Goal: Task Accomplishment & Management: Use online tool/utility

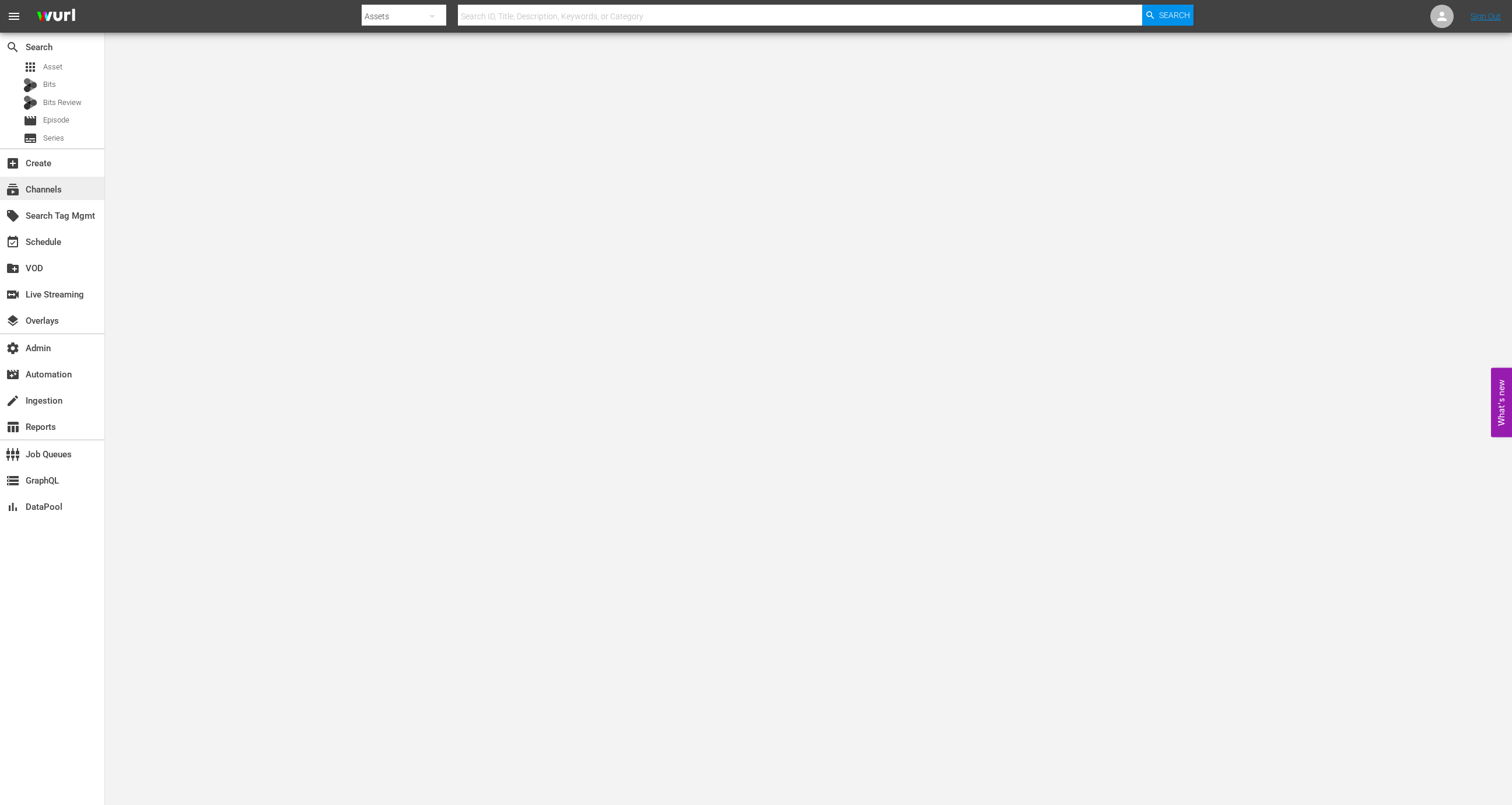
click at [62, 195] on div "subscriptions Channels" at bounding box center [52, 188] width 105 height 23
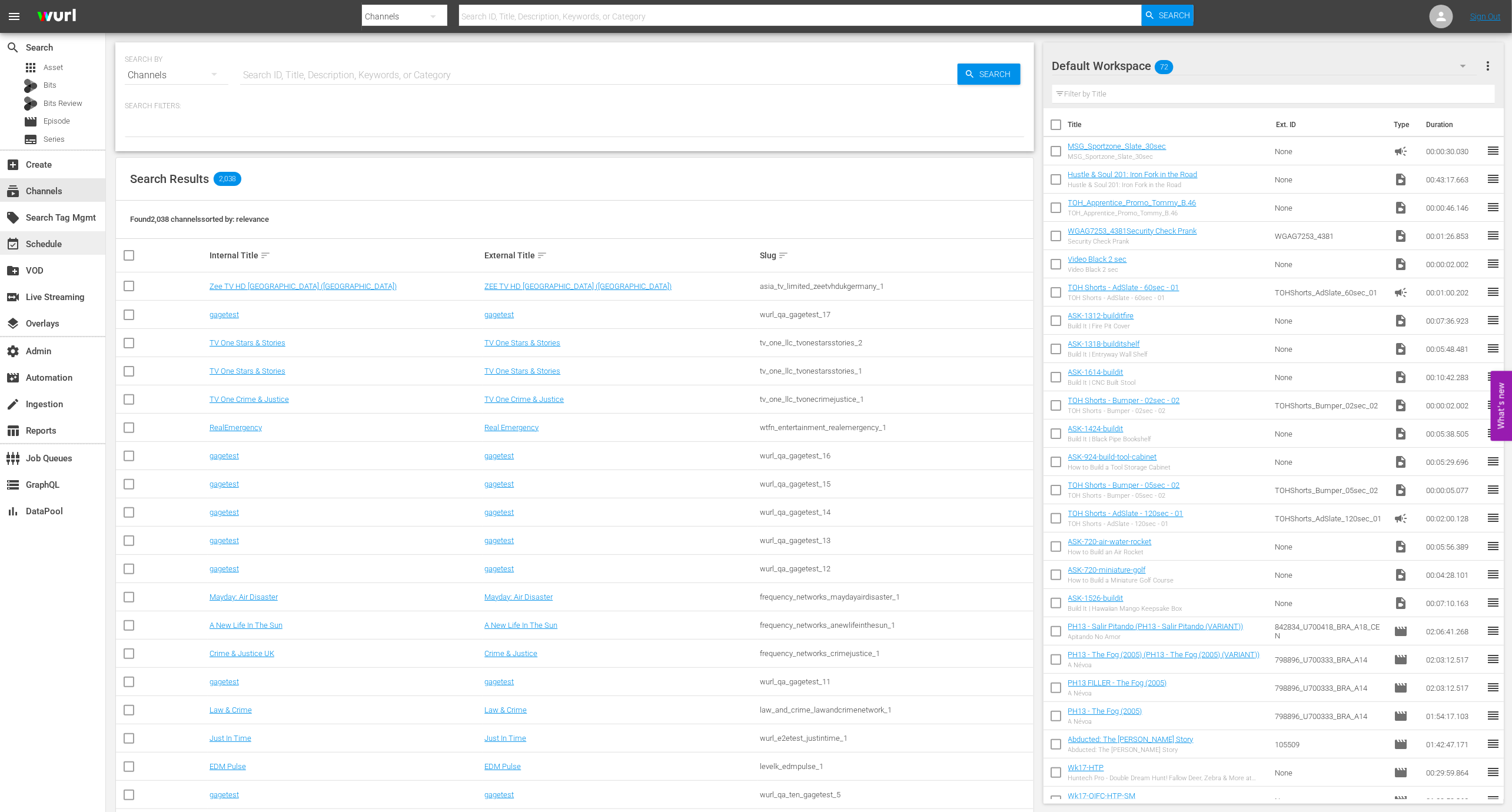
click at [35, 244] on div "event_available Schedule" at bounding box center [33, 242] width 66 height 11
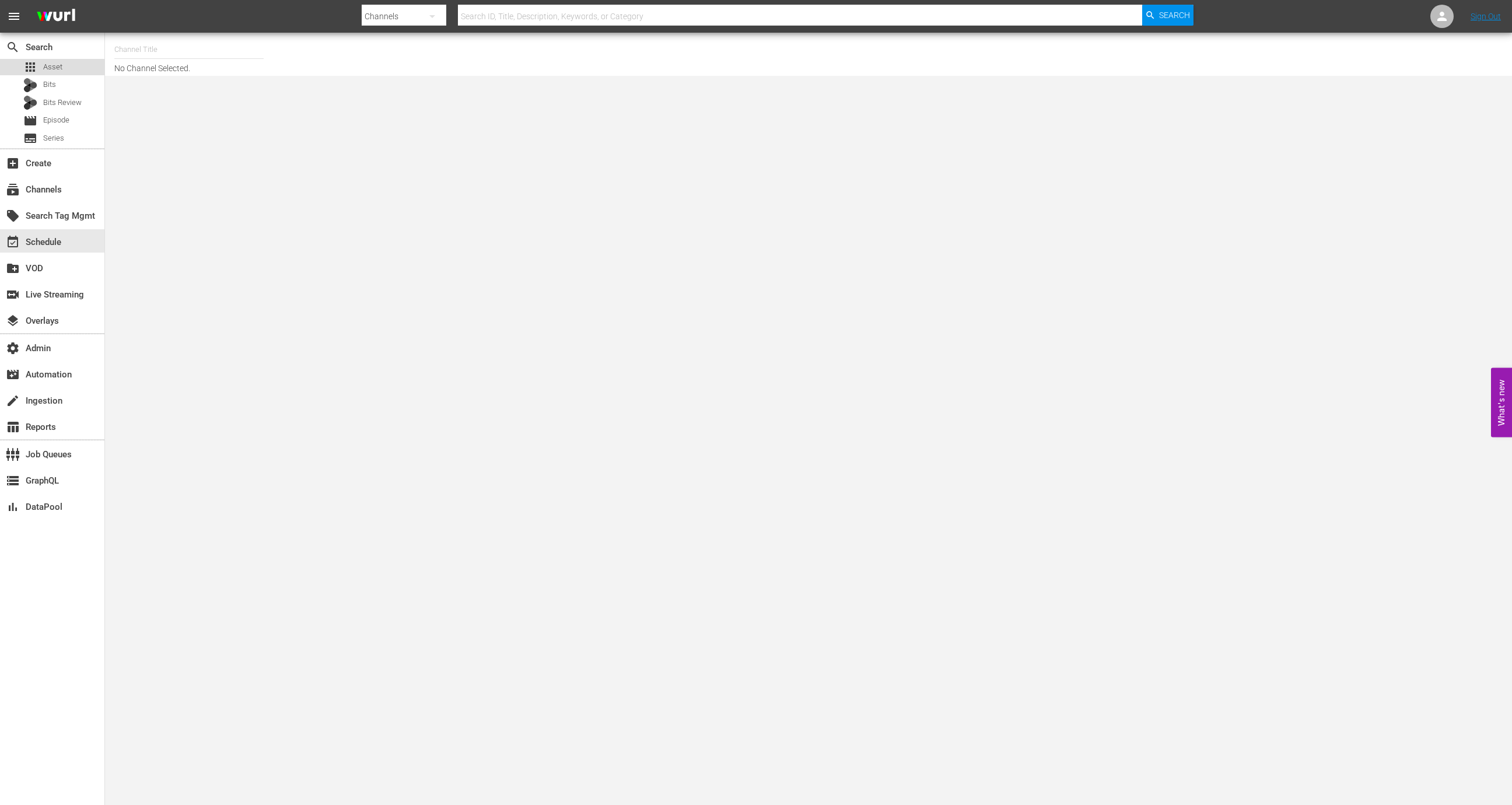
click at [68, 70] on div "apps Asset" at bounding box center [52, 67] width 105 height 16
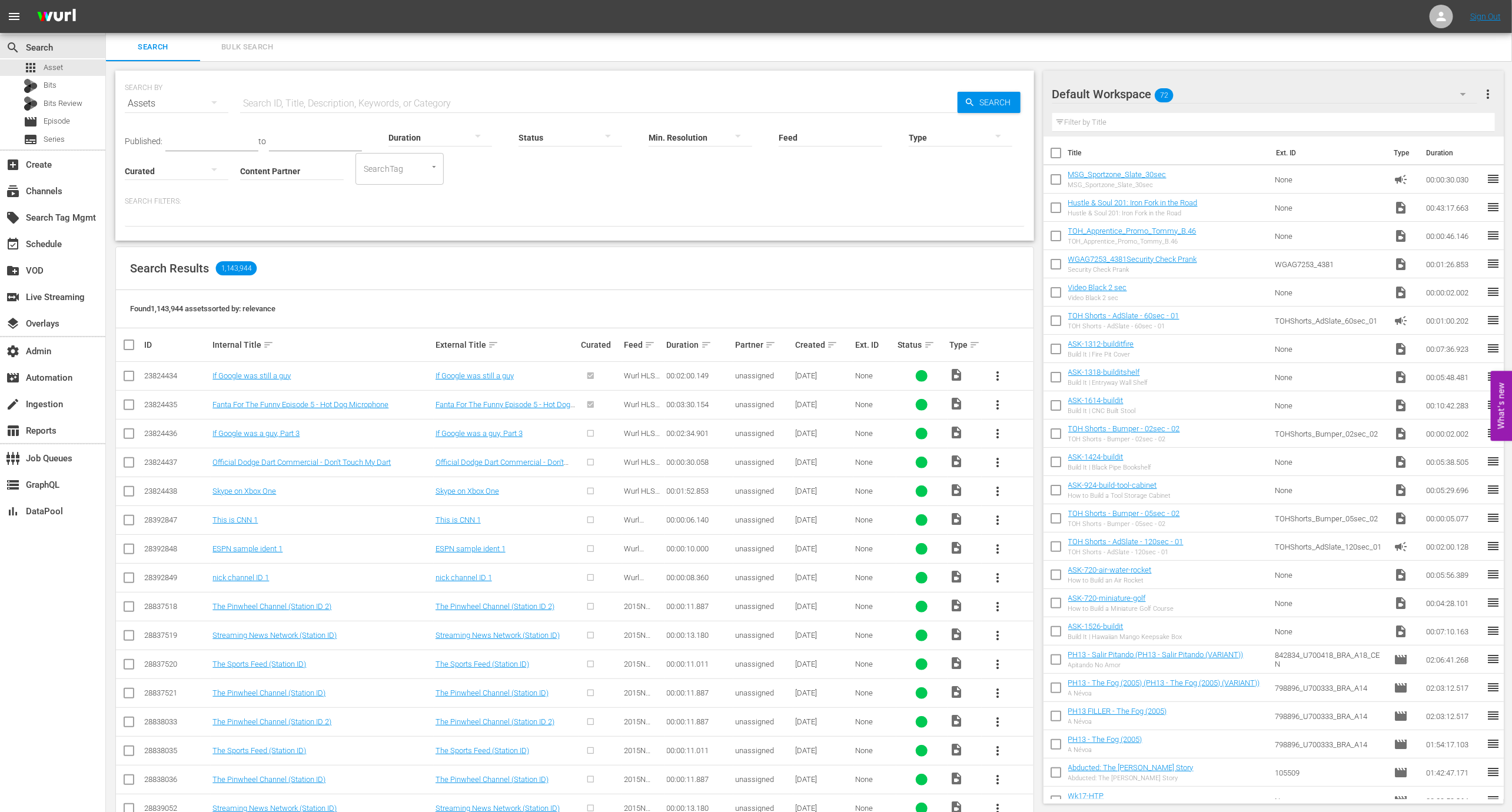
click at [278, 165] on input "Content Partner" at bounding box center [292, 172] width 104 height 42
click at [299, 202] on div "Peteski Productions Inc (404)" at bounding box center [336, 203] width 173 height 29
type input "Peteski Productions Inc (404)"
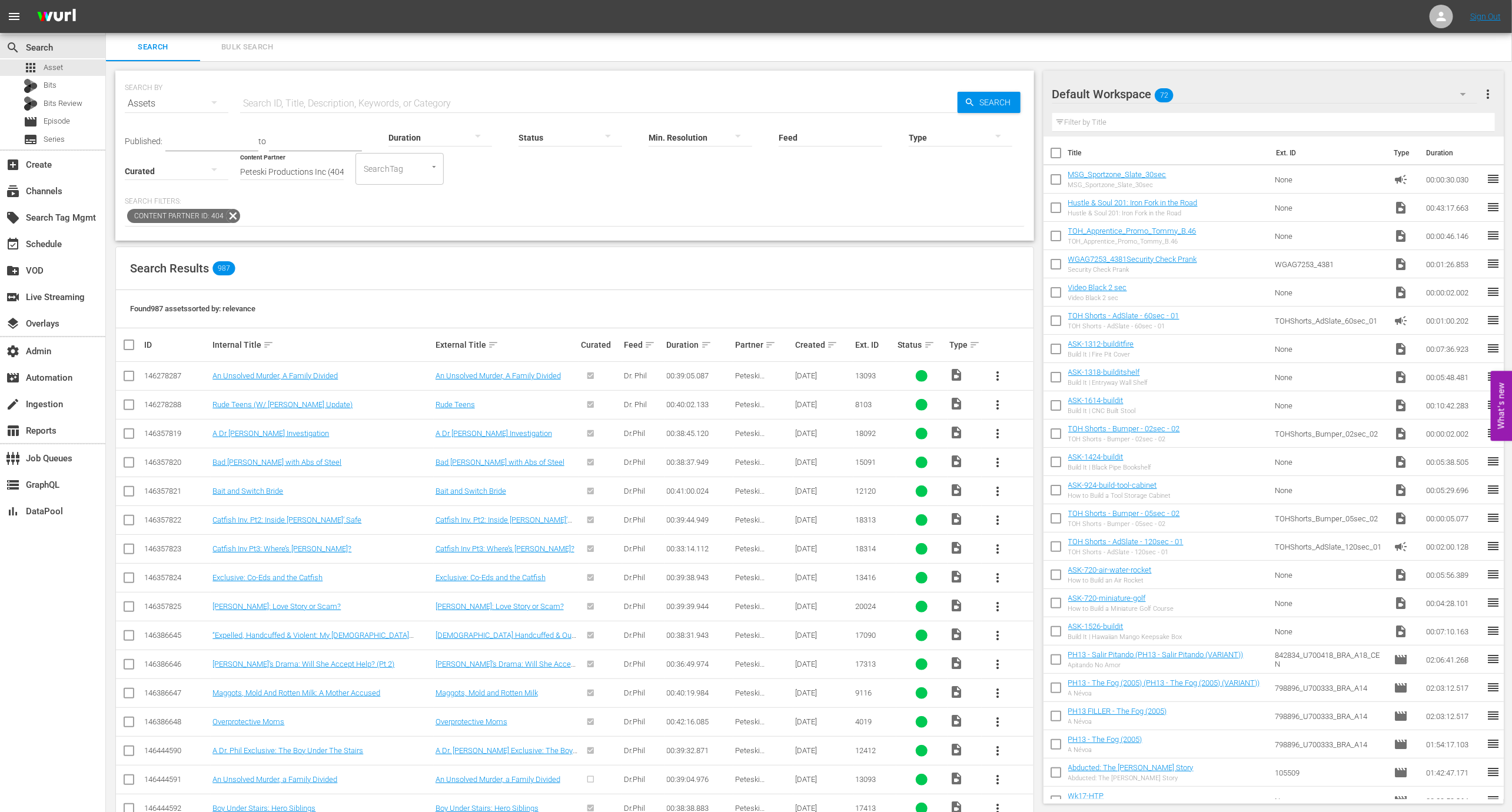
click at [837, 345] on div "Created sort" at bounding box center [823, 345] width 56 height 14
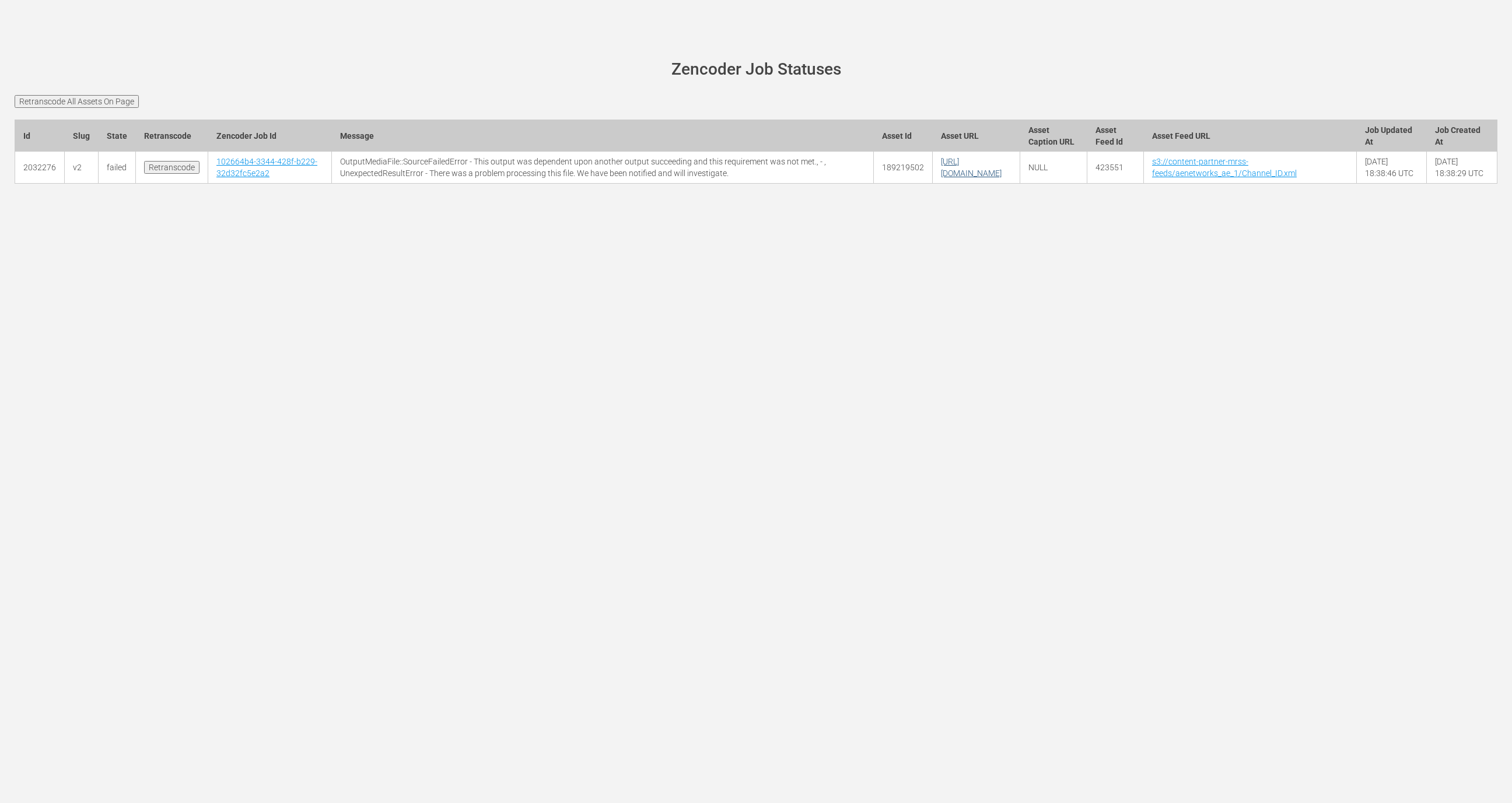
drag, startPoint x: 1054, startPoint y: 190, endPoint x: 853, endPoint y: 191, distance: 201.0
click at [933, 183] on td "https://content-partner-mrss-feeds.s3.amazonaws.com/aenetworks_ae_1/1_channel_i…" at bounding box center [976, 167] width 87 height 32
copy link "1_channel_id_best_of_pawn_stars_04222025_uuby.mp4"
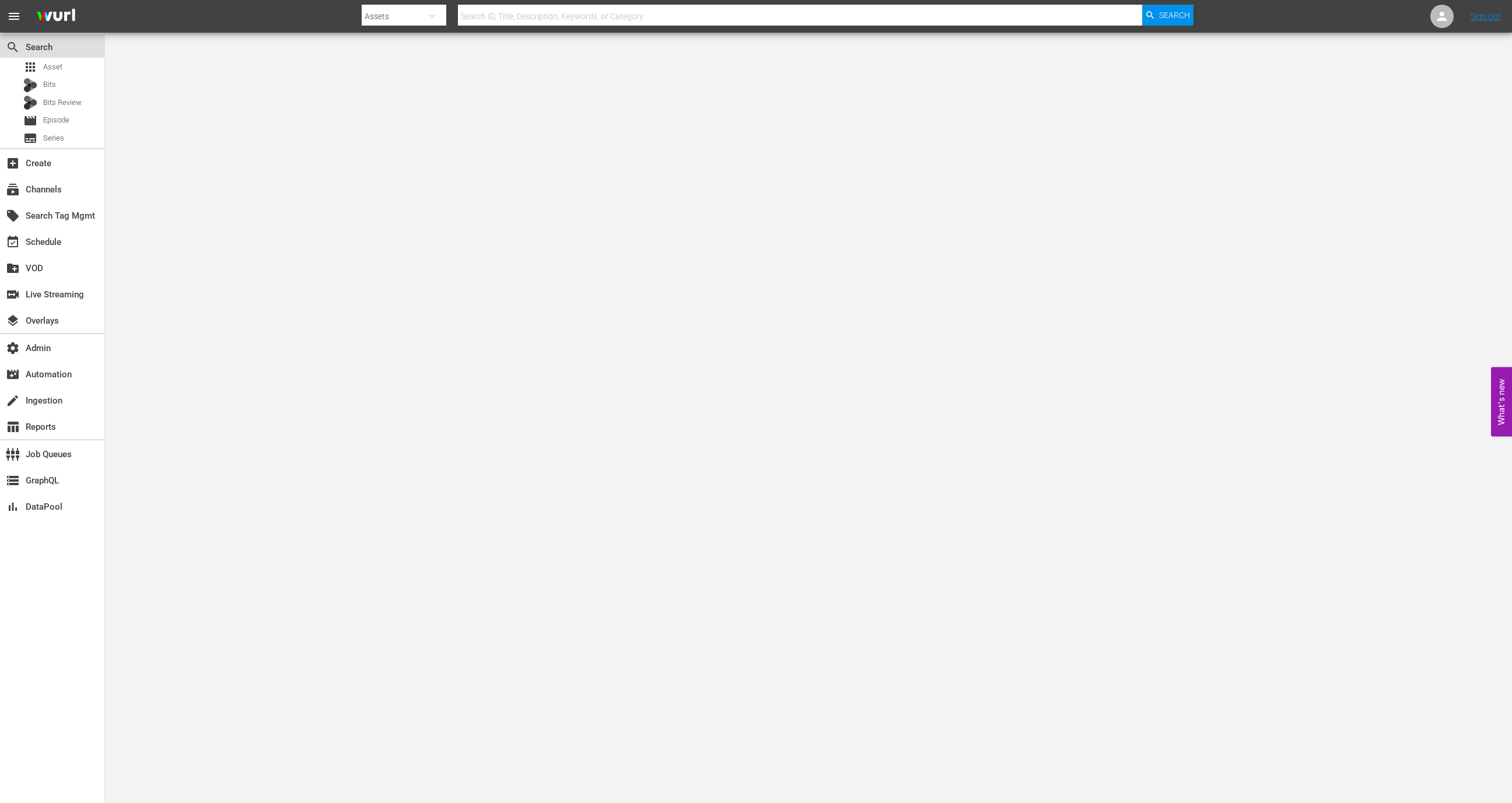
click at [55, 49] on div "search Search" at bounding box center [32, 45] width 65 height 11
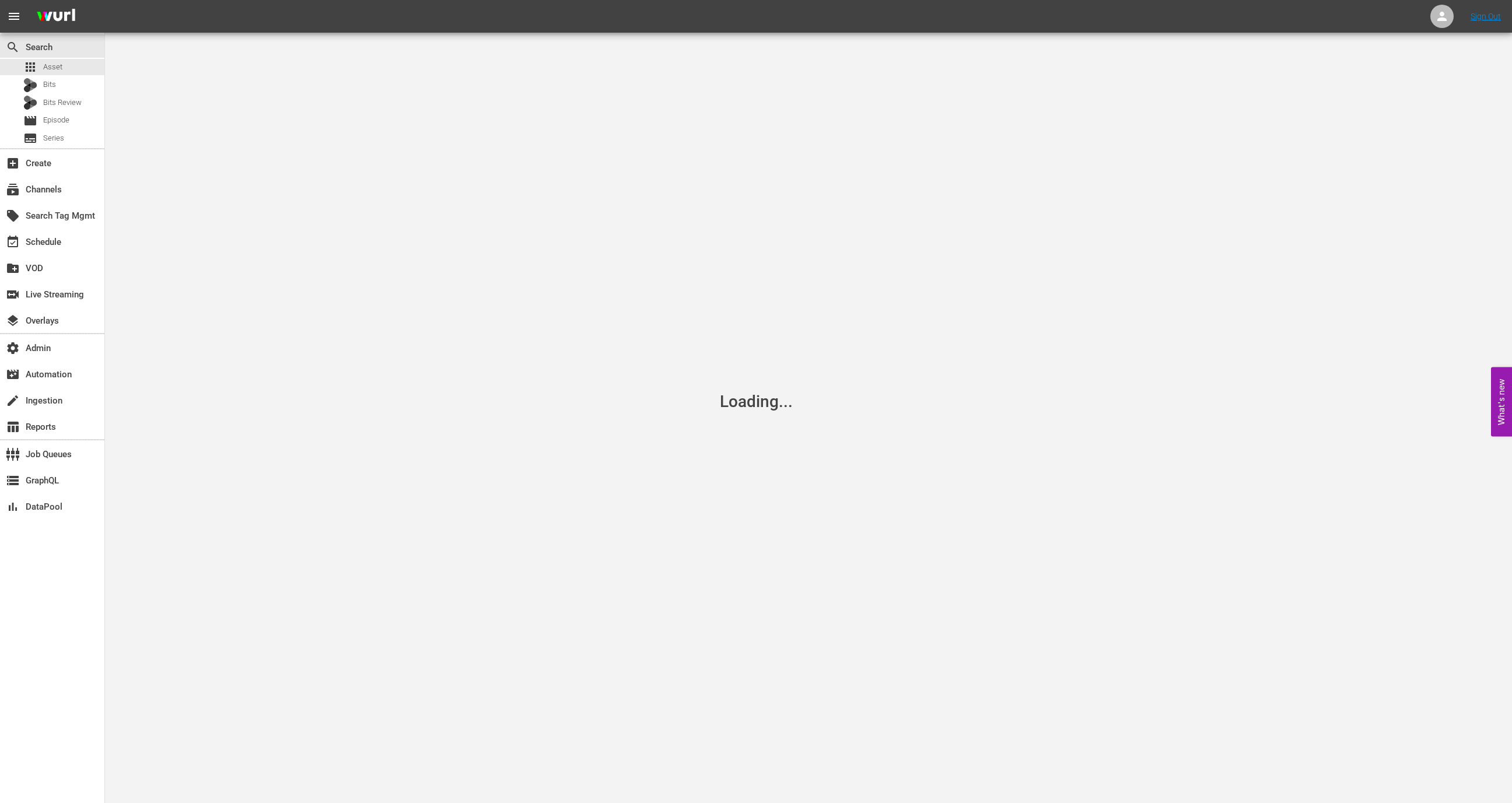
click at [56, 62] on span "Asset" at bounding box center [53, 67] width 19 height 12
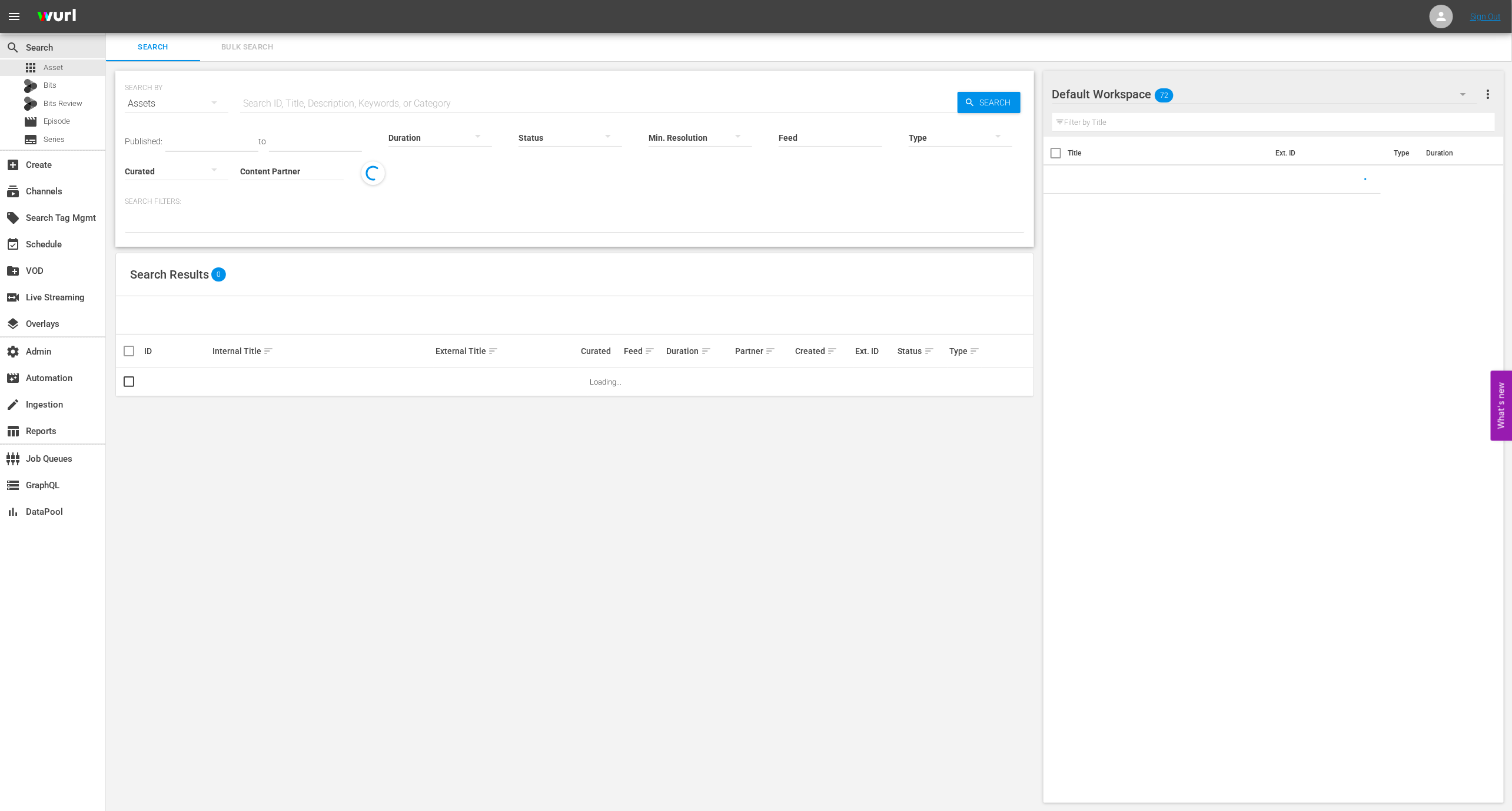
click at [392, 112] on div "Duration" at bounding box center [440, 130] width 104 height 43
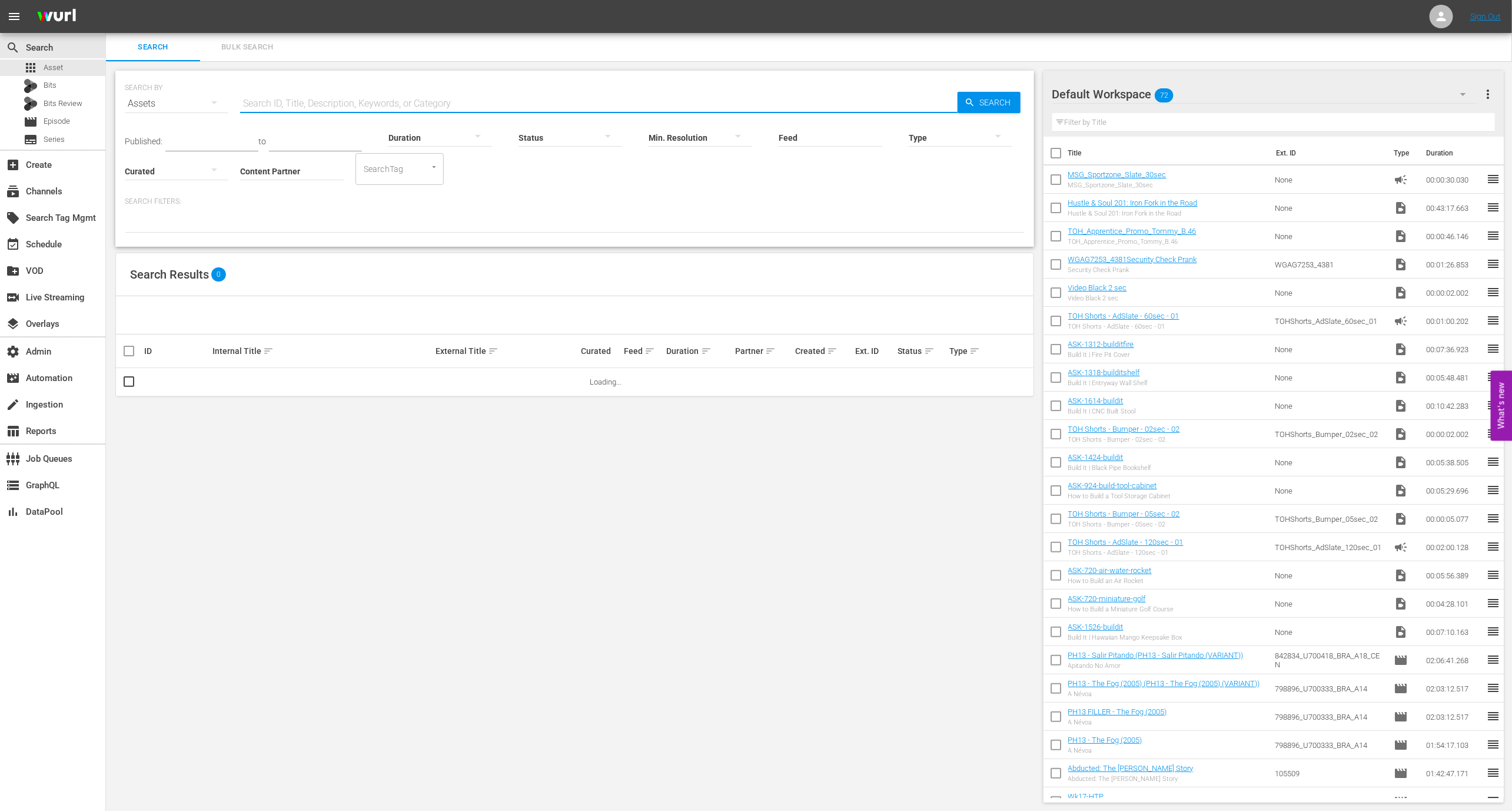
click at [392, 105] on input "text" at bounding box center [599, 104] width 718 height 29
paste input "Best of Pawn Stars by History Channel ID 1"
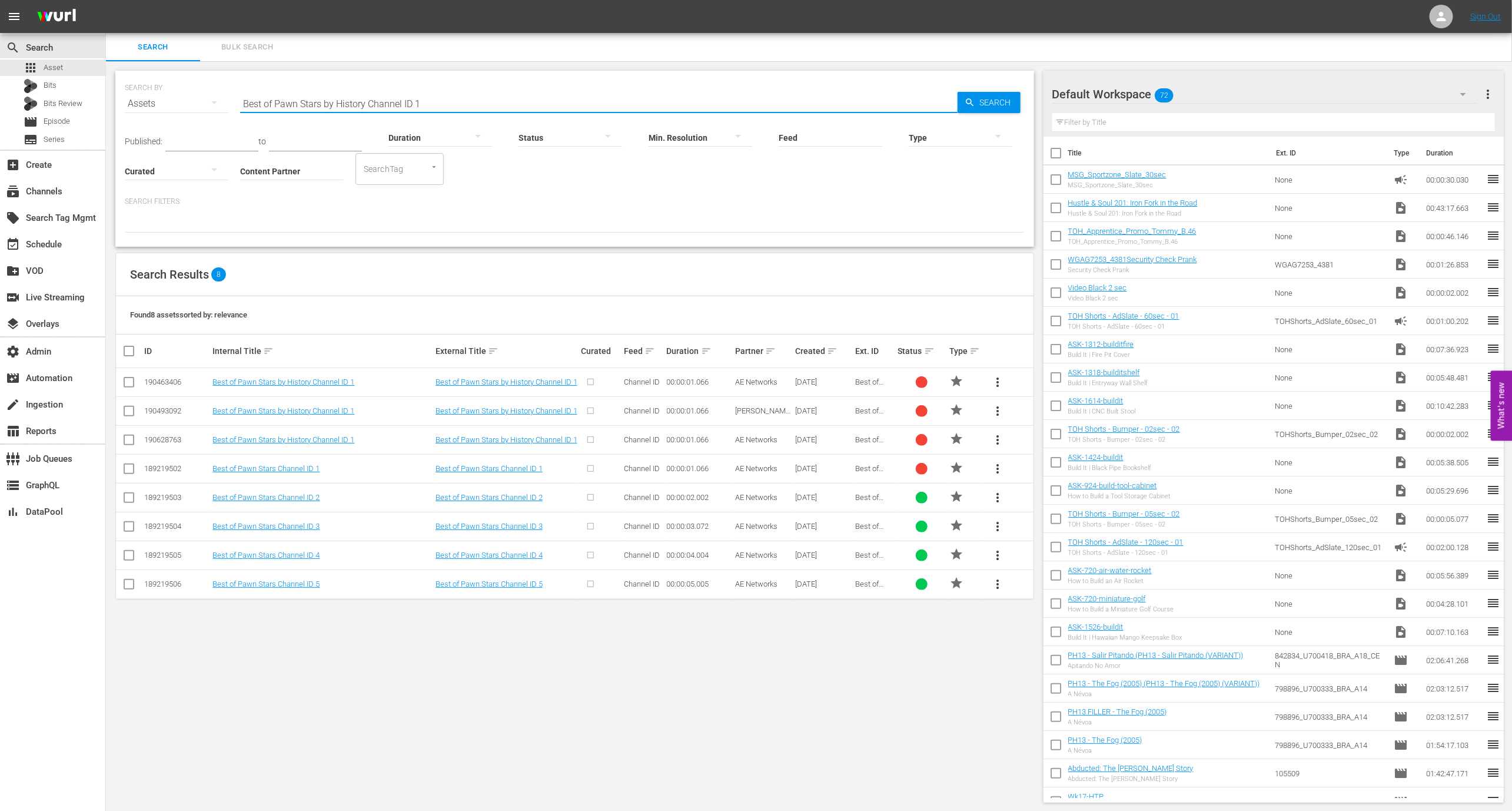
type input "Best of Pawn Stars by History Channel ID 1"
click at [184, 468] on div "189219502" at bounding box center [177, 468] width 65 height 9
click at [173, 464] on div "189219502" at bounding box center [177, 468] width 65 height 9
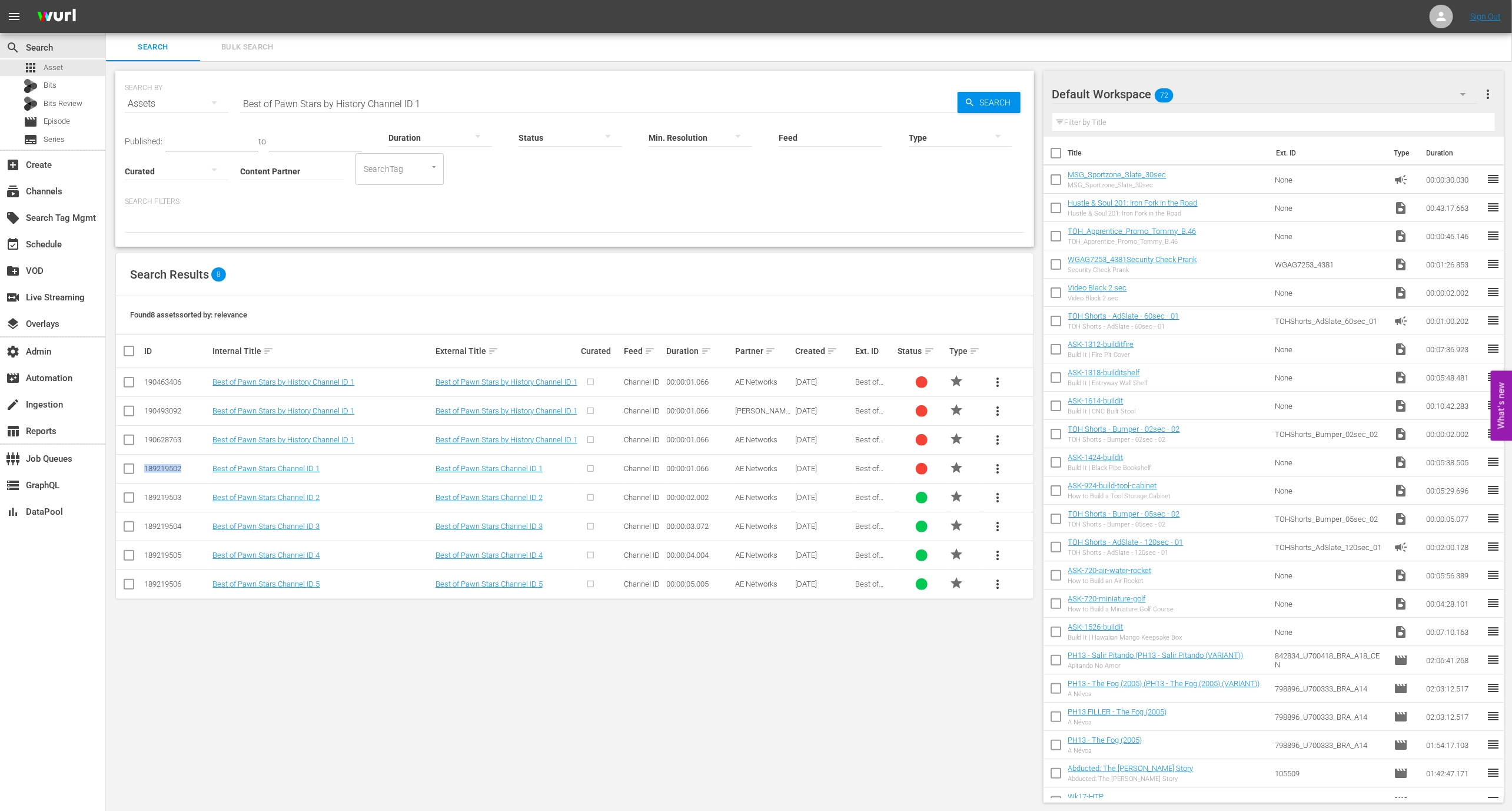
click at [173, 464] on div "189219502" at bounding box center [177, 468] width 65 height 9
copy div "189219502"
click at [60, 63] on span "Asset" at bounding box center [53, 68] width 19 height 12
click at [72, 403] on div "create Ingestion" at bounding box center [52, 403] width 106 height 23
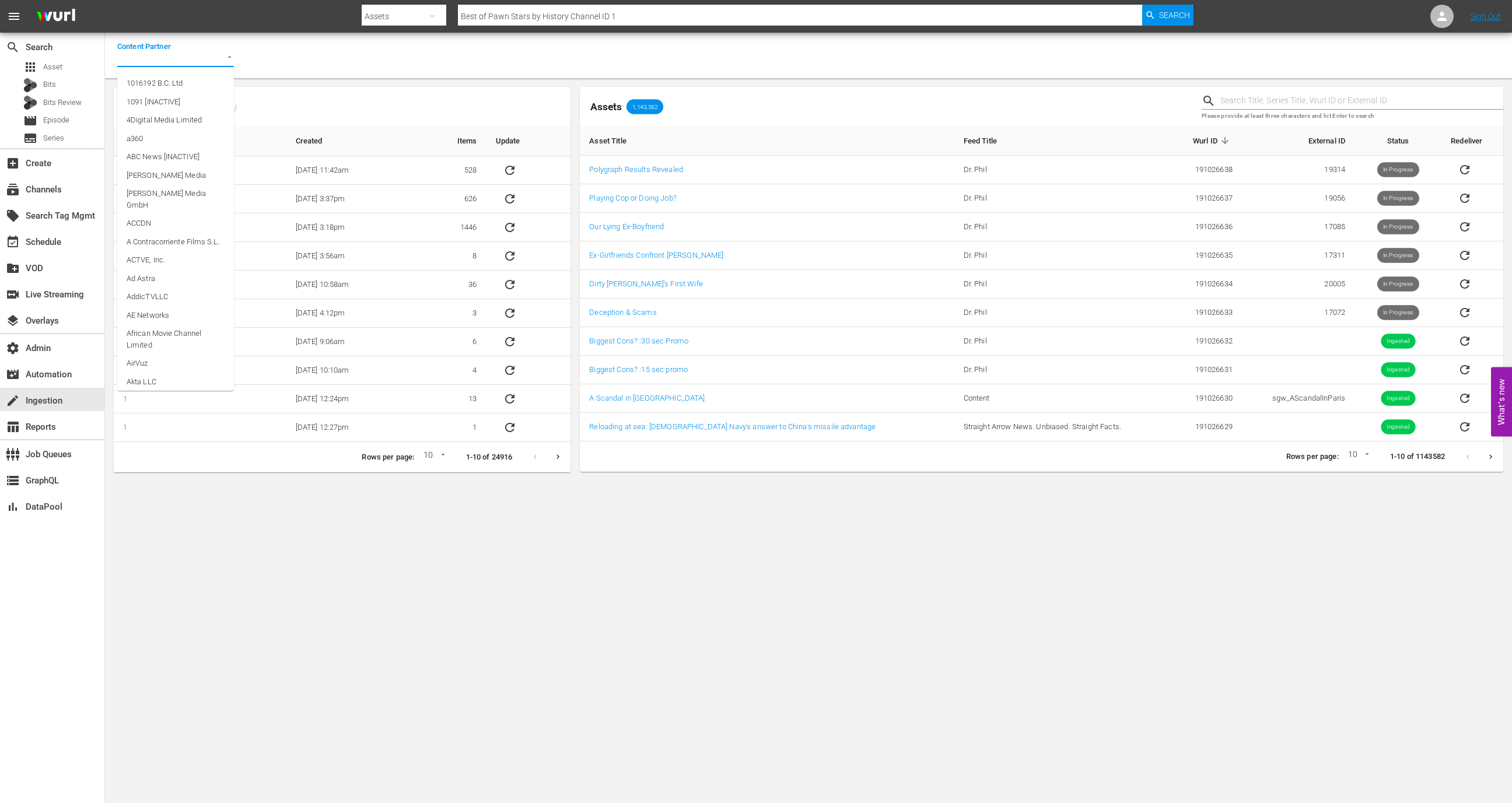
click at [204, 54] on div at bounding box center [175, 59] width 116 height 16
click at [174, 87] on li "AE Networks" at bounding box center [175, 84] width 116 height 18
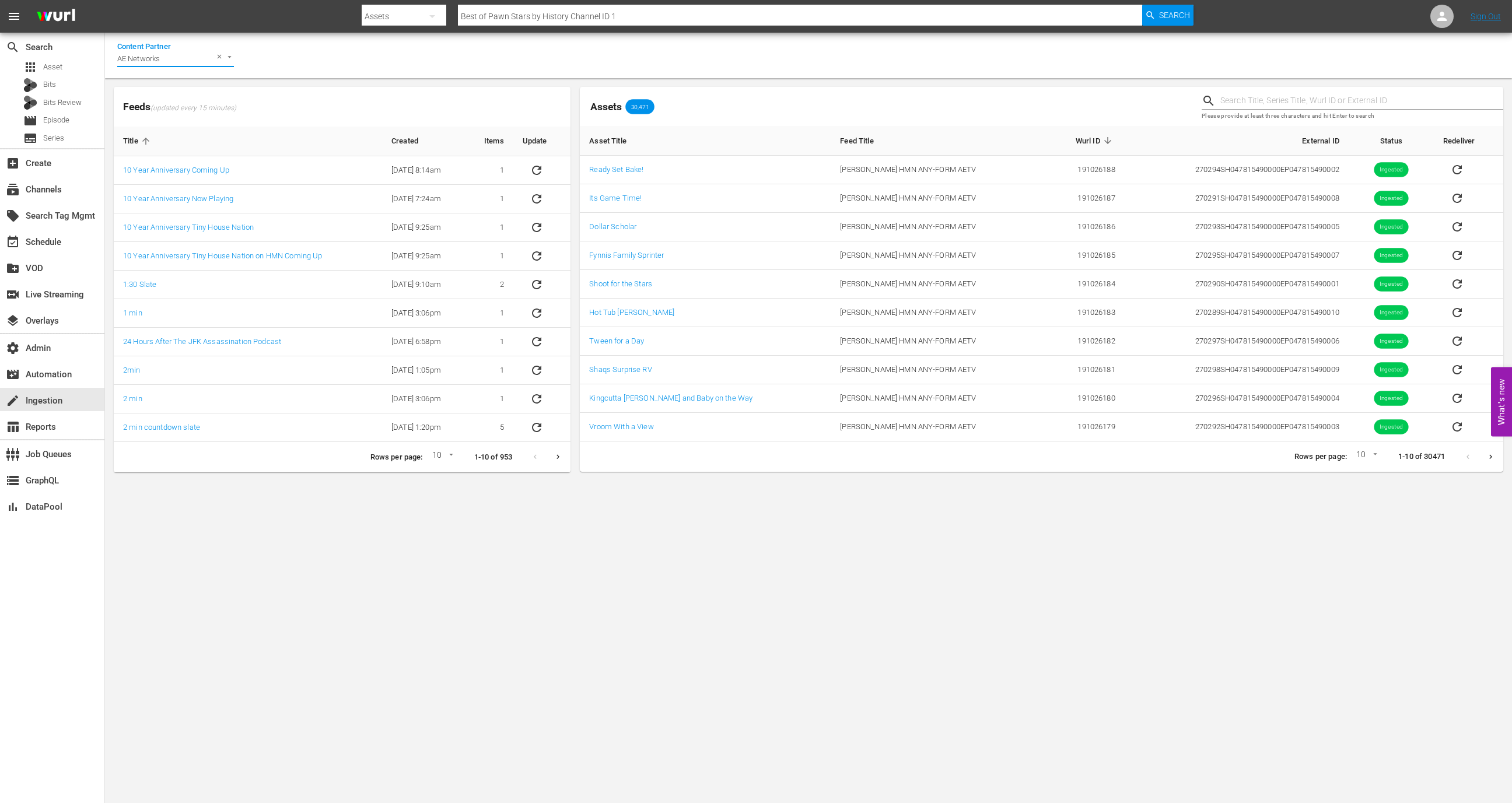
type input "AE Networks"
click at [1323, 100] on input "text" at bounding box center [1362, 101] width 283 height 18
paste input "189219502"
type input "189219502"
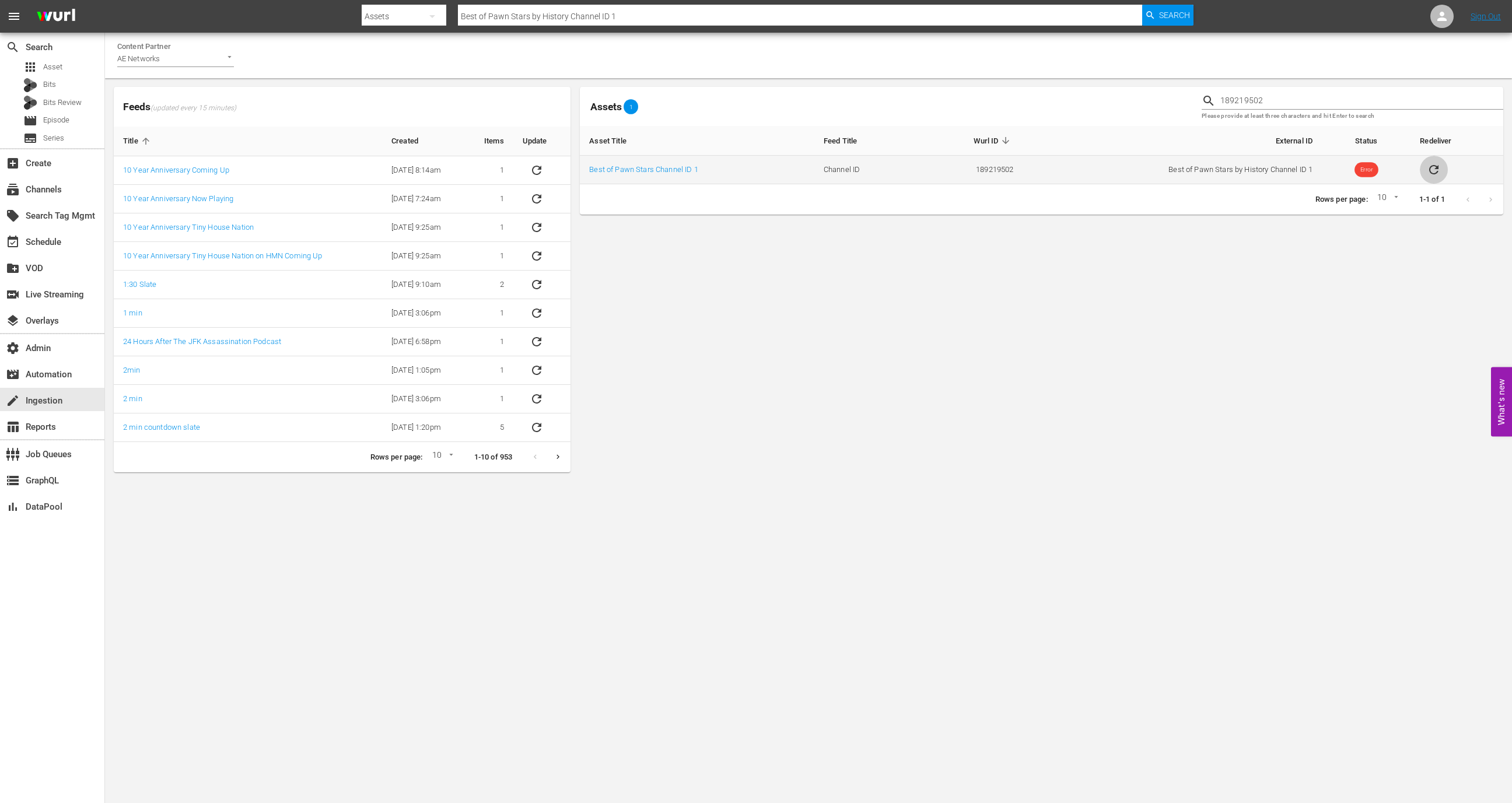
click at [1429, 166] on icon "sticky table" at bounding box center [1433, 169] width 14 height 14
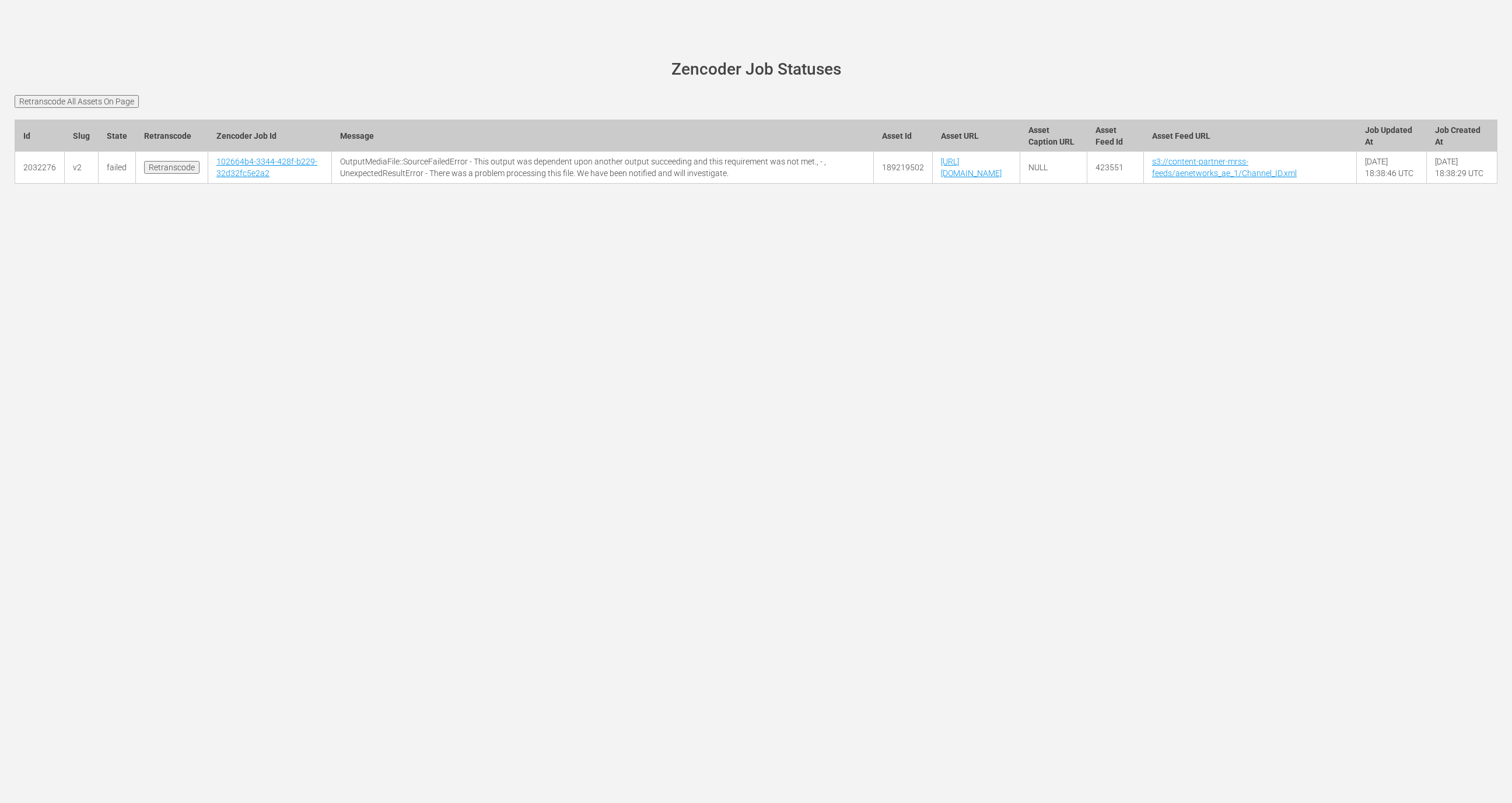
click at [109, 101] on input "Retranscode All Assets On Page" at bounding box center [76, 102] width 124 height 13
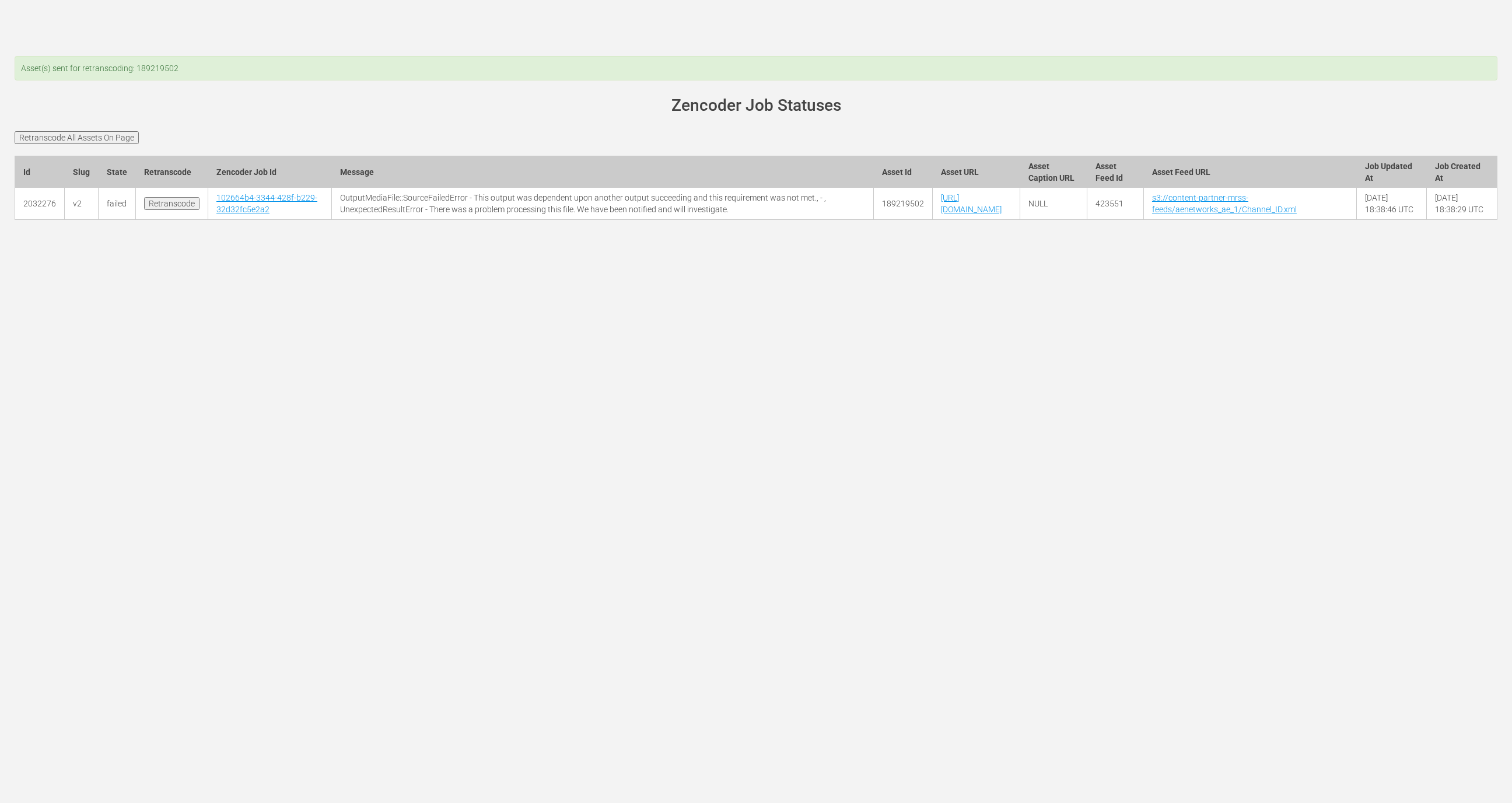
click at [933, 220] on td "[URL][DOMAIN_NAME]" at bounding box center [976, 203] width 87 height 32
click at [941, 214] on link "[URL][DOMAIN_NAME]" at bounding box center [971, 203] width 61 height 21
click at [247, 249] on div at bounding box center [756, 234] width 1500 height 29
click at [227, 209] on link "102664b4-3344-428f-b229-32d32fc5e2a2" at bounding box center [266, 203] width 101 height 21
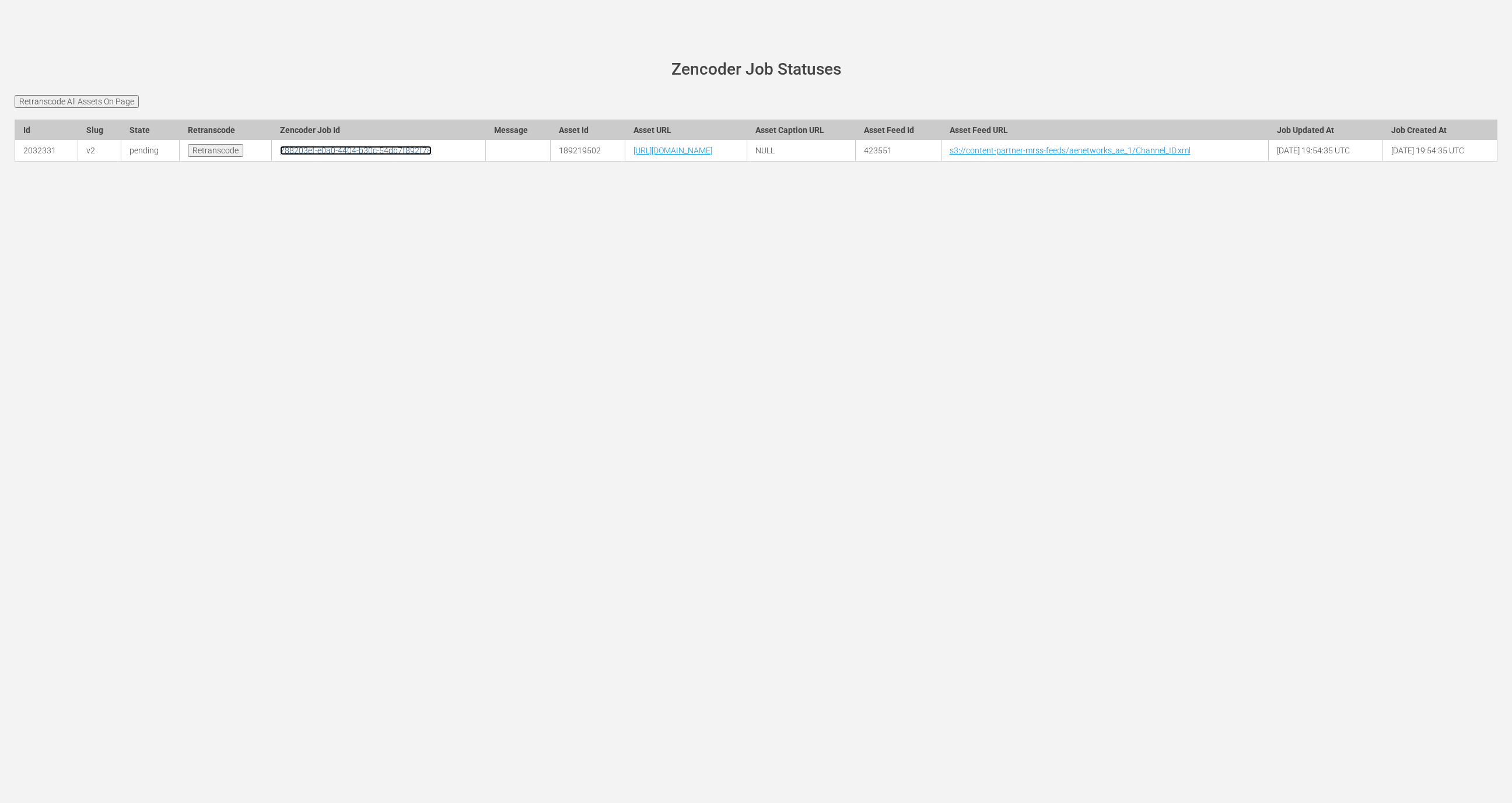
click at [280, 155] on link "788203ef-e0a0-4404-b30c-54db7f892f7a" at bounding box center [356, 151] width 151 height 9
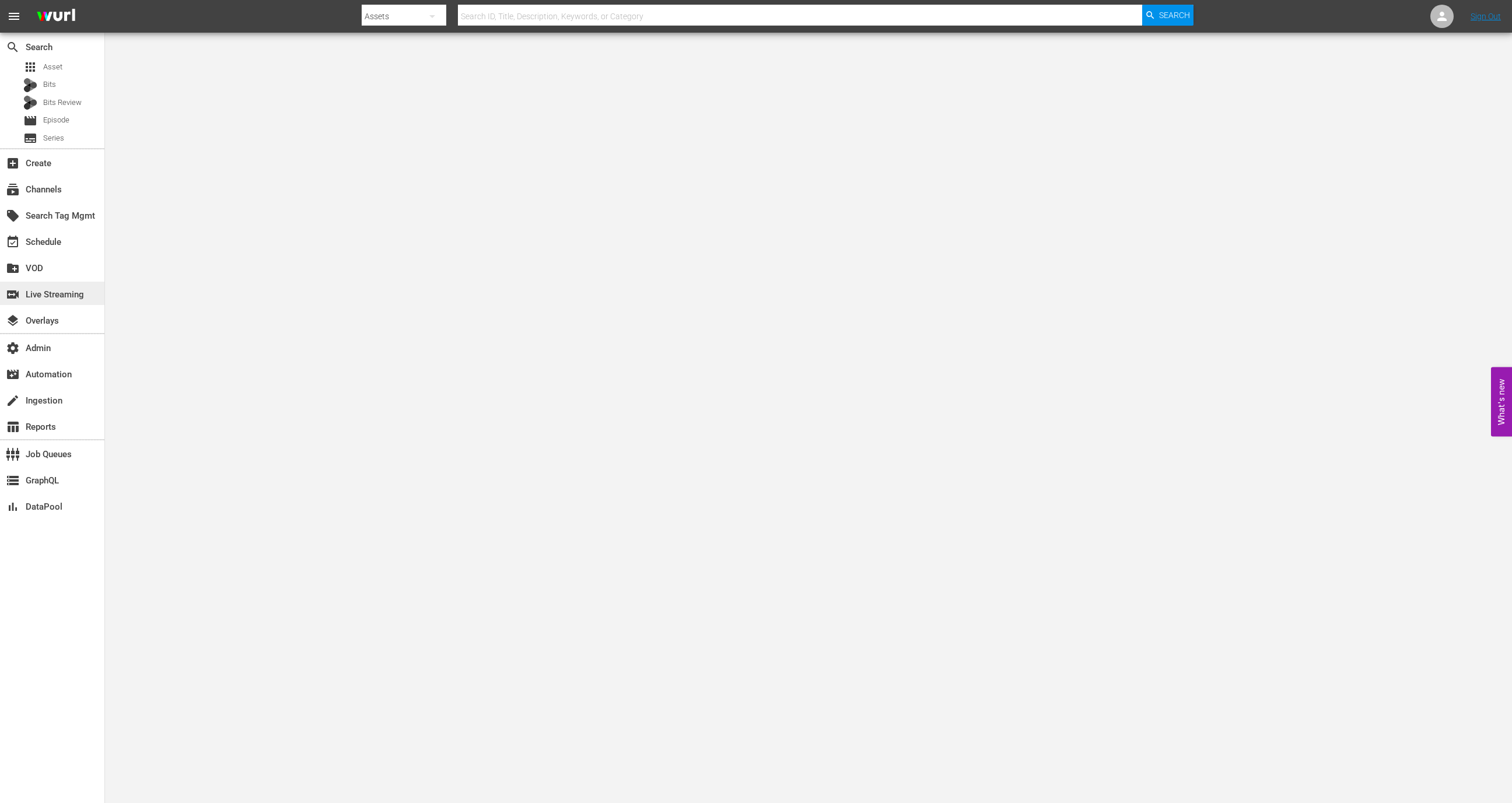
click at [51, 296] on div "switch_video Live Streaming" at bounding box center [32, 293] width 65 height 11
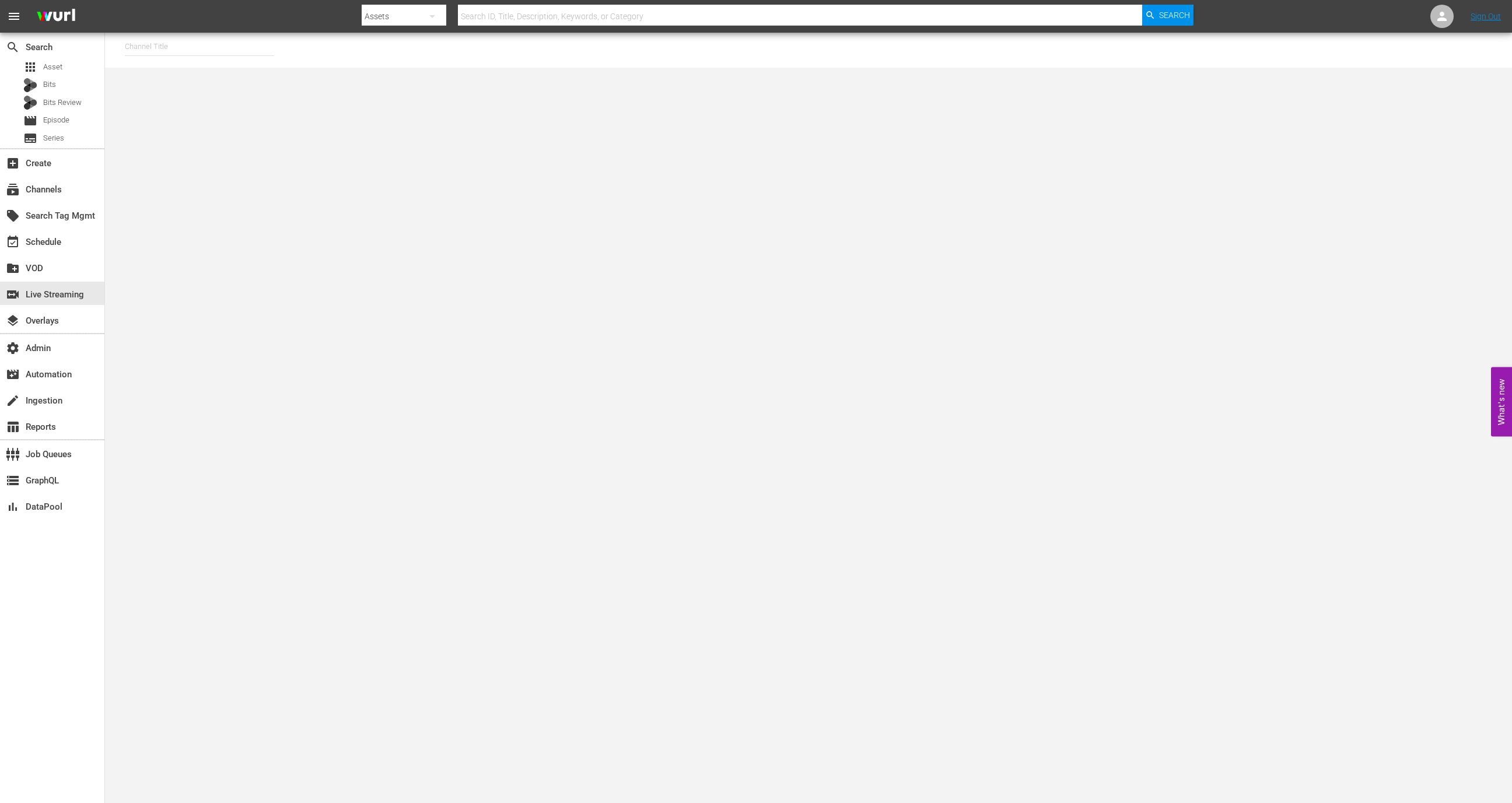
click at [222, 43] on input "text" at bounding box center [199, 47] width 149 height 28
click at [238, 80] on div "[PERSON_NAME] - External (1417 - wurl_external_1)" at bounding box center [285, 79] width 302 height 28
type input "[PERSON_NAME] - External (1417 - wurl_external_1)"
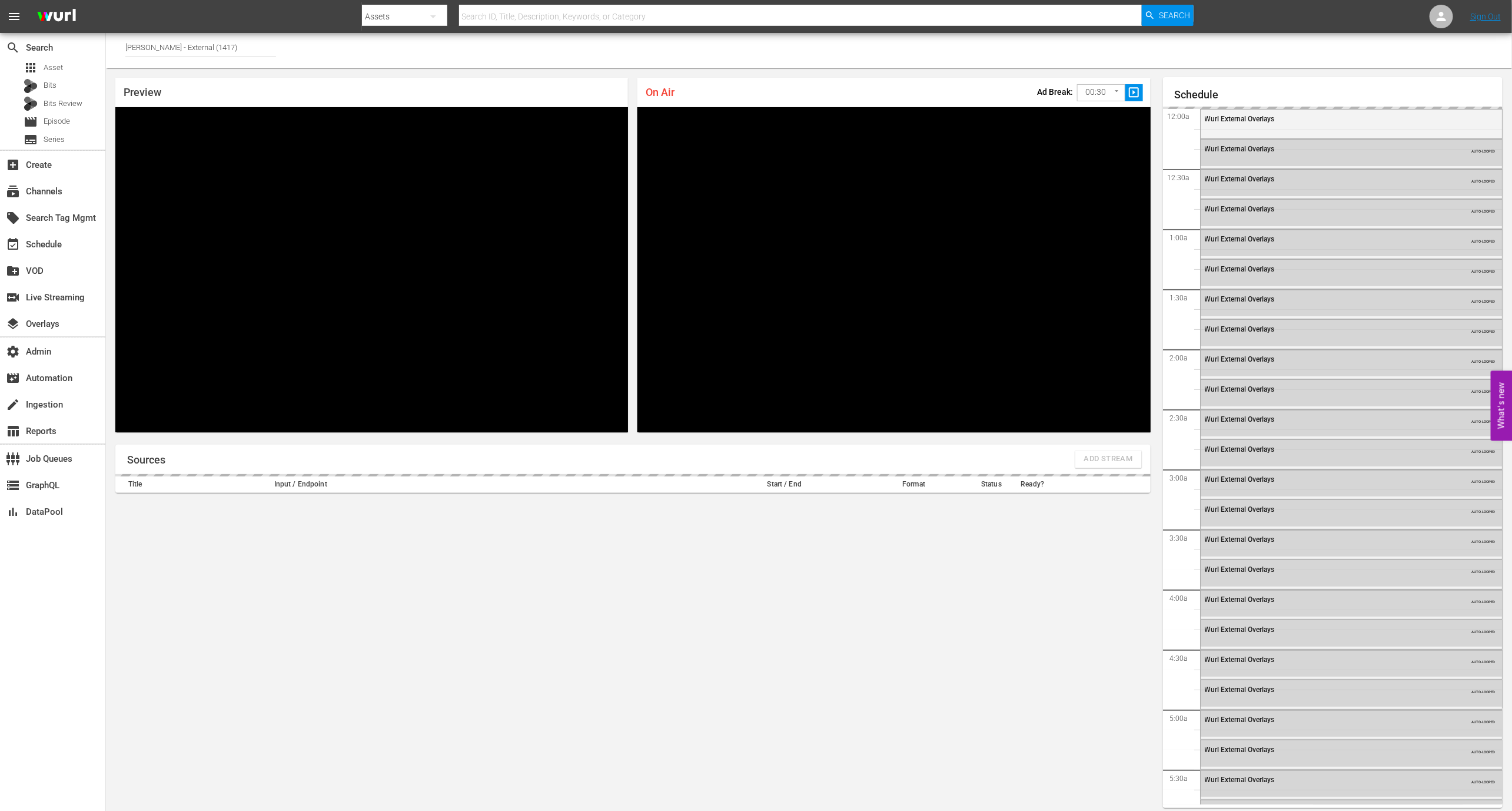
scroll to position [7, 0]
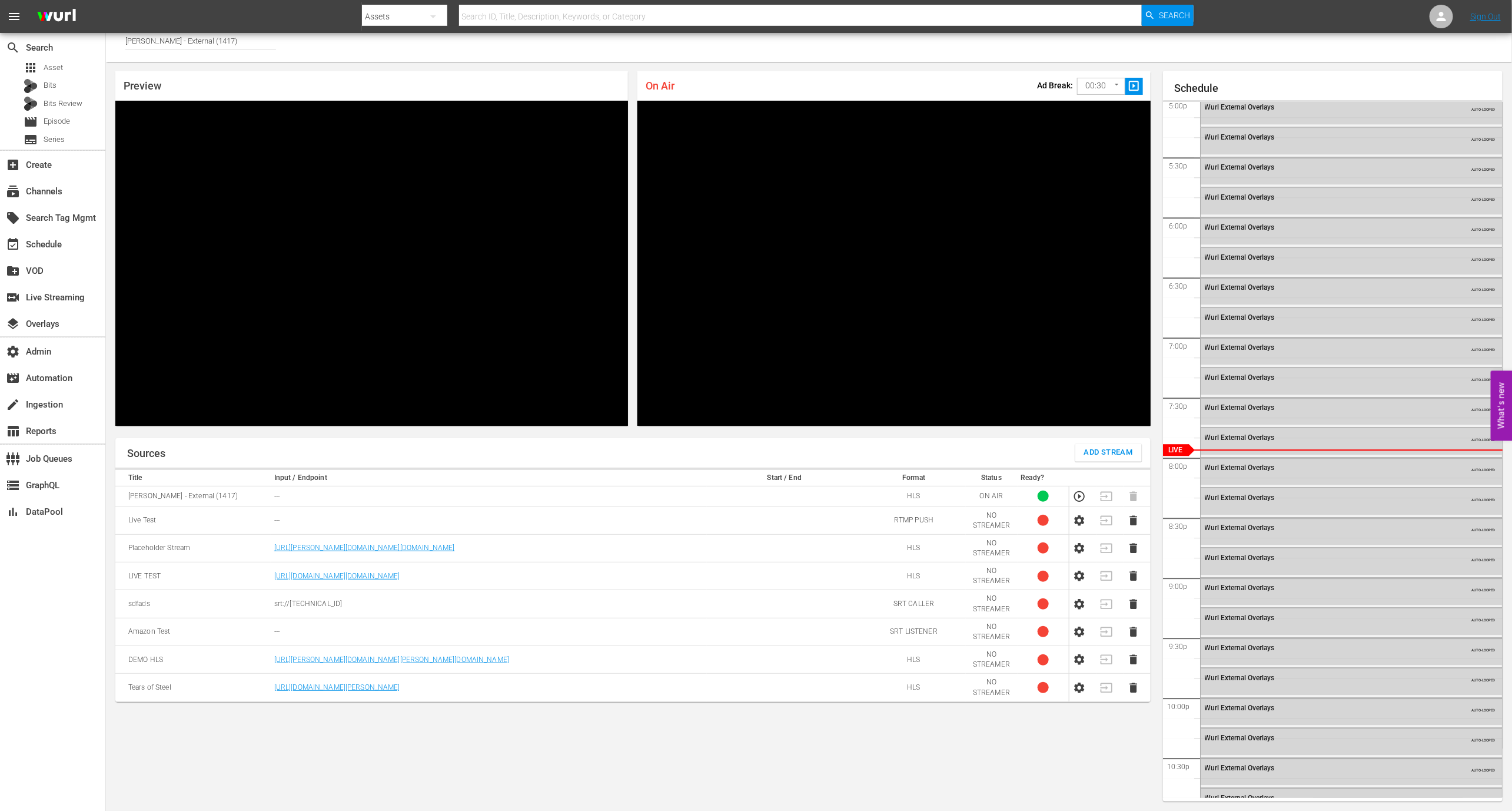
click at [1094, 516] on td at bounding box center [1083, 520] width 27 height 28
click at [1082, 516] on icon "button" at bounding box center [1080, 521] width 13 height 13
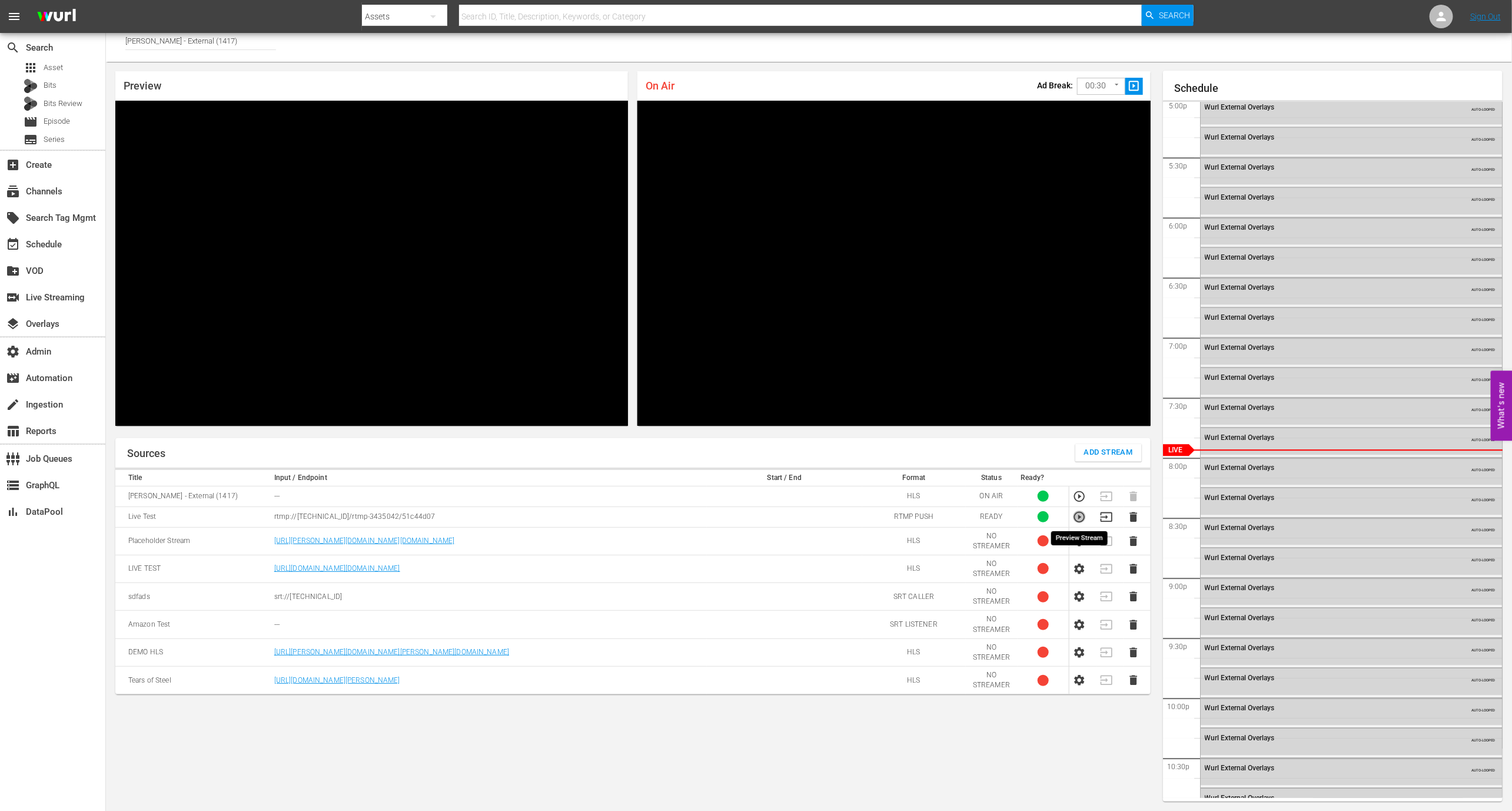
click at [1079, 519] on icon "button" at bounding box center [1080, 517] width 13 height 13
drag, startPoint x: 443, startPoint y: 516, endPoint x: 268, endPoint y: 516, distance: 175.0
click at [268, 516] on tr "Live Test rtmp://98.87.187.15:1935/rtmp-3435042/51c44d07 RTMP PUSH READY 1" at bounding box center [633, 516] width 1035 height 21
copy tr "rtmp://98.87.187.15:1935/rtmp-3435042/51c44d07"
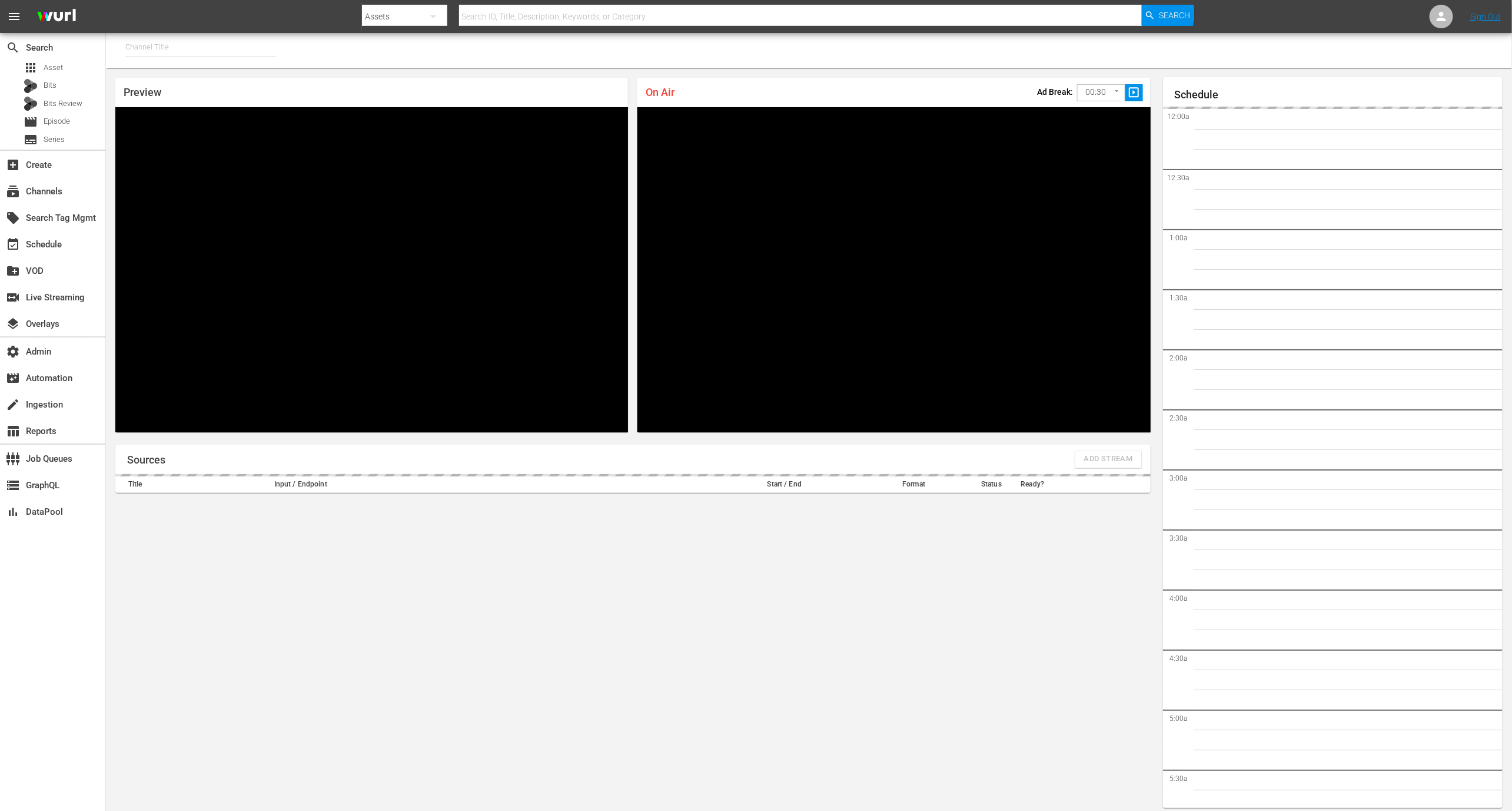
type input "[PERSON_NAME] - External (1417)"
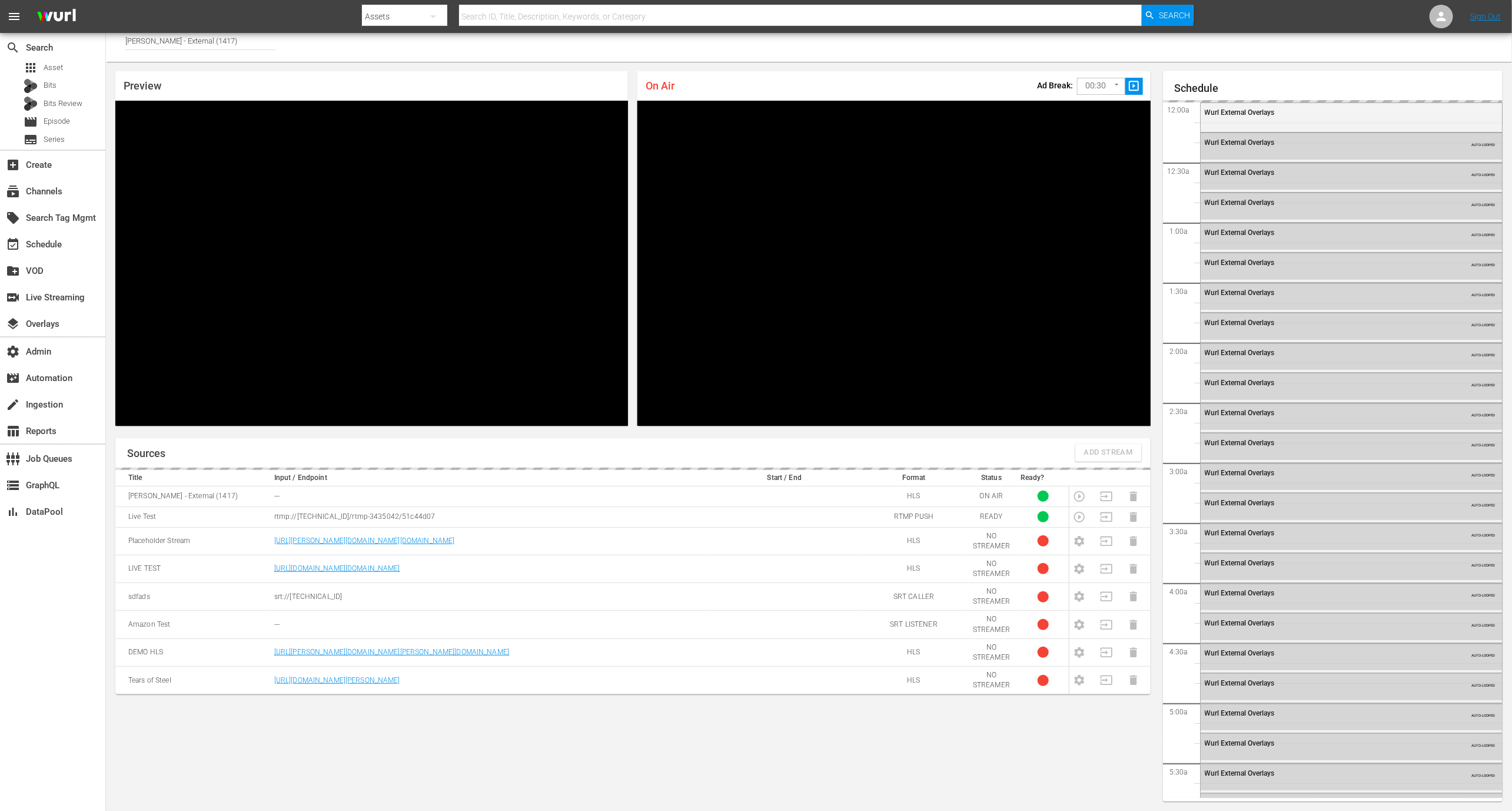
scroll to position [2070, 0]
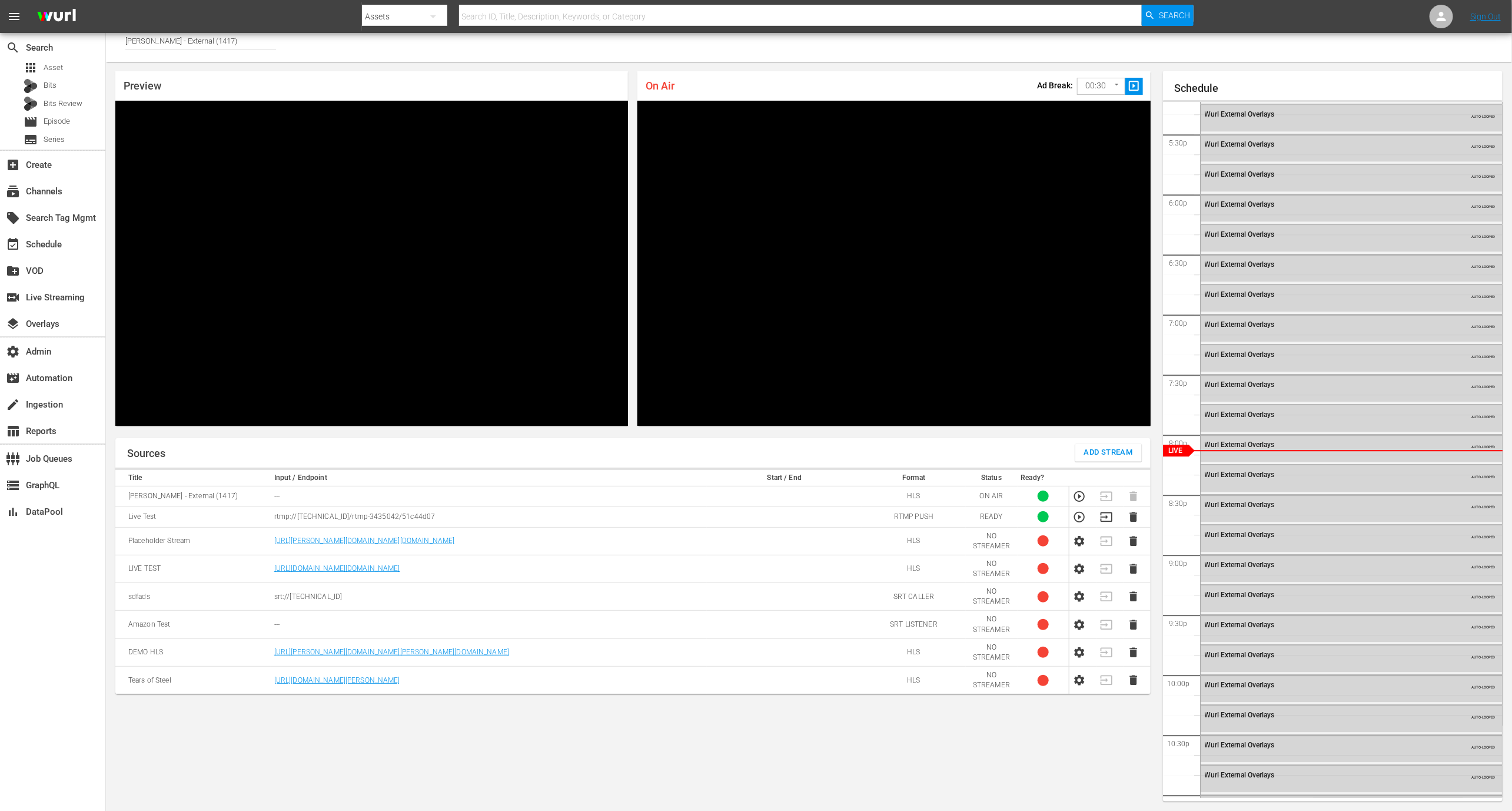
click at [1080, 520] on icon "button" at bounding box center [1080, 517] width 13 height 13
drag, startPoint x: 371, startPoint y: 594, endPoint x: 274, endPoint y: 588, distance: 97.2
click at [274, 588] on td "srt://[TECHNICAL_ID]" at bounding box center [489, 597] width 436 height 28
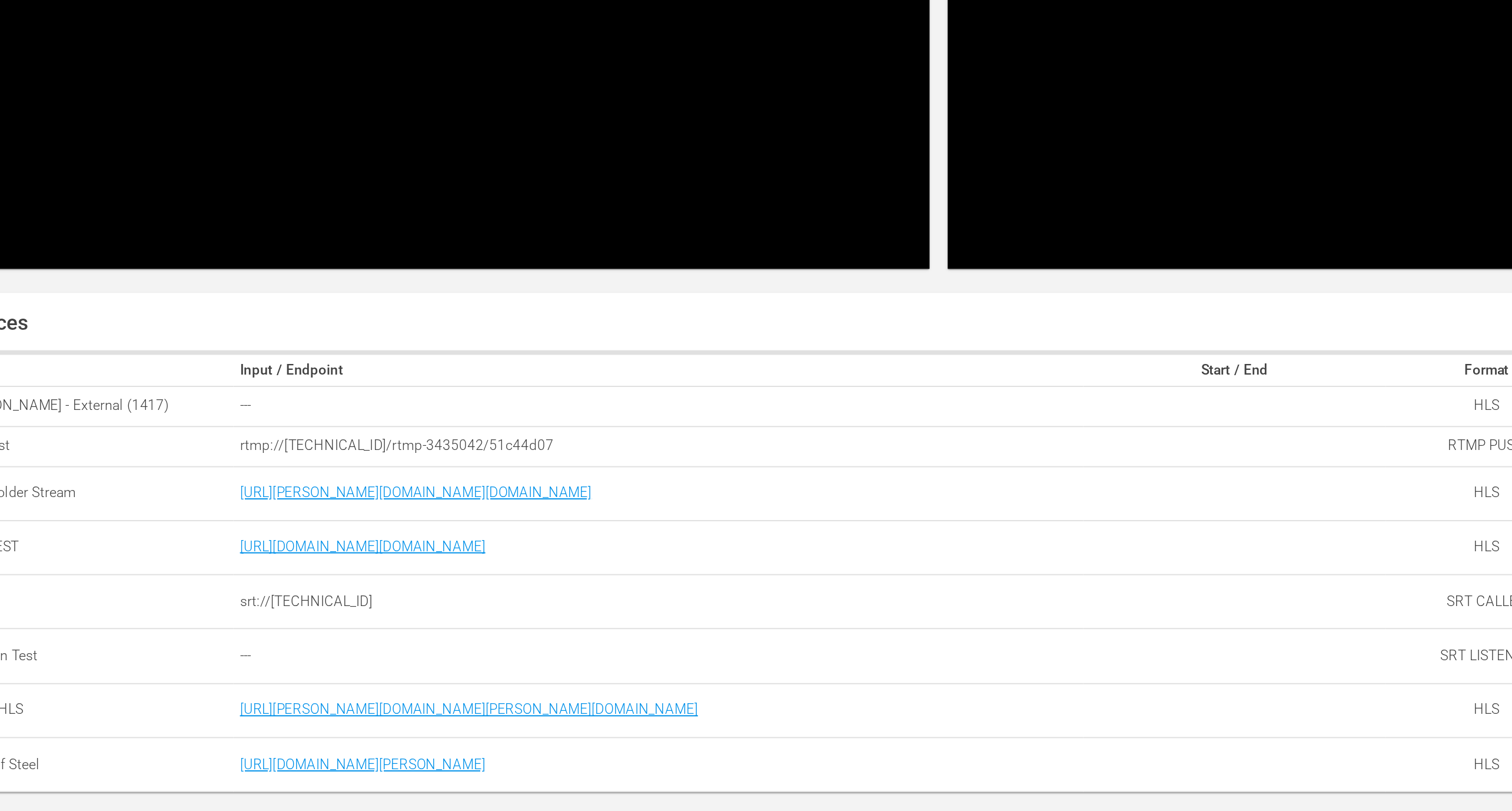
click at [303, 599] on p "srt://[TECHNICAL_ID]" at bounding box center [489, 596] width 429 height 10
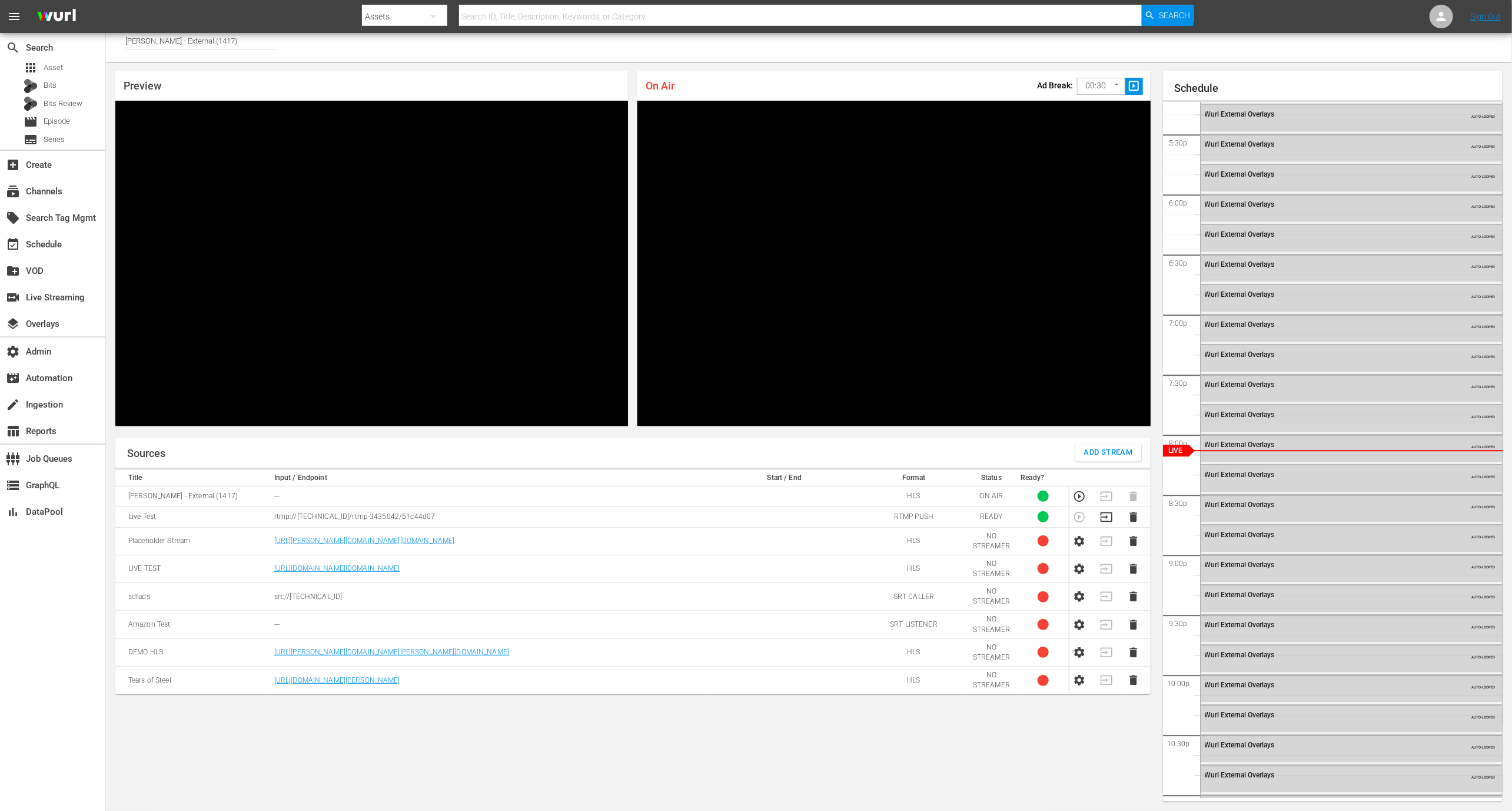
click at [342, 611] on td "---" at bounding box center [489, 624] width 436 height 28
click at [898, 626] on td "SRT LISTENER" at bounding box center [914, 624] width 104 height 28
click at [276, 623] on td "---" at bounding box center [489, 624] width 436 height 28
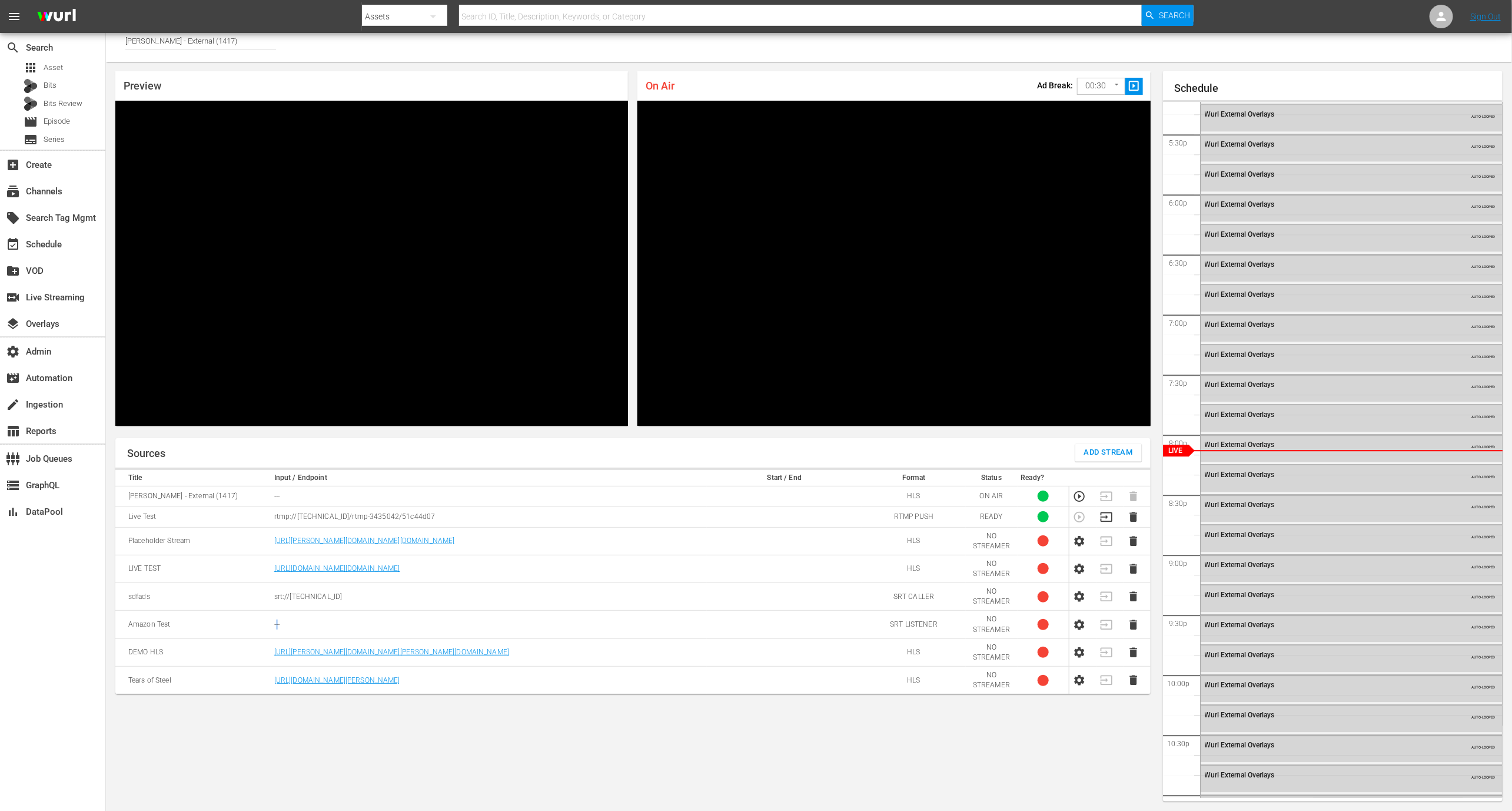
click at [276, 623] on td "---" at bounding box center [489, 624] width 436 height 28
click at [333, 507] on td "rtmp://[TECHNICAL_ID]/rtmp-3435042/51c44d07" at bounding box center [489, 516] width 436 height 21
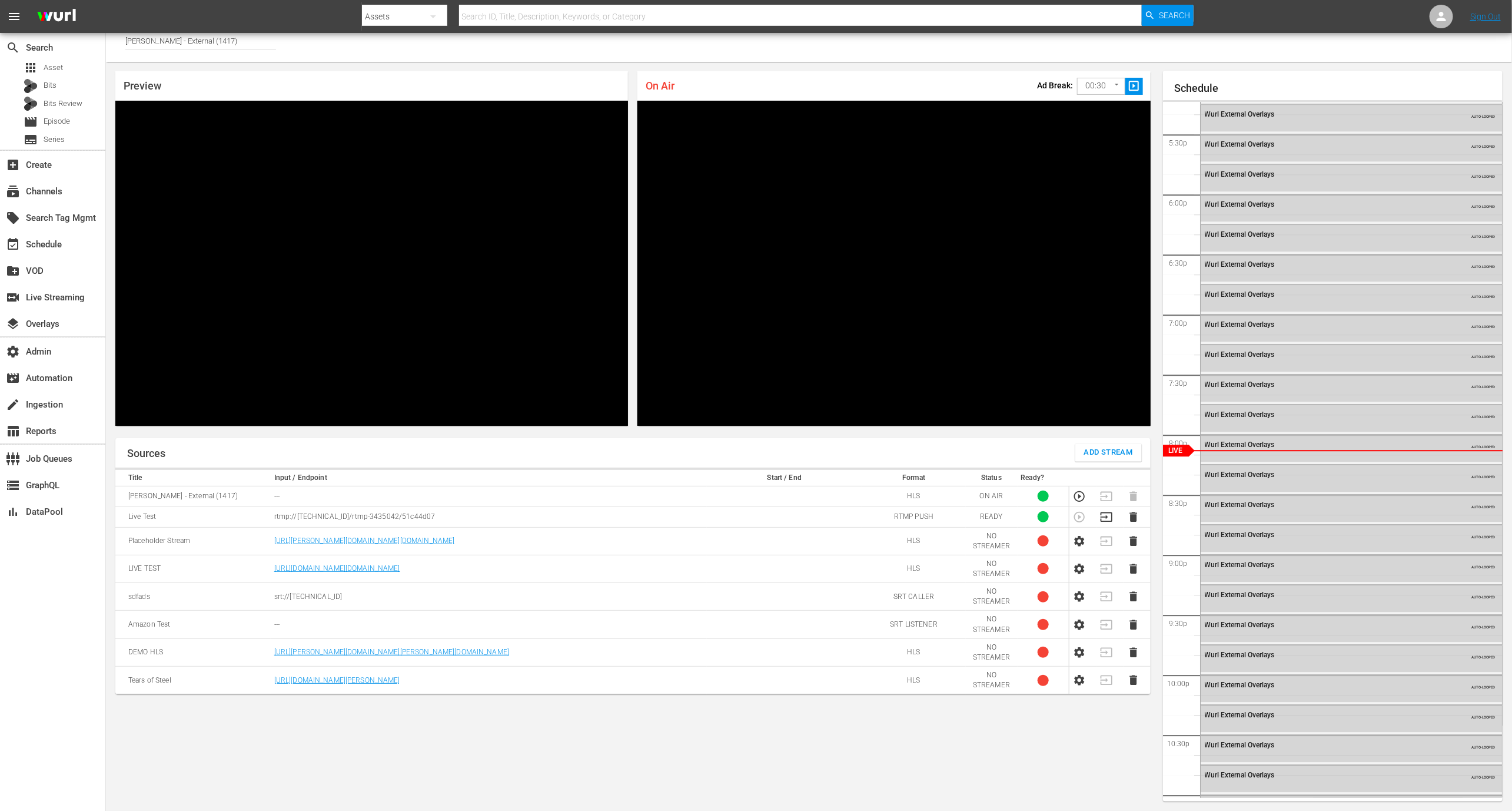
click at [335, 586] on td "srt://[TECHNICAL_ID]" at bounding box center [489, 597] width 436 height 28
click at [426, 530] on td "[URL][PERSON_NAME][DOMAIN_NAME][DOMAIN_NAME]" at bounding box center [489, 541] width 436 height 28
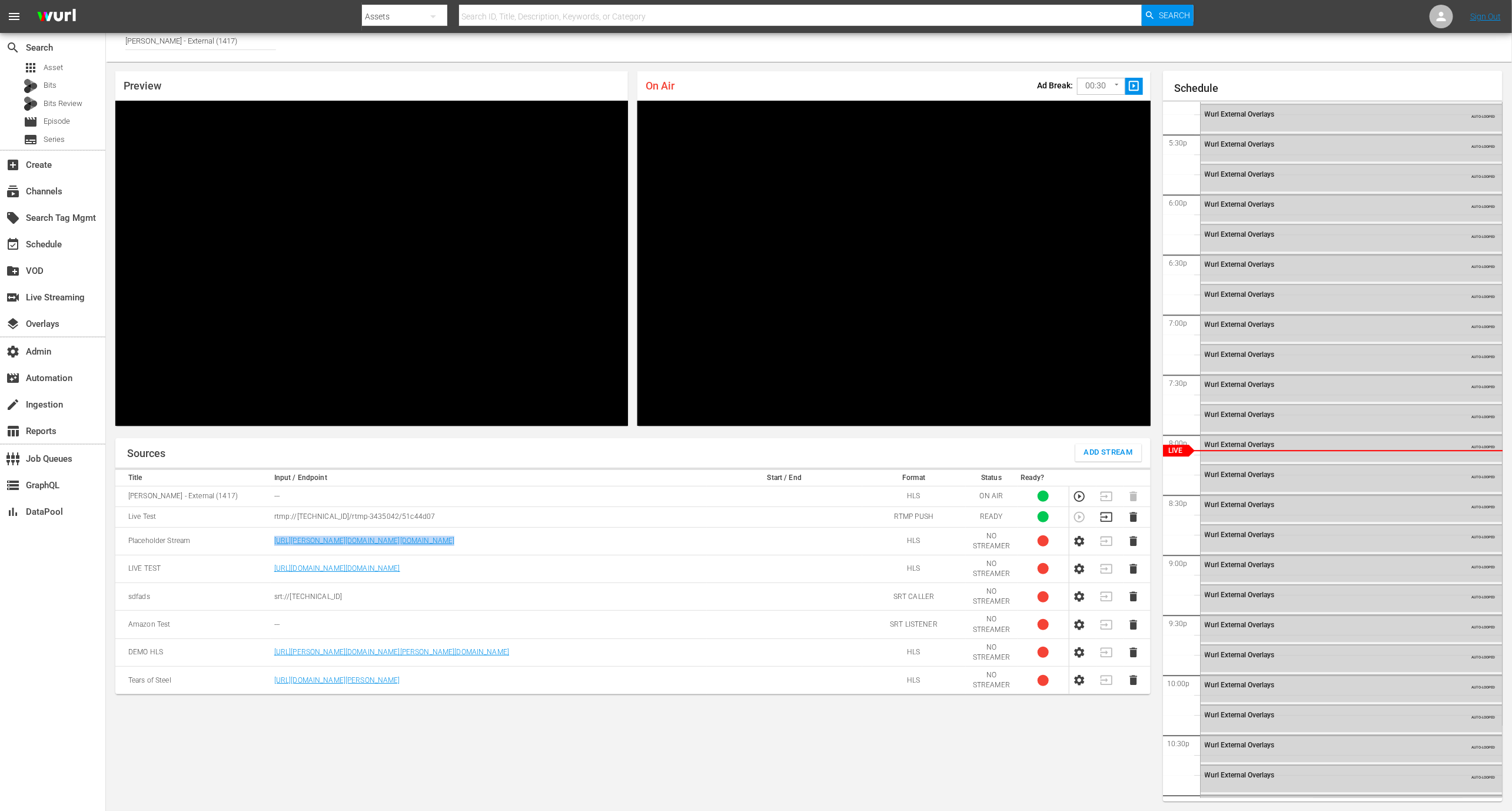
click at [426, 530] on td "[URL][PERSON_NAME][DOMAIN_NAME][DOMAIN_NAME]" at bounding box center [489, 541] width 436 height 28
click at [412, 513] on p "rtmp://[TECHNICAL_ID]/rtmp-3435042/51c44d07" at bounding box center [489, 516] width 429 height 10
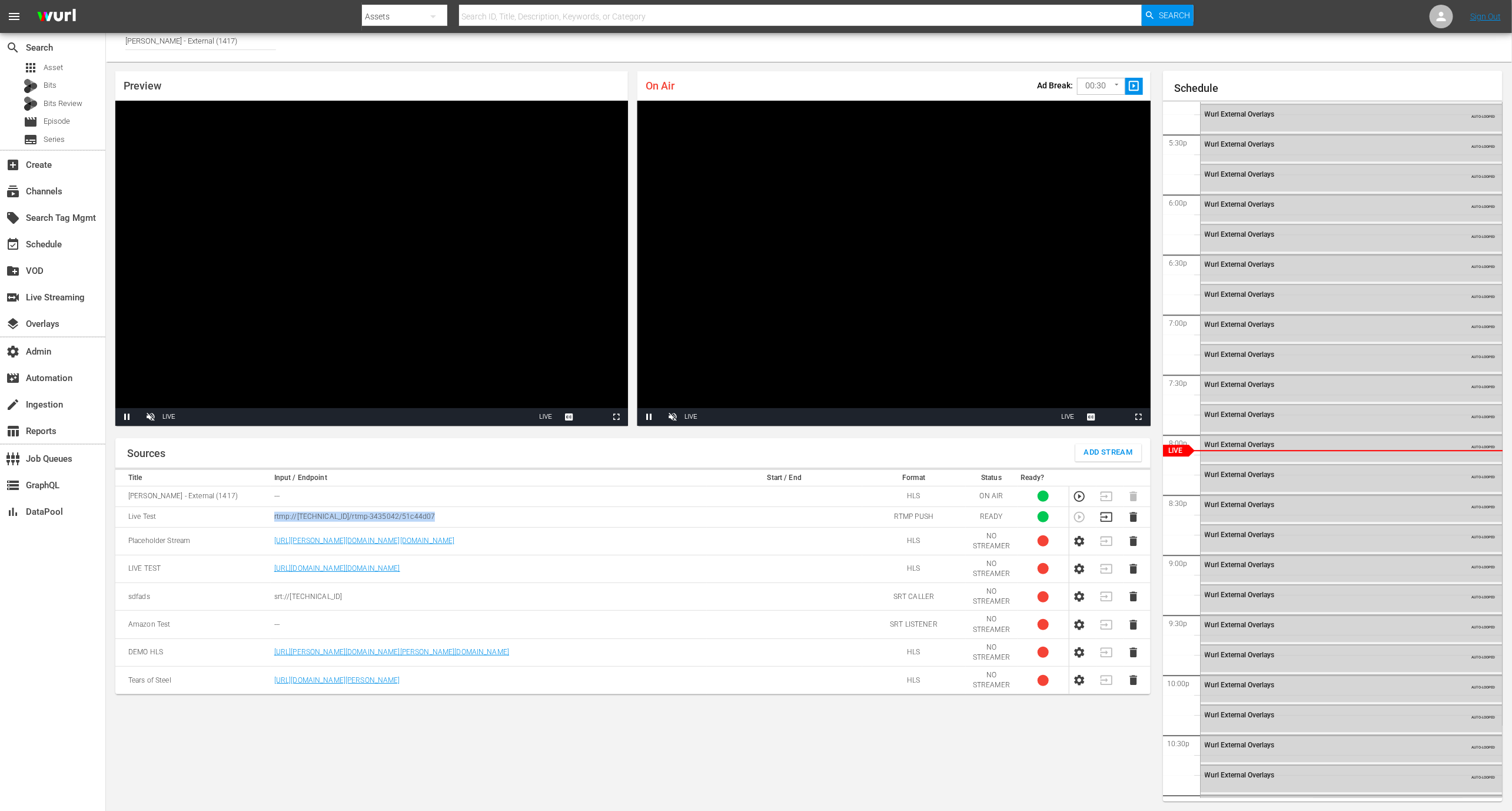
click at [384, 513] on p "rtmp://[TECHNICAL_ID]/rtmp-3435042/51c44d07" at bounding box center [489, 516] width 429 height 10
click at [360, 583] on td "srt://[TECHNICAL_ID]" at bounding box center [489, 597] width 436 height 28
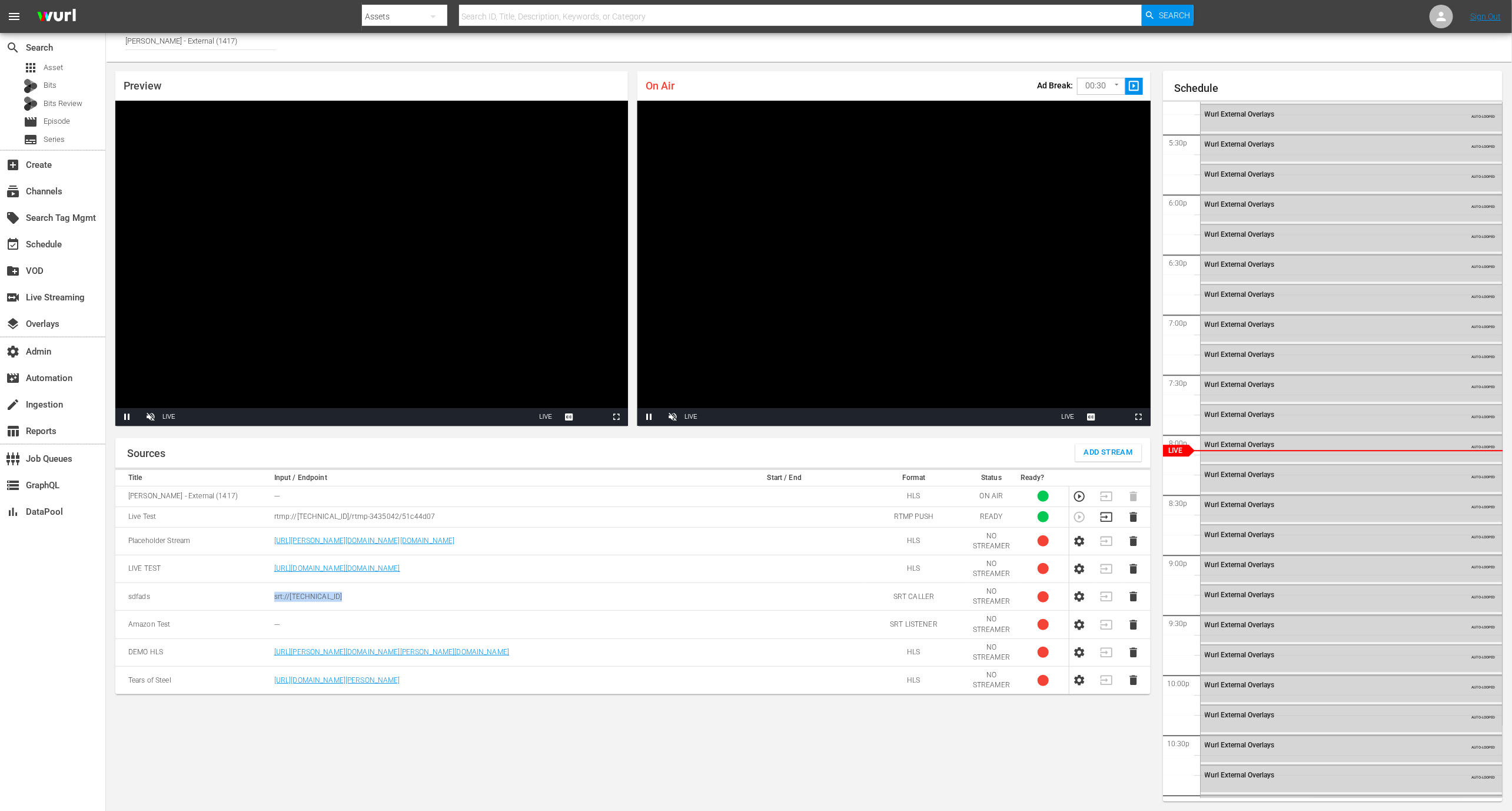
click at [360, 583] on td "srt://[TECHNICAL_ID]" at bounding box center [489, 597] width 436 height 28
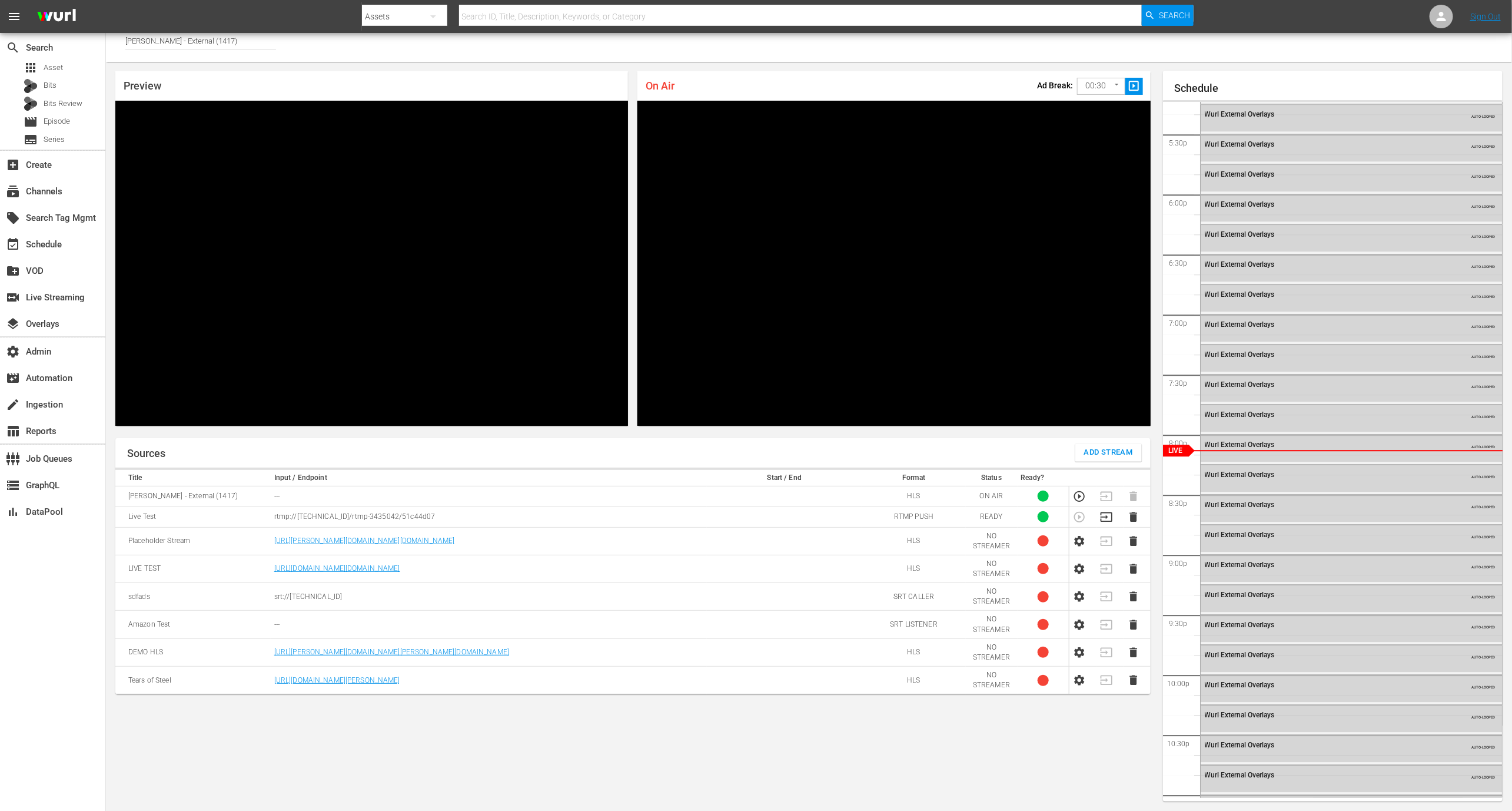
click at [444, 516] on p "rtmp://[TECHNICAL_ID]/rtmp-3435042/51c44d07" at bounding box center [489, 516] width 429 height 10
click at [1108, 516] on icon "button" at bounding box center [1107, 517] width 13 height 13
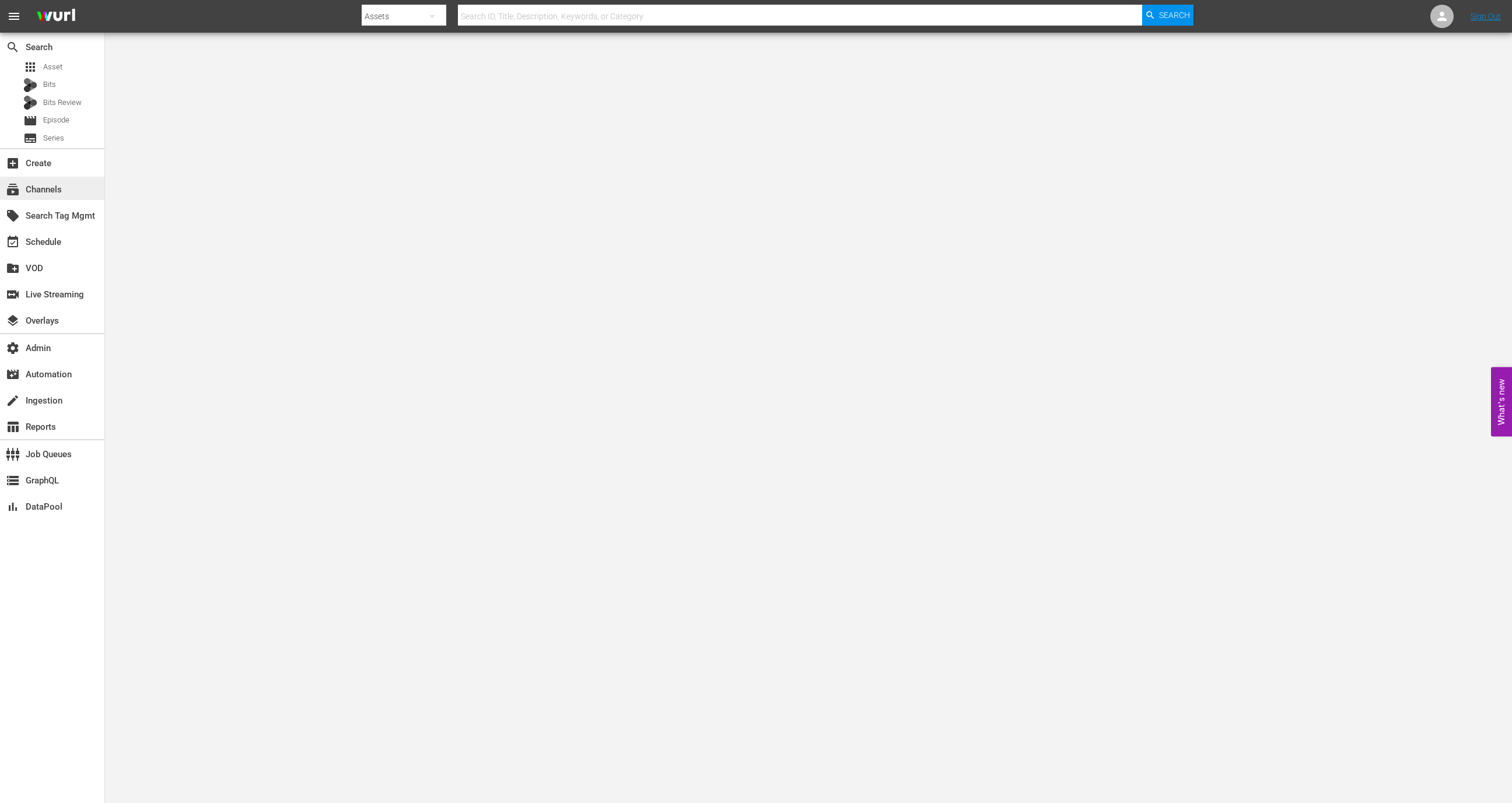
click at [57, 191] on div "subscriptions Channels" at bounding box center [32, 187] width 65 height 11
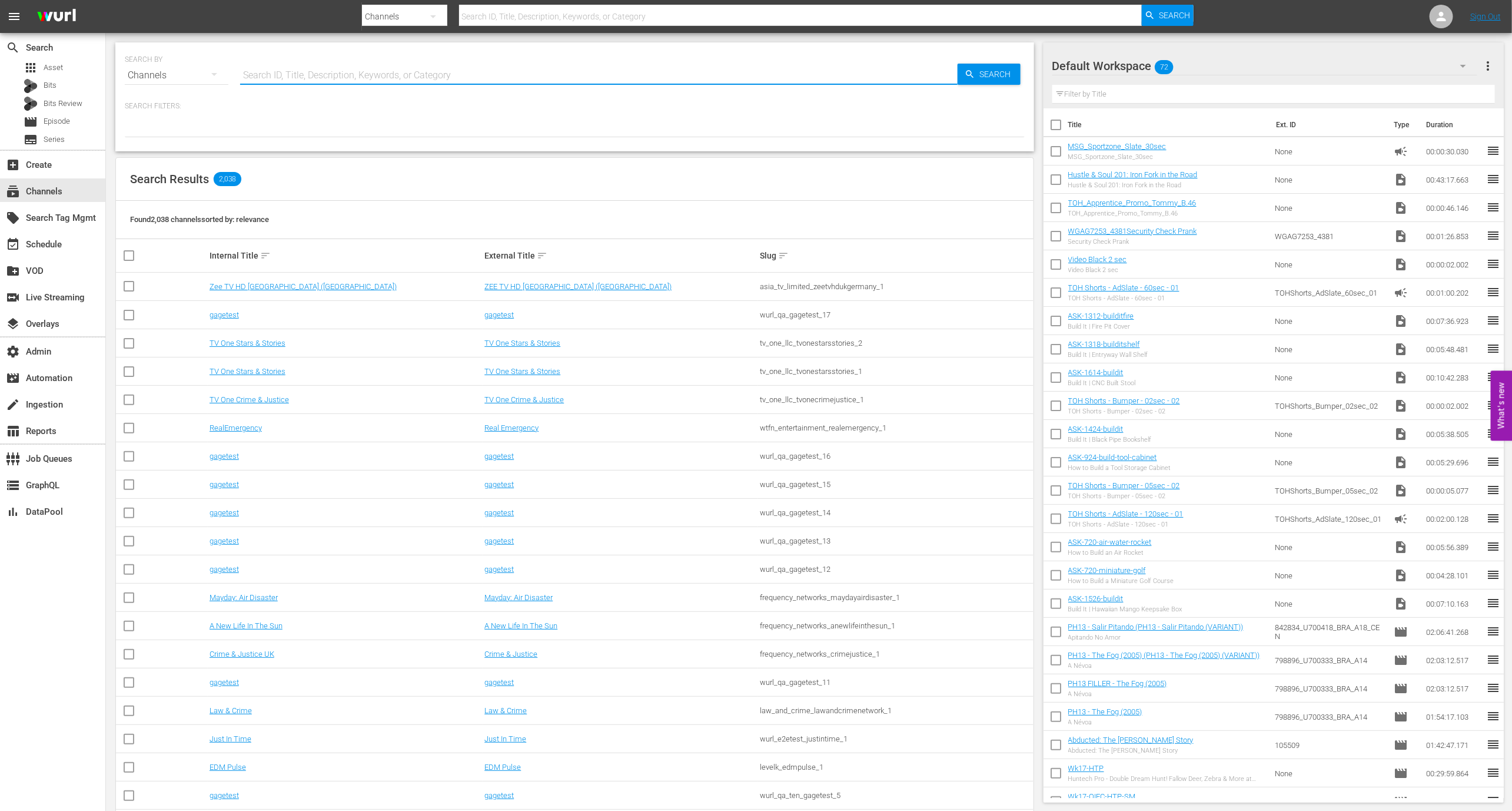
click at [367, 80] on input "text" at bounding box center [599, 75] width 718 height 29
type input "wurl_external"
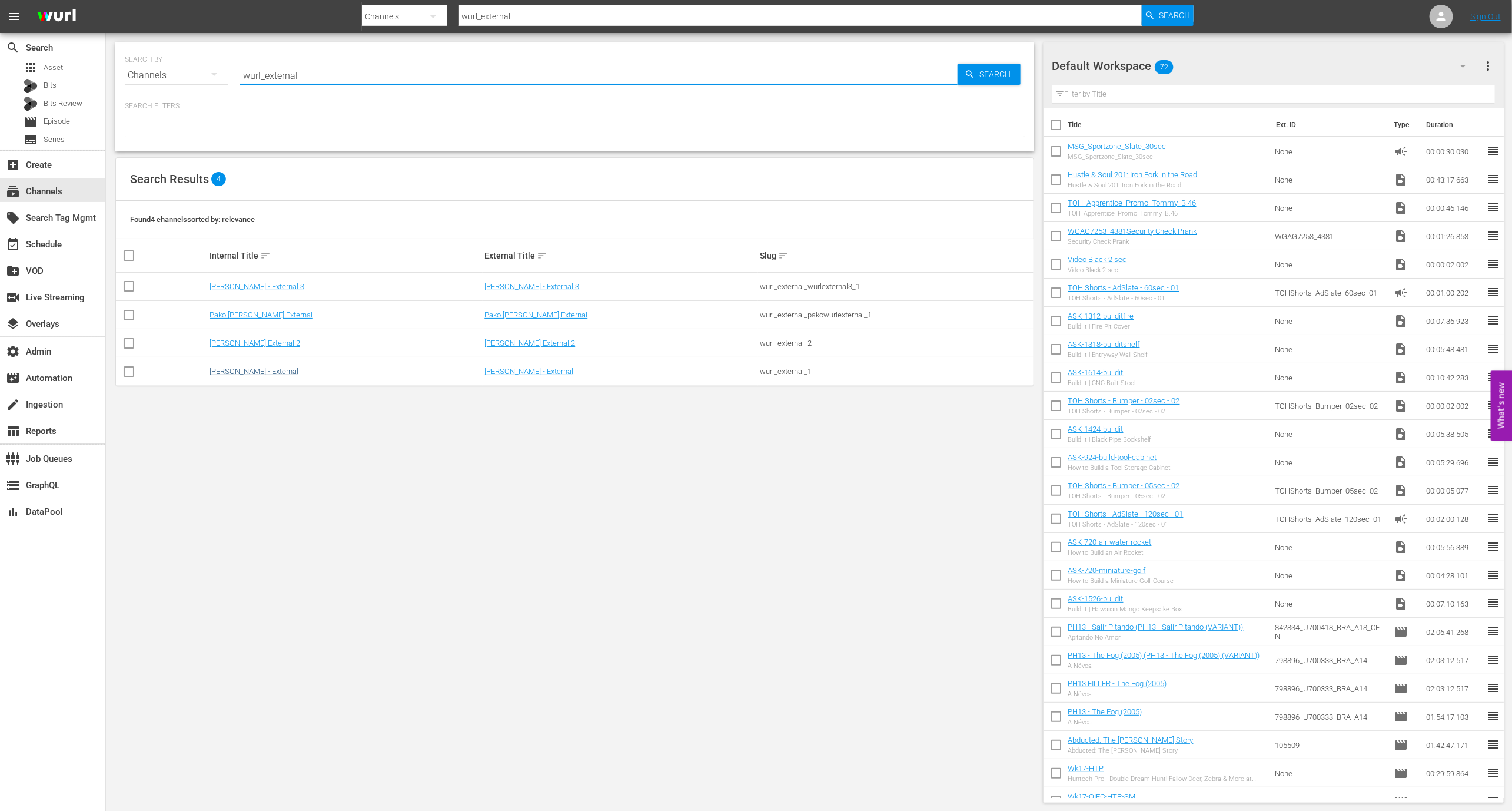
type input "wurl_external"
click at [237, 373] on link "Wurl - External" at bounding box center [254, 371] width 89 height 9
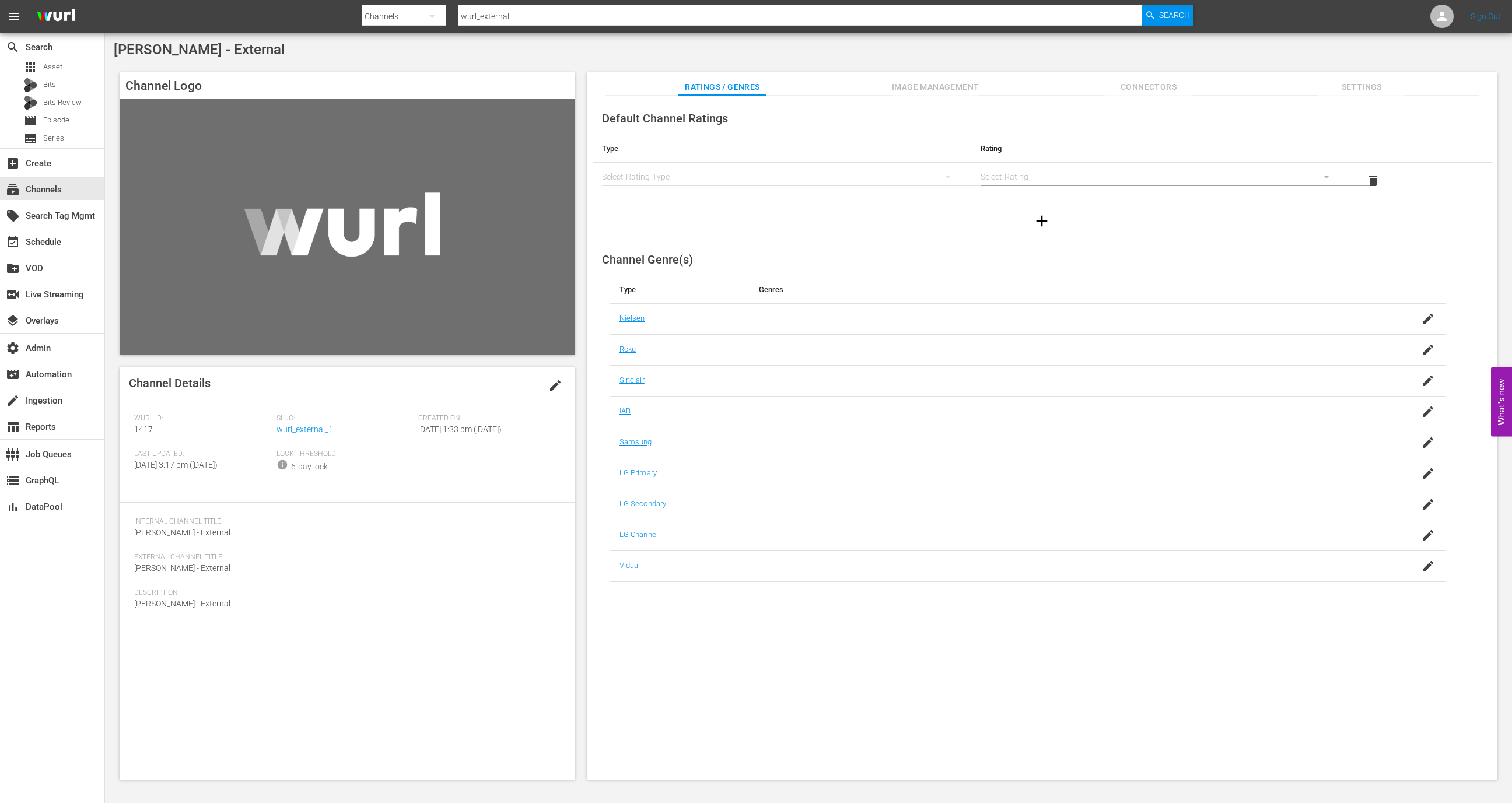
click at [941, 83] on span "Image Management" at bounding box center [935, 87] width 88 height 14
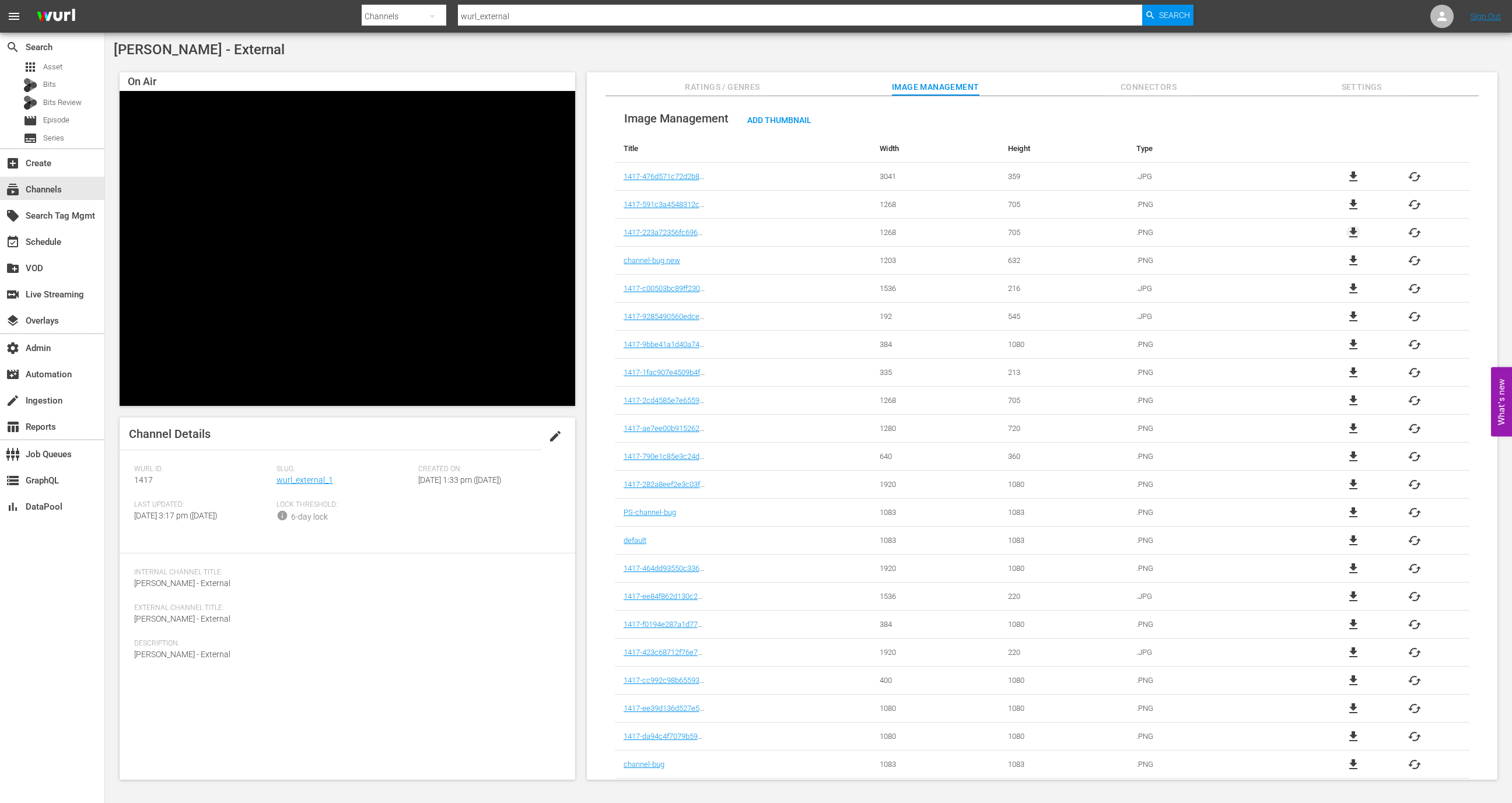
click at [1352, 232] on span "file_download" at bounding box center [1353, 232] width 14 height 14
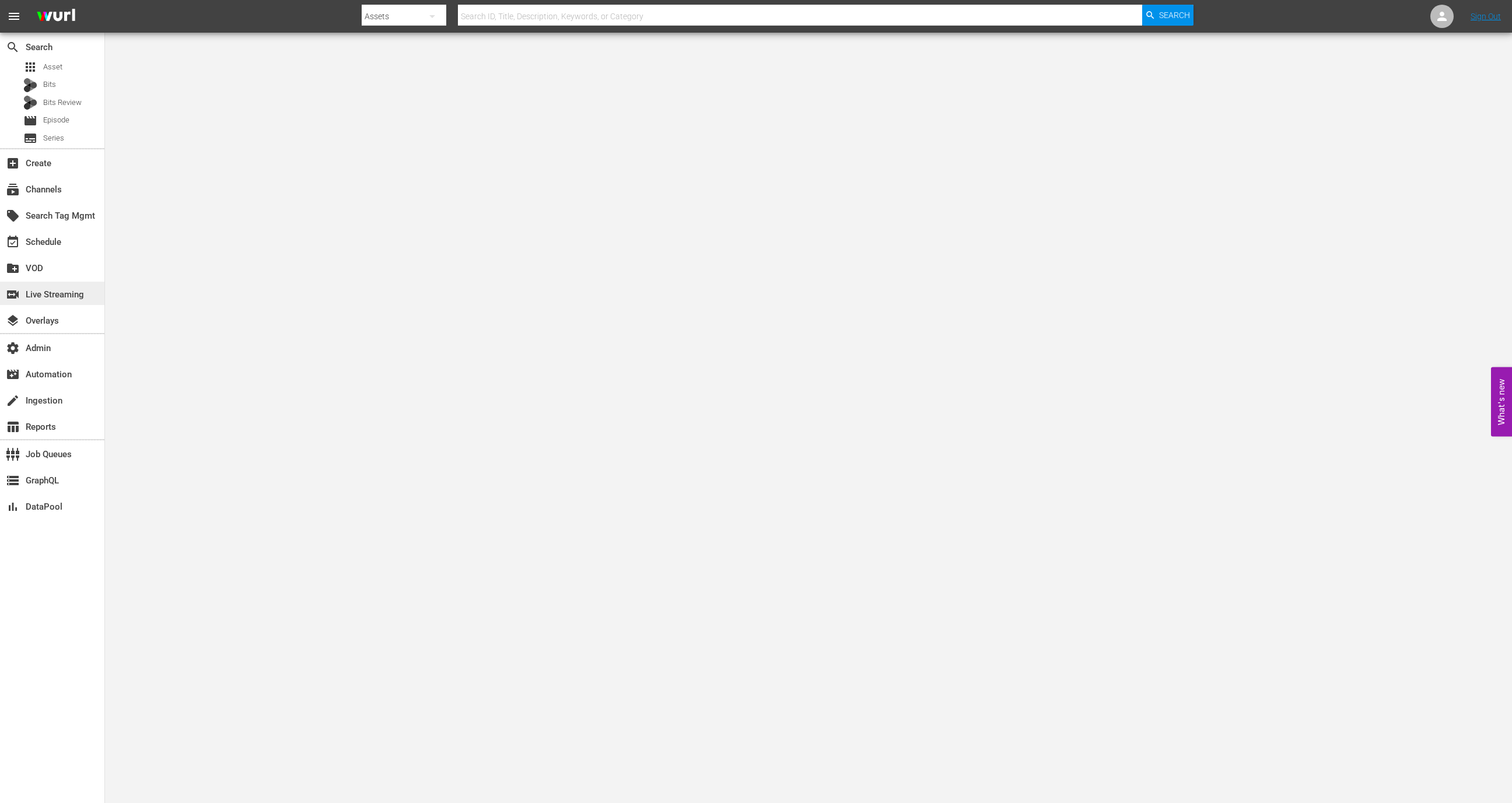
click at [65, 289] on div "switch_video Live Streaming" at bounding box center [32, 293] width 65 height 11
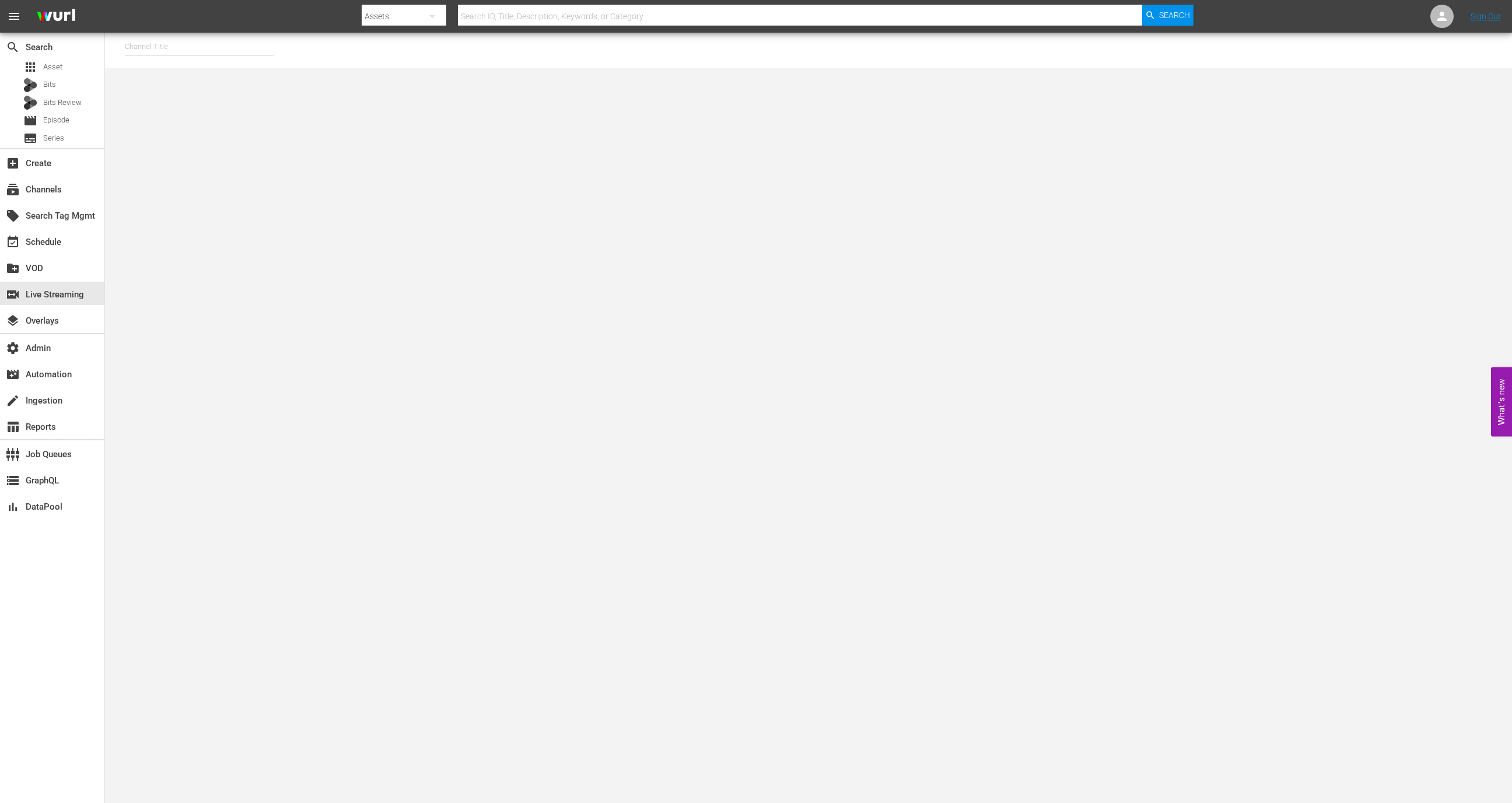
click at [164, 30] on nav "menu Search By Assets Search ID, Title, Description, Keywords, or Category Sear…" at bounding box center [756, 16] width 1512 height 33
click at [164, 37] on input "text" at bounding box center [199, 47] width 149 height 28
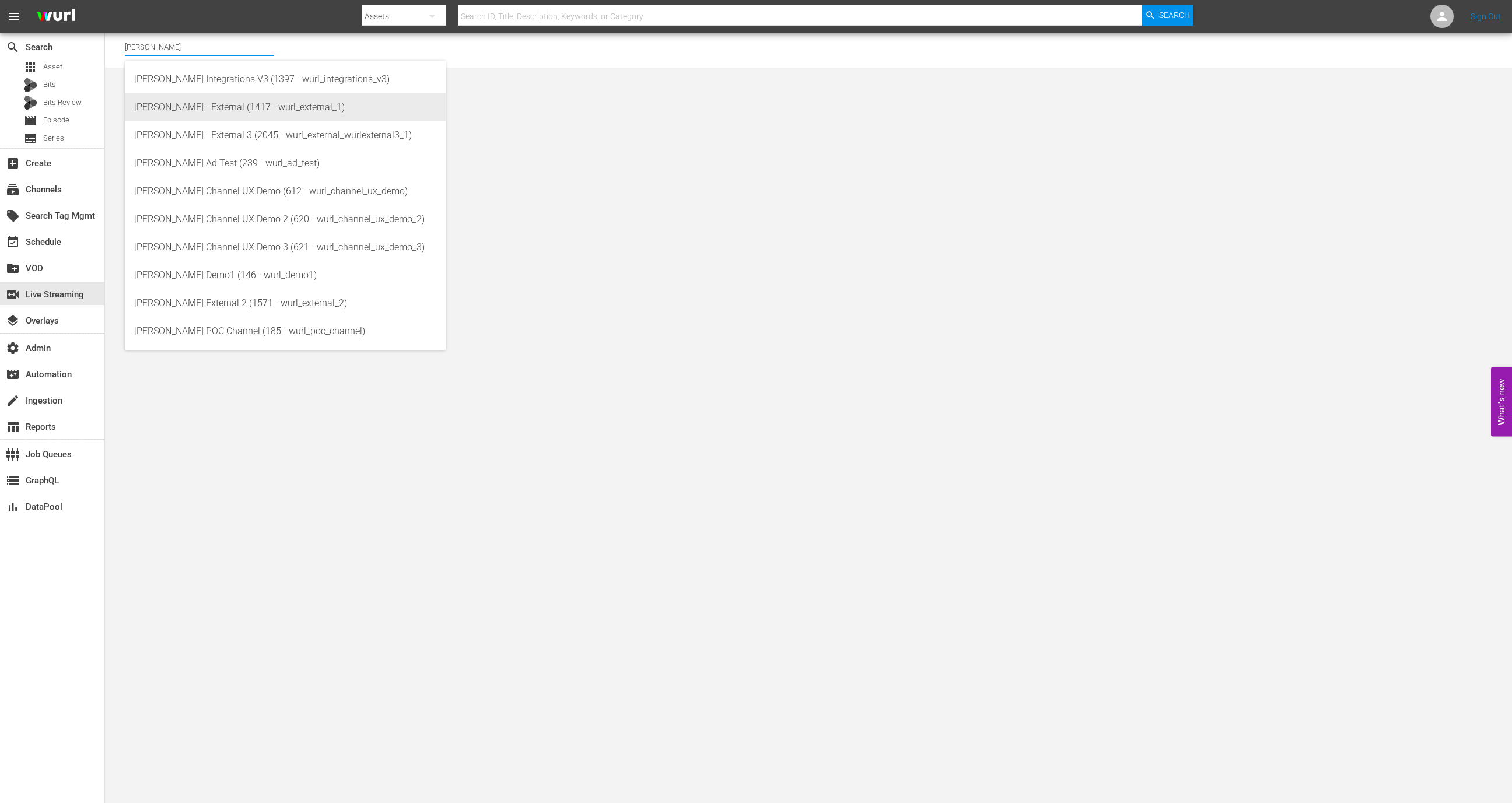
click at [228, 109] on div "[PERSON_NAME] - External (1417 - wurl_external_1)" at bounding box center [285, 107] width 302 height 28
type input "[PERSON_NAME] - External (1417 - wurl_external_1)"
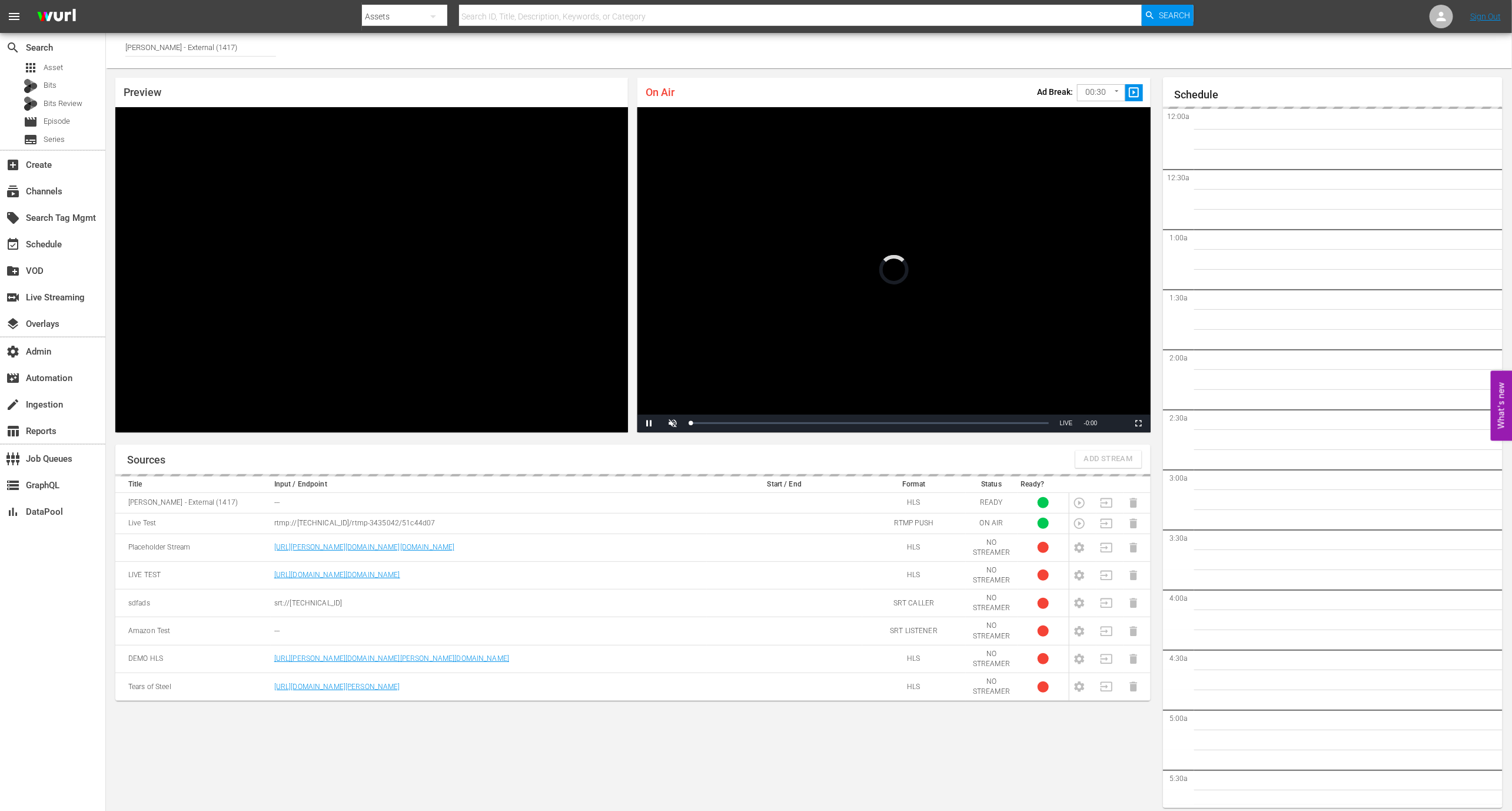
scroll to position [7, 0]
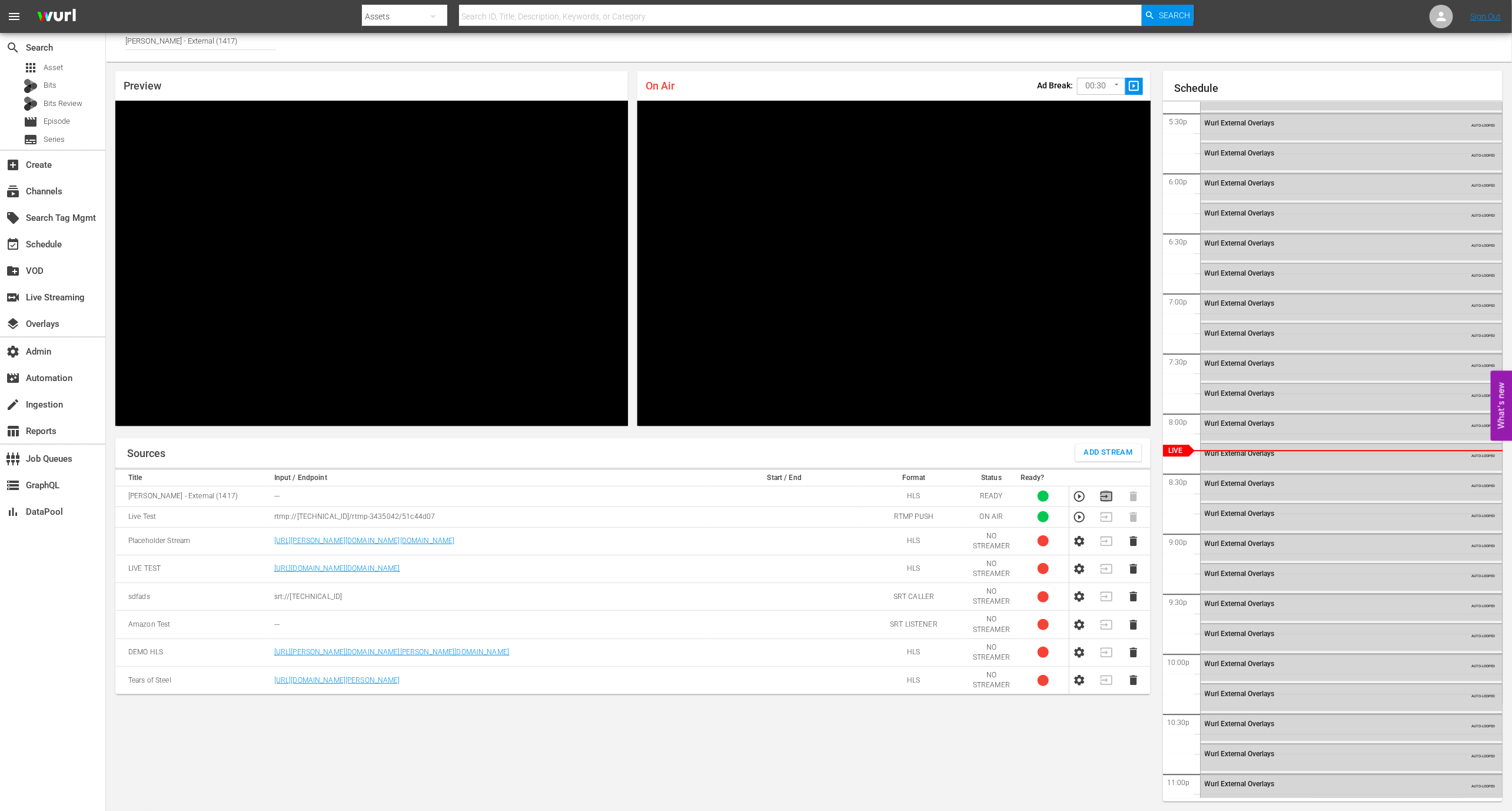
click at [1104, 496] on icon "button" at bounding box center [1106, 496] width 12 height 9
drag, startPoint x: 276, startPoint y: 499, endPoint x: 950, endPoint y: 491, distance: 674.0
click at [950, 491] on tr "[PERSON_NAME] - External (1417) --- HLS ON AIR 1" at bounding box center [633, 496] width 1035 height 21
drag, startPoint x: 262, startPoint y: 517, endPoint x: 462, endPoint y: 521, distance: 200.0
click at [464, 521] on tr "Live Test rtmp://[TECHNICAL_ID]/rtmp-3435042/51c44d07 RTMP PUSH READY 1" at bounding box center [633, 516] width 1035 height 21
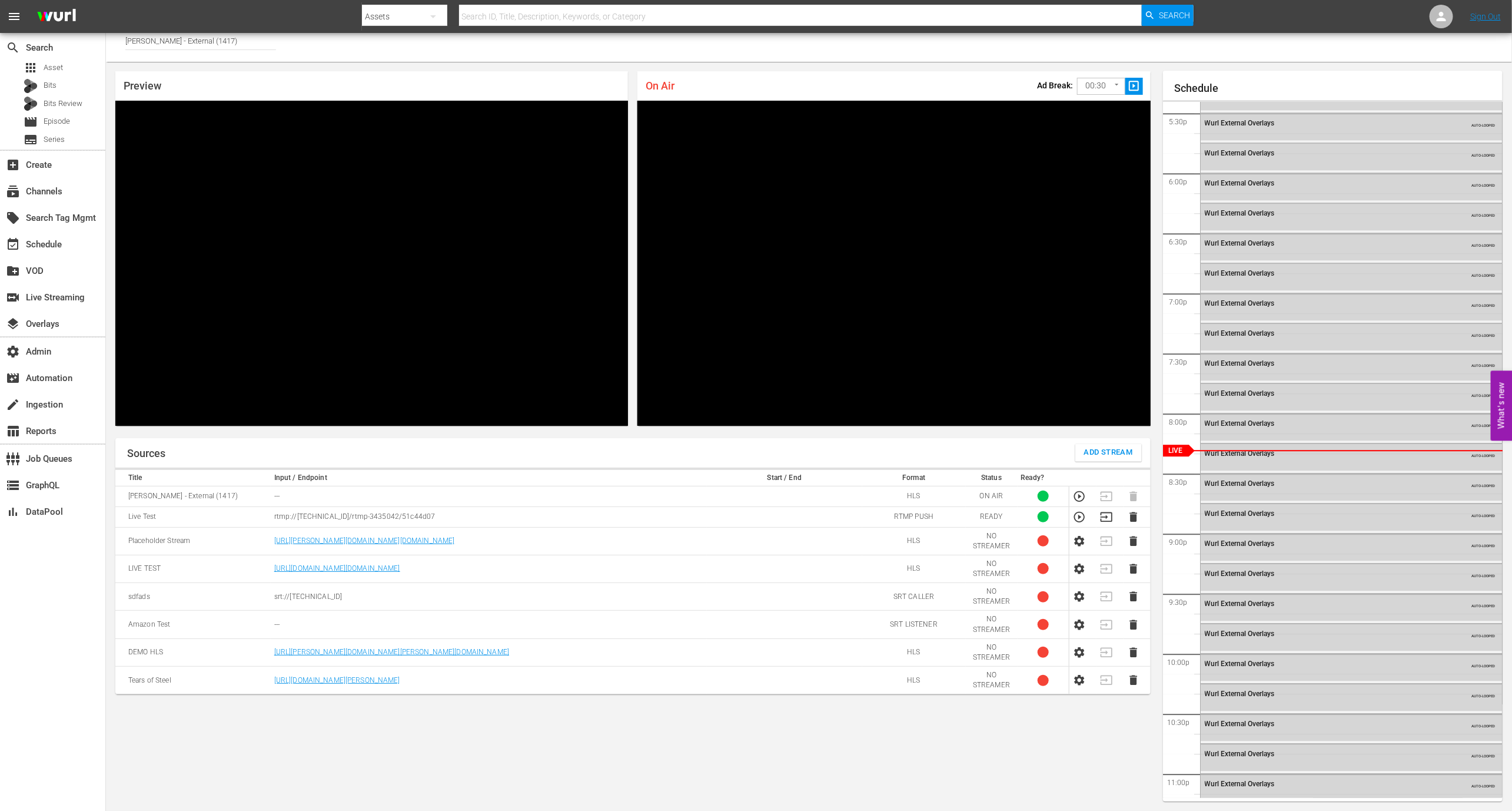
click at [433, 516] on p "rtmp://[TECHNICAL_ID]/rtmp-3435042/51c44d07" at bounding box center [489, 516] width 429 height 10
click at [447, 514] on p "rtmp://[TECHNICAL_ID]/rtmp-3435042/51c44d07" at bounding box center [489, 516] width 429 height 10
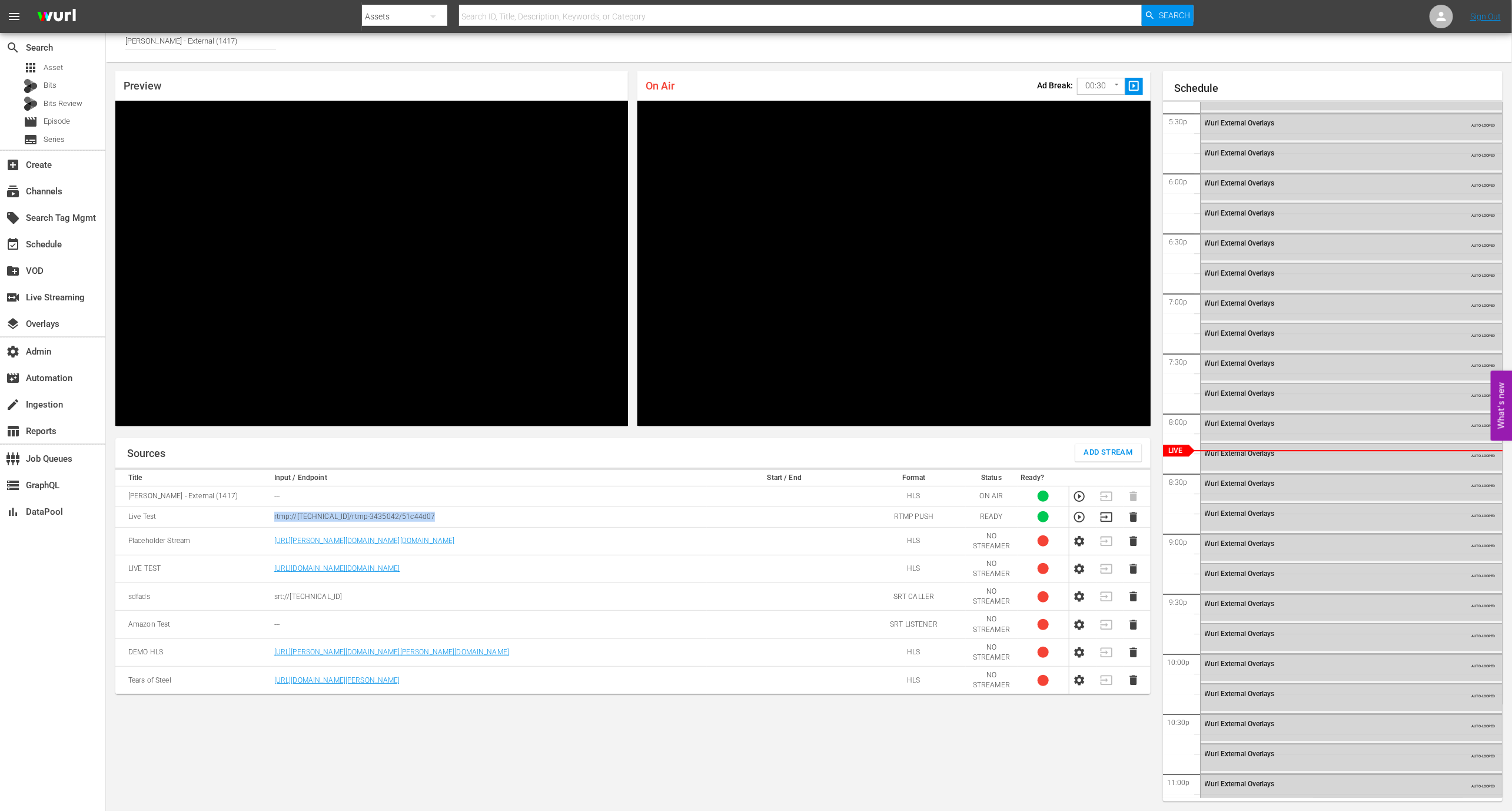
click at [447, 514] on p "rtmp://[TECHNICAL_ID]/rtmp-3435042/51c44d07" at bounding box center [489, 516] width 429 height 10
click at [1077, 517] on icon "button" at bounding box center [1080, 517] width 13 height 13
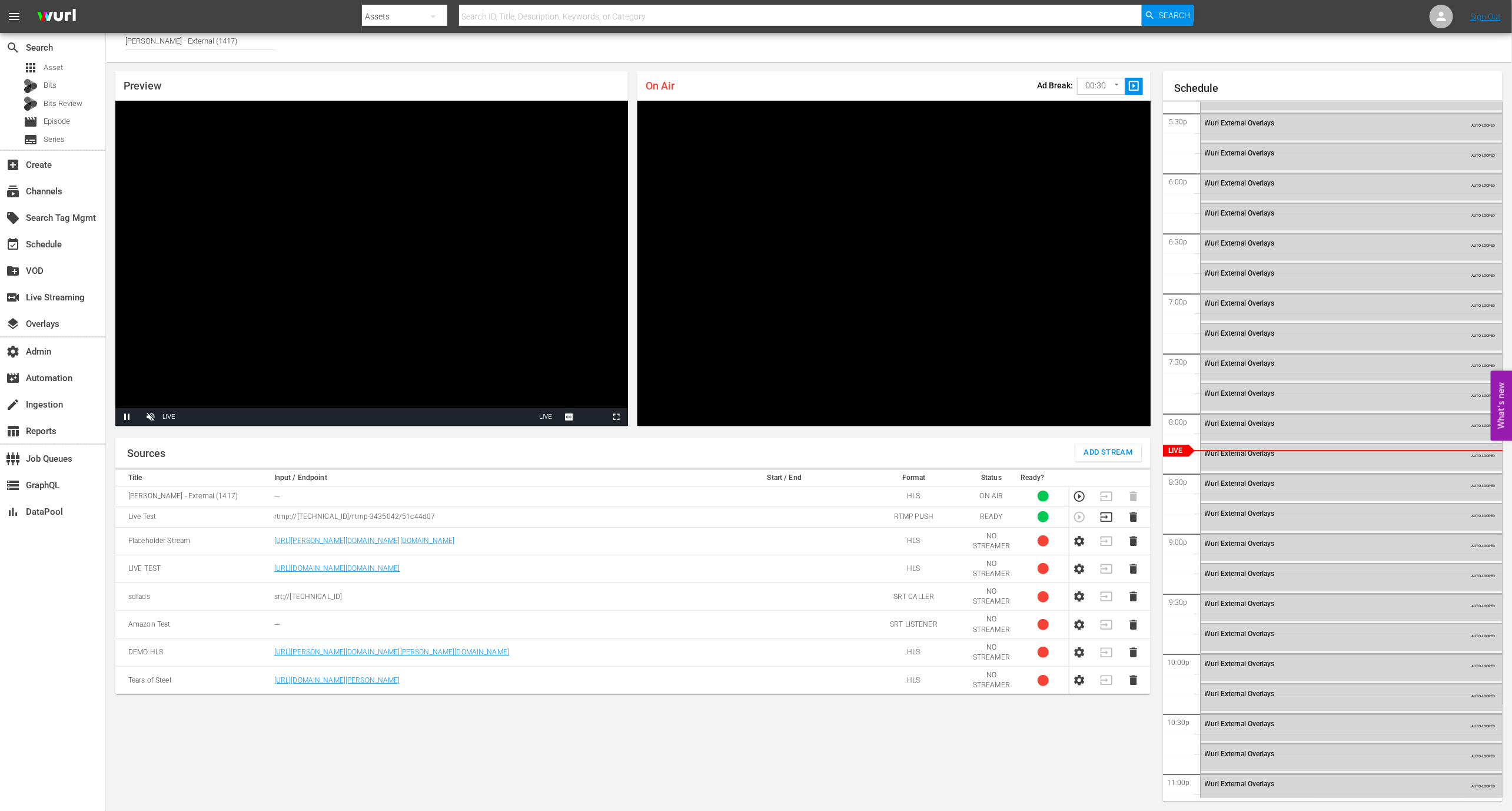
click at [942, 433] on div "Preview Video Player is loading. Pause Unmute Current Time 1:06 / Duration -:-:…" at bounding box center [633, 248] width 1054 height 373
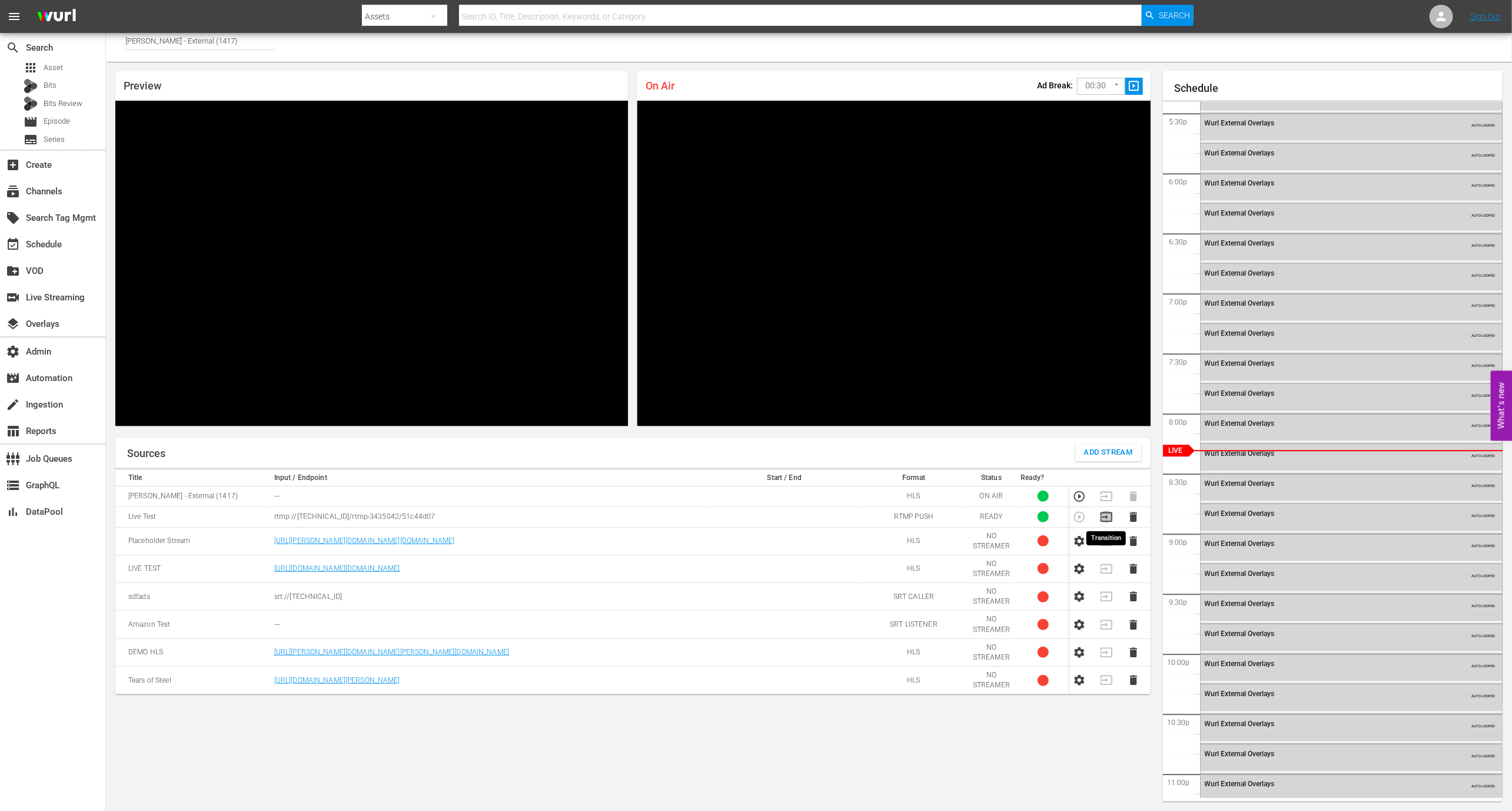
click at [1108, 515] on icon "button" at bounding box center [1107, 517] width 13 height 13
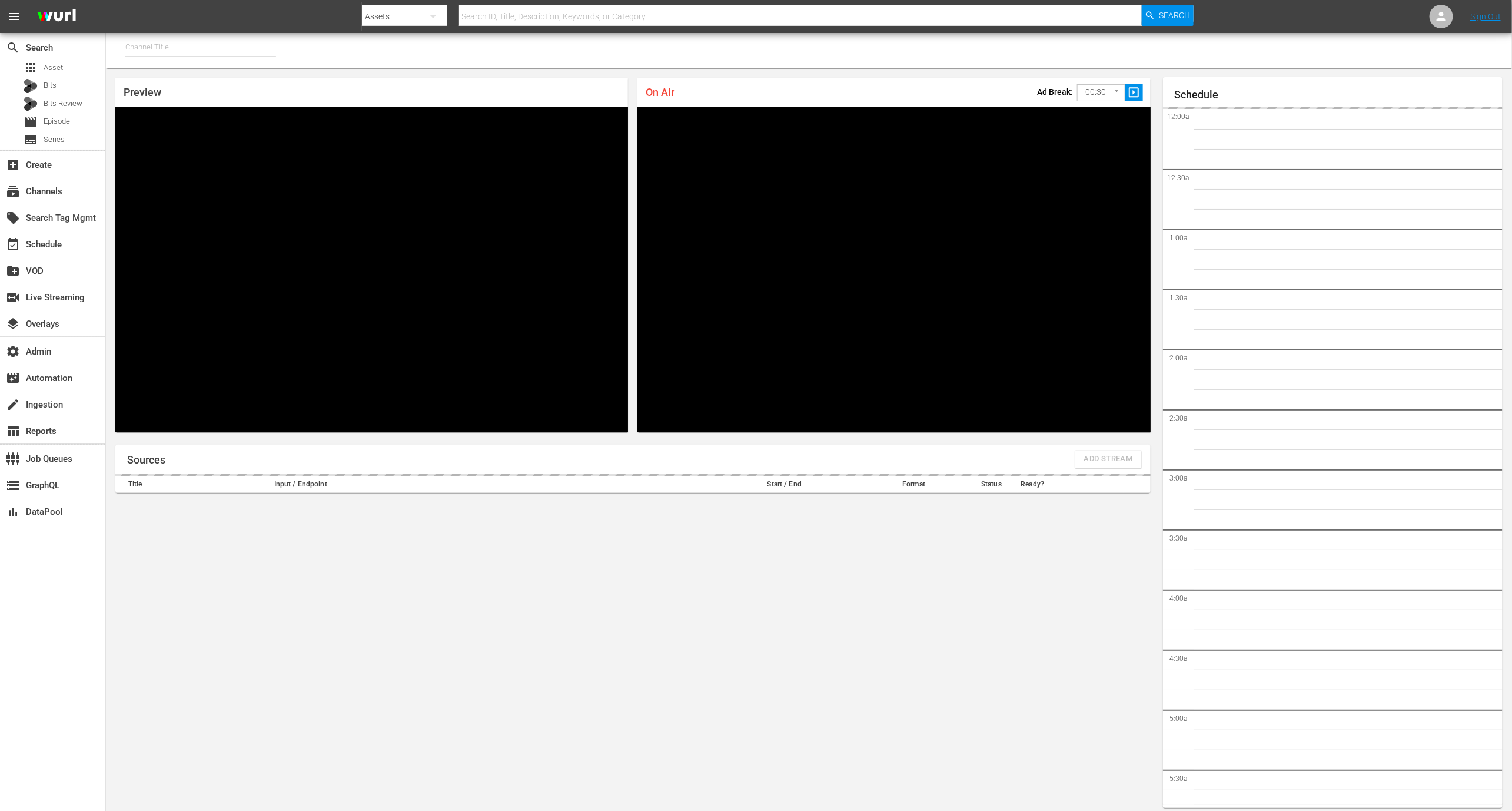
type input "[PERSON_NAME] - External (1417)"
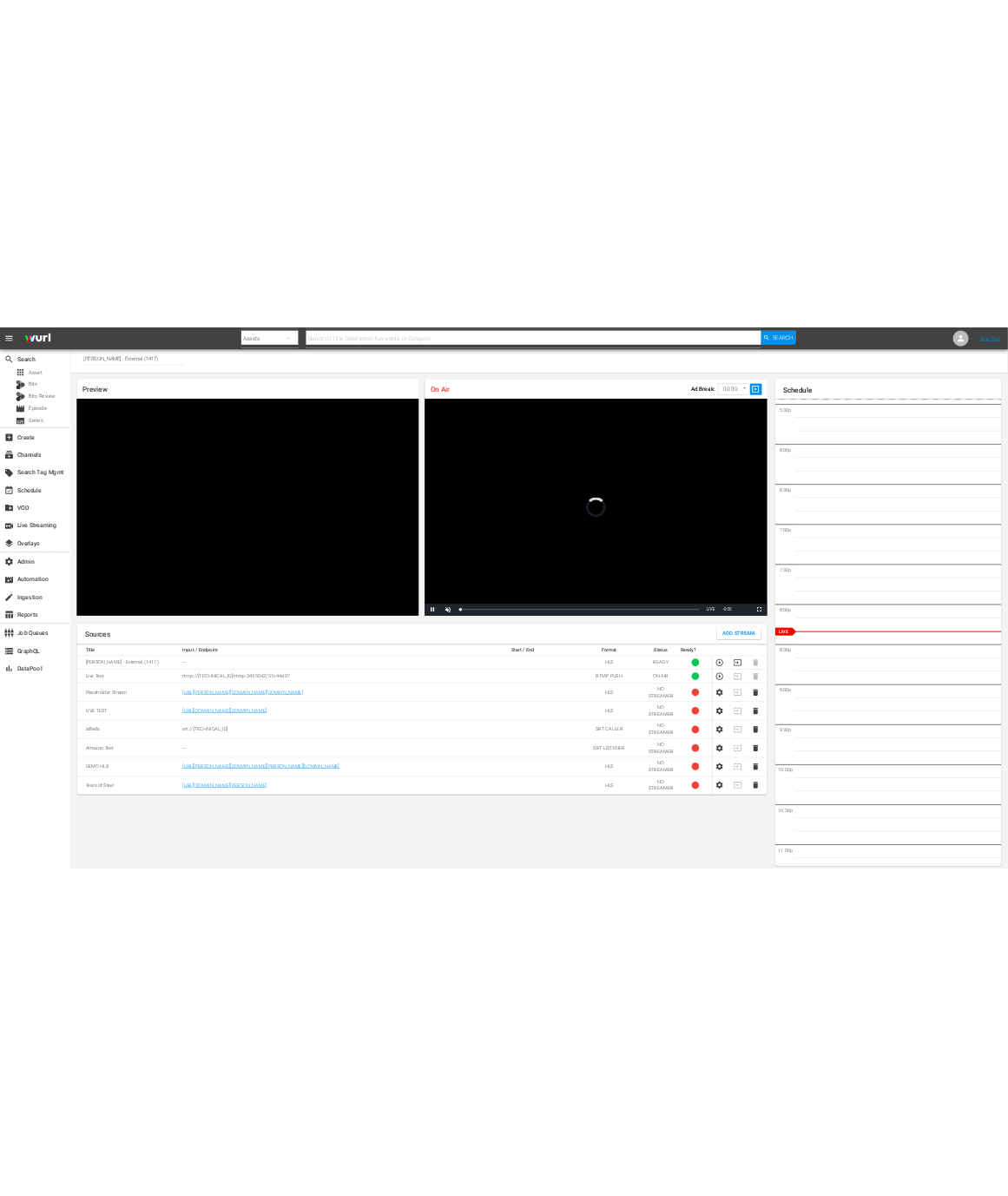
scroll to position [10, 0]
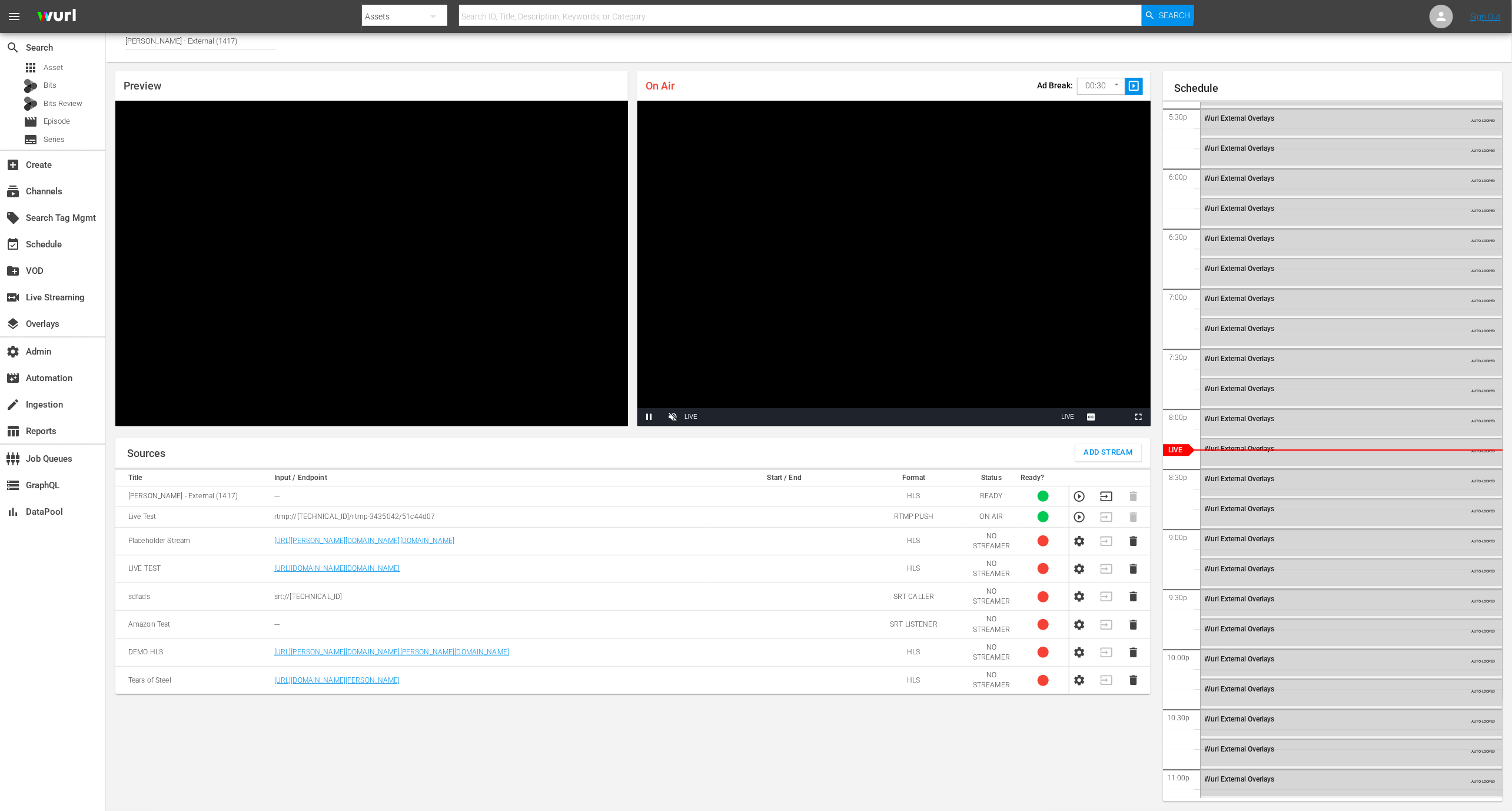
click at [1108, 519] on td at bounding box center [1110, 516] width 27 height 21
click at [1082, 513] on icon "button" at bounding box center [1080, 517] width 13 height 13
click at [1080, 496] on icon "button" at bounding box center [1080, 496] width 11 height 11
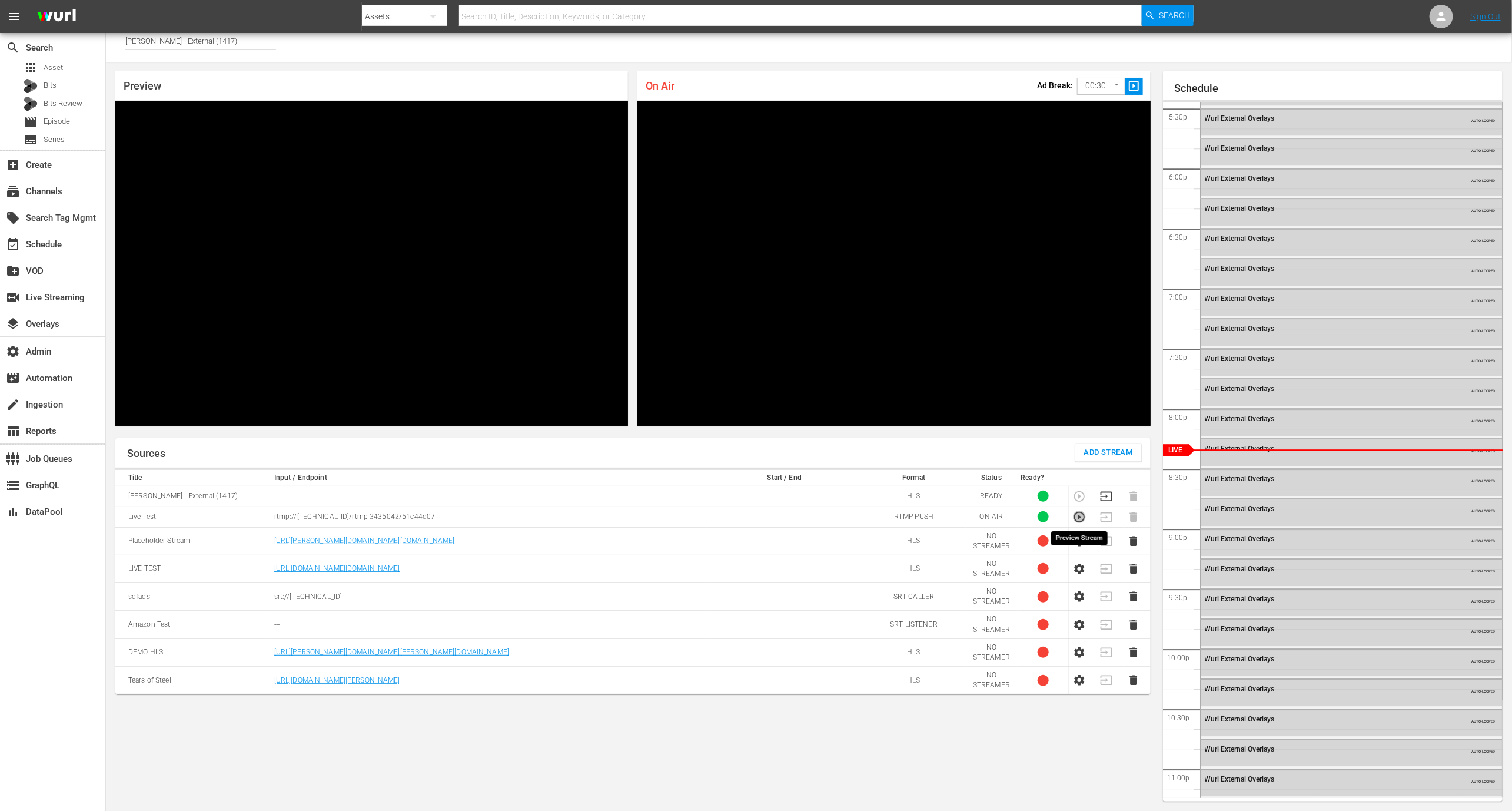
click at [1080, 516] on icon "button" at bounding box center [1080, 516] width 11 height 11
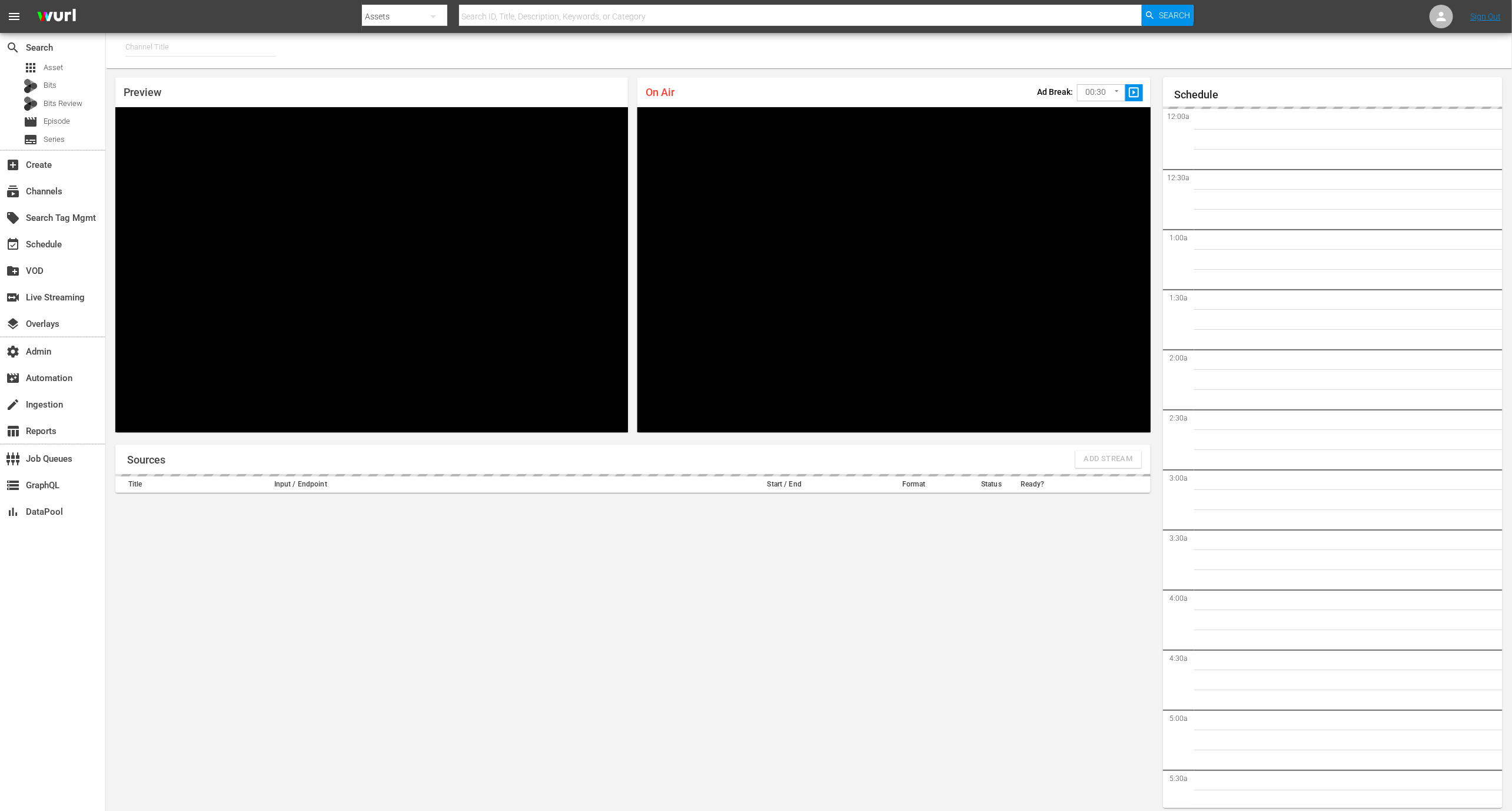
type input "[PERSON_NAME] - External (1417)"
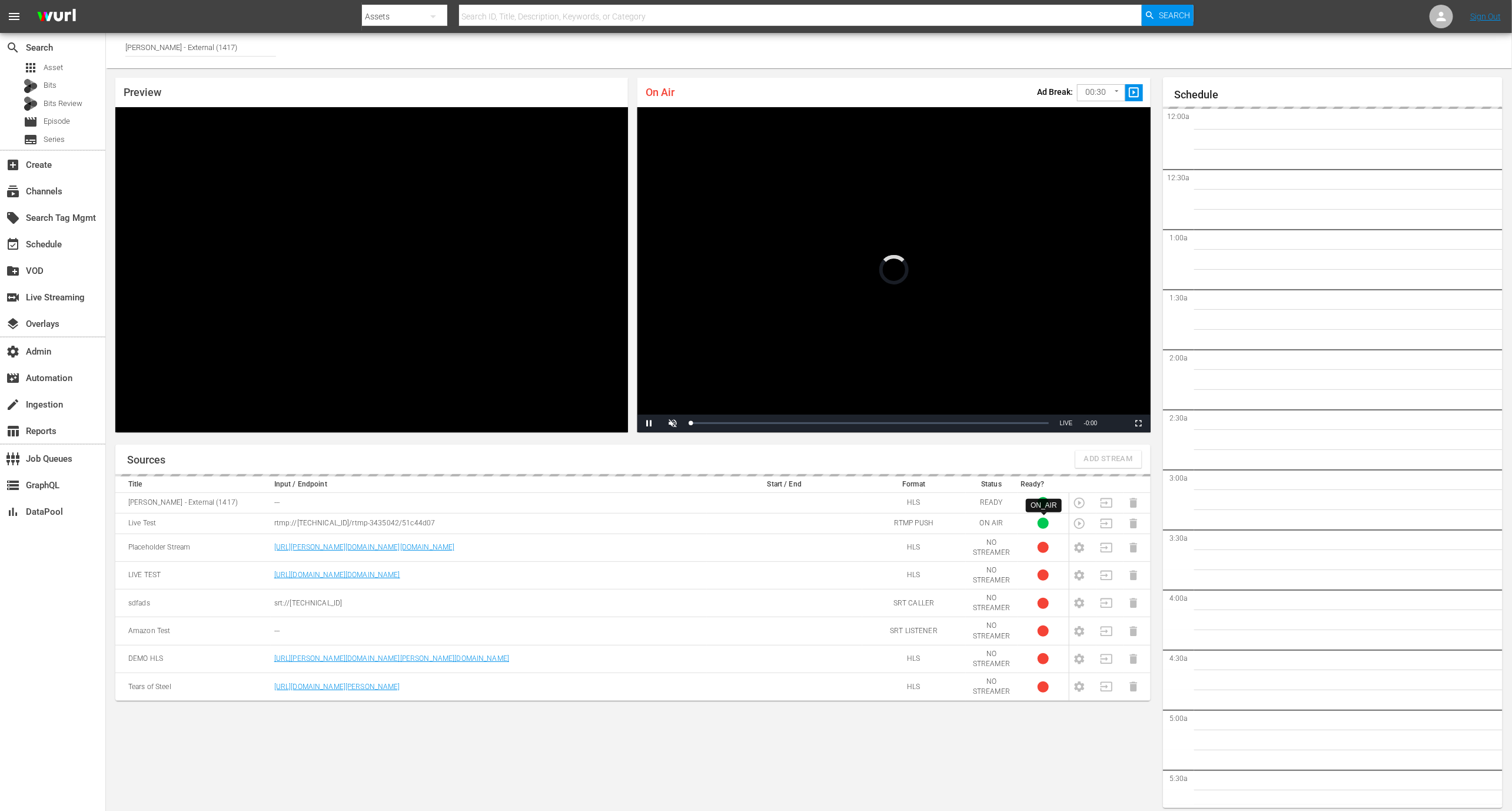
scroll to position [7, 0]
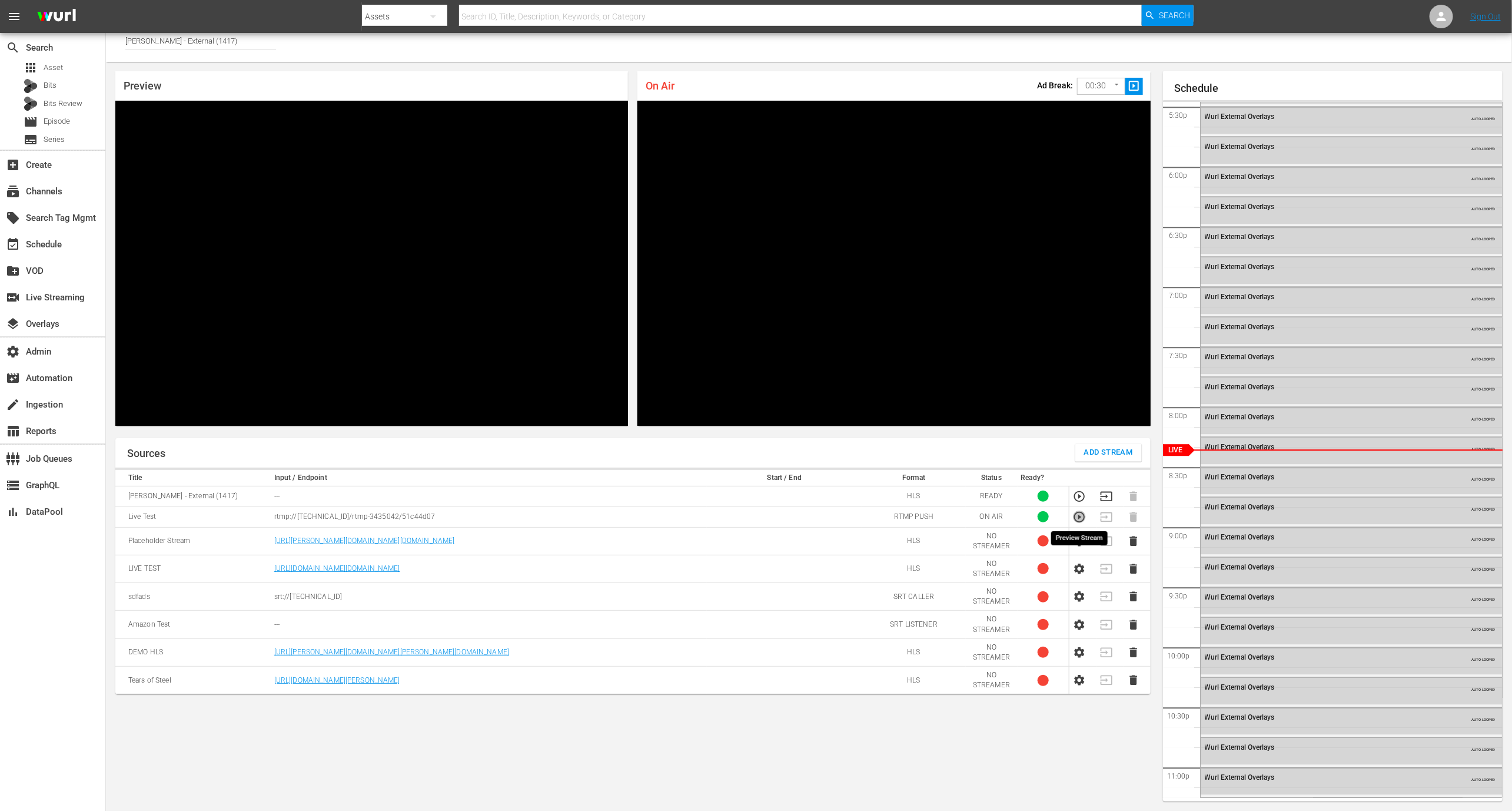
click at [1077, 513] on icon "button" at bounding box center [1080, 517] width 13 height 13
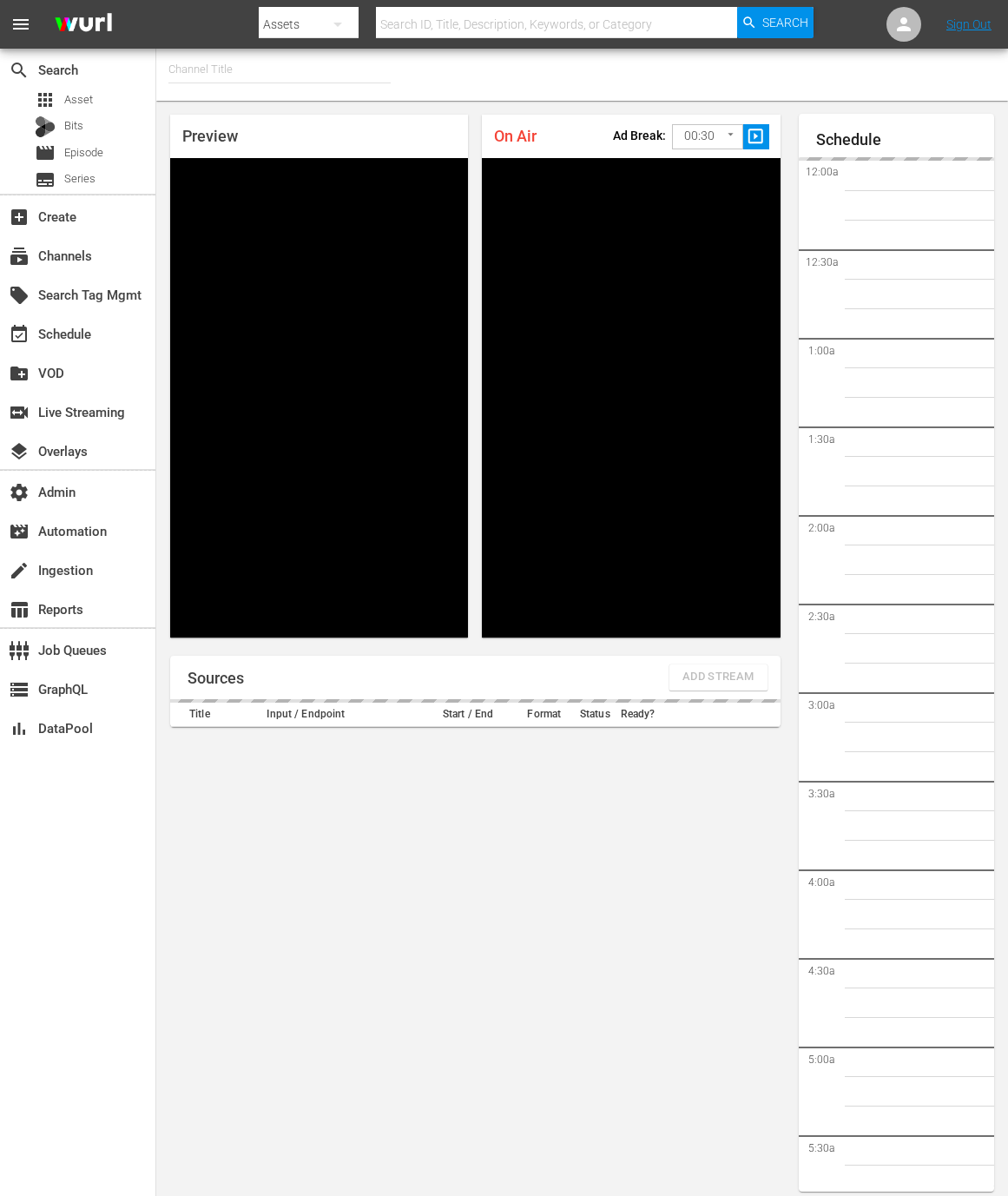
type input "[PERSON_NAME] - External (1417)"
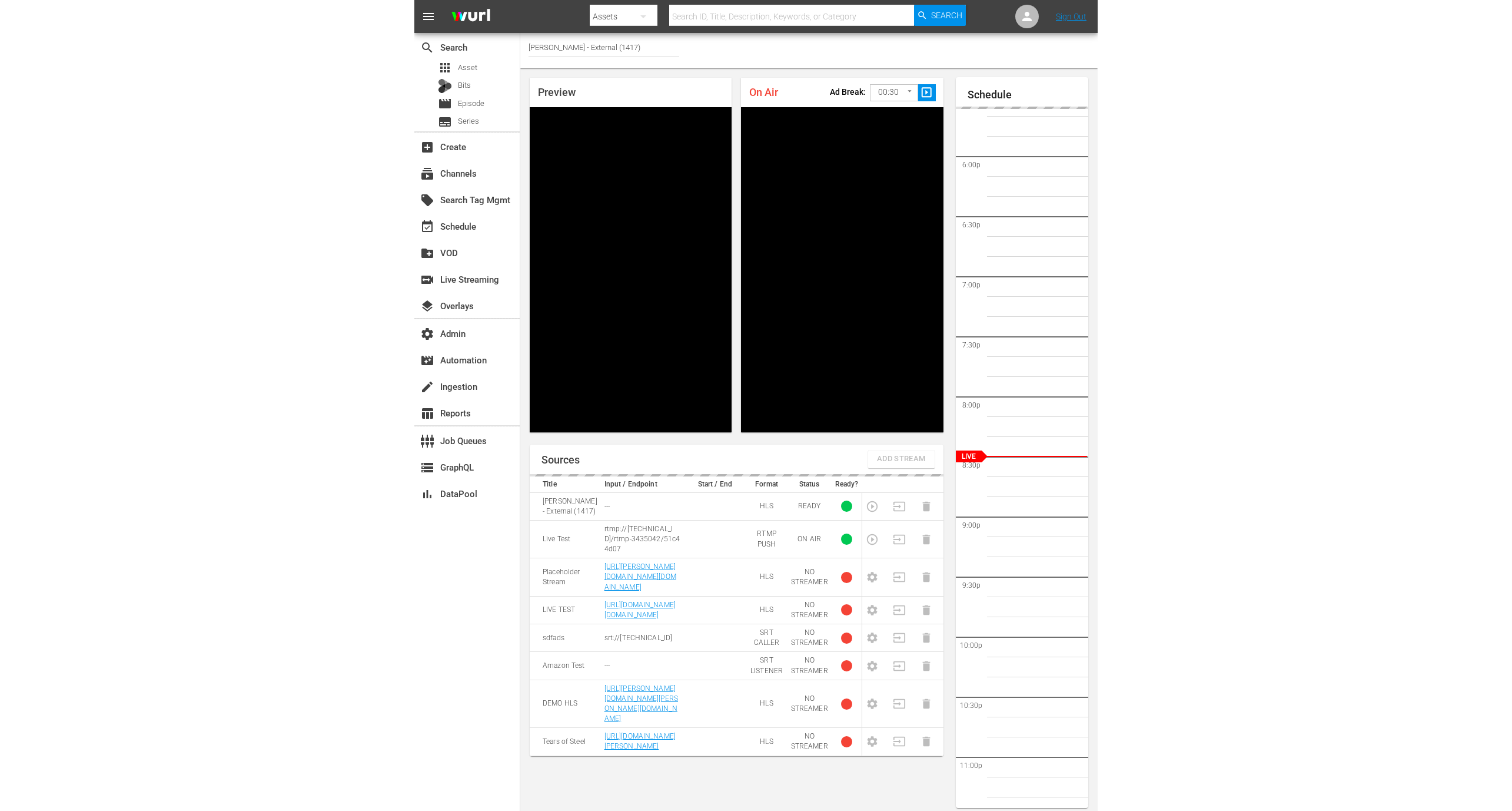
scroll to position [7, 0]
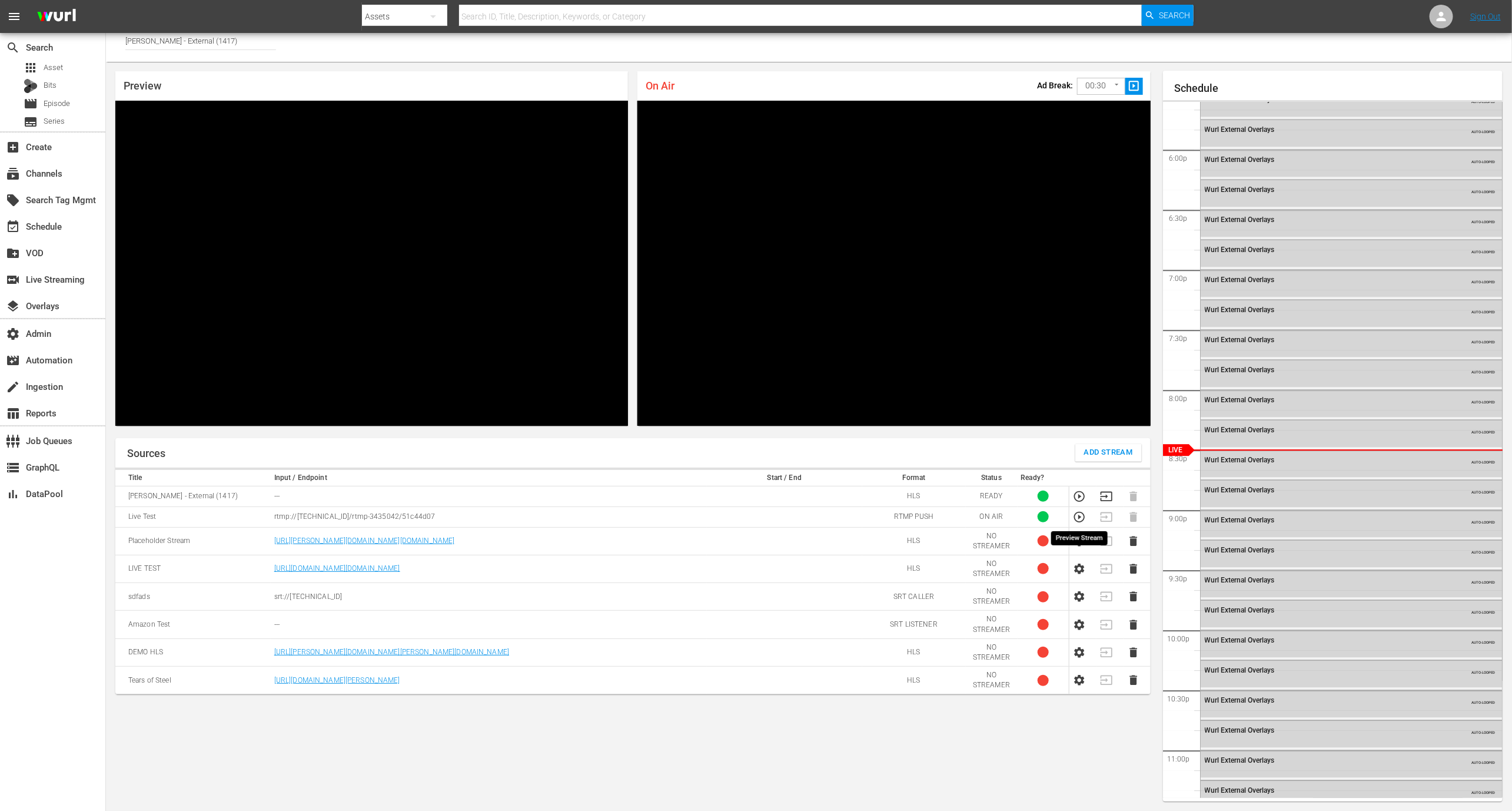
click at [696, 516] on icon "button" at bounding box center [1080, 517] width 13 height 13
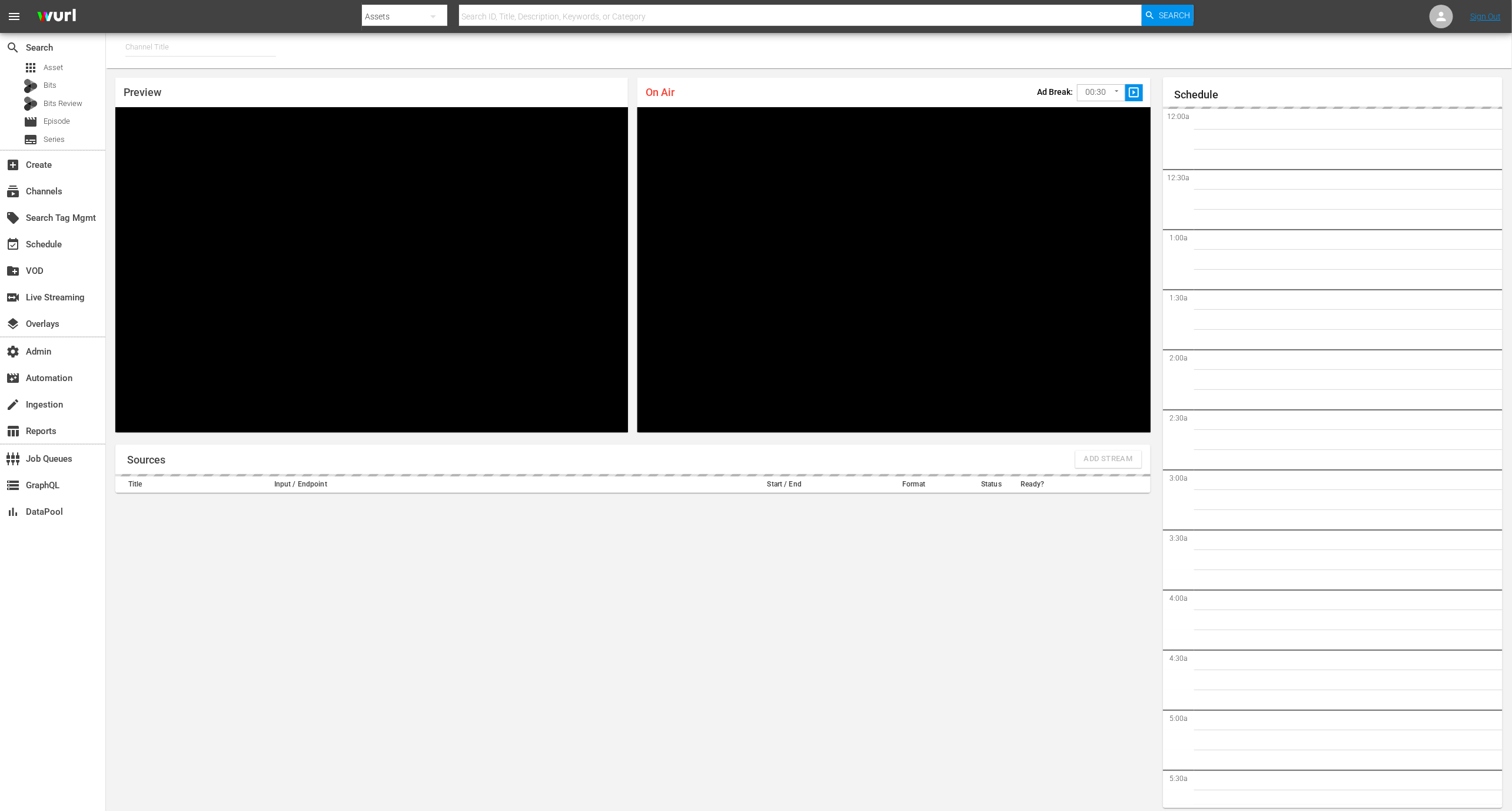
type input "Wurl - External (1417)"
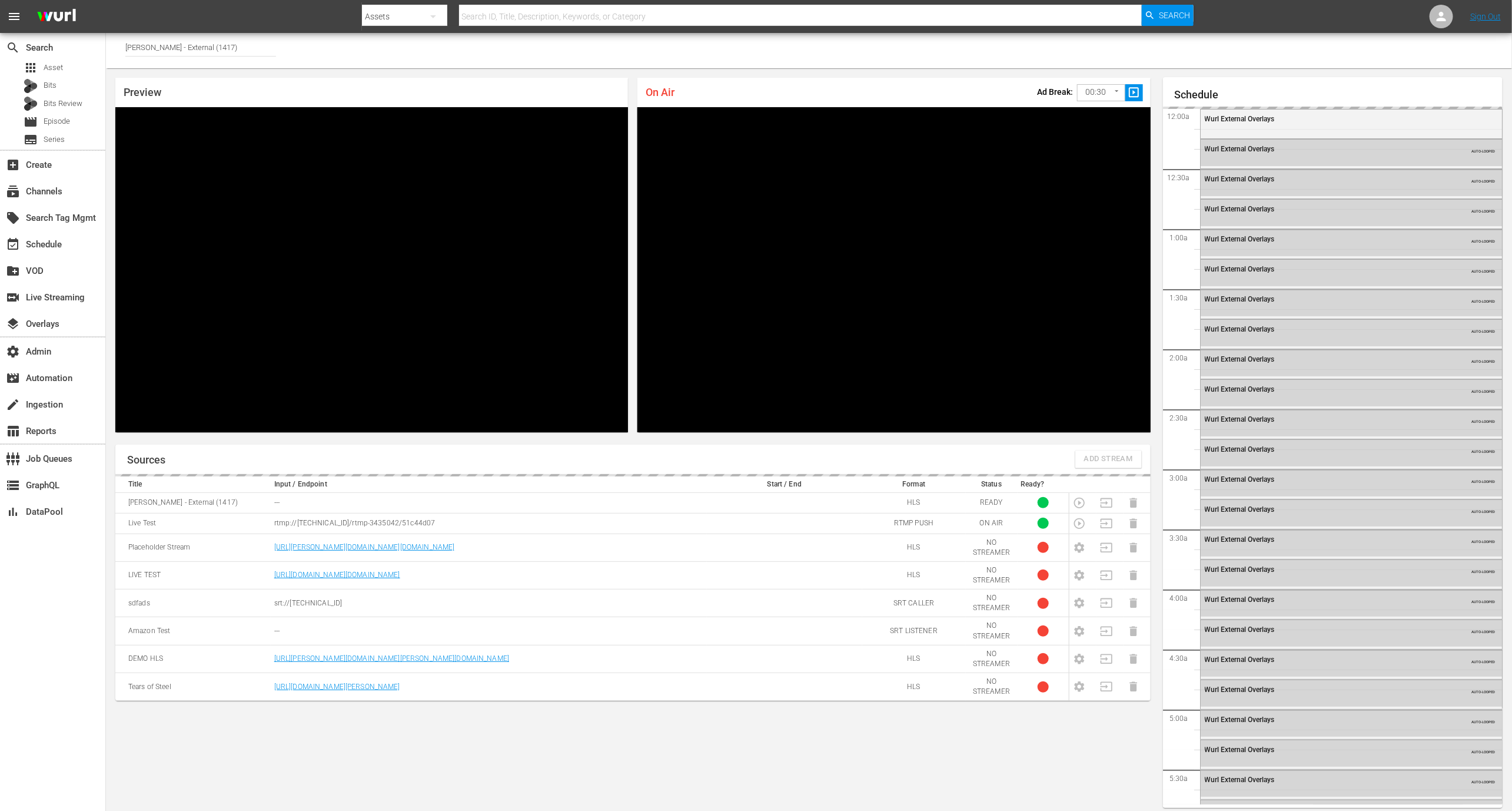
scroll to position [7, 0]
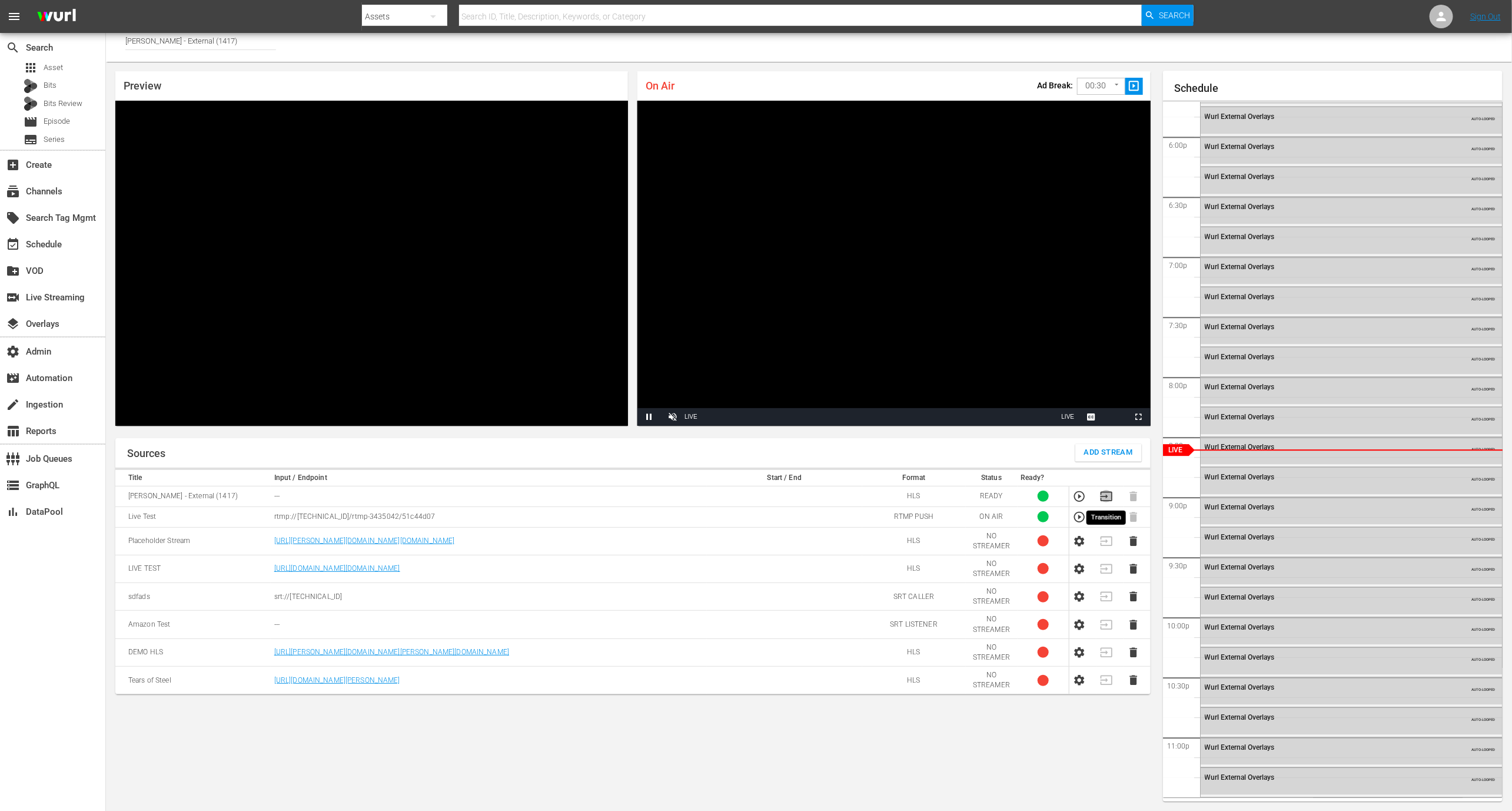
click at [1108, 497] on icon "button" at bounding box center [1107, 497] width 13 height 13
click at [1079, 514] on icon "button" at bounding box center [1080, 517] width 13 height 13
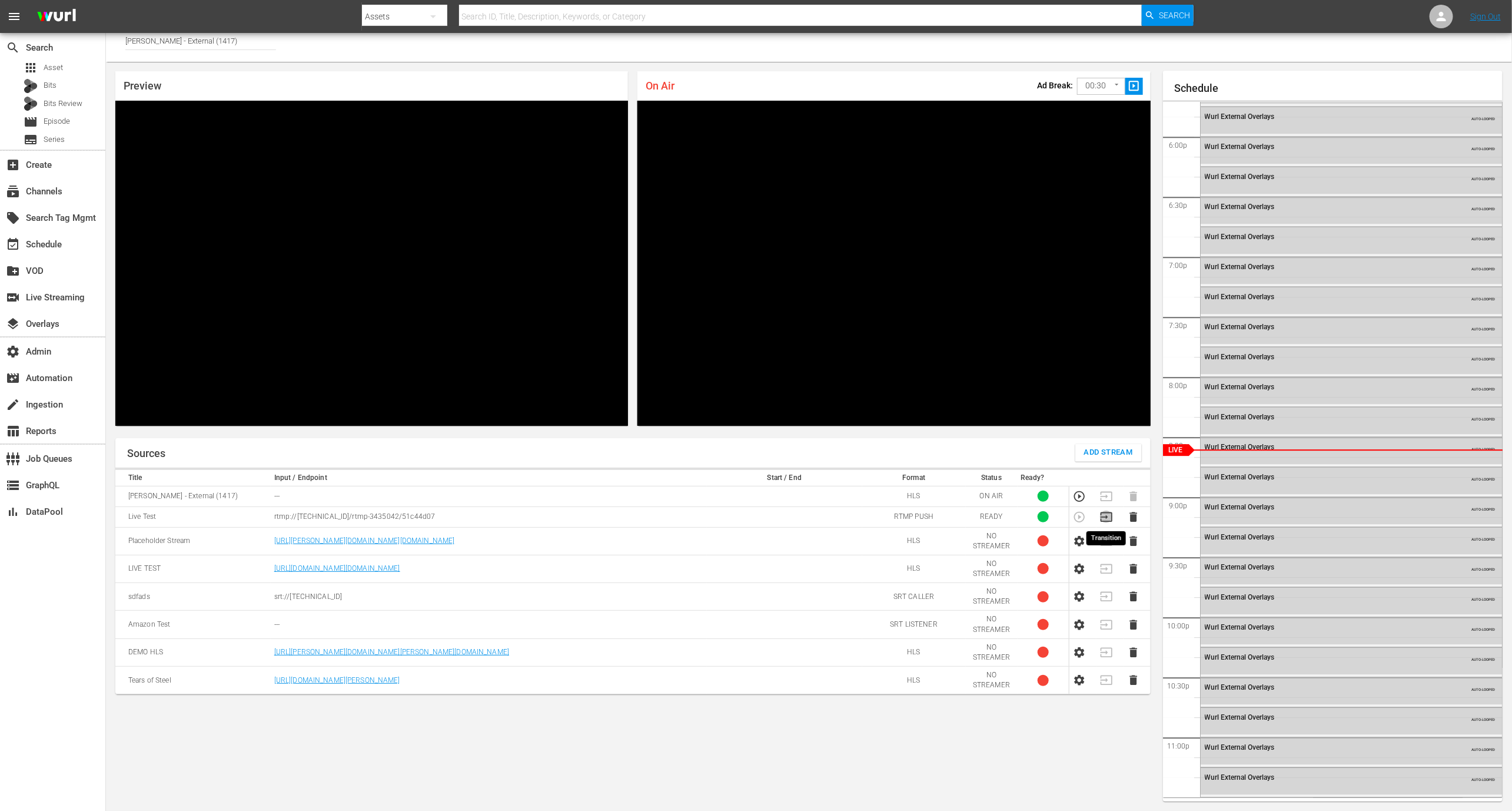
click at [1104, 517] on icon "button" at bounding box center [1107, 517] width 13 height 13
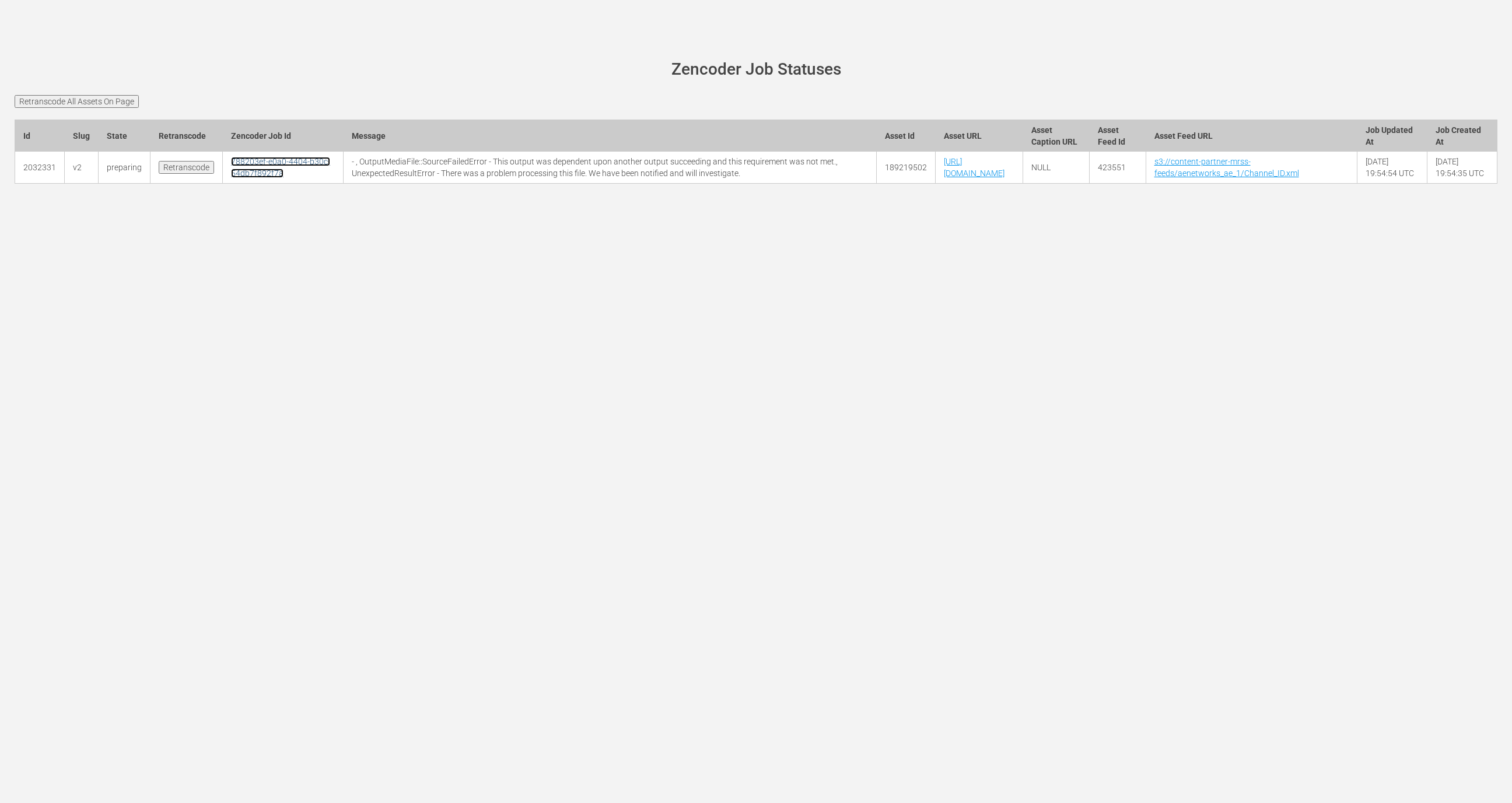
click at [247, 178] on link "788203ef-e0a0-4404-b30c-54db7f892f7a" at bounding box center [280, 167] width 99 height 21
click at [109, 95] on input "Retranscode All Assets On Page" at bounding box center [76, 102] width 124 height 13
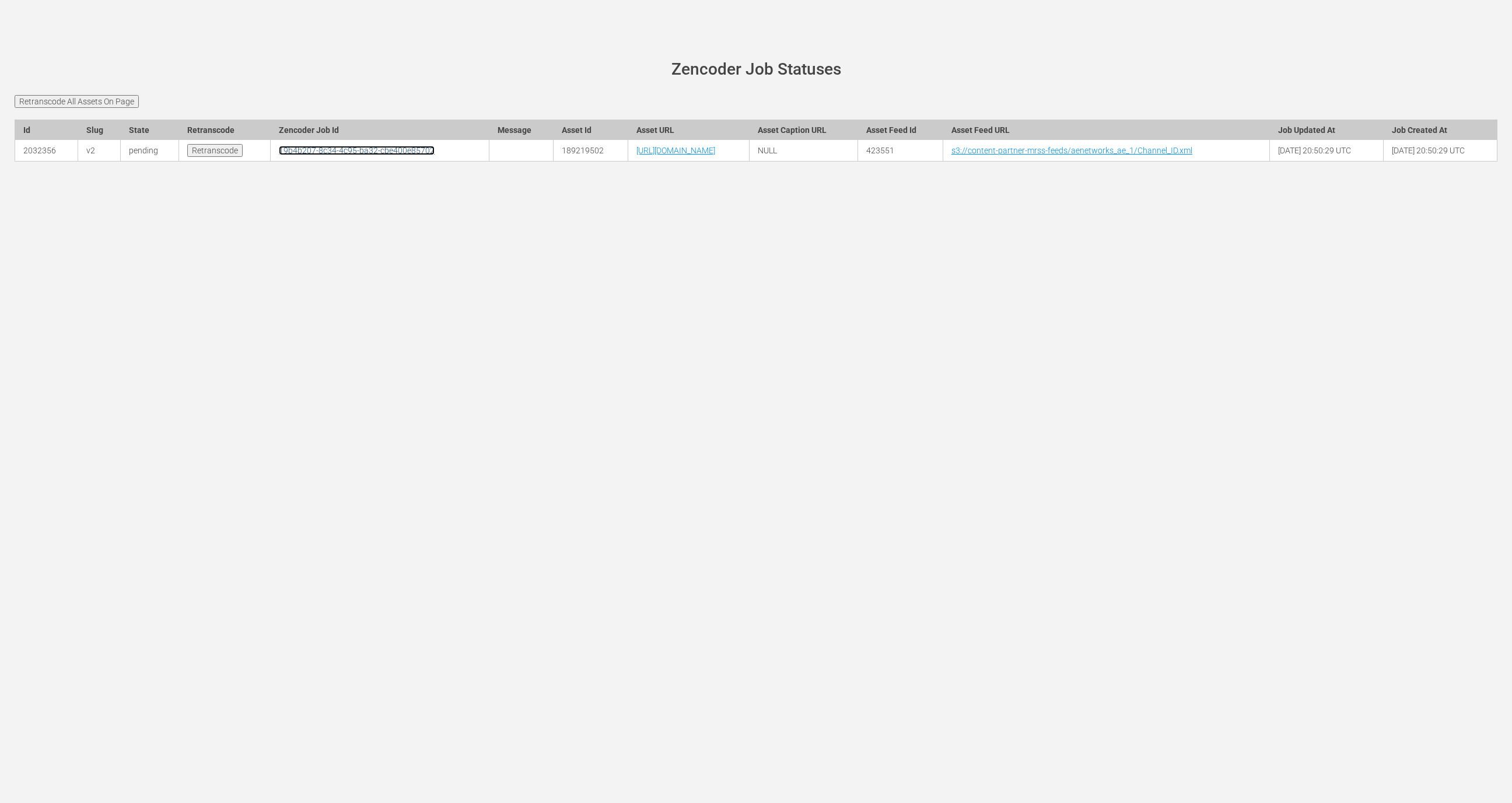
click at [279, 155] on link "19b4b207-8c34-4c95-ba32-cbe400e85702" at bounding box center [357, 151] width 156 height 9
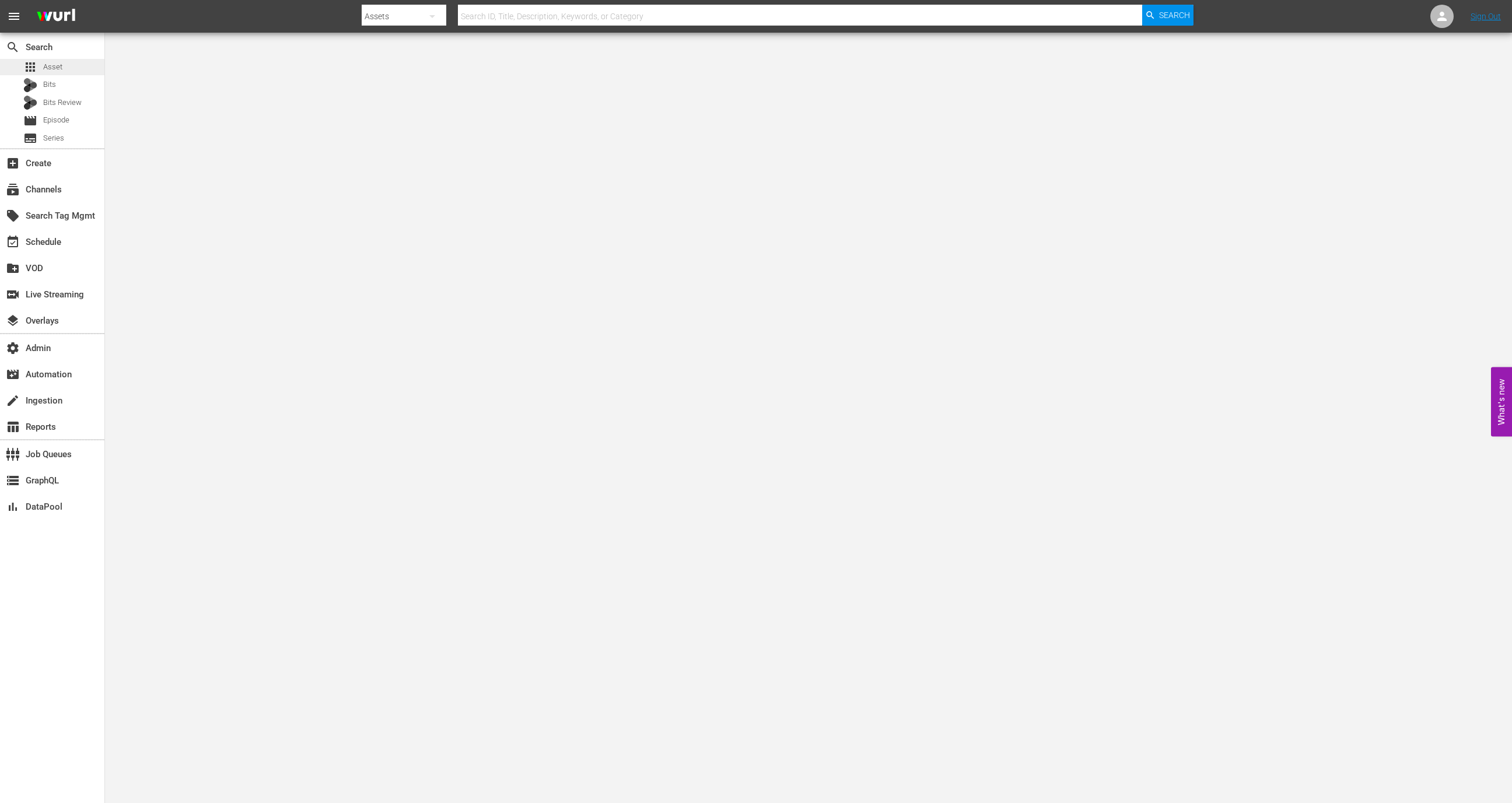
click at [66, 68] on div "apps Asset" at bounding box center [52, 67] width 105 height 16
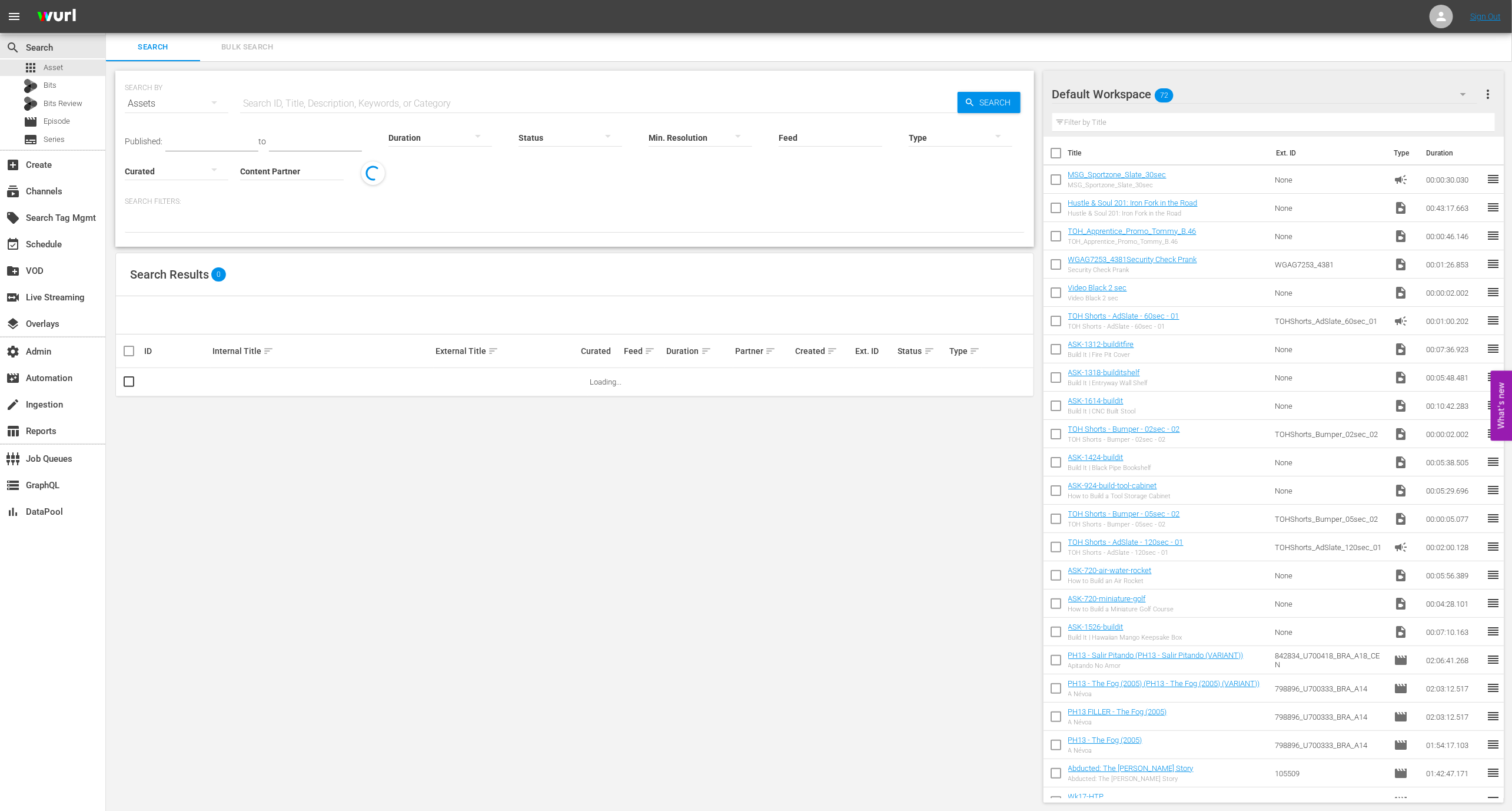
click at [811, 134] on input "Feed" at bounding box center [831, 138] width 104 height 43
paste input "Serial Griller"
click at [823, 159] on div "Serial Griller (432699)" at bounding box center [851, 170] width 132 height 29
type input "Serial Griller (432699)"
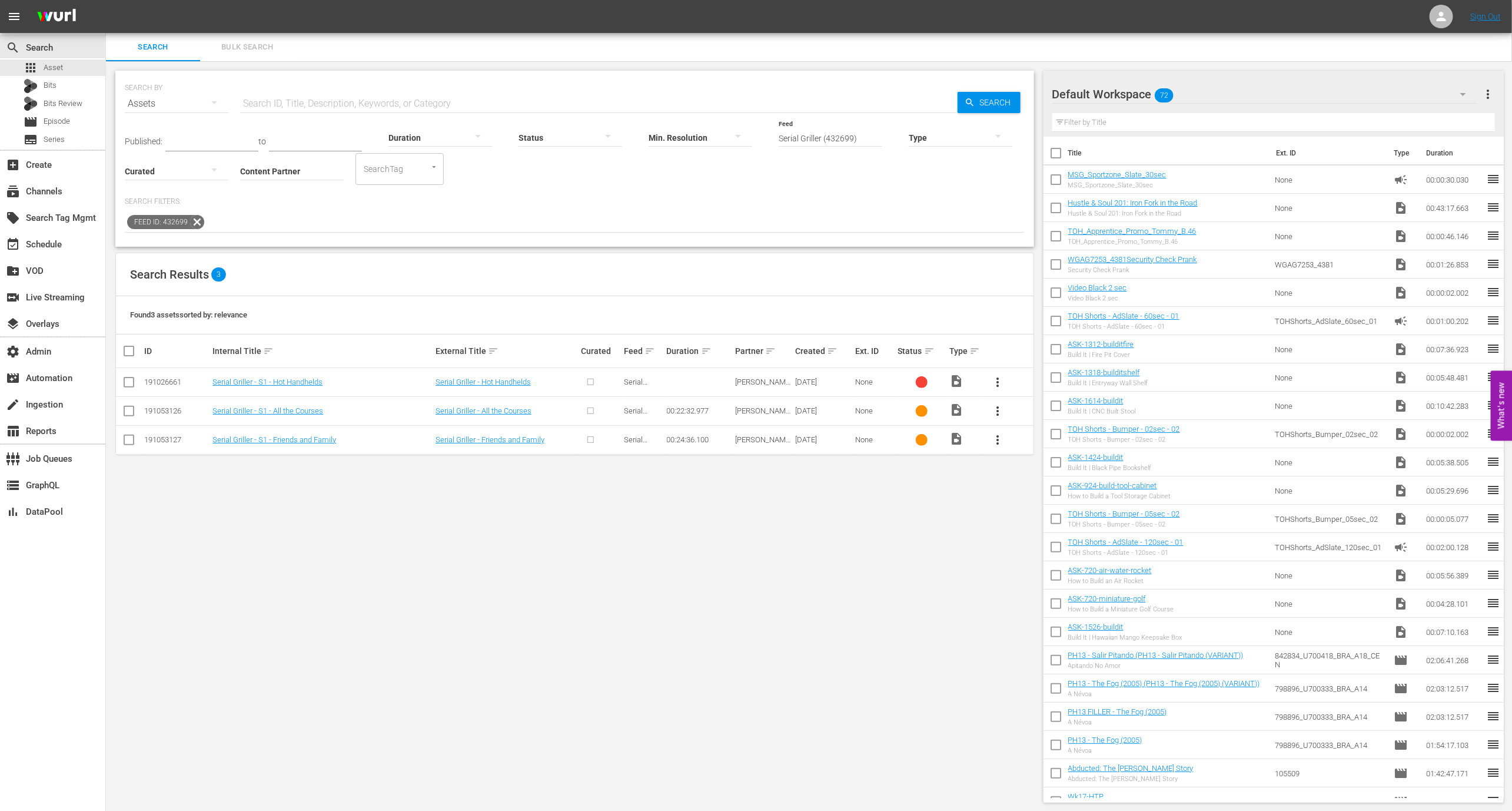
click at [158, 373] on td "191026661" at bounding box center [177, 382] width 68 height 29
copy div "191026661"
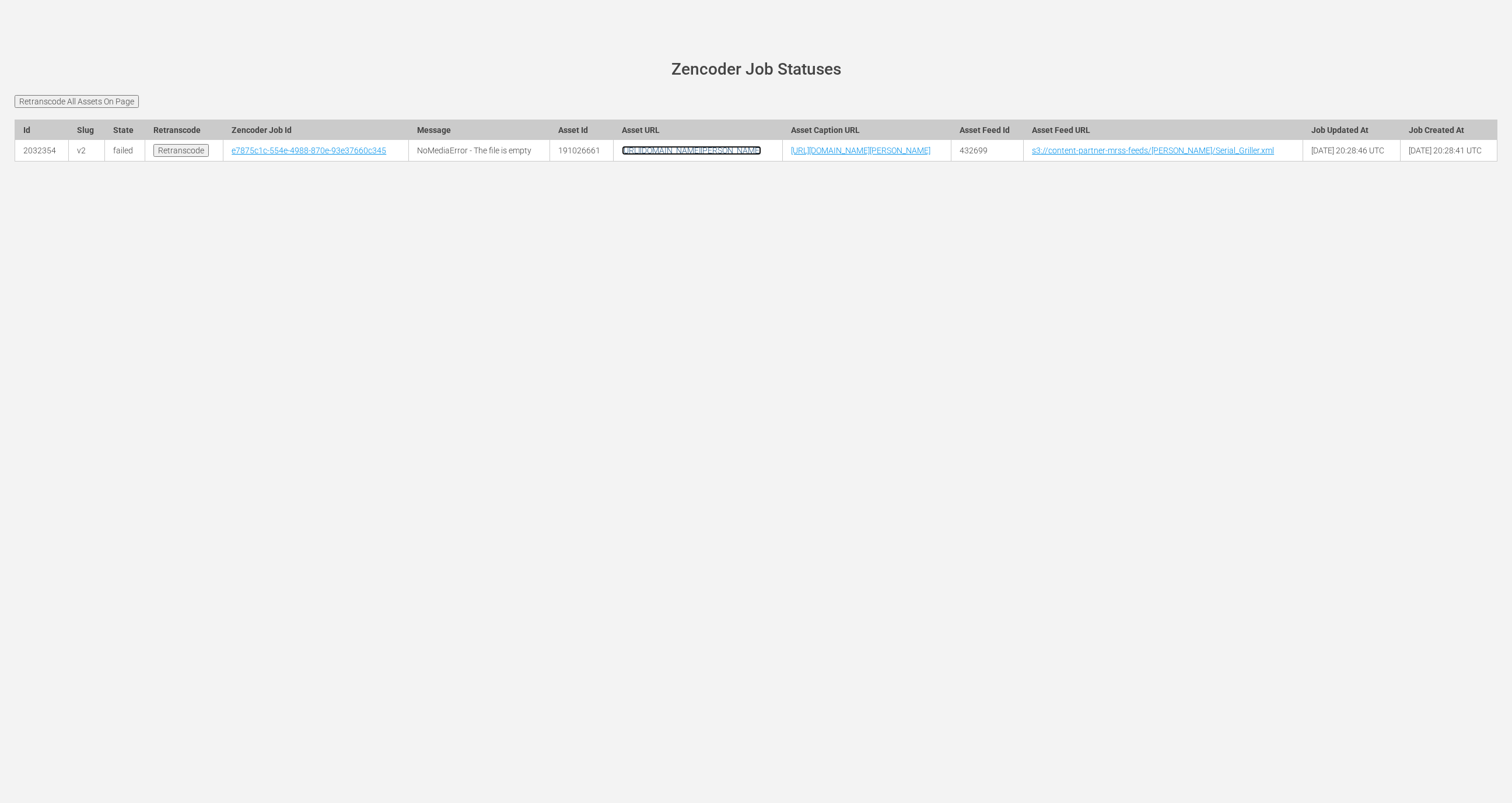
click at [632, 155] on link "[URL][DOMAIN_NAME][PERSON_NAME]" at bounding box center [692, 151] width 139 height 9
drag, startPoint x: 748, startPoint y: 172, endPoint x: 642, endPoint y: 174, distance: 106.0
click at [642, 162] on td "[URL][DOMAIN_NAME][PERSON_NAME]" at bounding box center [698, 151] width 168 height 22
copy link "SG_Ep01_FINAL.mp4"
click at [116, 101] on input "Retranscode All Assets On Page" at bounding box center [76, 102] width 124 height 13
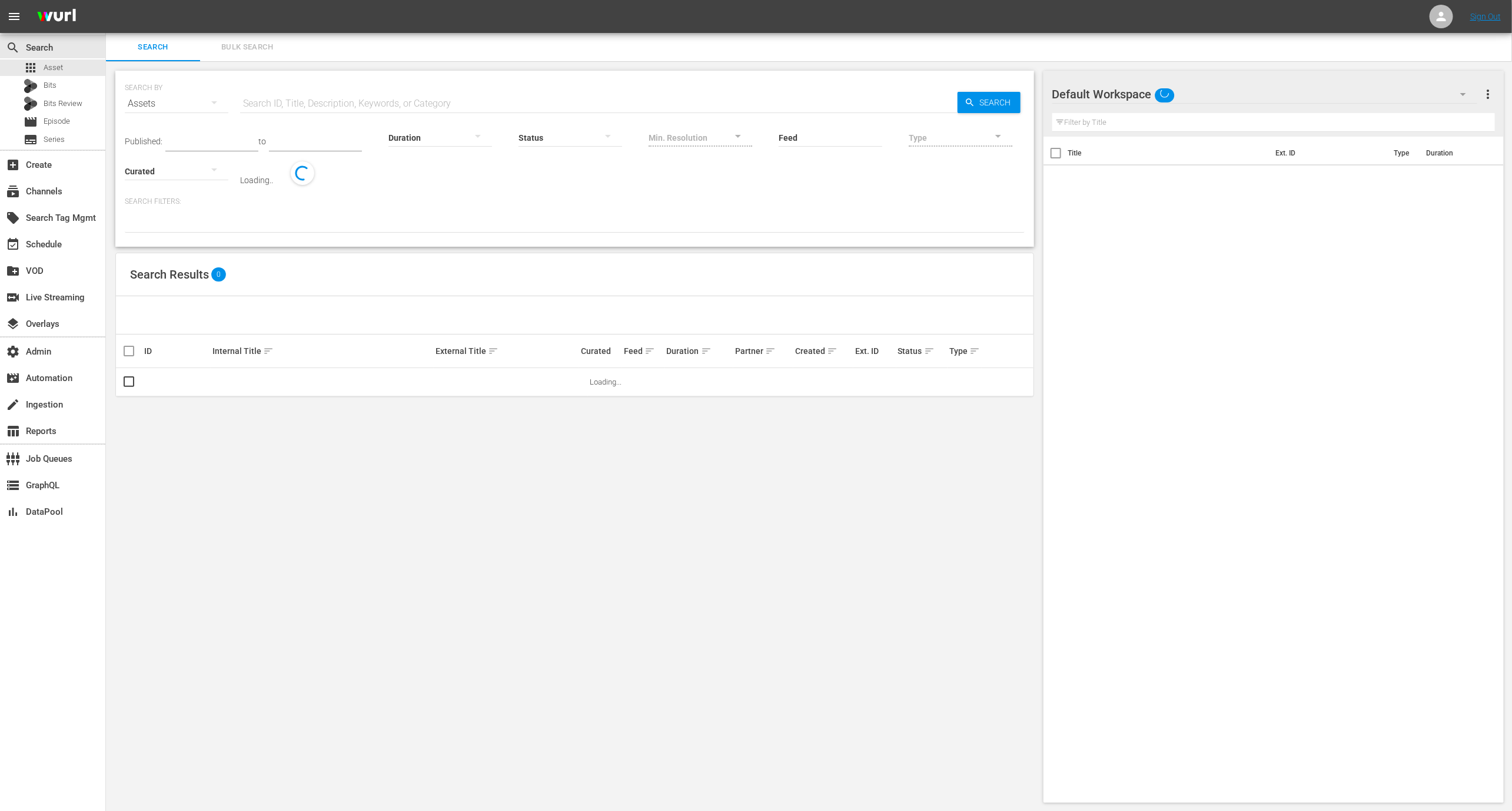
click at [809, 141] on input "Feed" at bounding box center [831, 138] width 104 height 43
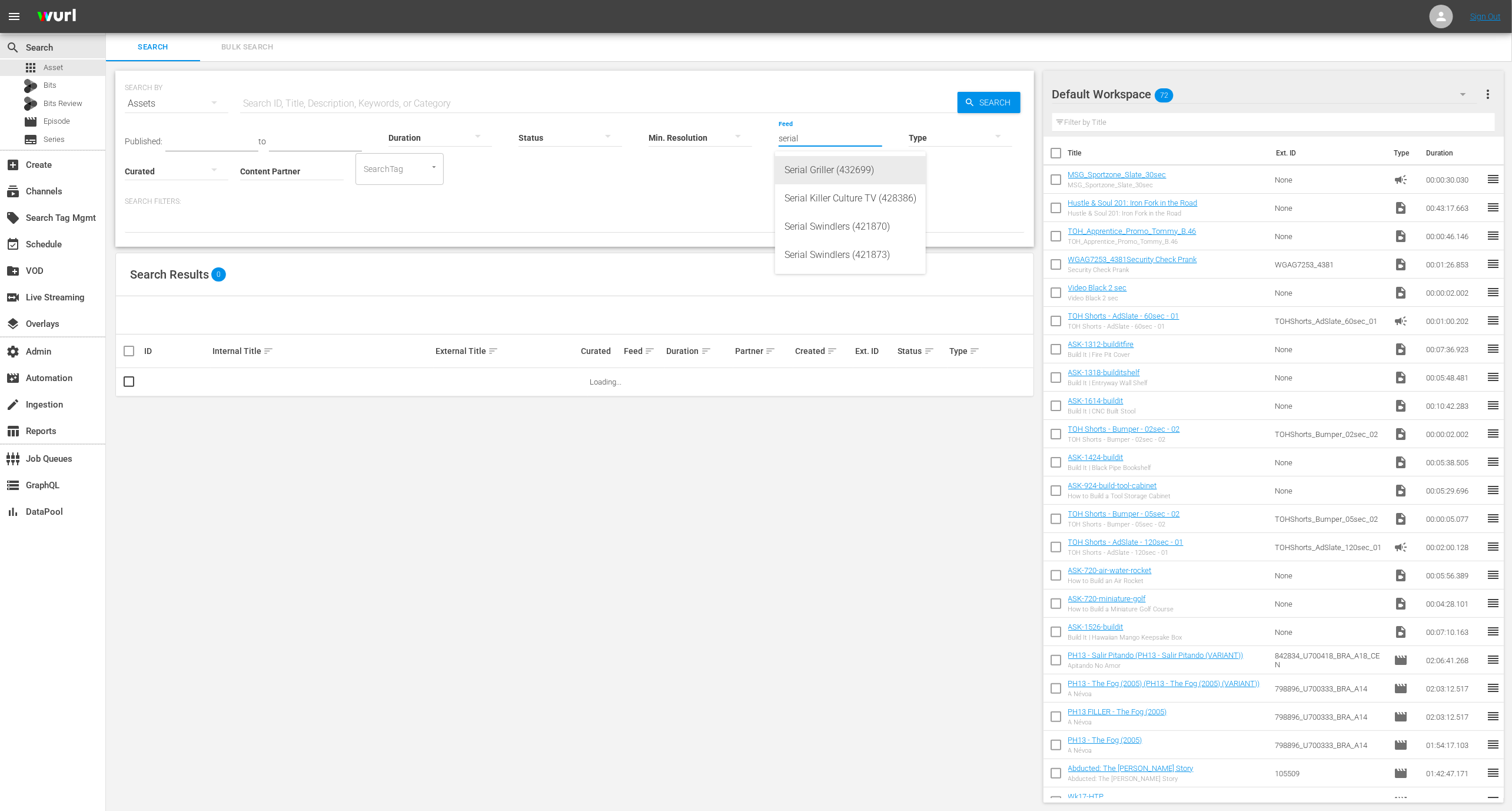
click at [819, 163] on div "Serial Griller (432699)" at bounding box center [851, 170] width 132 height 29
type input "Serial Griller (432699)"
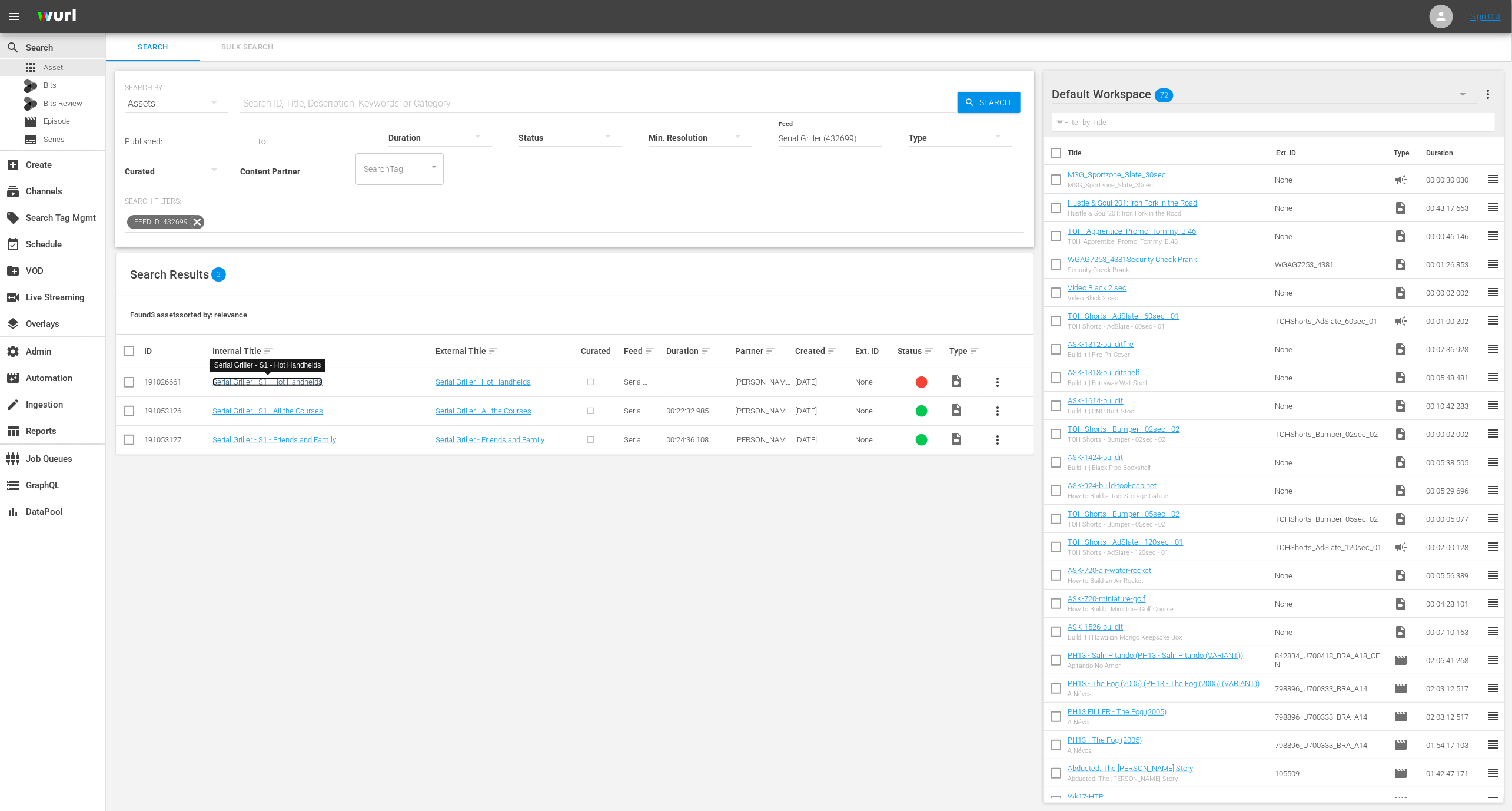
click at [297, 382] on link "Serial Griller - S1 - Hot Handhelds" at bounding box center [268, 381] width 110 height 9
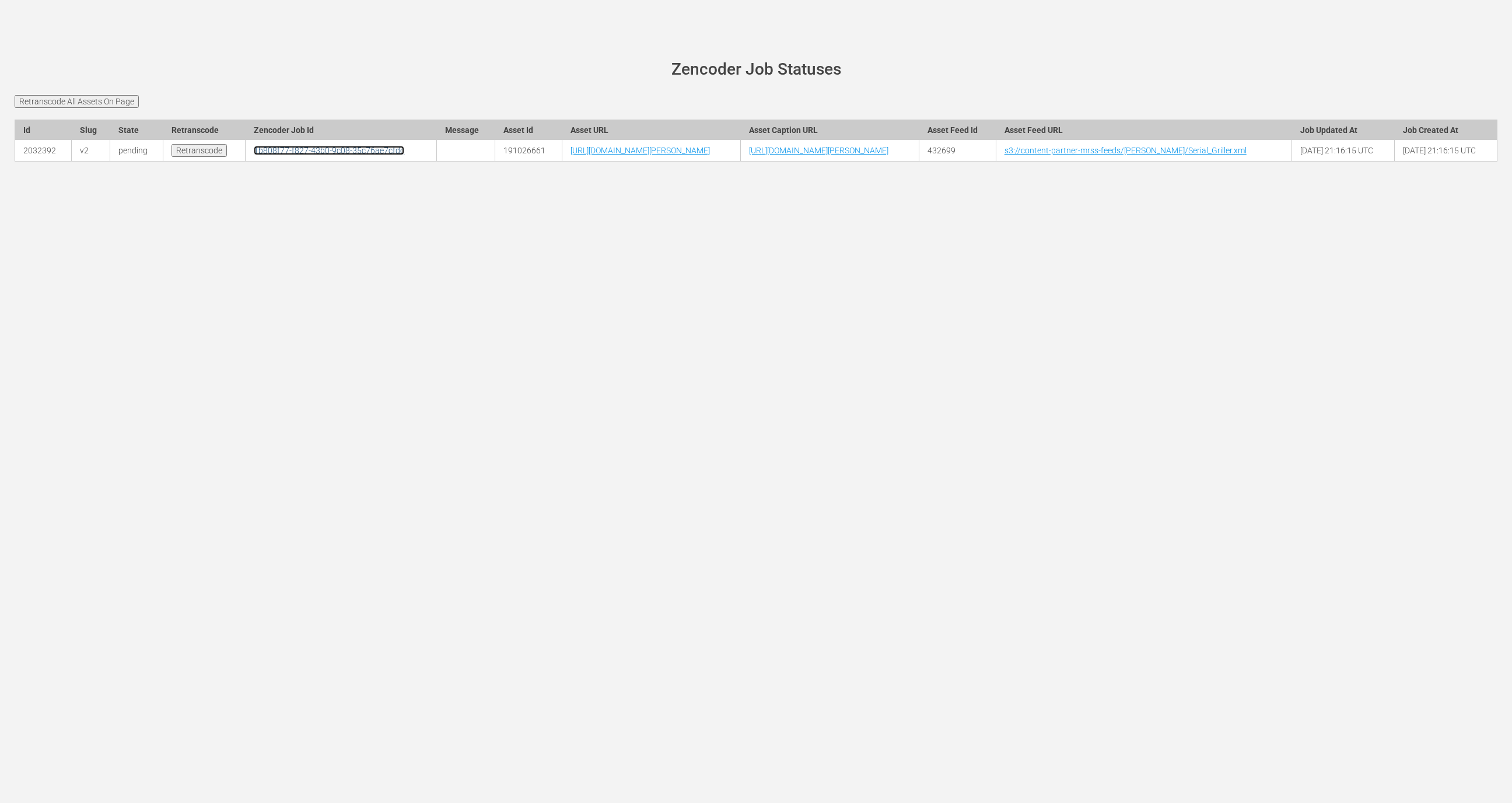
click at [254, 155] on link "1b808f77-f827-43b0-9c08-35c76ae7cfdc" at bounding box center [329, 151] width 151 height 9
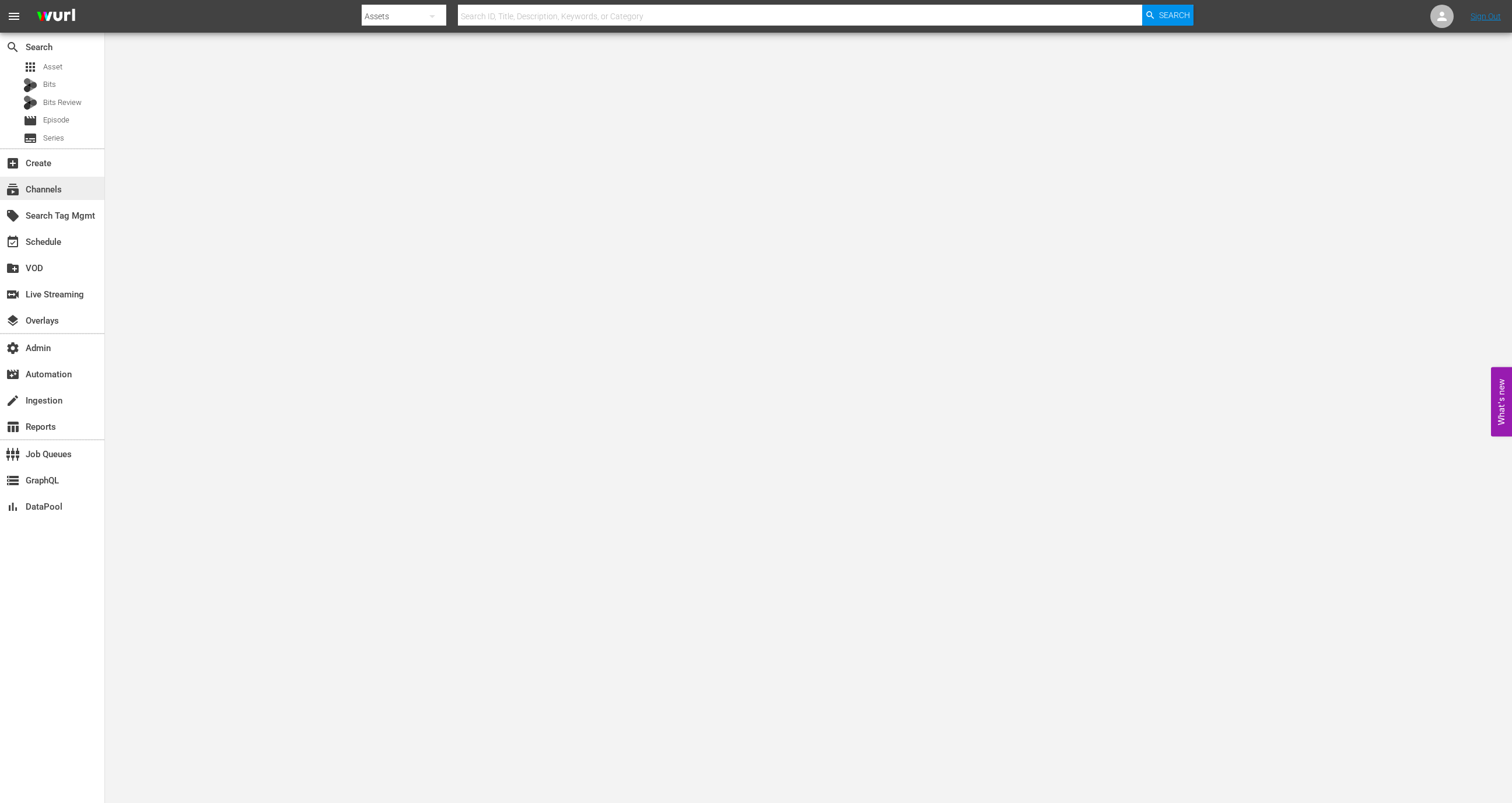
click at [86, 198] on div "subscriptions Channels" at bounding box center [52, 188] width 105 height 23
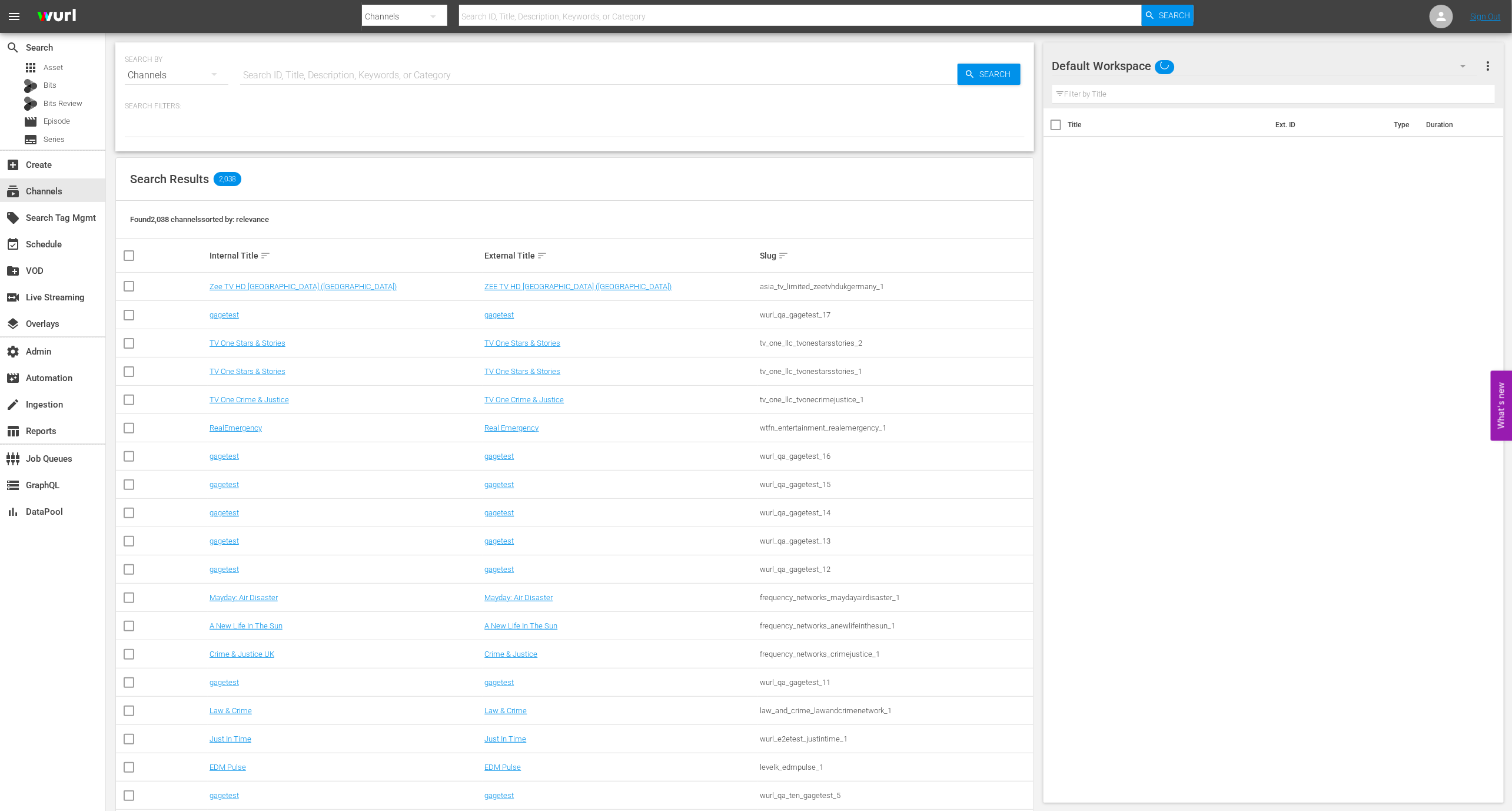
click at [295, 55] on div "SEARCH BY Search By Channels Search ID, Title, Description, Keywords, or Catego…" at bounding box center [574, 68] width 900 height 43
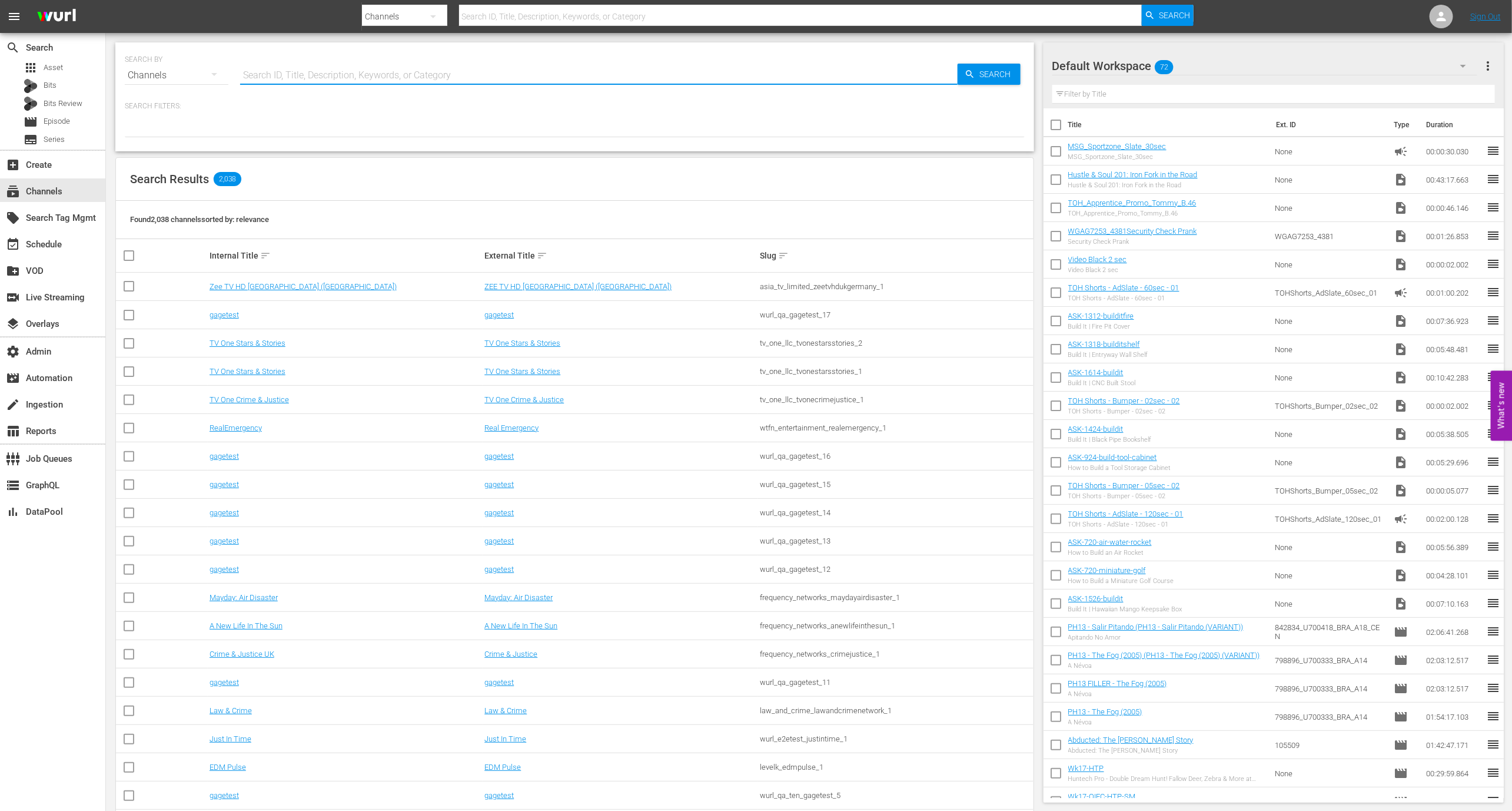
click at [299, 63] on input "text" at bounding box center [599, 75] width 718 height 29
type input "wurl - external"
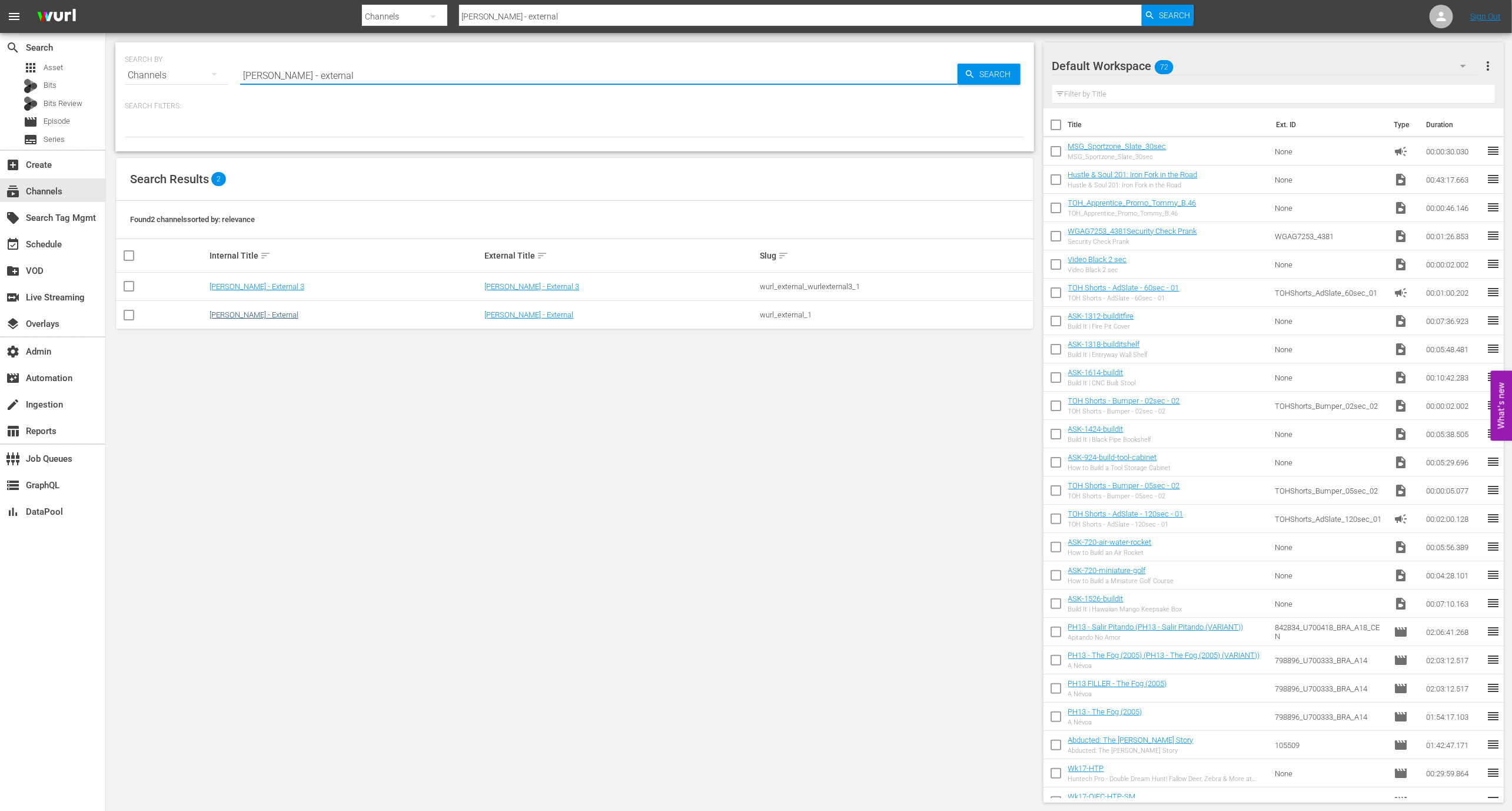
type input "wurl - external"
click at [236, 312] on link "Wurl - External" at bounding box center [254, 314] width 89 height 9
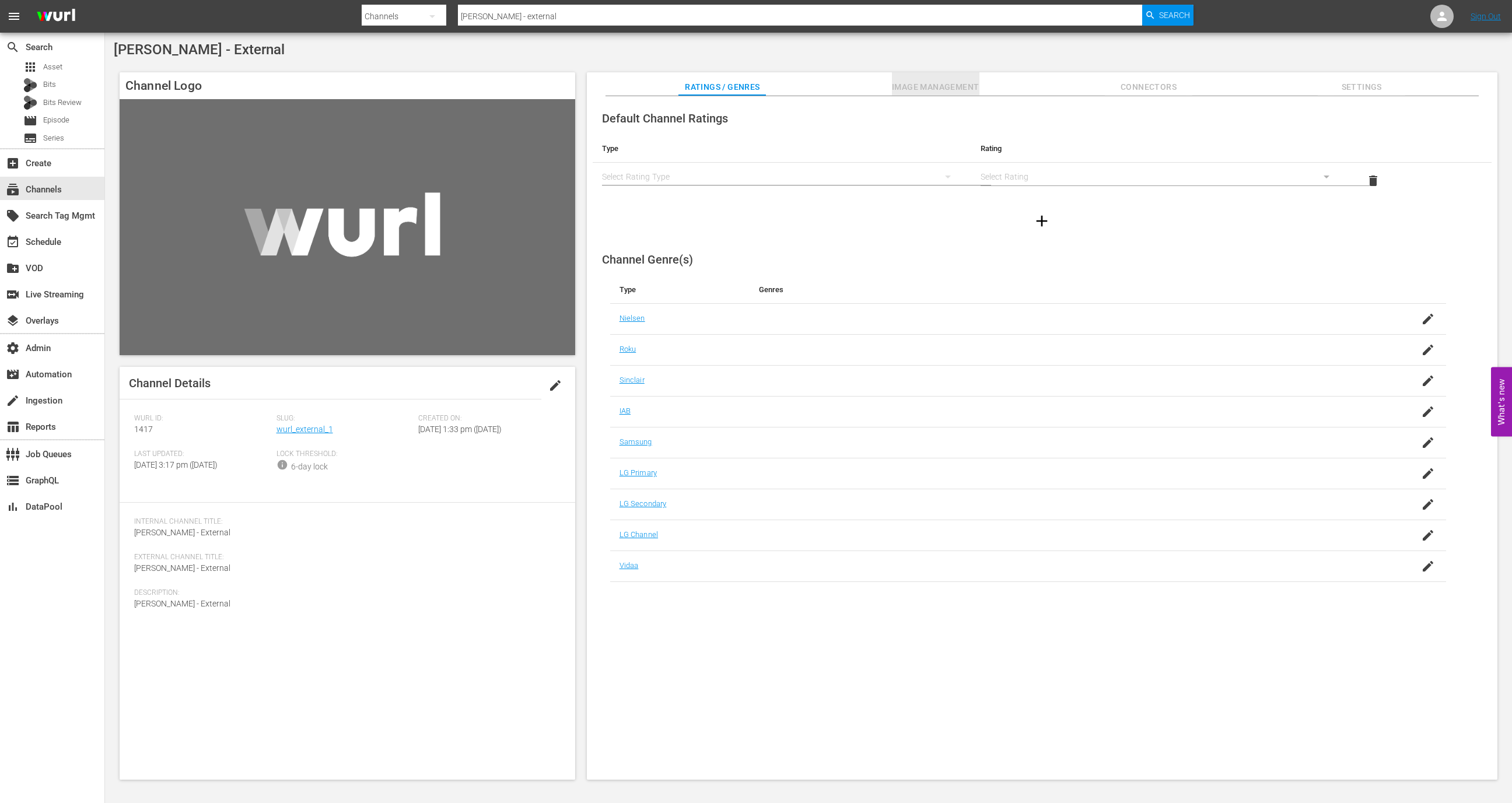
click at [916, 82] on span "Image Management" at bounding box center [935, 87] width 88 height 14
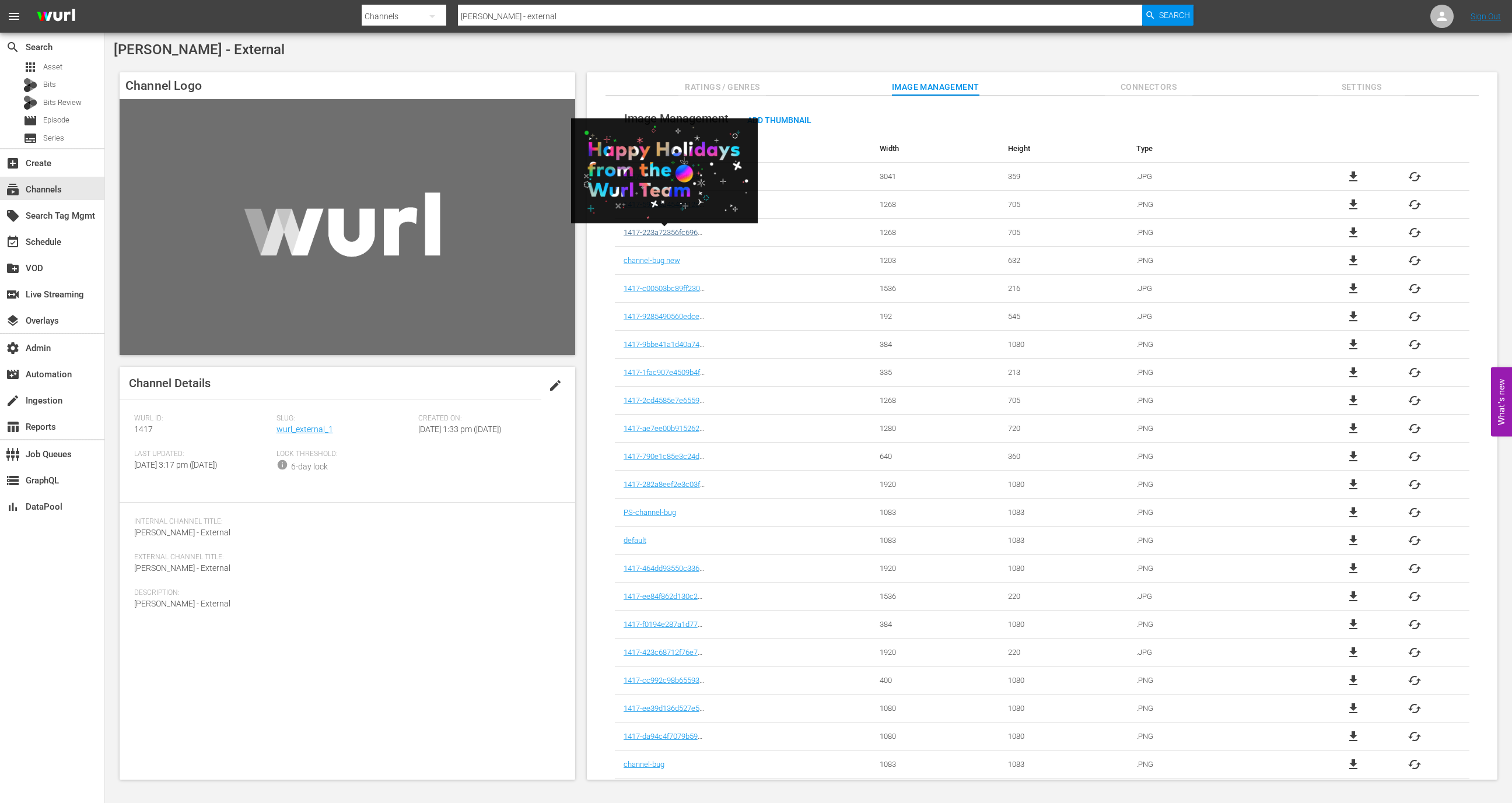
click at [667, 233] on link "1417-223a72356fc69644a72b3bf4357b9417" at bounding box center [697, 232] width 146 height 9
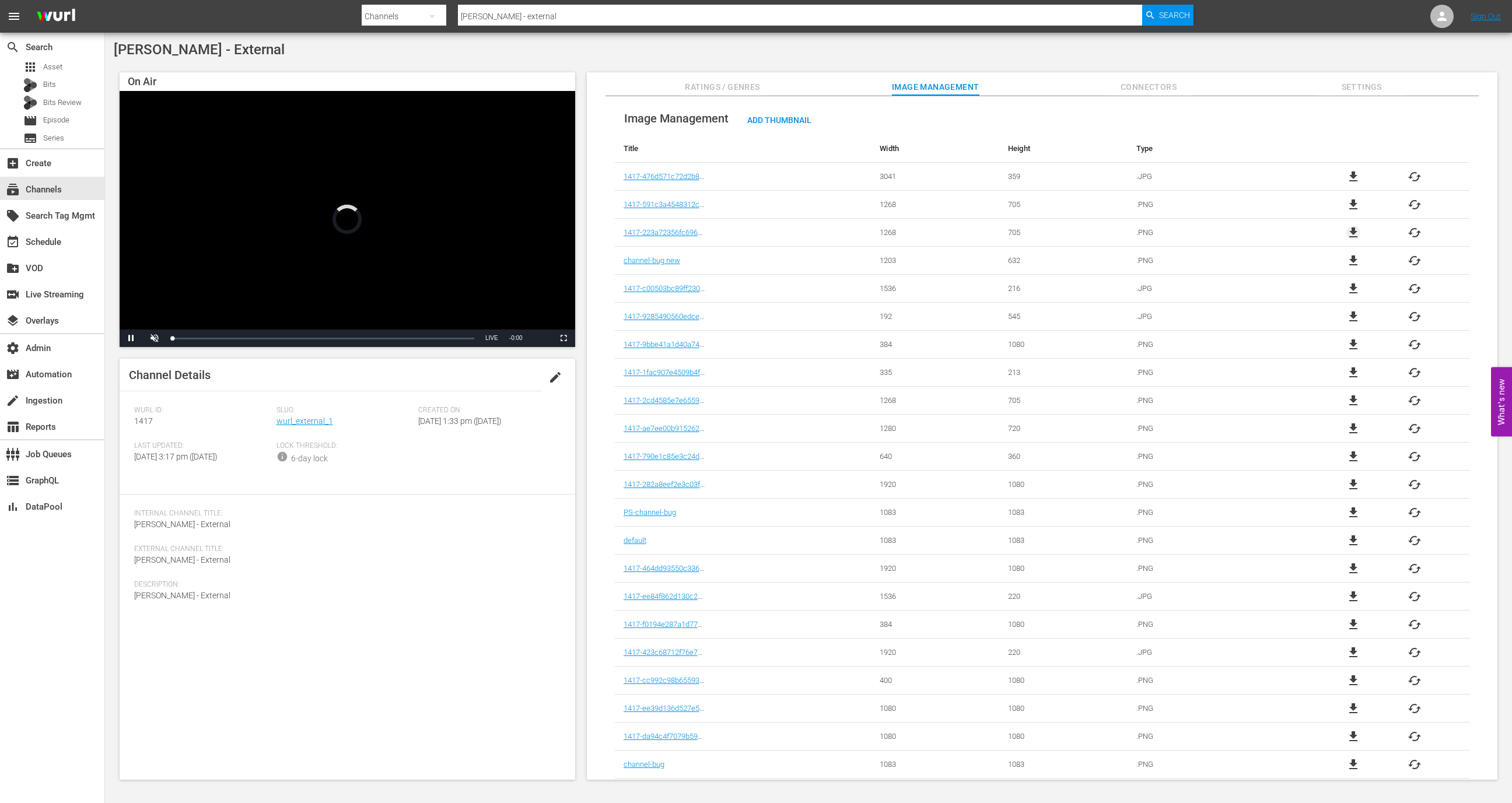
click at [1347, 233] on span "file_download" at bounding box center [1353, 232] width 14 height 14
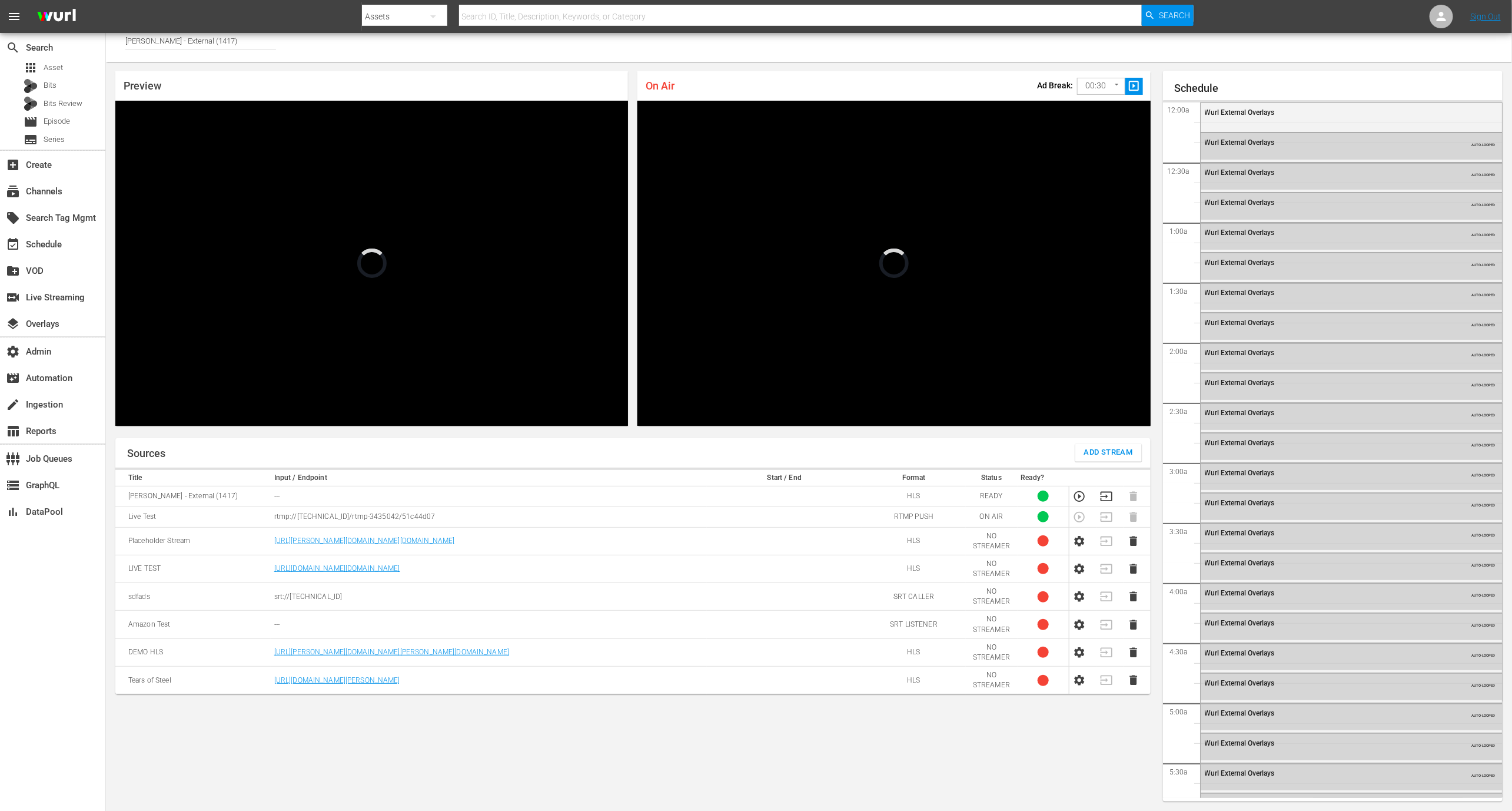
scroll to position [2128, 0]
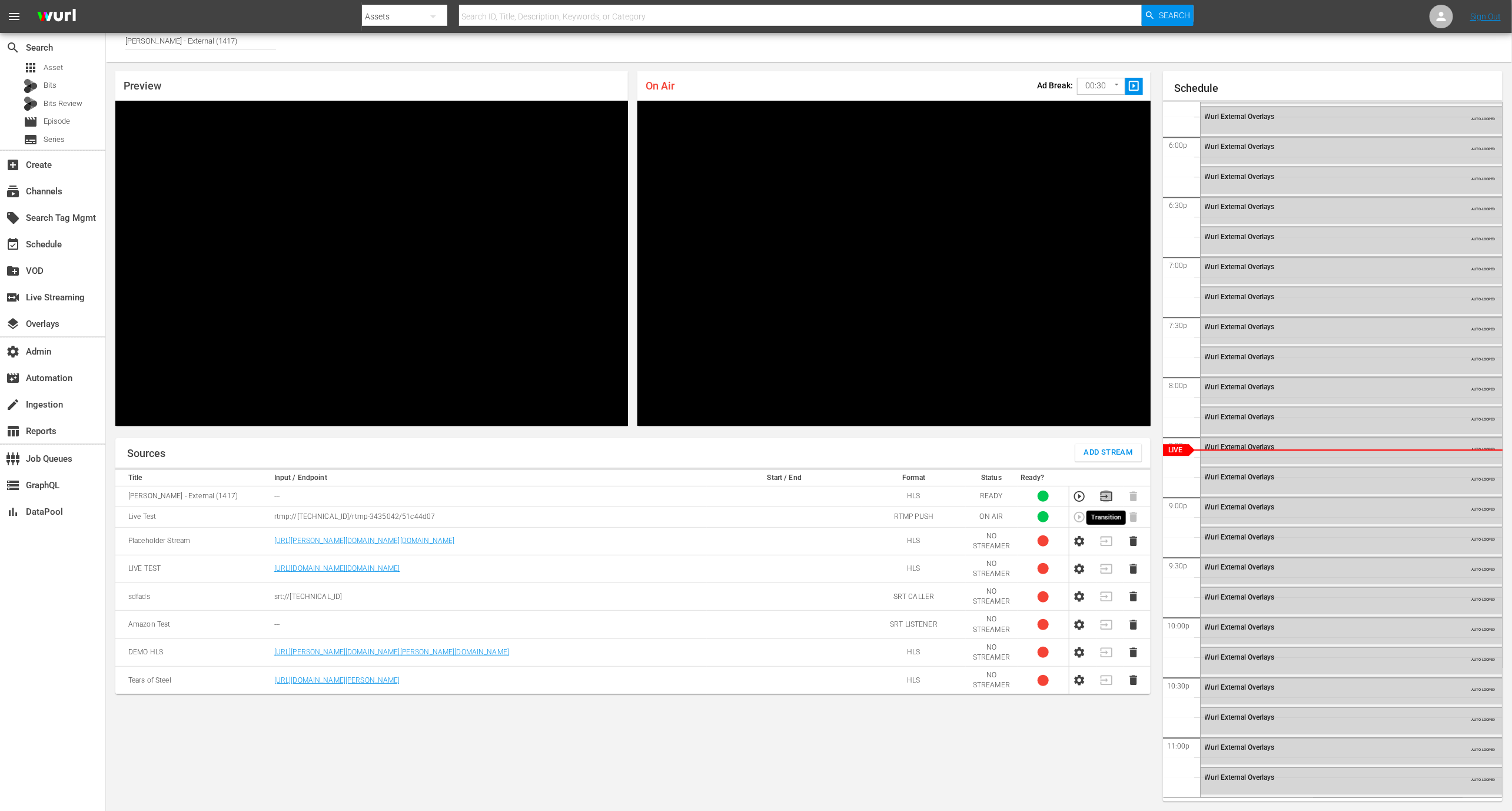
click at [1106, 498] on icon "button" at bounding box center [1107, 497] width 13 height 13
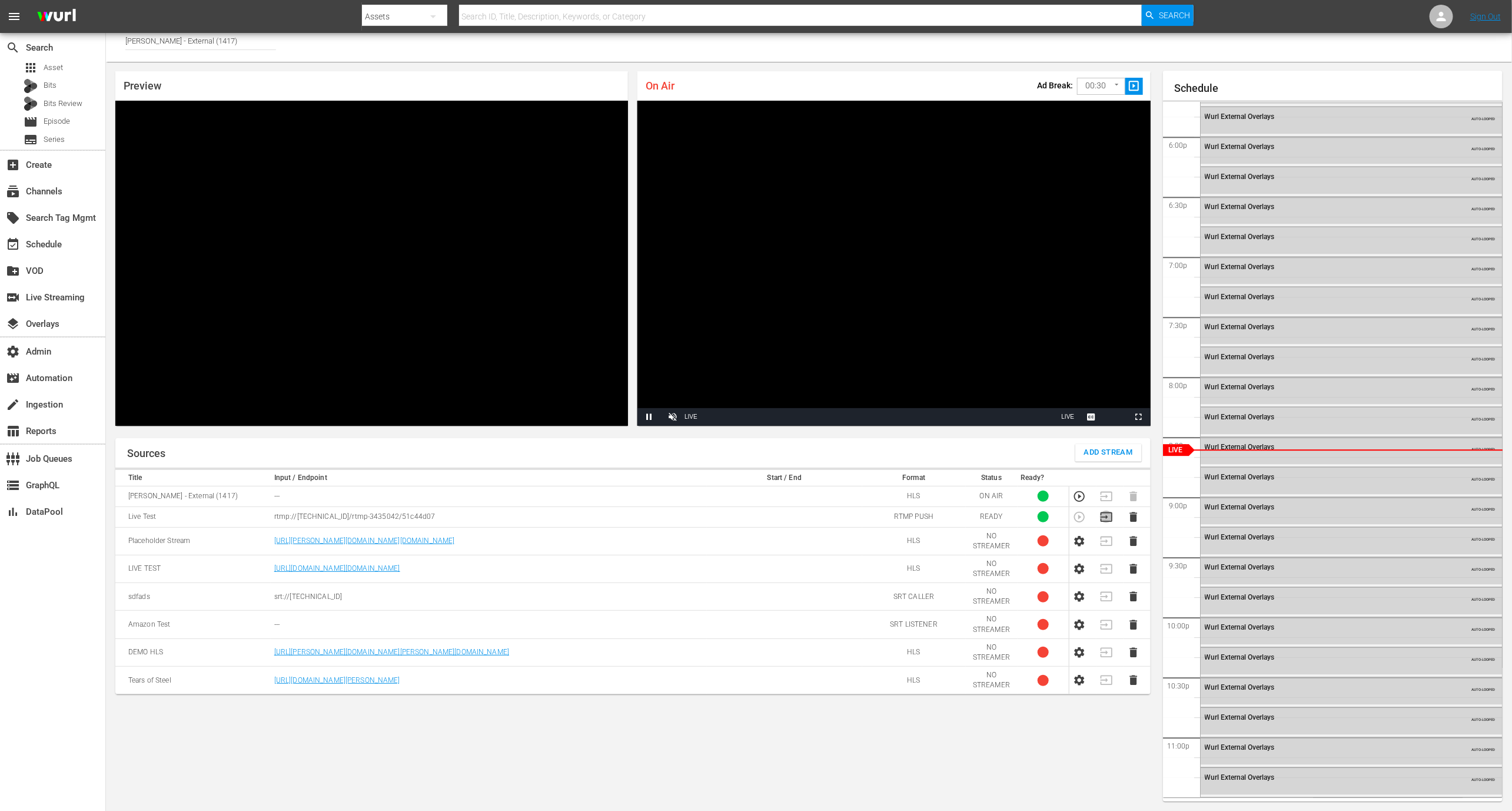
click at [1109, 517] on icon "button" at bounding box center [1107, 517] width 13 height 13
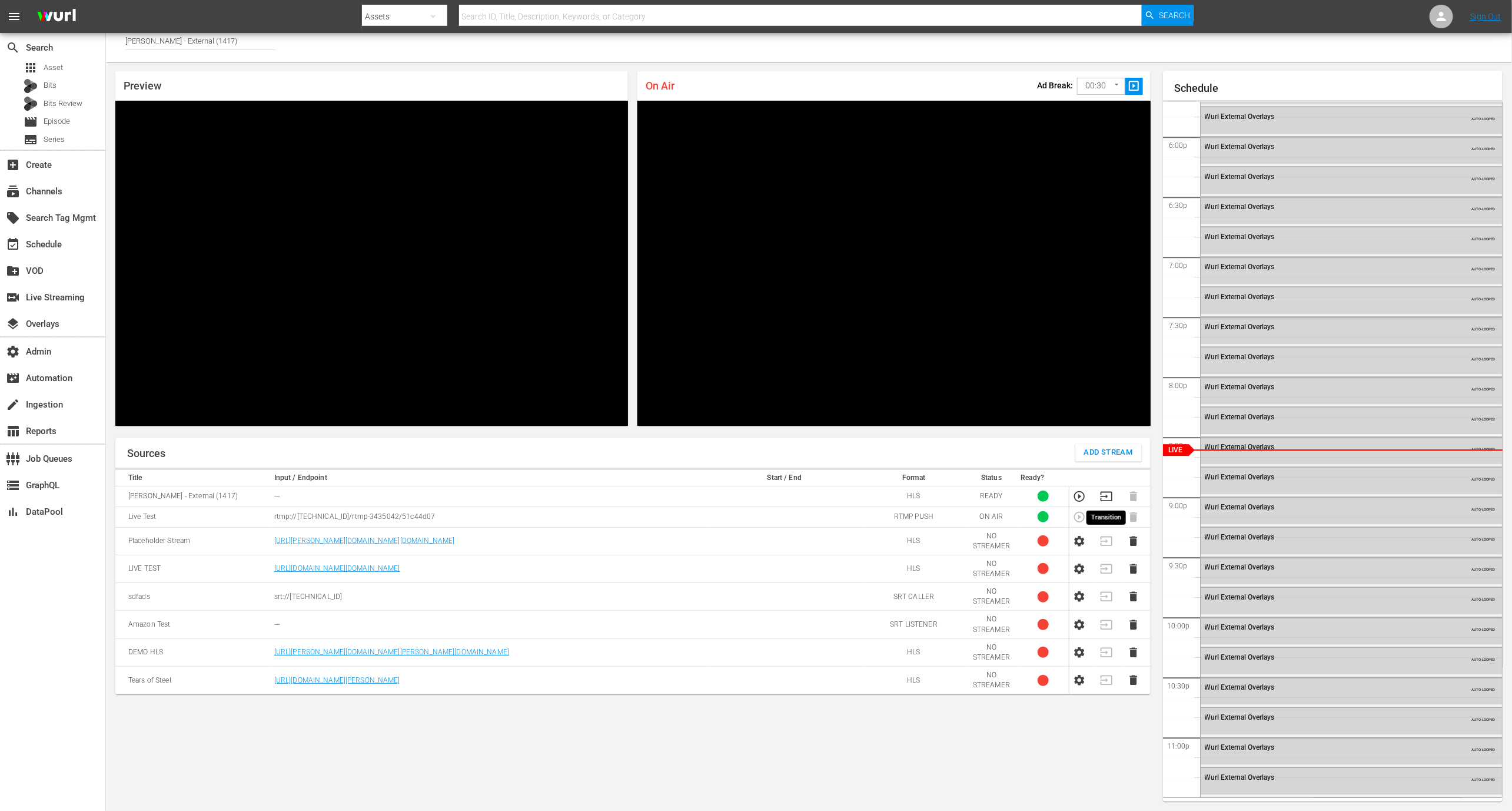
click at [1108, 495] on icon "button" at bounding box center [1107, 497] width 13 height 13
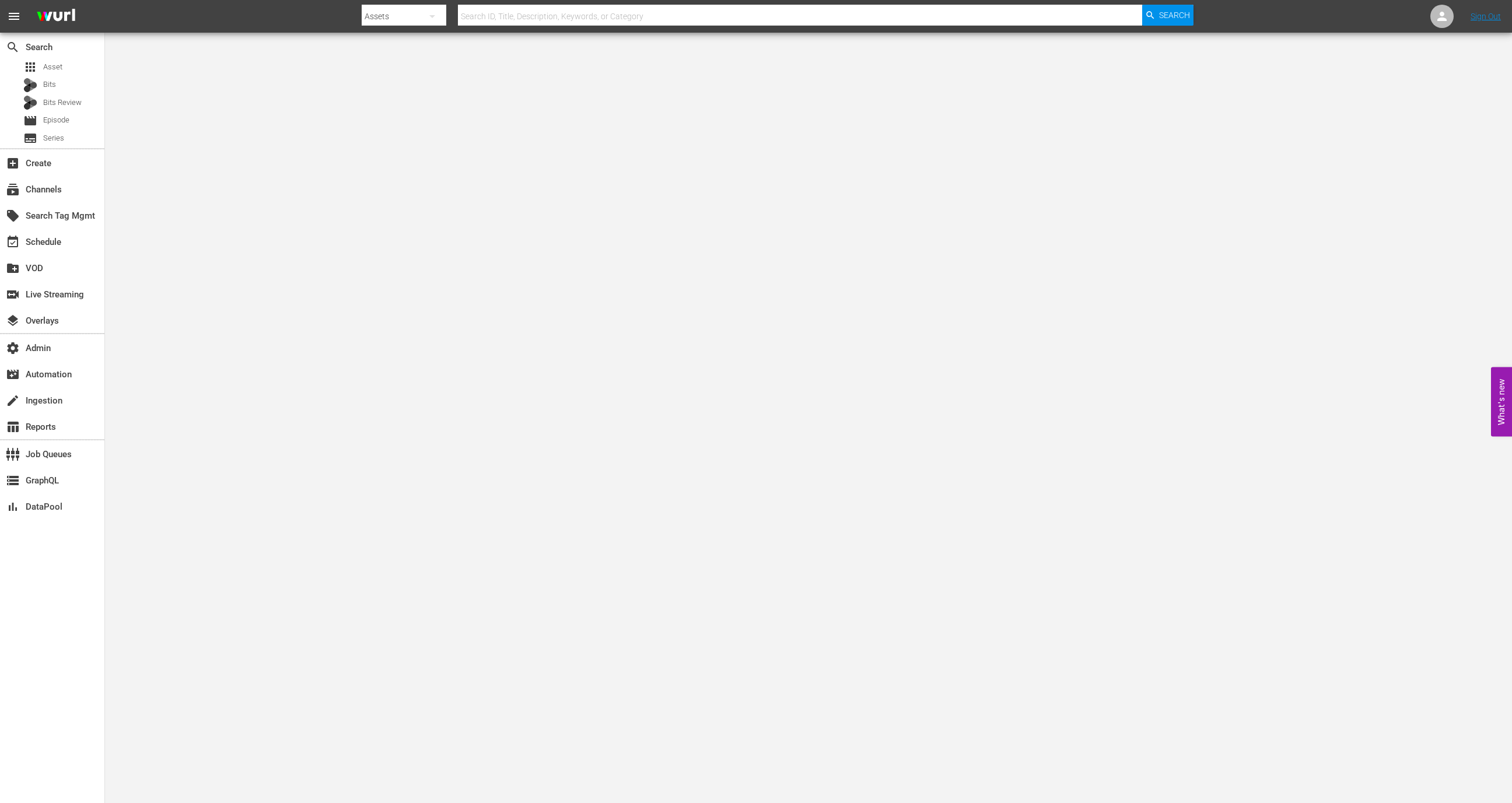
click at [1429, 20] on nav "menu Search By Assets Search ID, Title, Description, Keywords, or Category Sear…" at bounding box center [756, 16] width 1512 height 33
click at [1439, 19] on icon at bounding box center [1442, 16] width 9 height 9
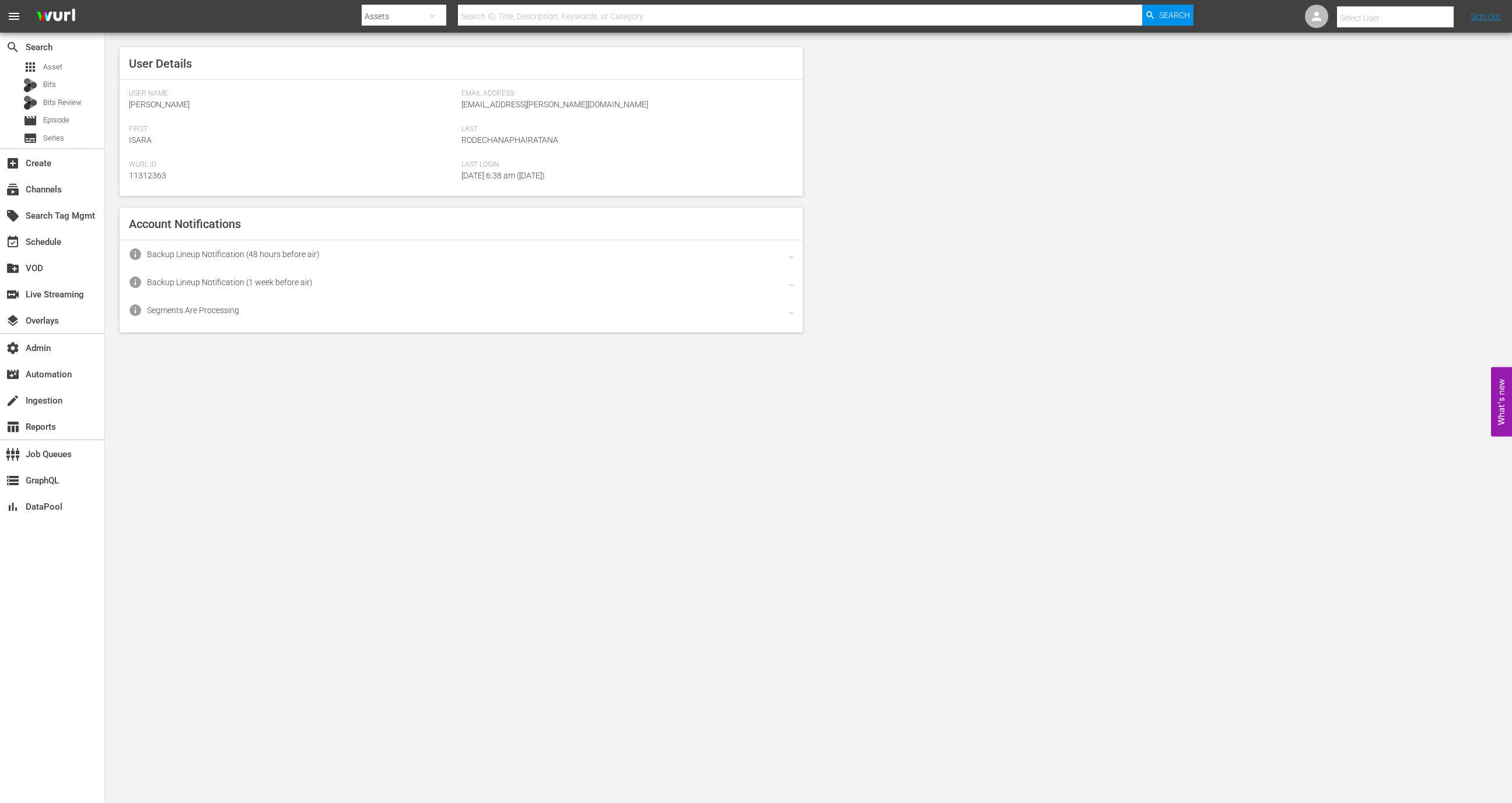
click at [1397, 19] on input "text" at bounding box center [1411, 18] width 149 height 28
click at [1365, 53] on div "Zach Baker <zachb@maverickentertainment.cc>" at bounding box center [1373, 50] width 182 height 28
type input "Zach Baker (11313748)"
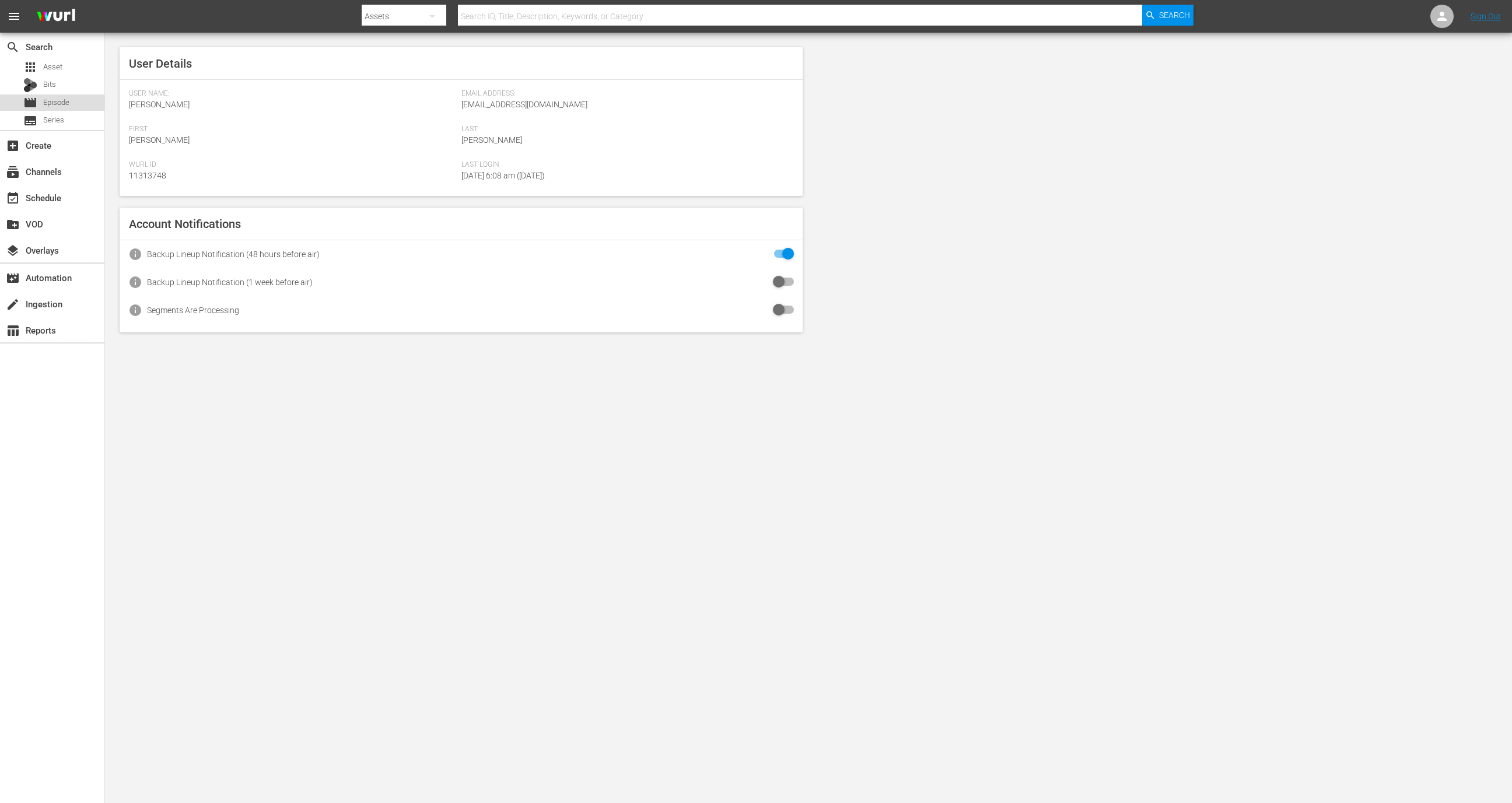
click at [77, 96] on div "movie Episode" at bounding box center [52, 103] width 105 height 16
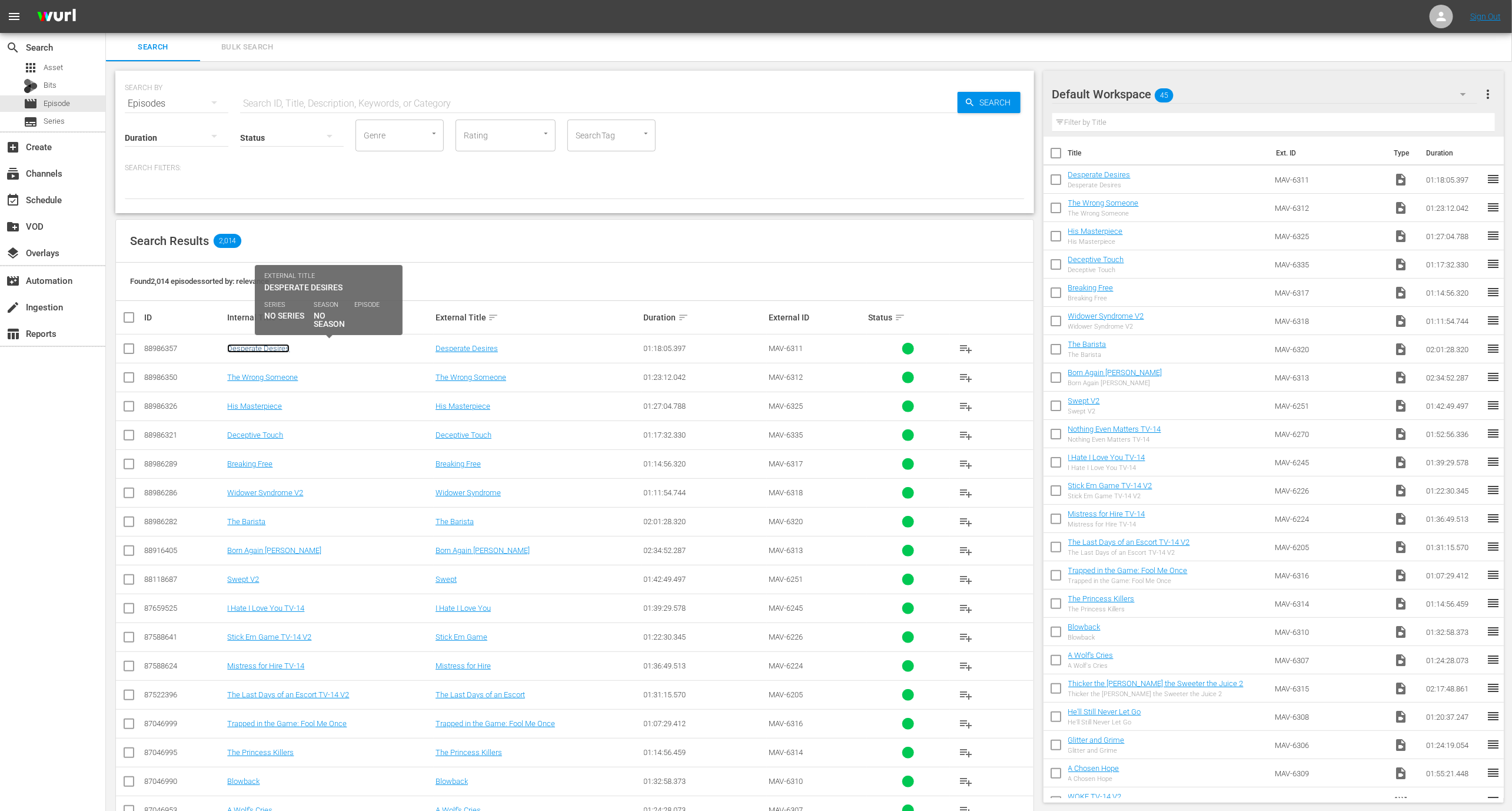
click at [256, 350] on link "Desperate Desires" at bounding box center [258, 348] width 62 height 9
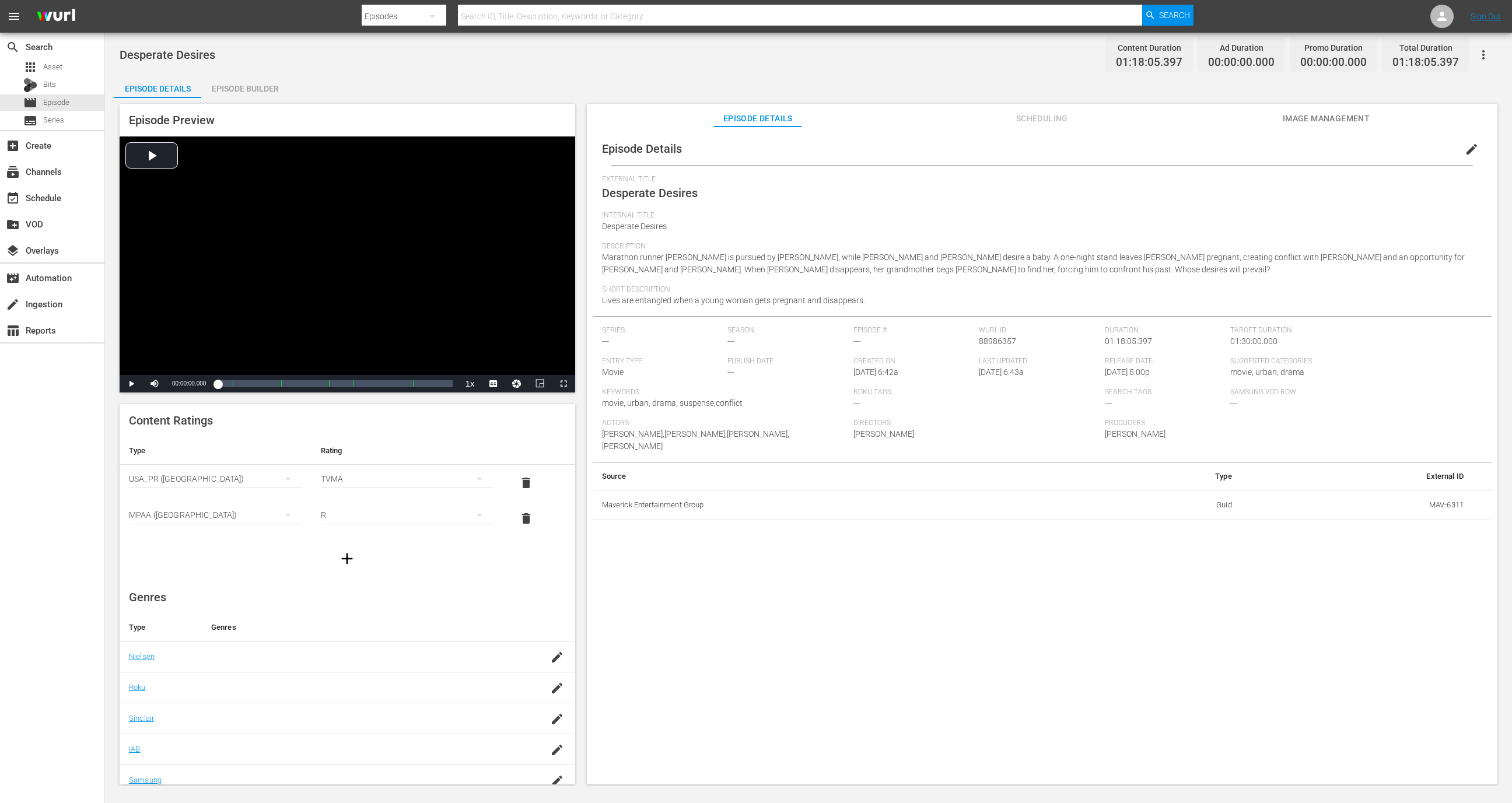
click at [1099, 109] on div "Episode Details Scheduling Image Management" at bounding box center [1042, 115] width 852 height 23
click at [1067, 112] on span "Scheduling" at bounding box center [1042, 118] width 88 height 14
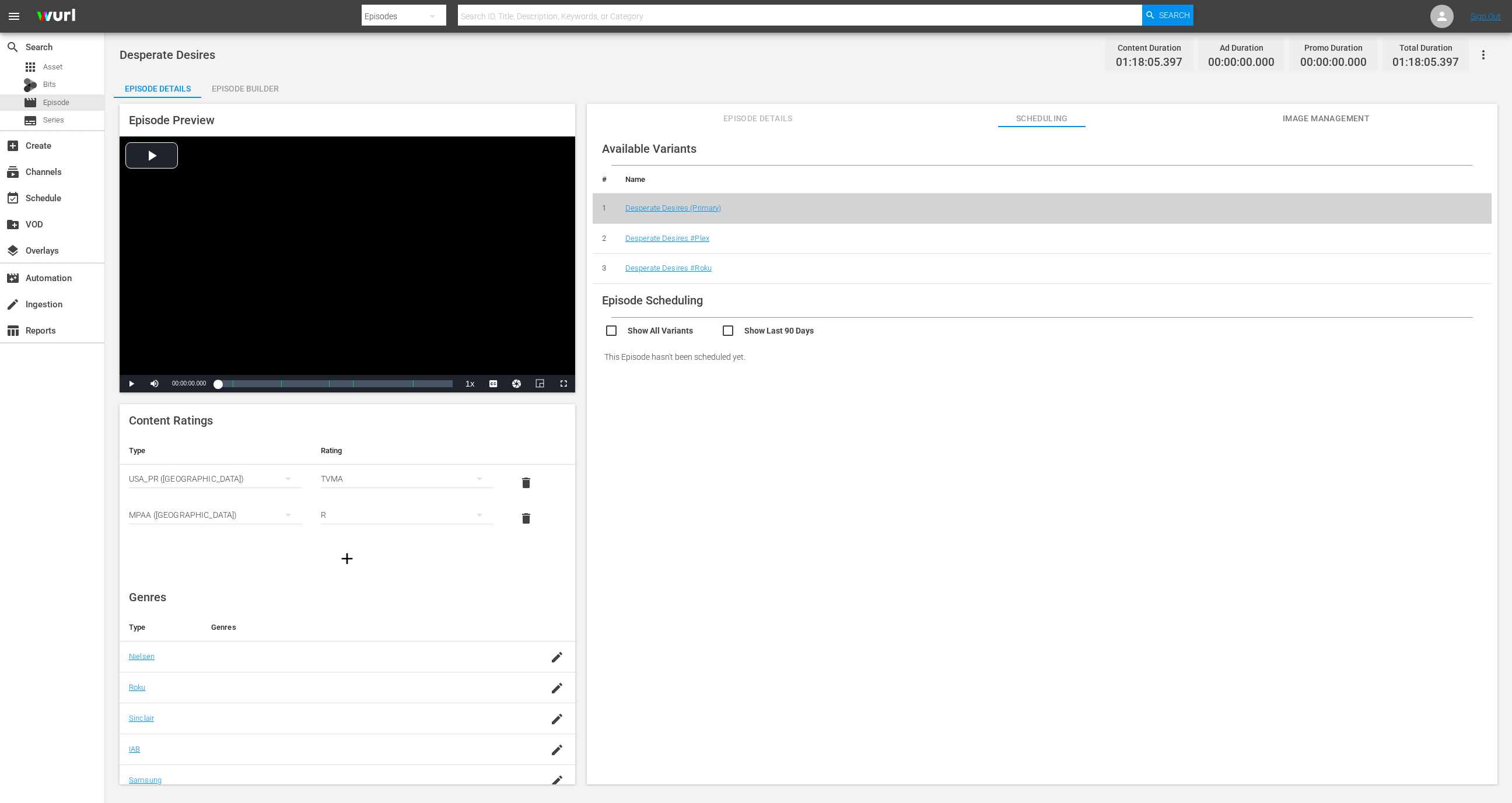
click at [674, 242] on td "Desperate Desires #Plex" at bounding box center [1053, 239] width 876 height 30
click at [677, 238] on link "Desperate Desires #Plex" at bounding box center [667, 237] width 84 height 9
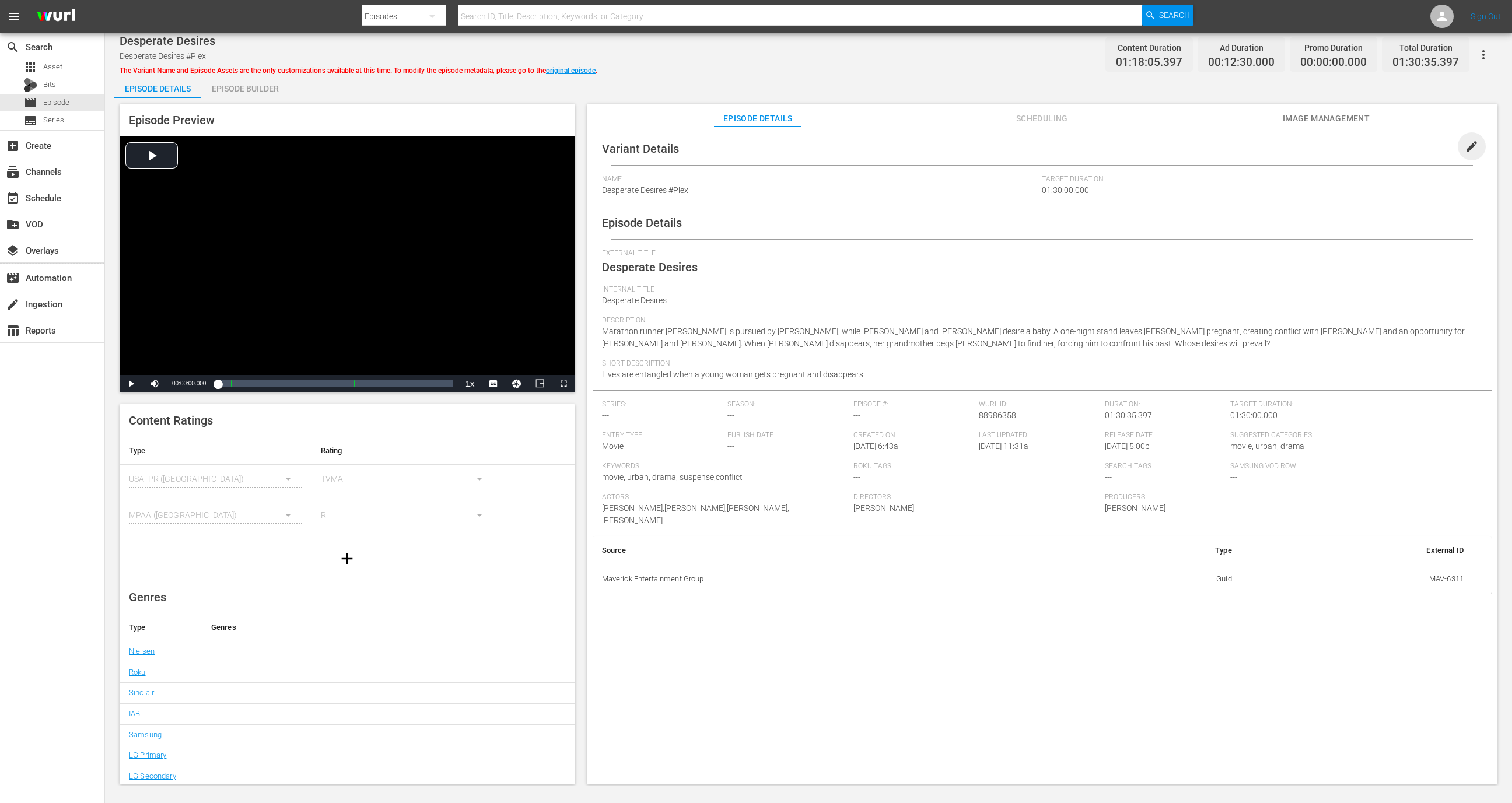
click at [1465, 143] on span "edit" at bounding box center [1471, 146] width 14 height 14
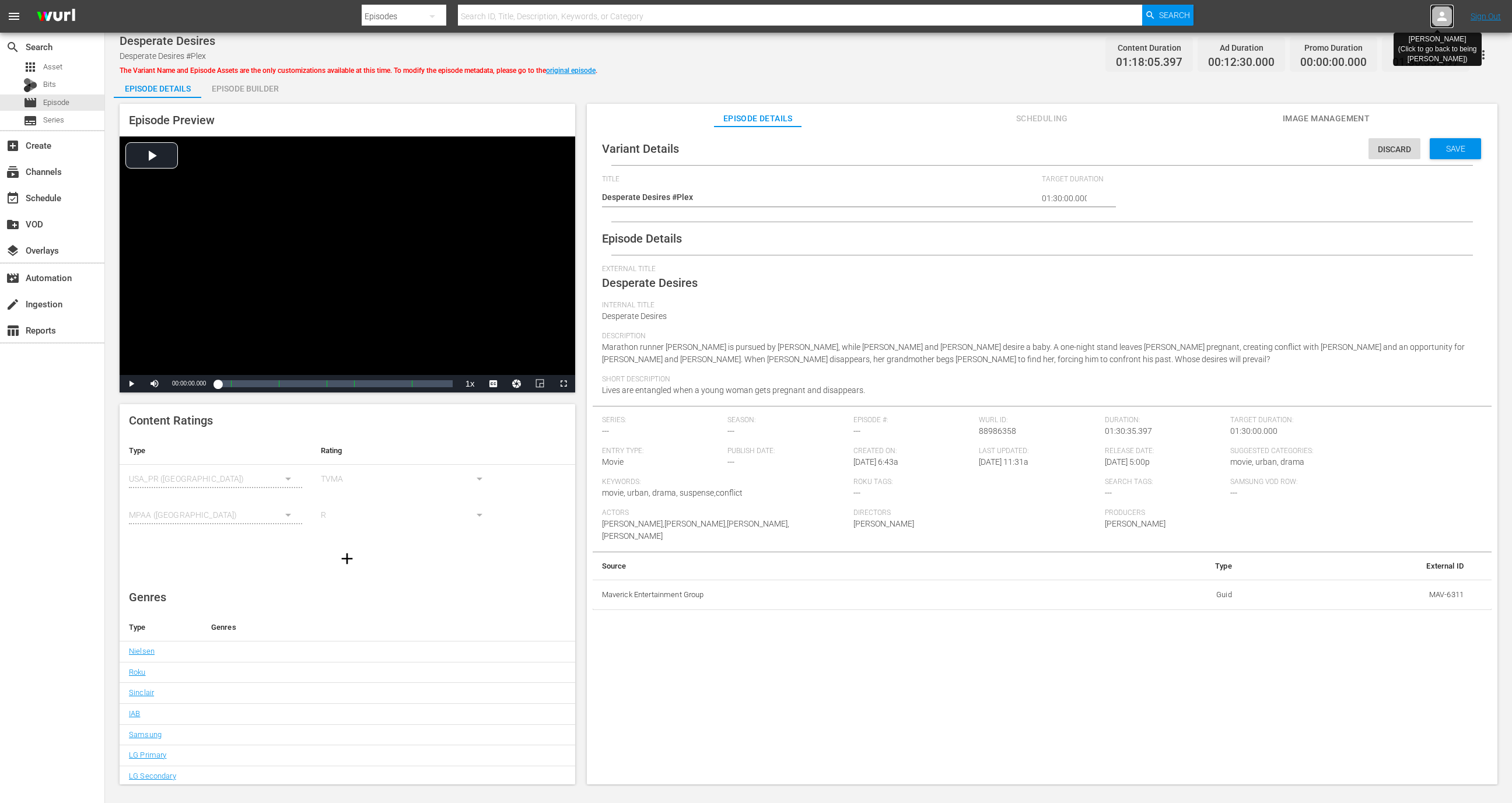
click at [1446, 13] on icon at bounding box center [1442, 16] width 14 height 14
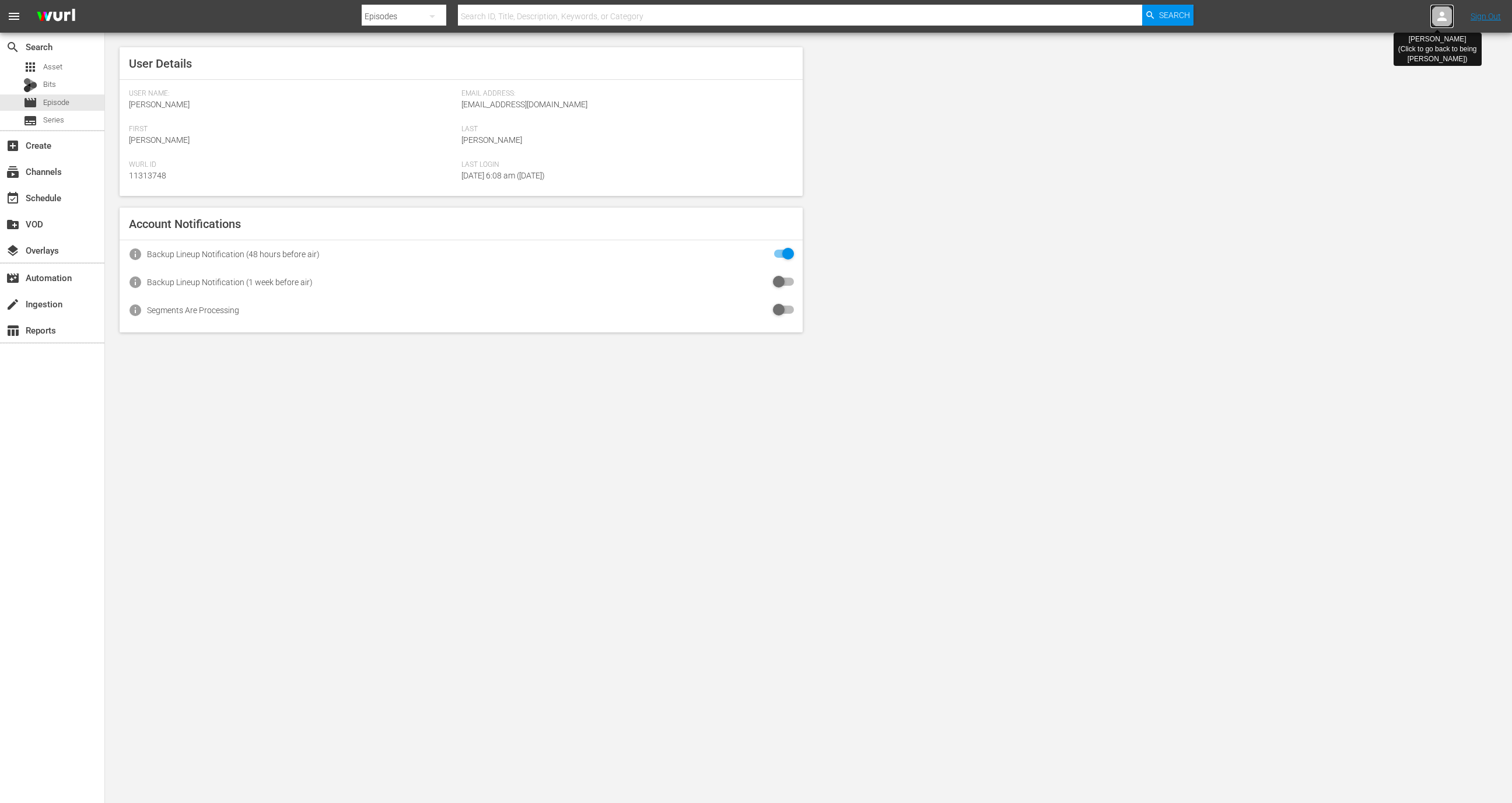
click at [1446, 13] on icon at bounding box center [1442, 16] width 14 height 14
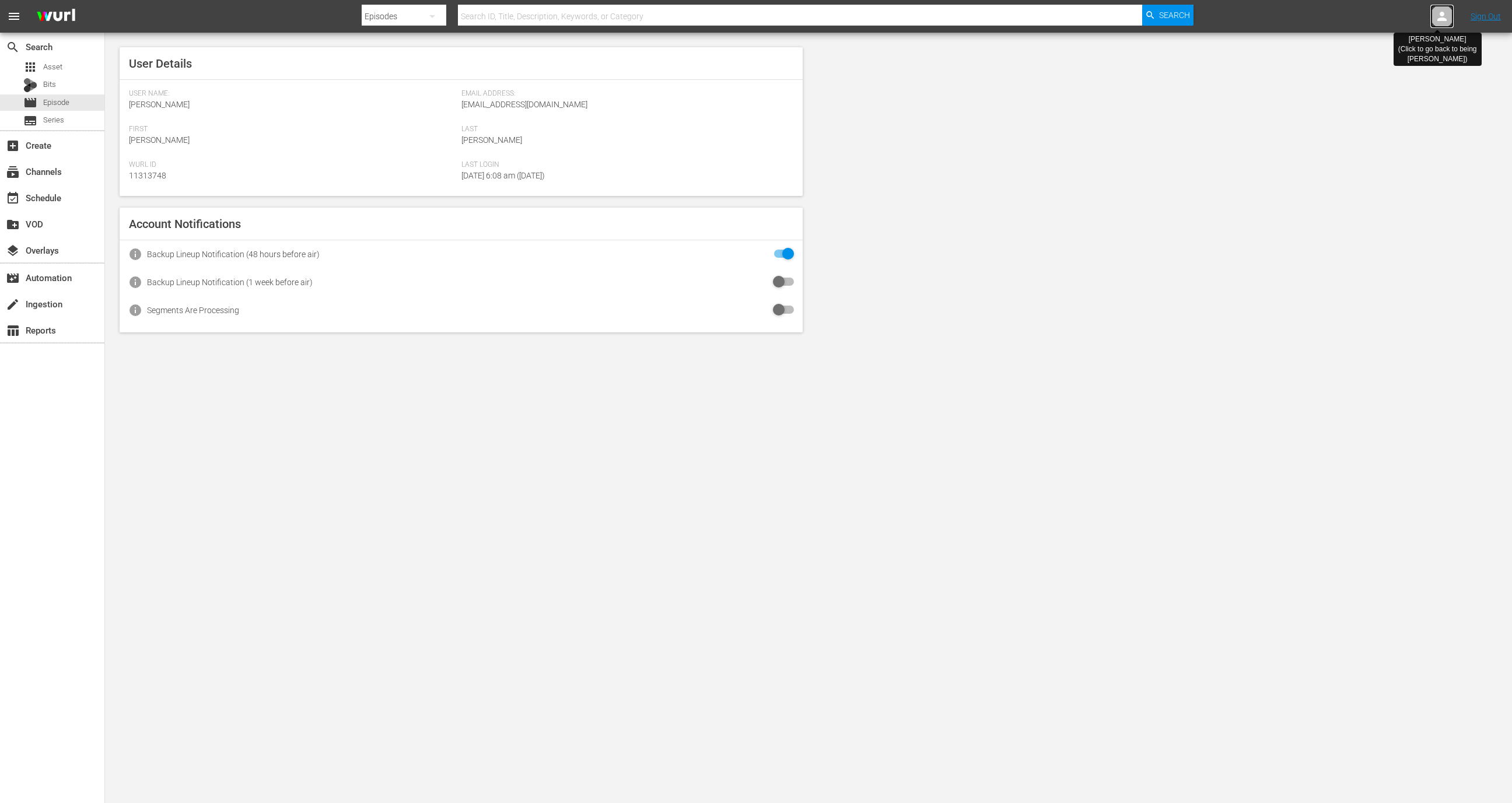
click at [1446, 13] on icon at bounding box center [1442, 16] width 14 height 14
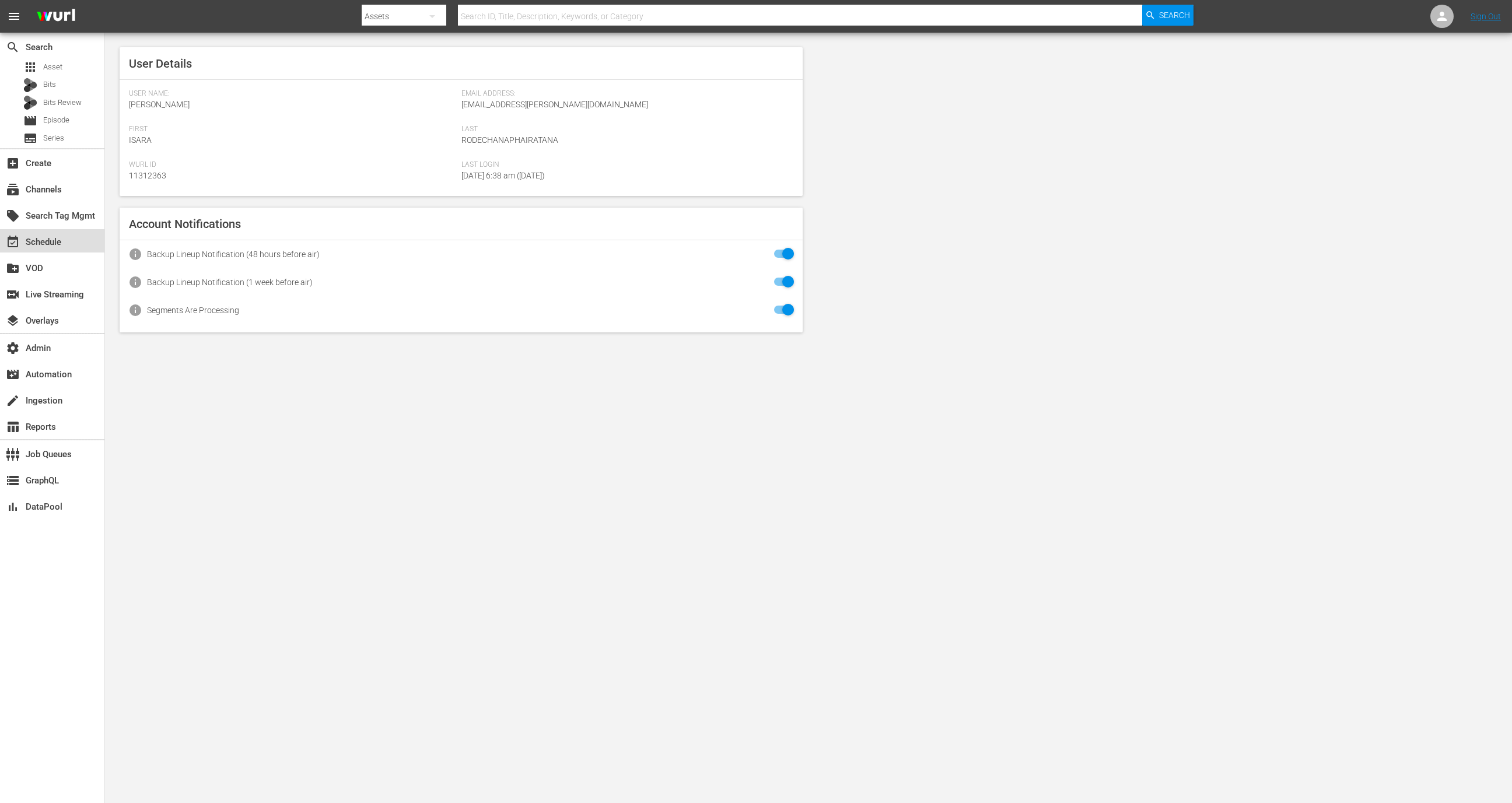
click at [45, 235] on div "event_available Schedule" at bounding box center [32, 240] width 65 height 11
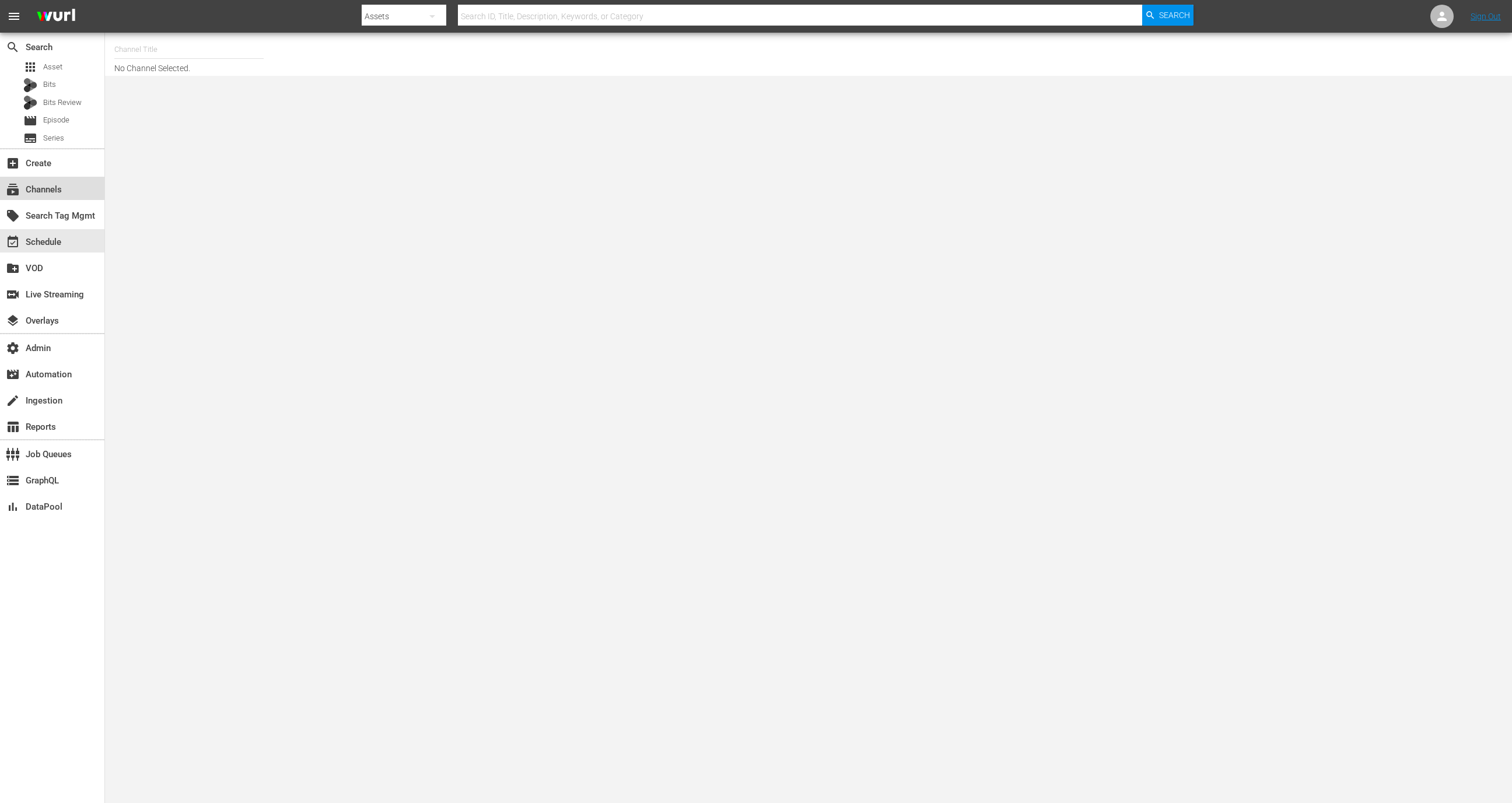
click at [64, 194] on div "subscriptions Channels" at bounding box center [52, 188] width 105 height 23
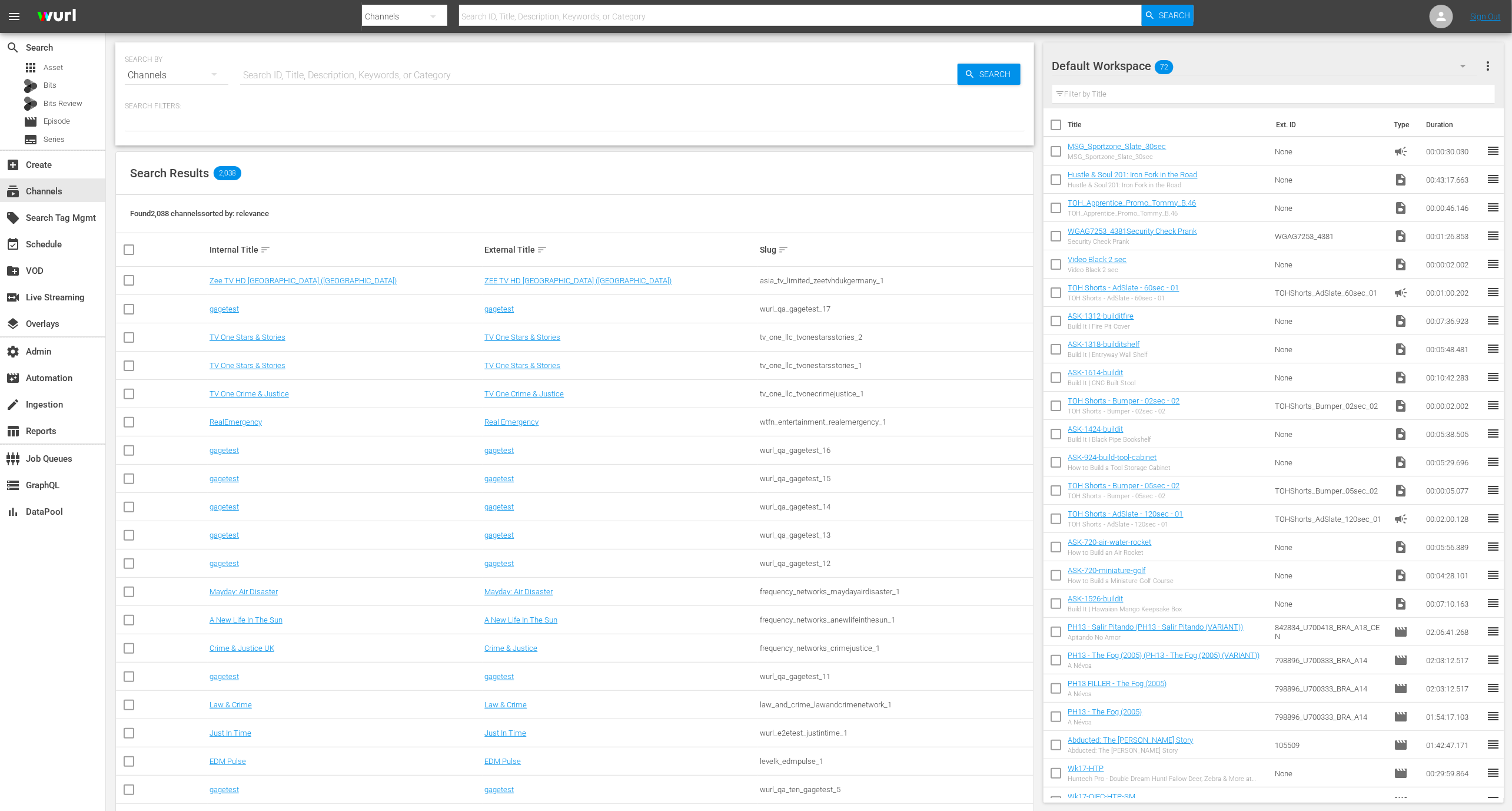
click at [294, 74] on input "text" at bounding box center [599, 75] width 718 height 29
type input "[PERSON_NAME] - external"
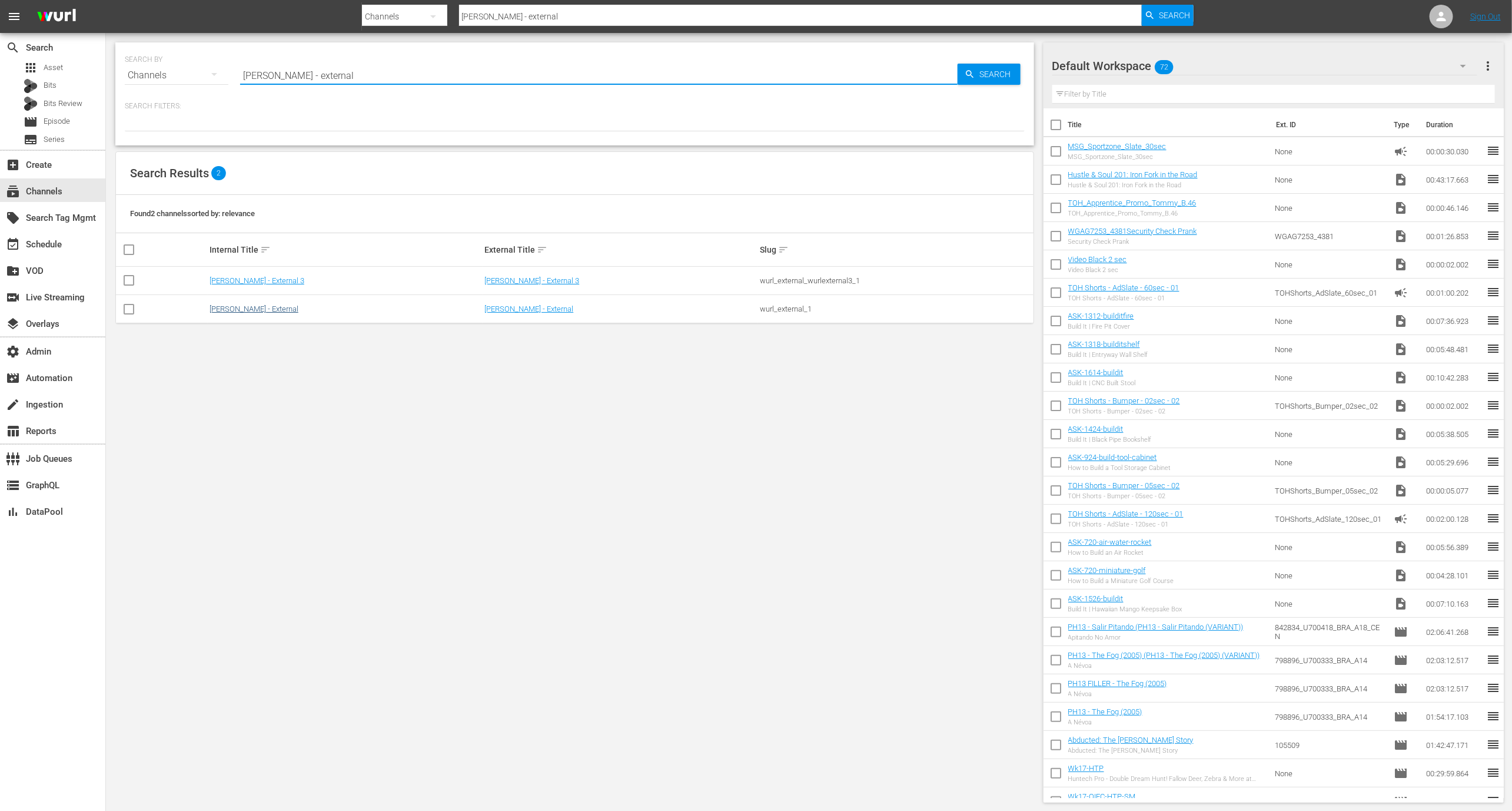
type input "[PERSON_NAME] - external"
click at [246, 306] on link "[PERSON_NAME] - External" at bounding box center [254, 308] width 89 height 9
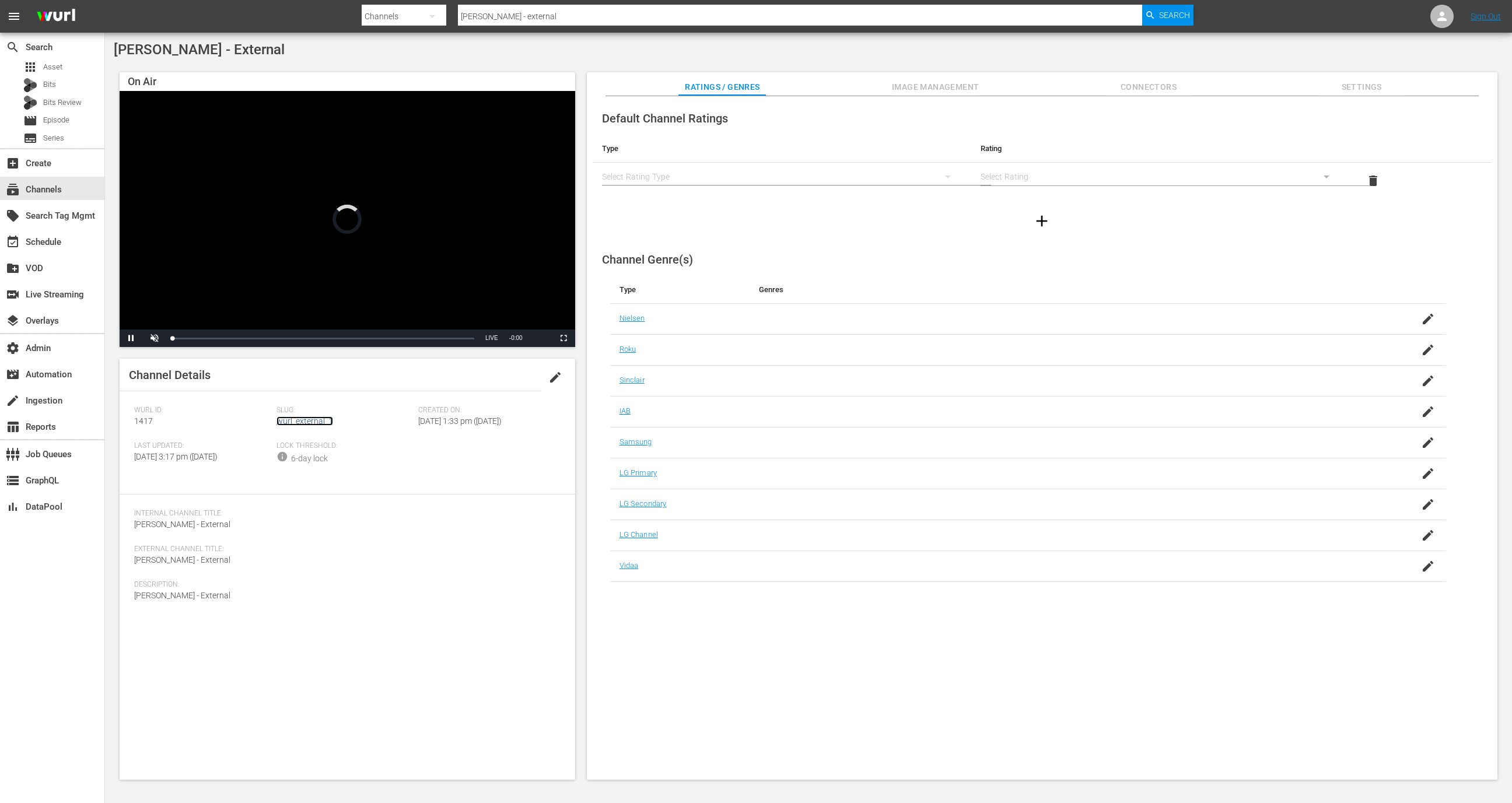
click at [288, 424] on link "wurl_external_1" at bounding box center [305, 421] width 57 height 9
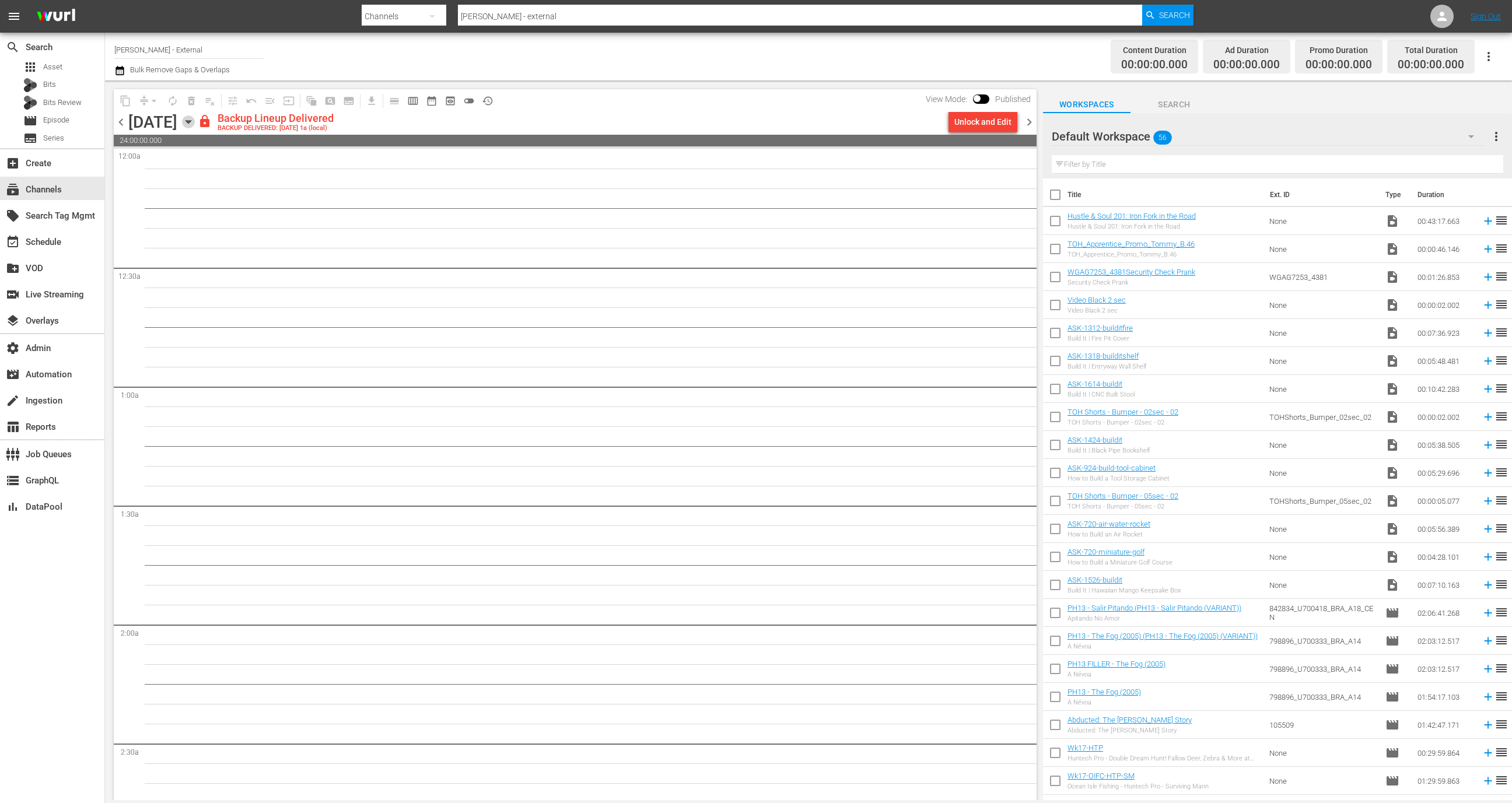
click at [195, 126] on icon "button" at bounding box center [189, 122] width 13 height 13
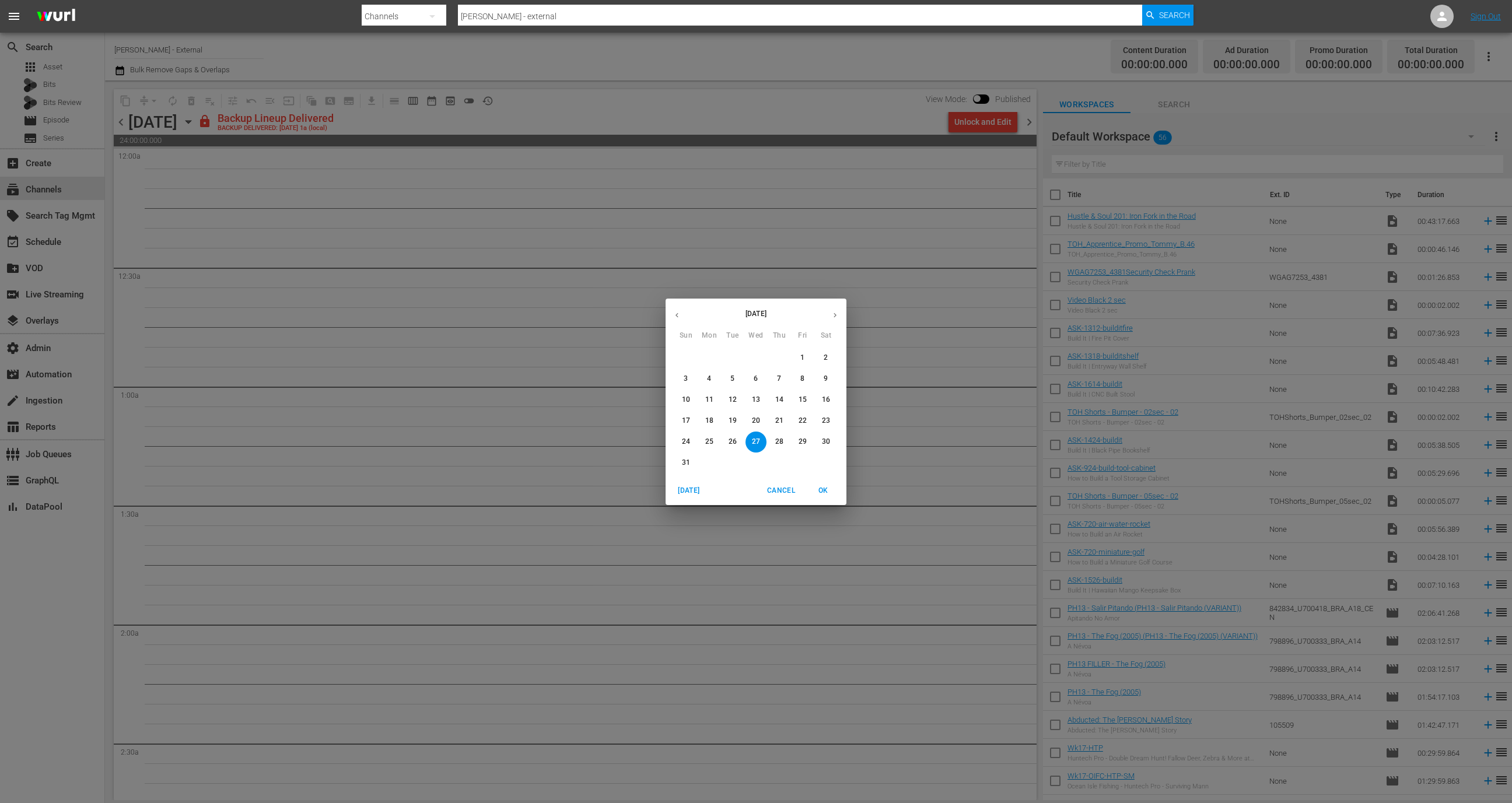
click at [835, 316] on icon "button" at bounding box center [834, 315] width 9 height 9
click at [718, 357] on span "1" at bounding box center [709, 357] width 21 height 10
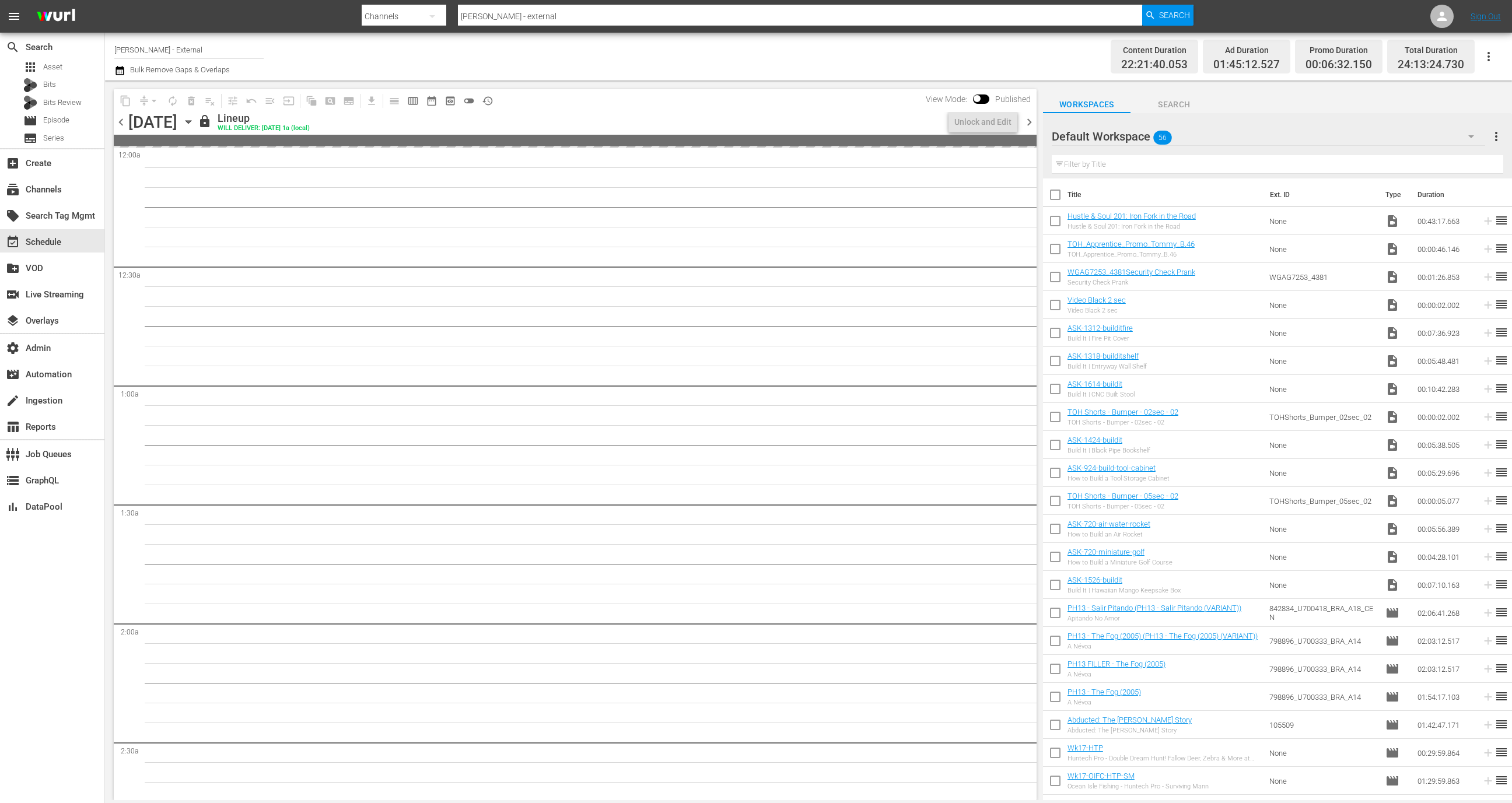
click at [1134, 166] on input "text" at bounding box center [1277, 164] width 451 height 18
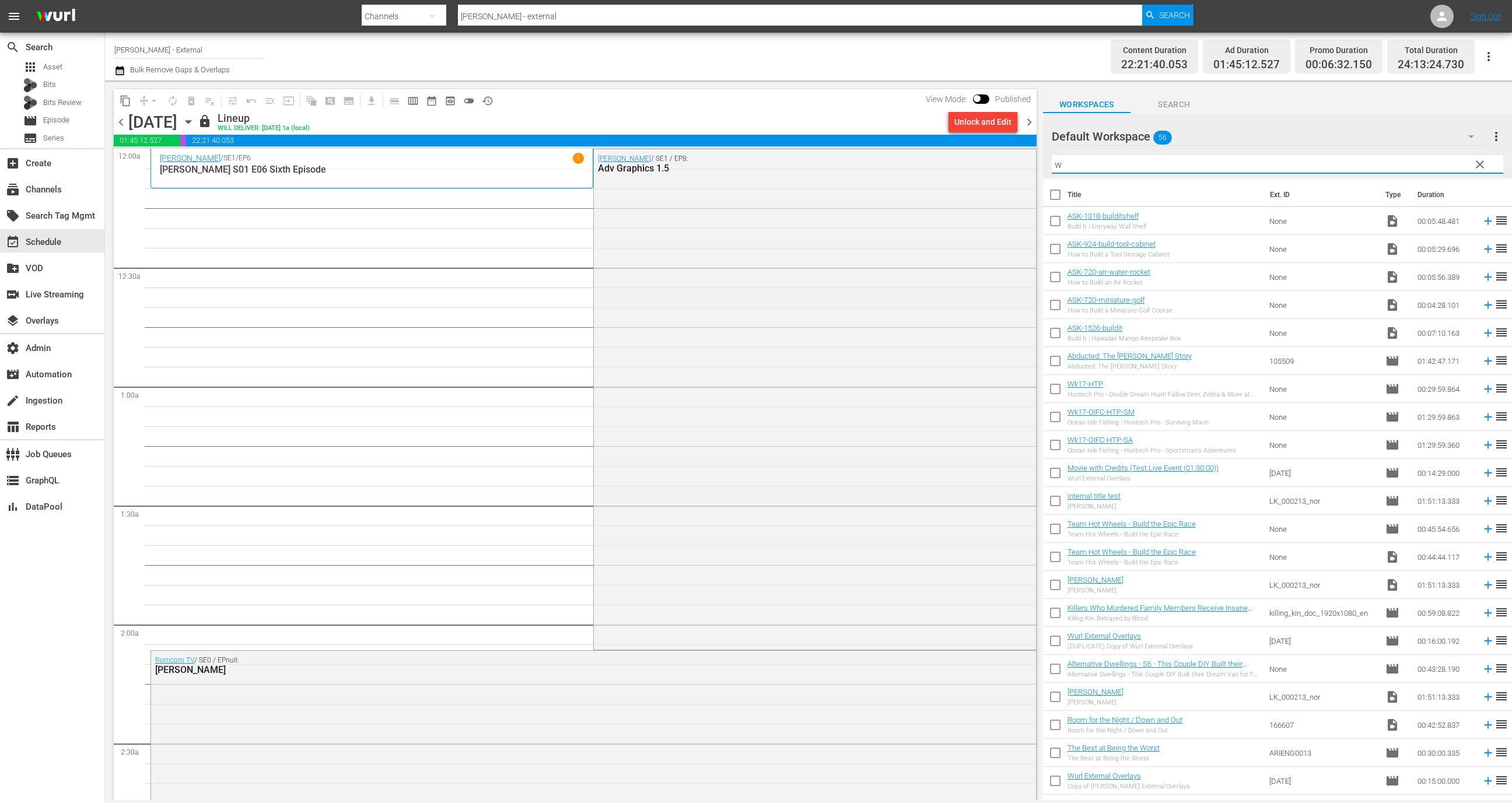
type input "w"
click at [122, 102] on span "content_copy" at bounding box center [126, 101] width 12 height 12
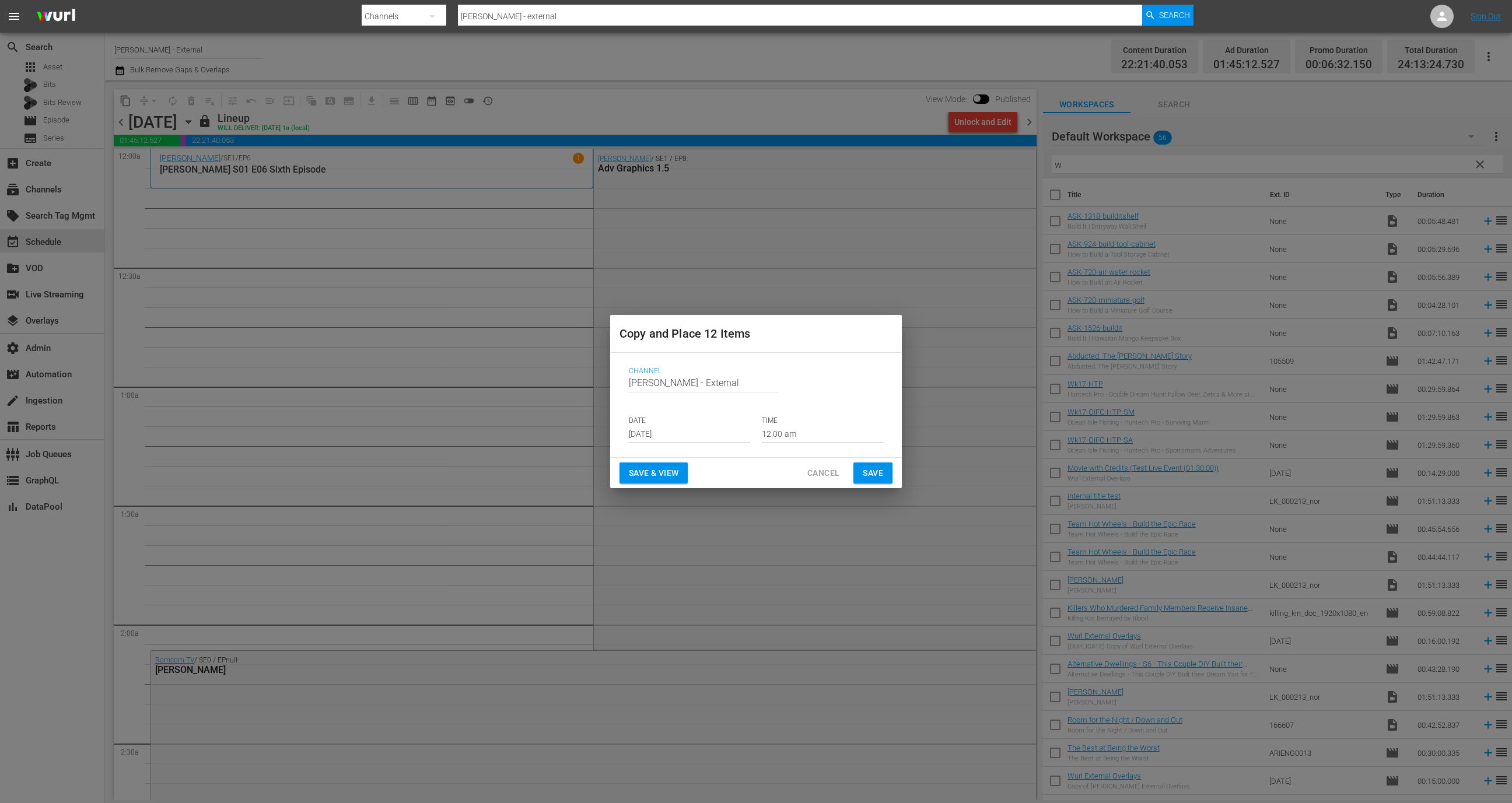
click at [714, 424] on p "DATE" at bounding box center [690, 420] width 121 height 10
click at [713, 430] on input "Aug 29th 2025" at bounding box center [690, 434] width 121 height 18
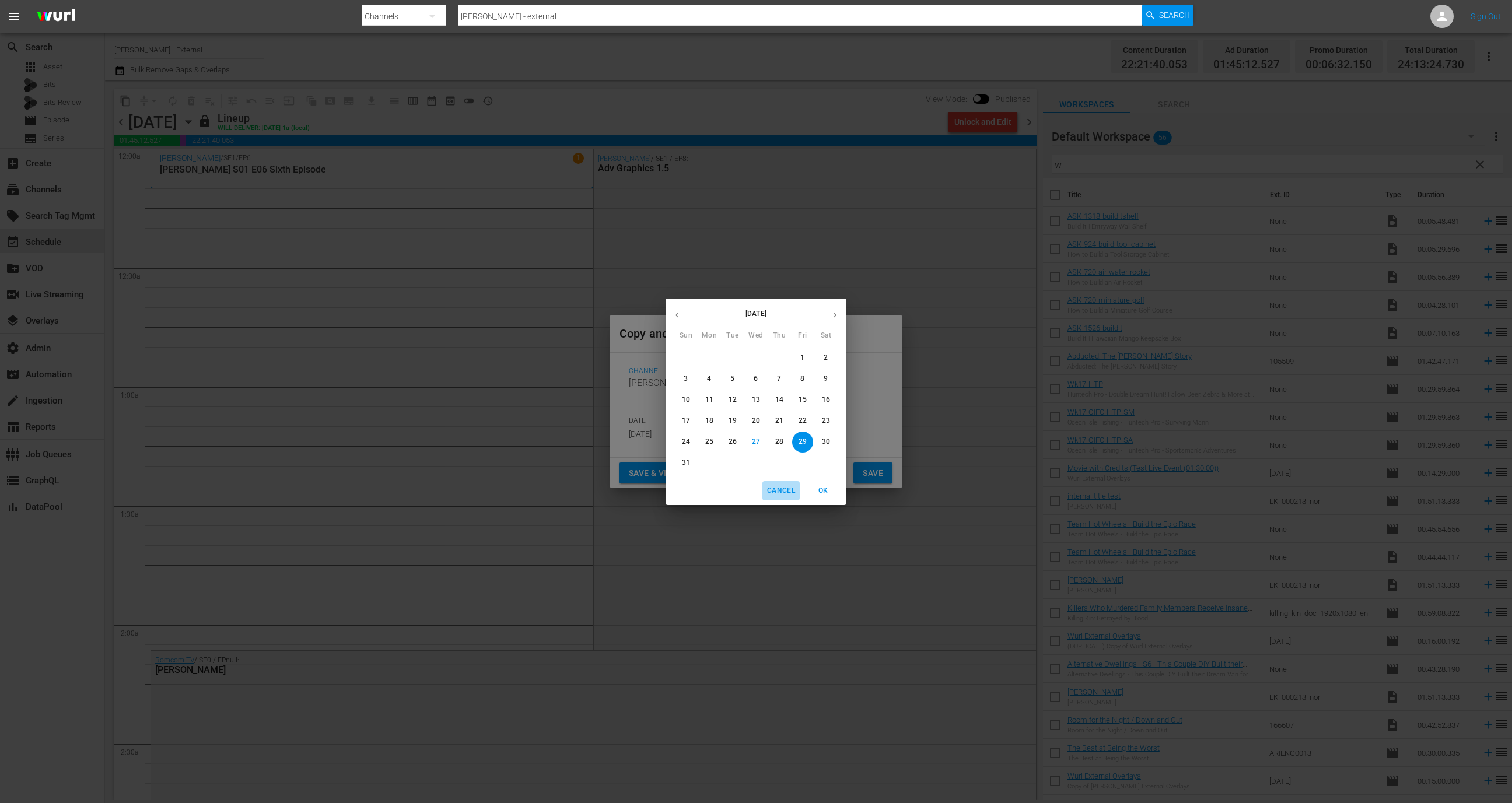
click at [784, 499] on button "Cancel" at bounding box center [781, 490] width 38 height 19
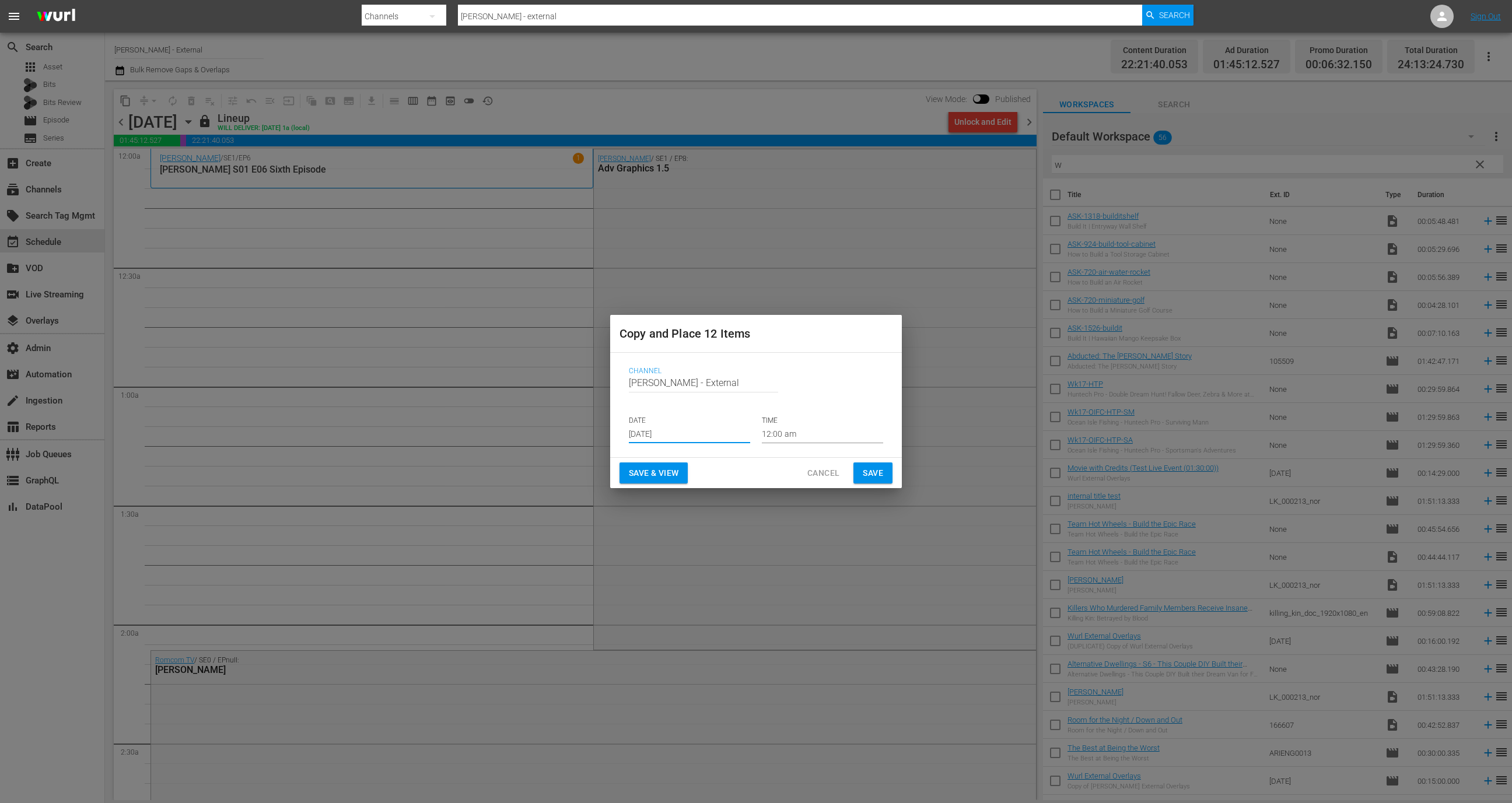
click at [692, 419] on p "DATE" at bounding box center [690, 420] width 121 height 10
click at [692, 424] on p "DATE" at bounding box center [690, 420] width 121 height 10
click at [692, 432] on input "Aug 29th 2025" at bounding box center [690, 434] width 121 height 18
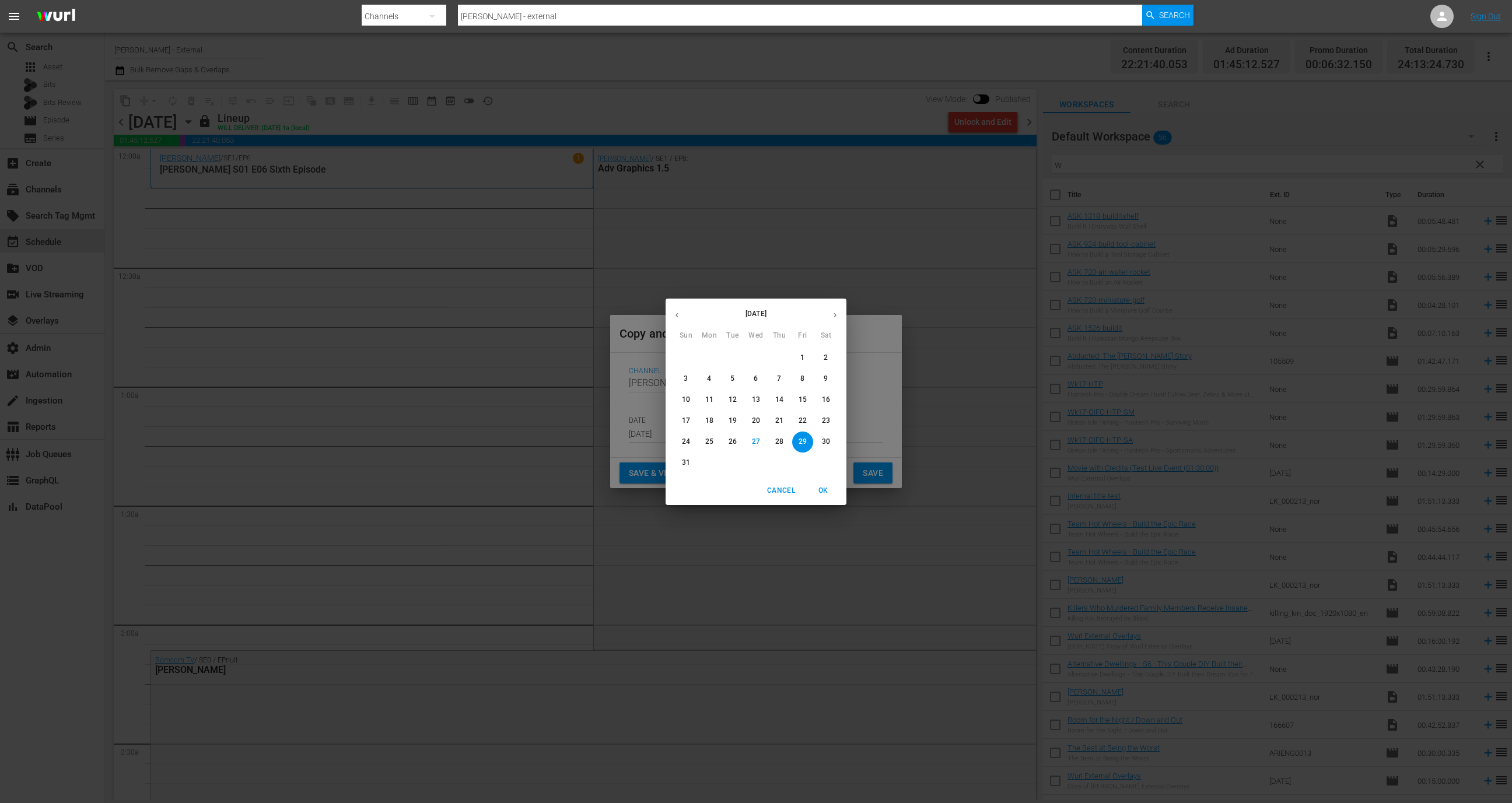
click at [681, 311] on icon "button" at bounding box center [676, 315] width 9 height 9
click at [679, 311] on icon "button" at bounding box center [676, 315] width 9 height 9
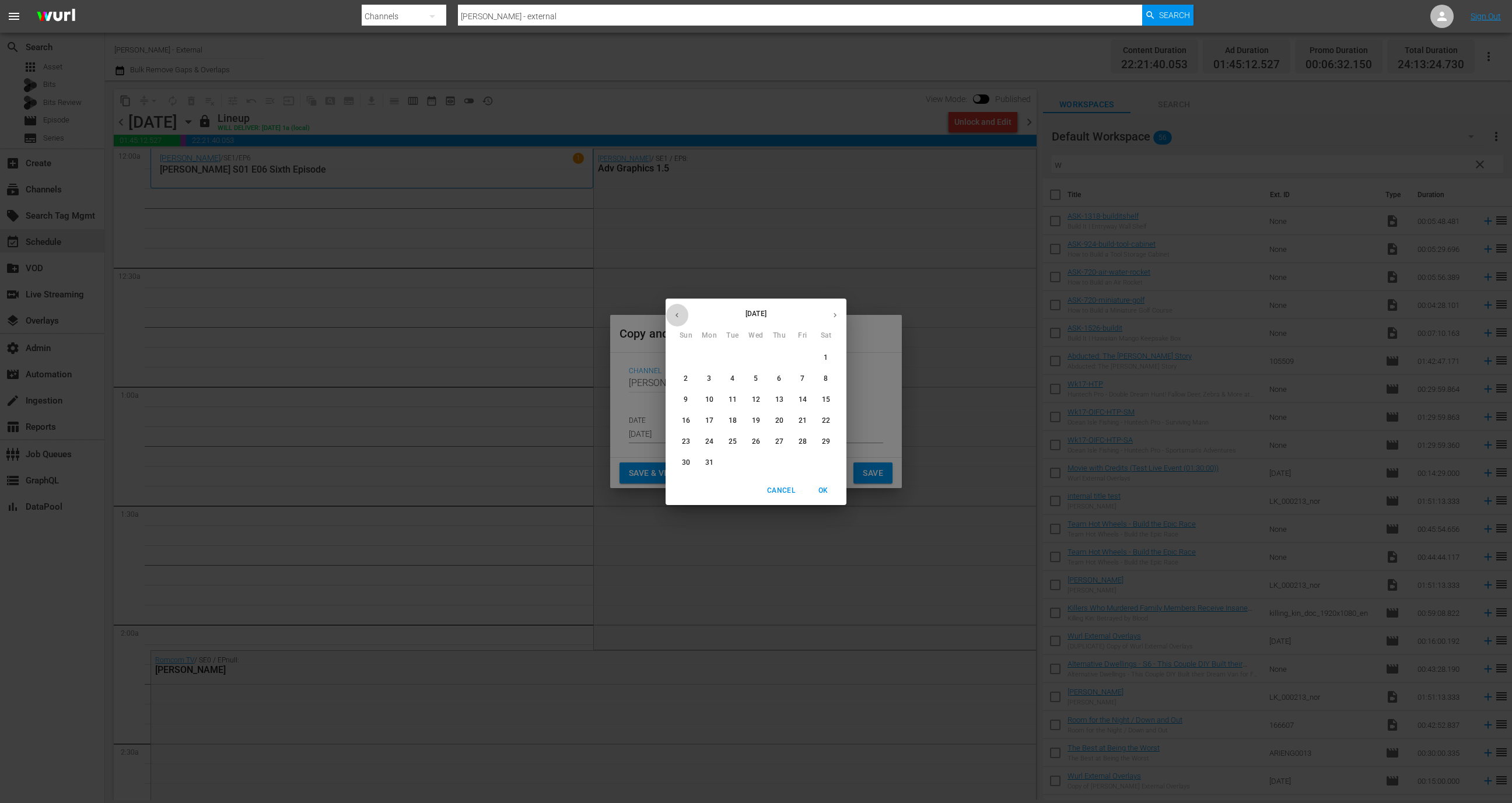
click at [679, 311] on icon "button" at bounding box center [676, 315] width 9 height 9
click at [752, 311] on p "February 2025" at bounding box center [756, 314] width 136 height 11
click at [618, 443] on div "February 2025 Sun Mon Tue Wed Thu Fri Sat 26 27 28 29 30 31 1 2 3 4 5 6 7 8 9 1…" at bounding box center [756, 401] width 1512 height 803
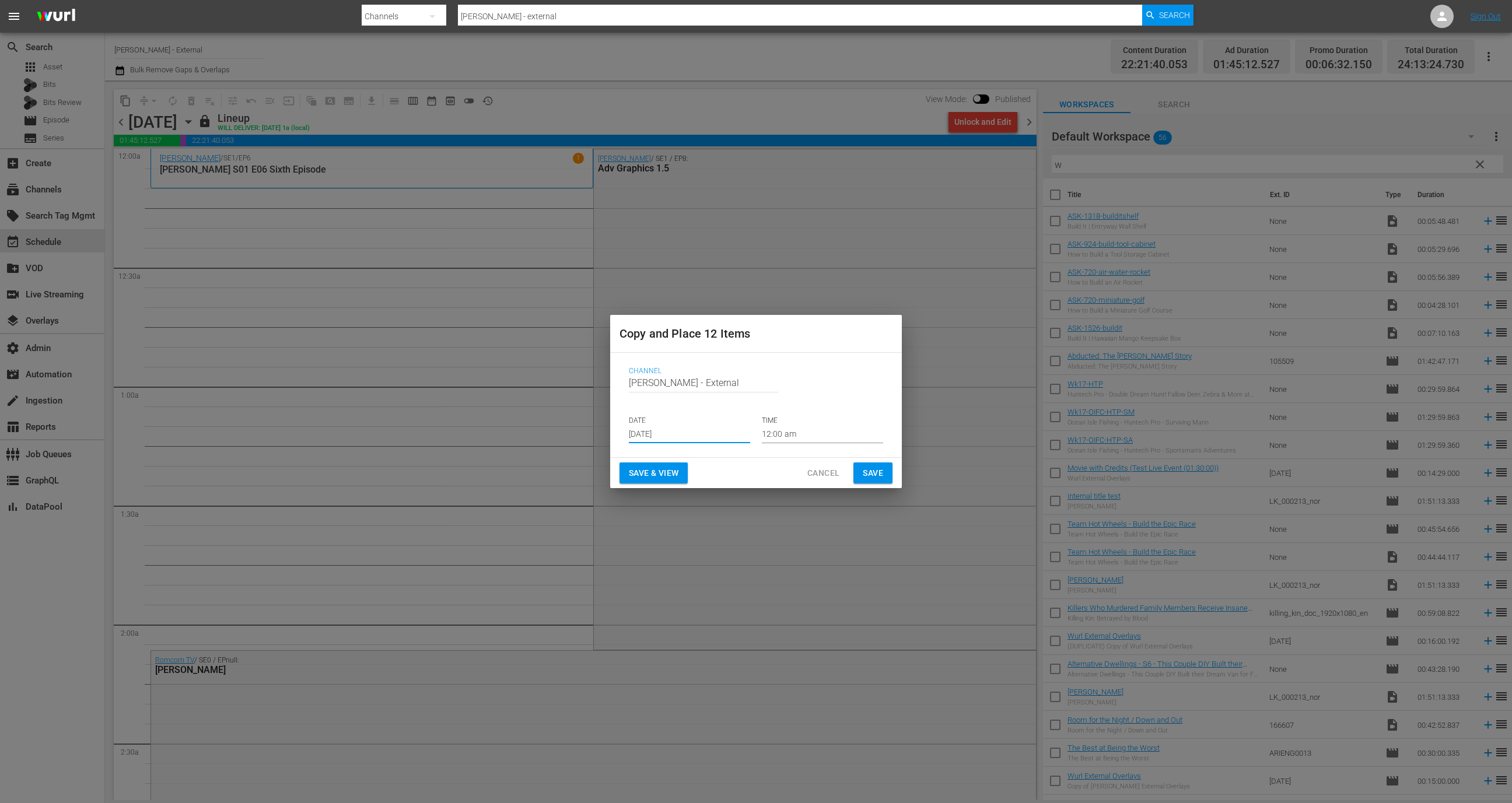
click at [805, 474] on button "Cancel" at bounding box center [823, 473] width 51 height 22
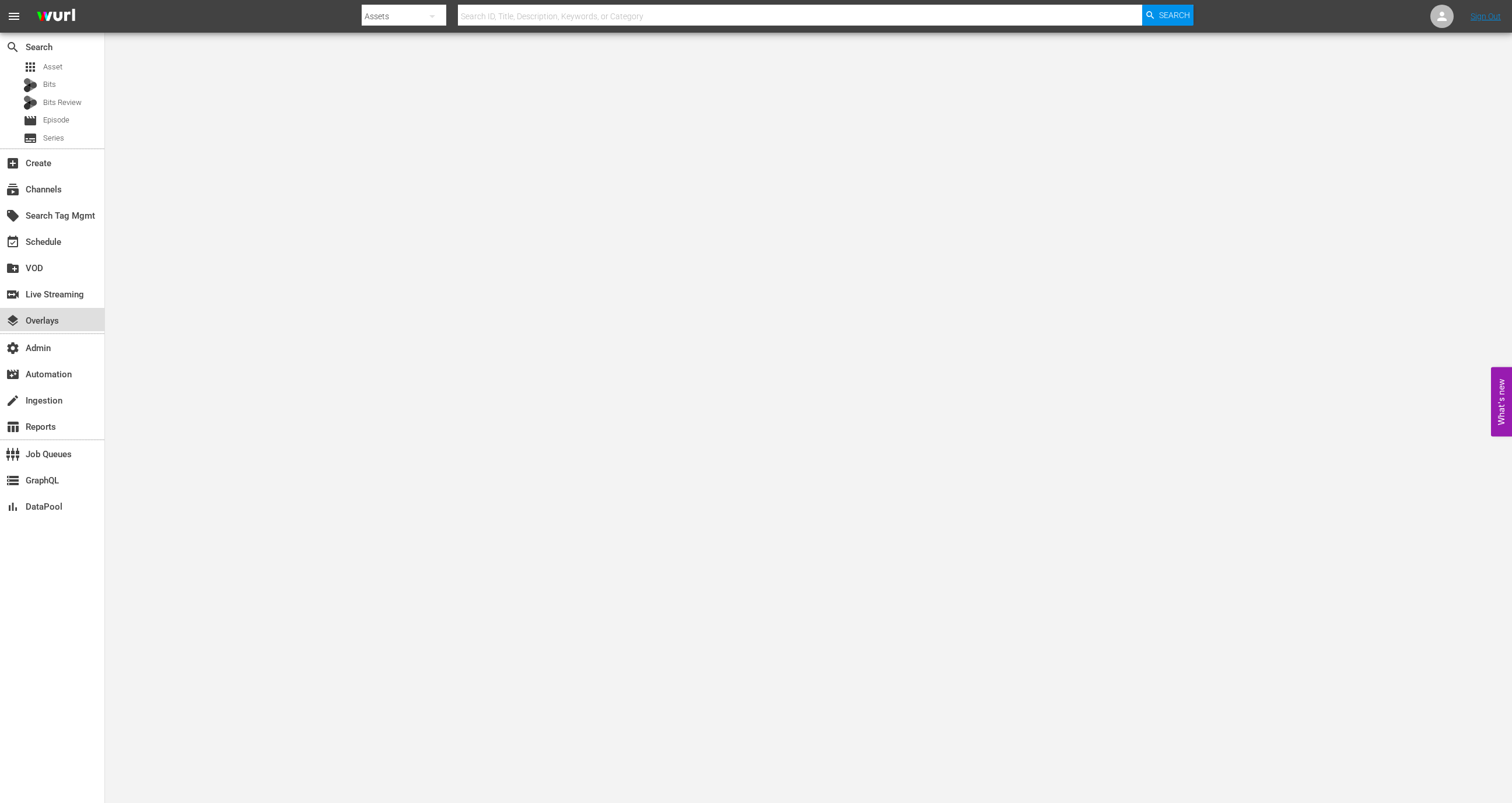
click at [60, 316] on div "layers Overlays" at bounding box center [32, 319] width 65 height 11
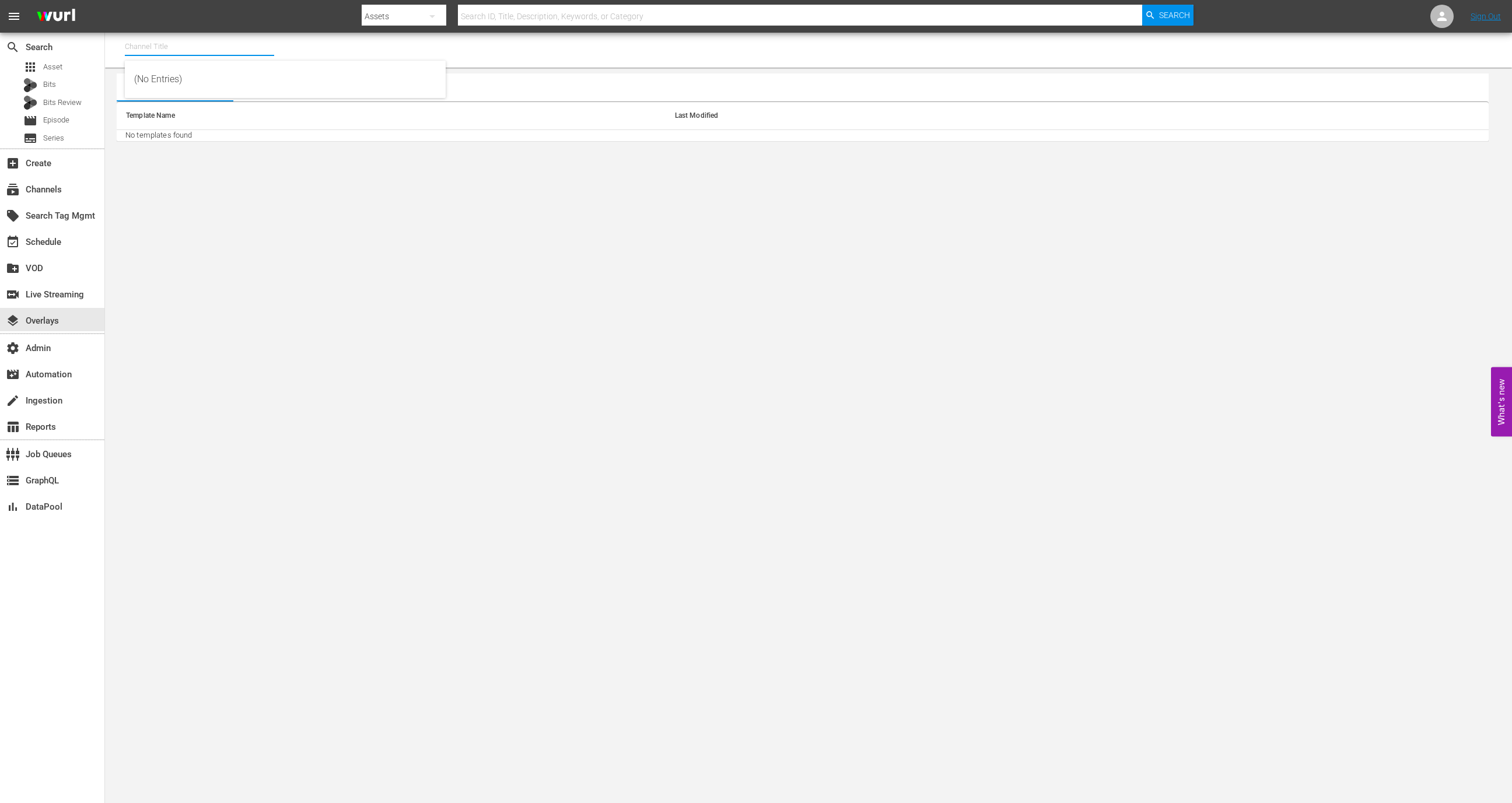
click at [214, 49] on input "text" at bounding box center [199, 47] width 149 height 28
click at [233, 74] on div "Wurl - External (1417 - wurl_external_1)" at bounding box center [285, 79] width 302 height 28
type input "Wurl - External (1417 - wurl_external_1)"
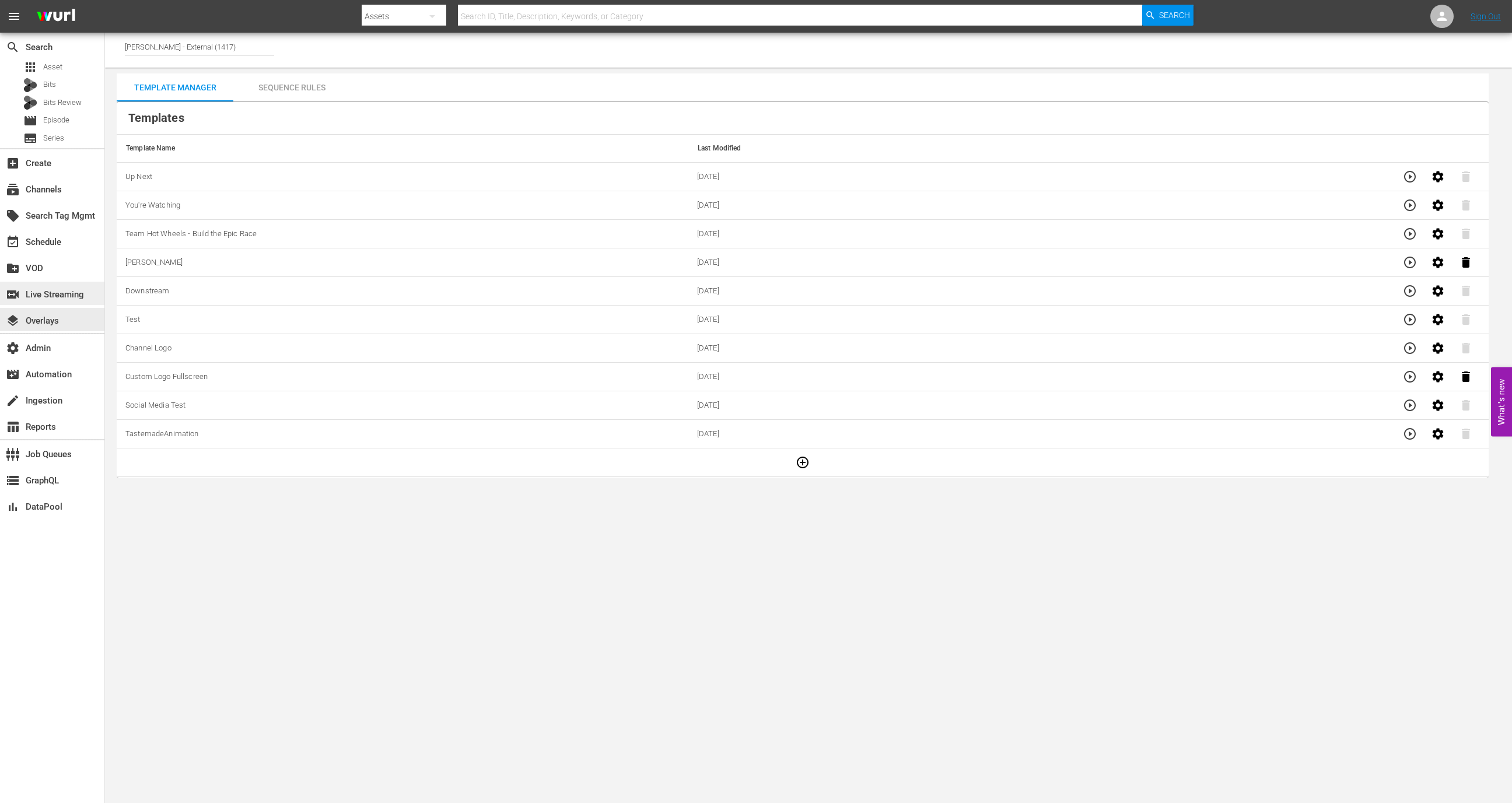
click at [54, 295] on div "switch_video Live Streaming" at bounding box center [32, 293] width 65 height 11
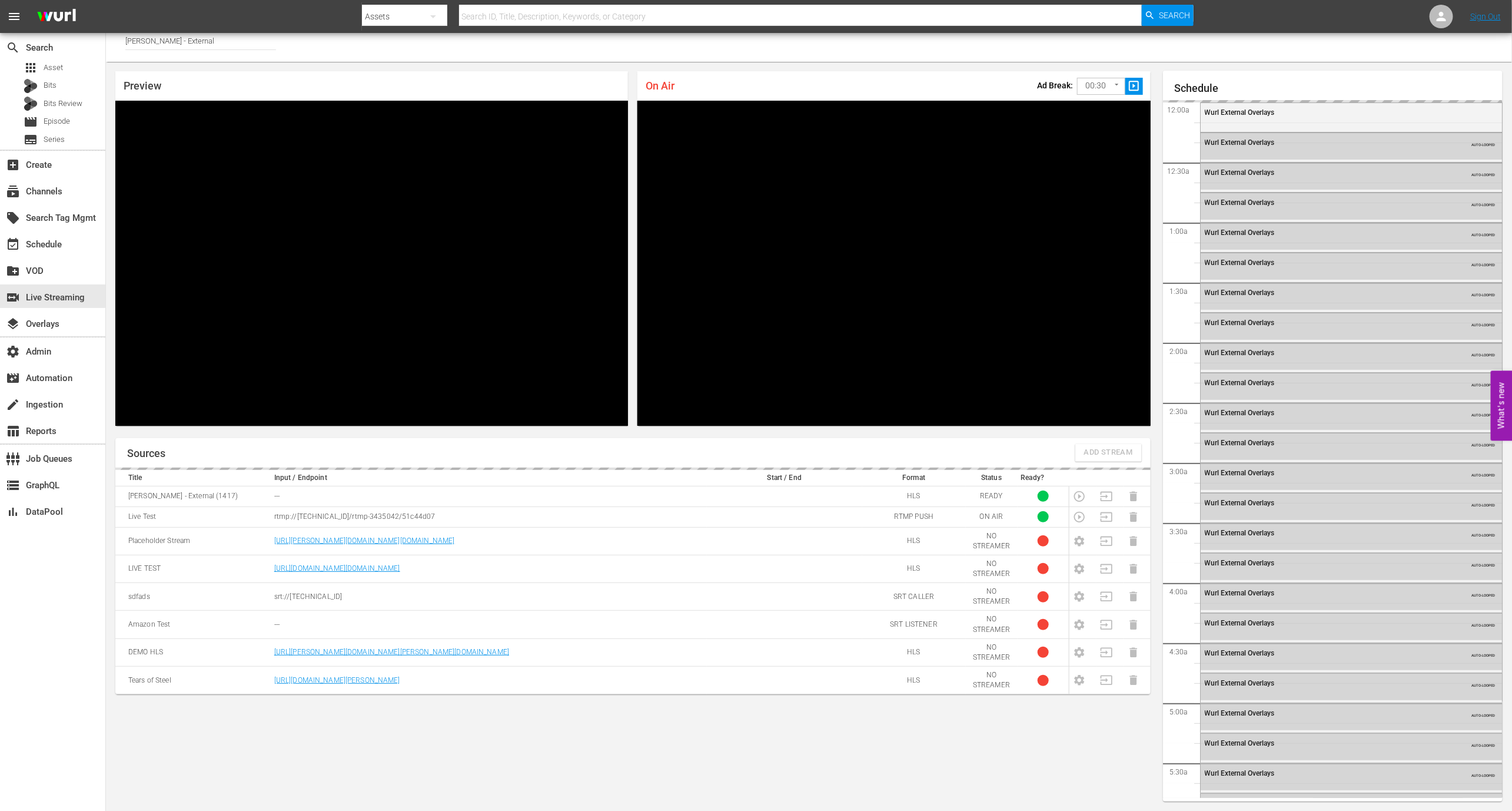
scroll to position [2187, 0]
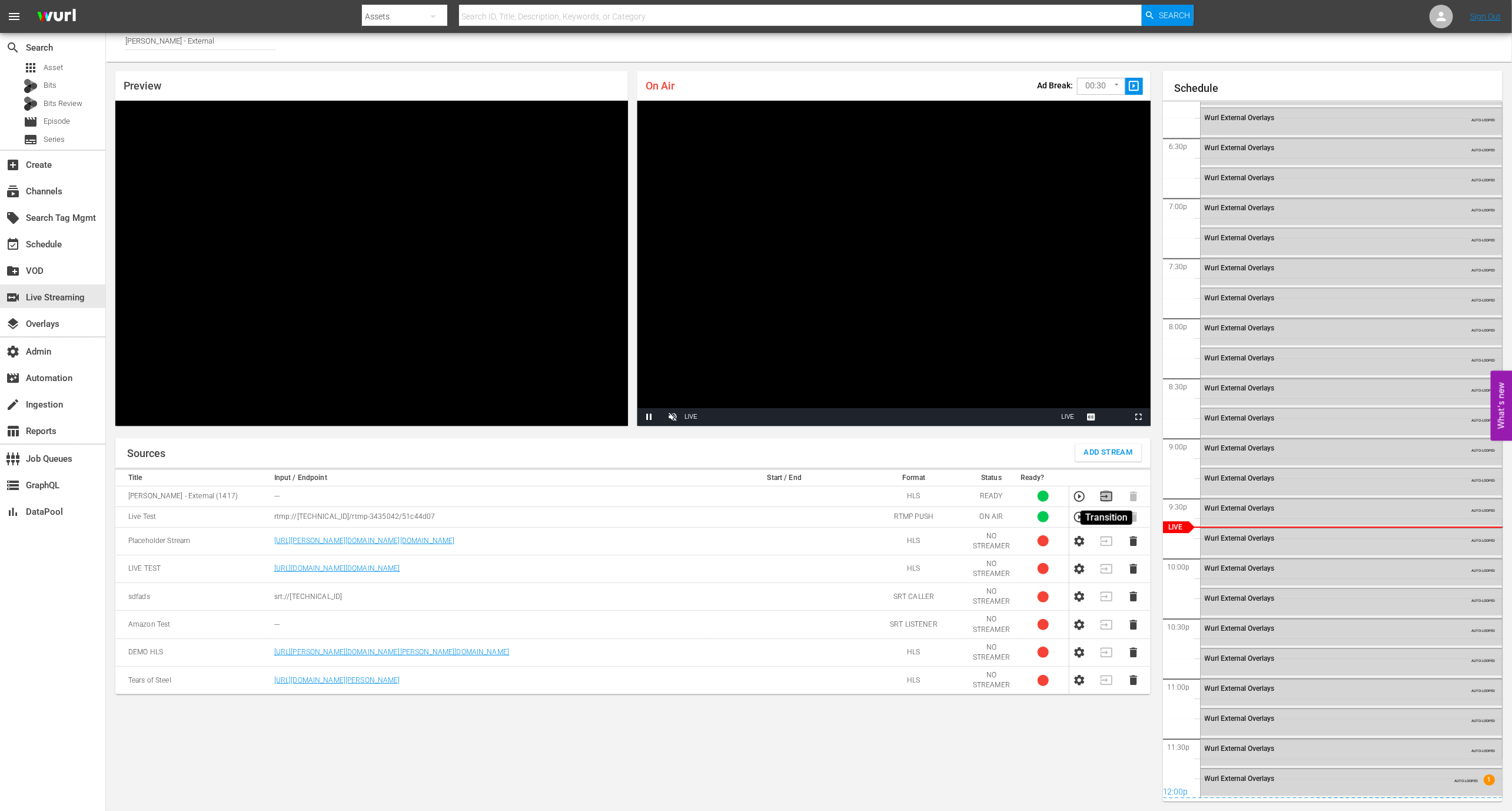
click at [1104, 496] on icon "button" at bounding box center [1107, 497] width 13 height 13
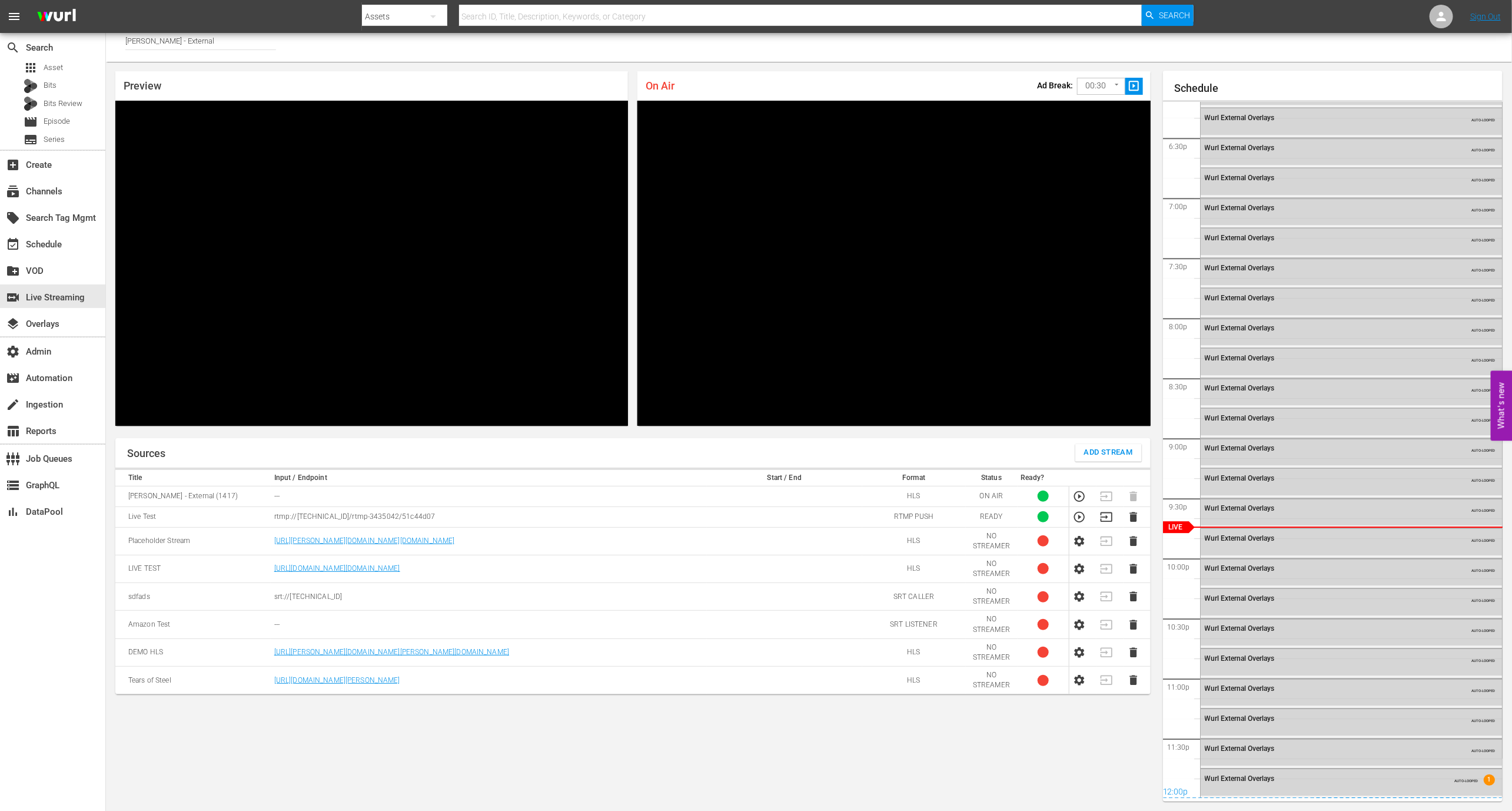
click at [1082, 513] on icon "button" at bounding box center [1080, 517] width 13 height 13
click at [1098, 518] on td at bounding box center [1110, 516] width 27 height 21
click at [1108, 514] on icon "button" at bounding box center [1107, 517] width 13 height 13
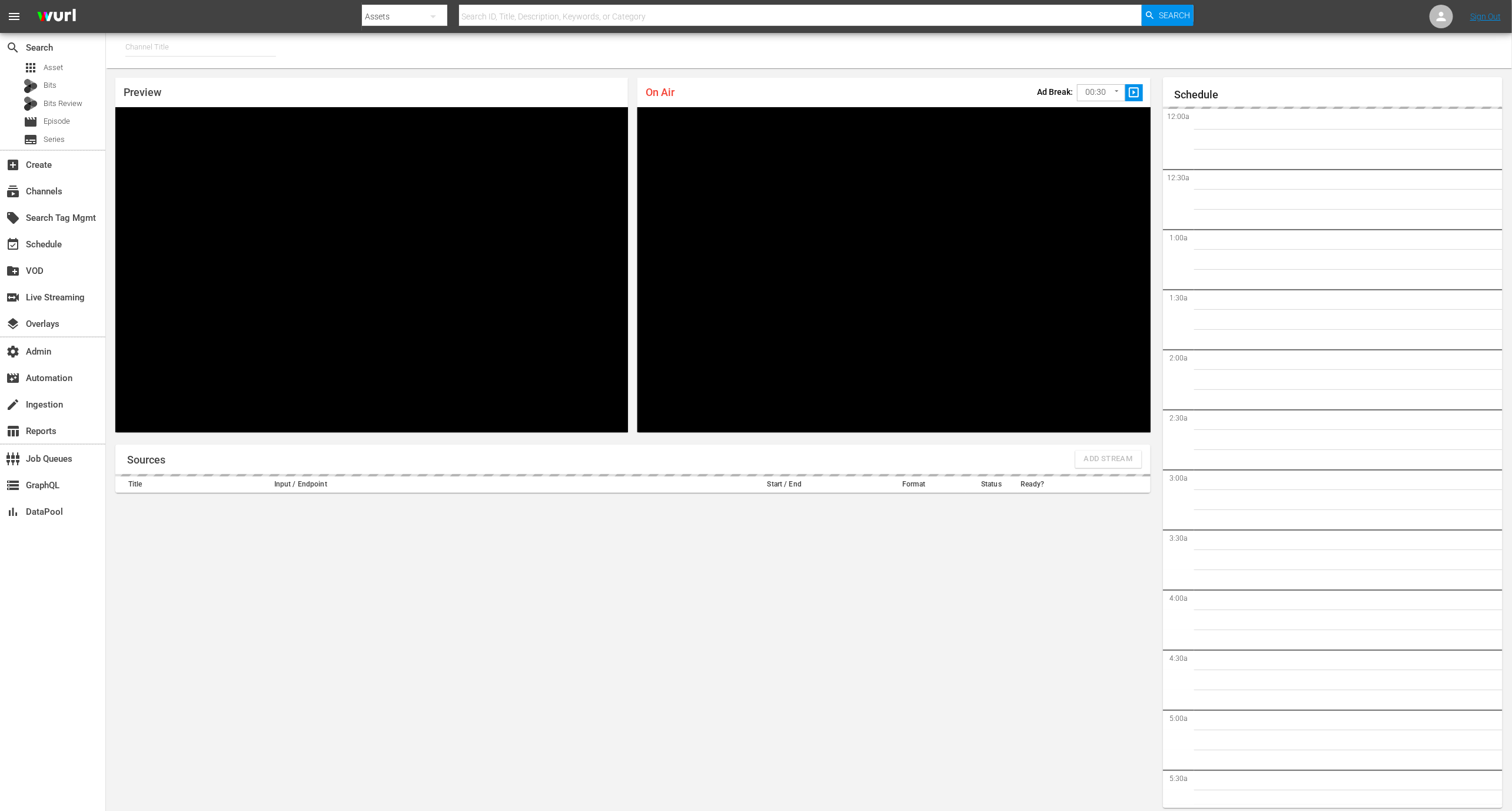
type input "[PERSON_NAME] - External (1417)"
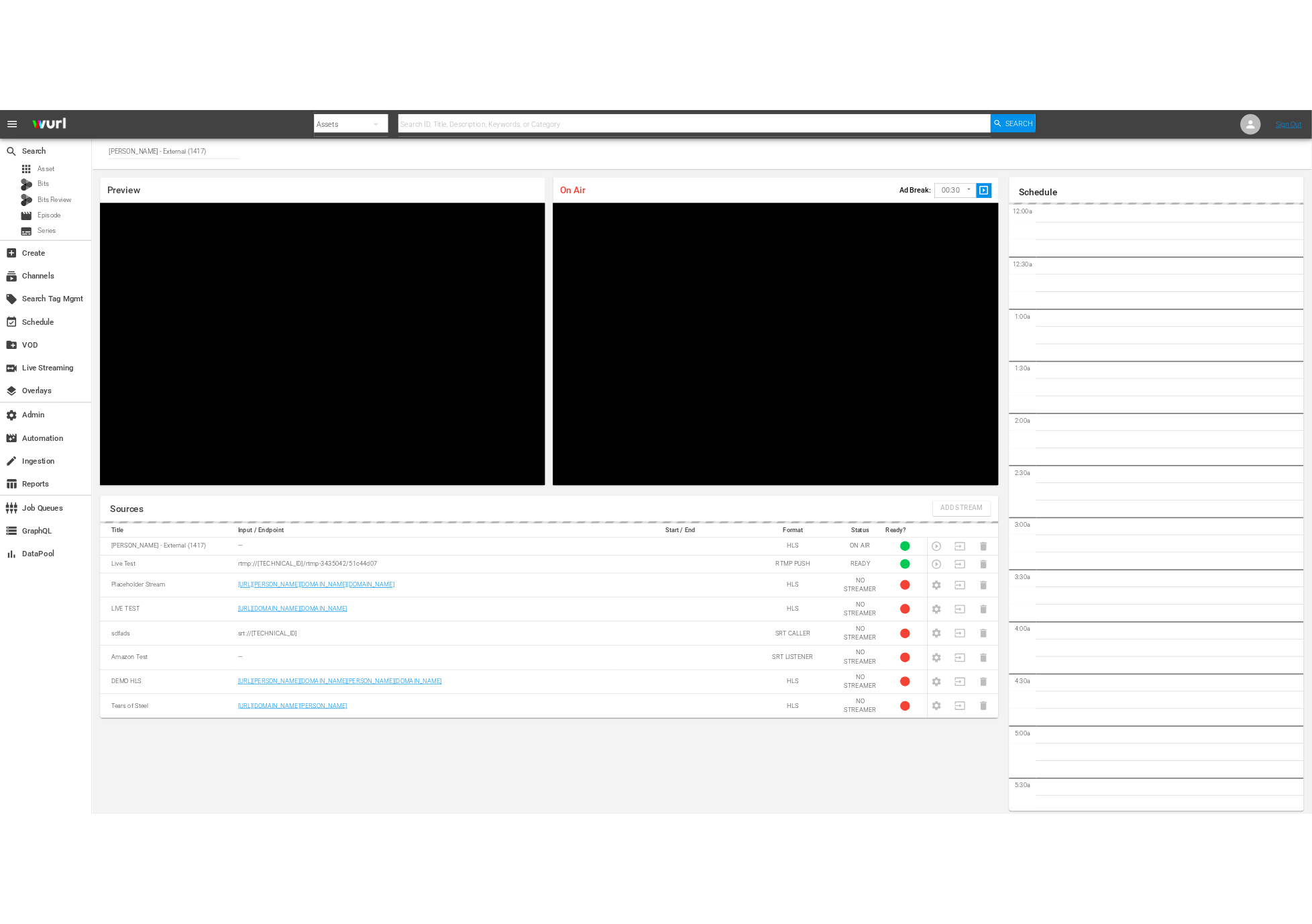
scroll to position [8, 0]
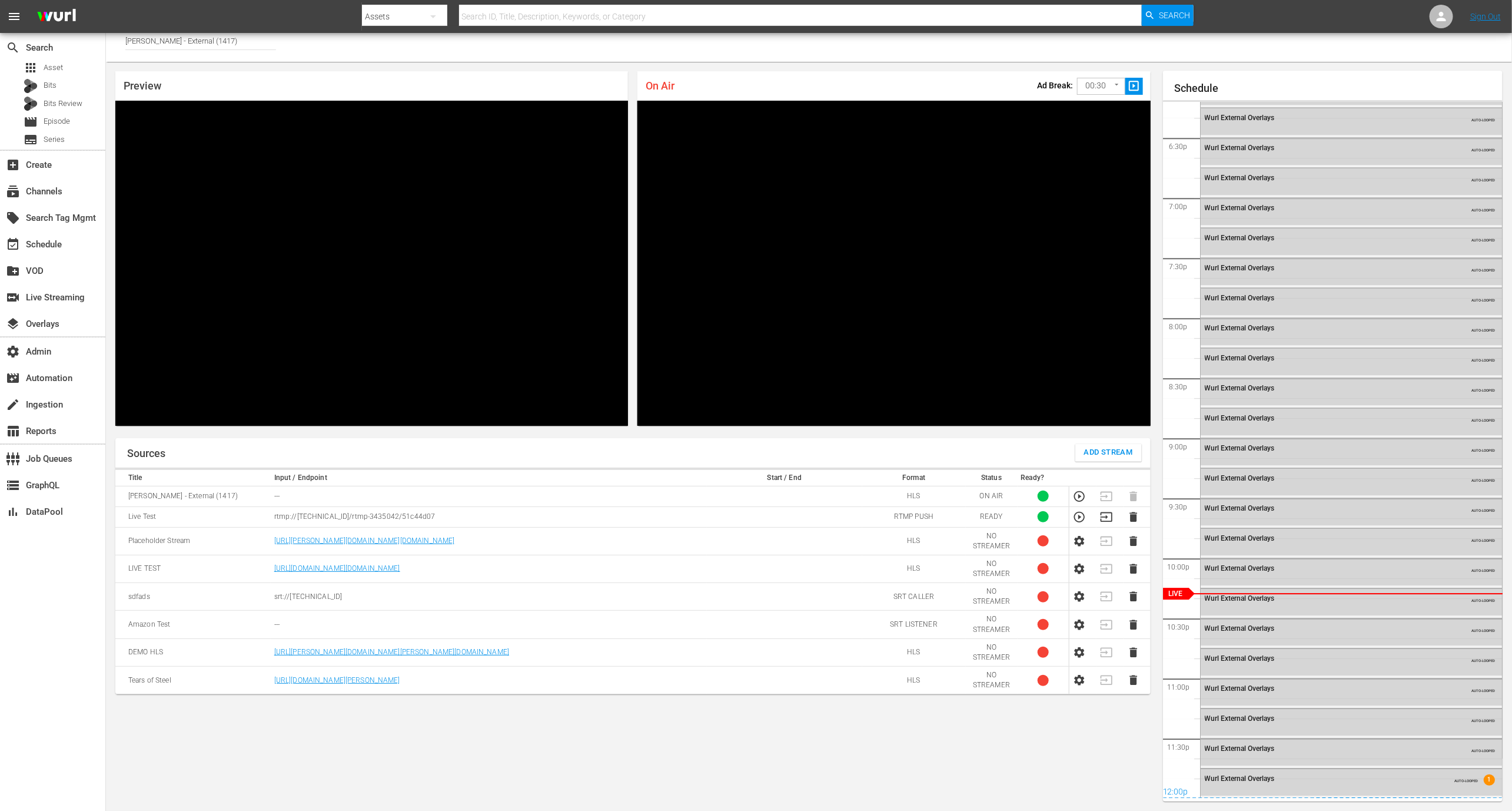
click at [1107, 500] on td at bounding box center [1110, 496] width 27 height 21
click at [1078, 515] on icon "button" at bounding box center [1080, 516] width 11 height 11
click at [1108, 518] on icon "button" at bounding box center [1107, 517] width 13 height 13
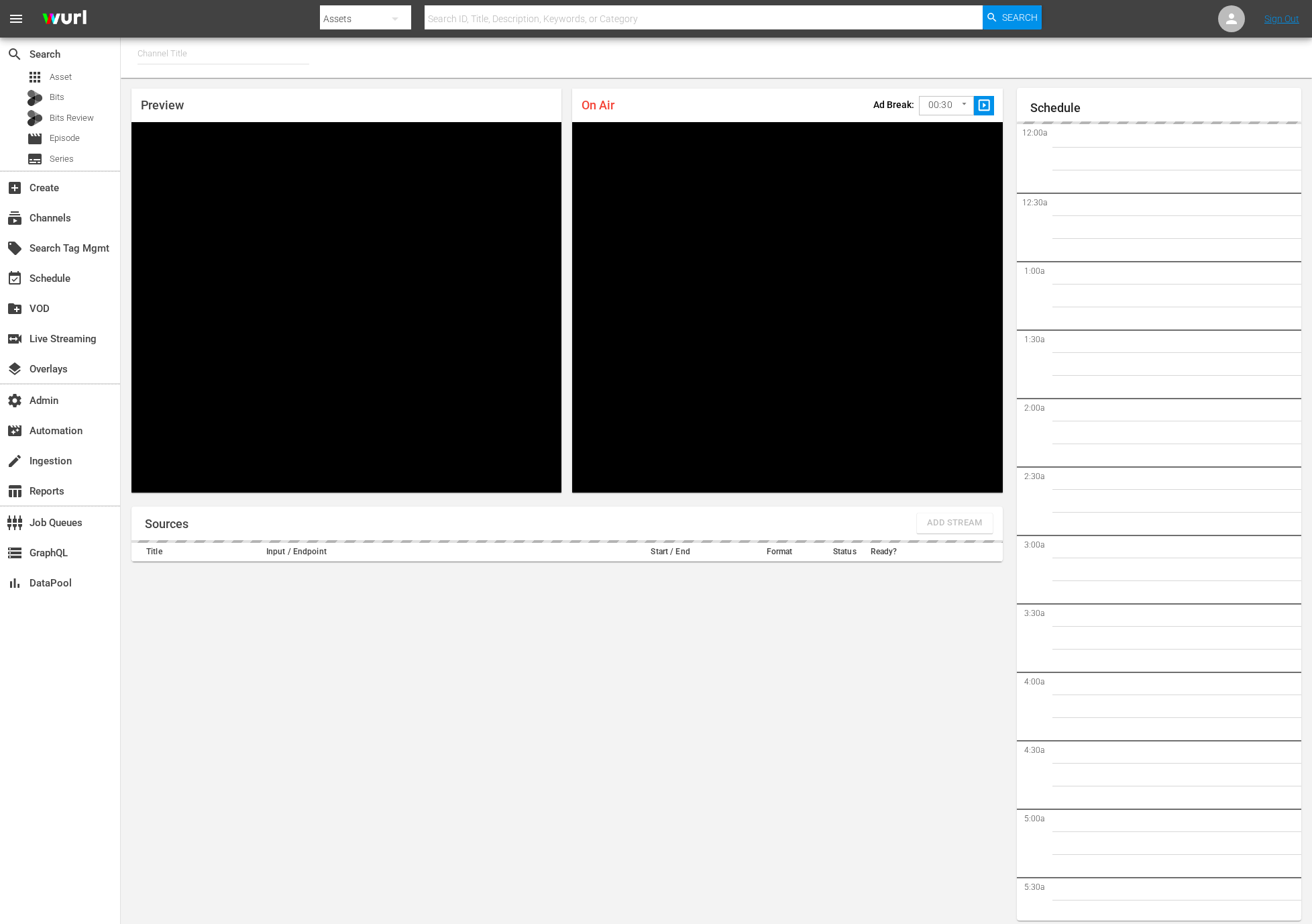
type input "[PERSON_NAME] - External (1417)"
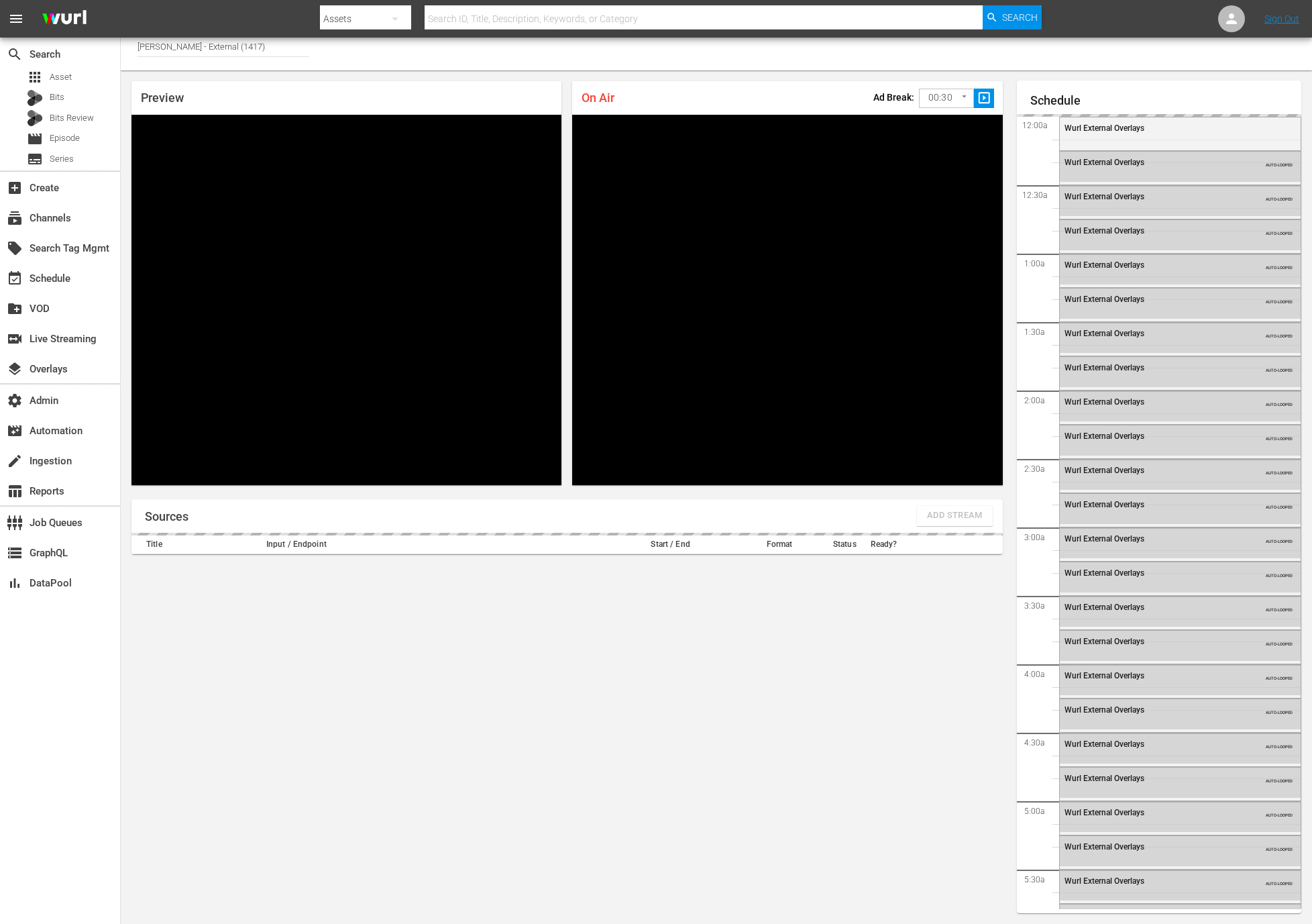
scroll to position [2491, 0]
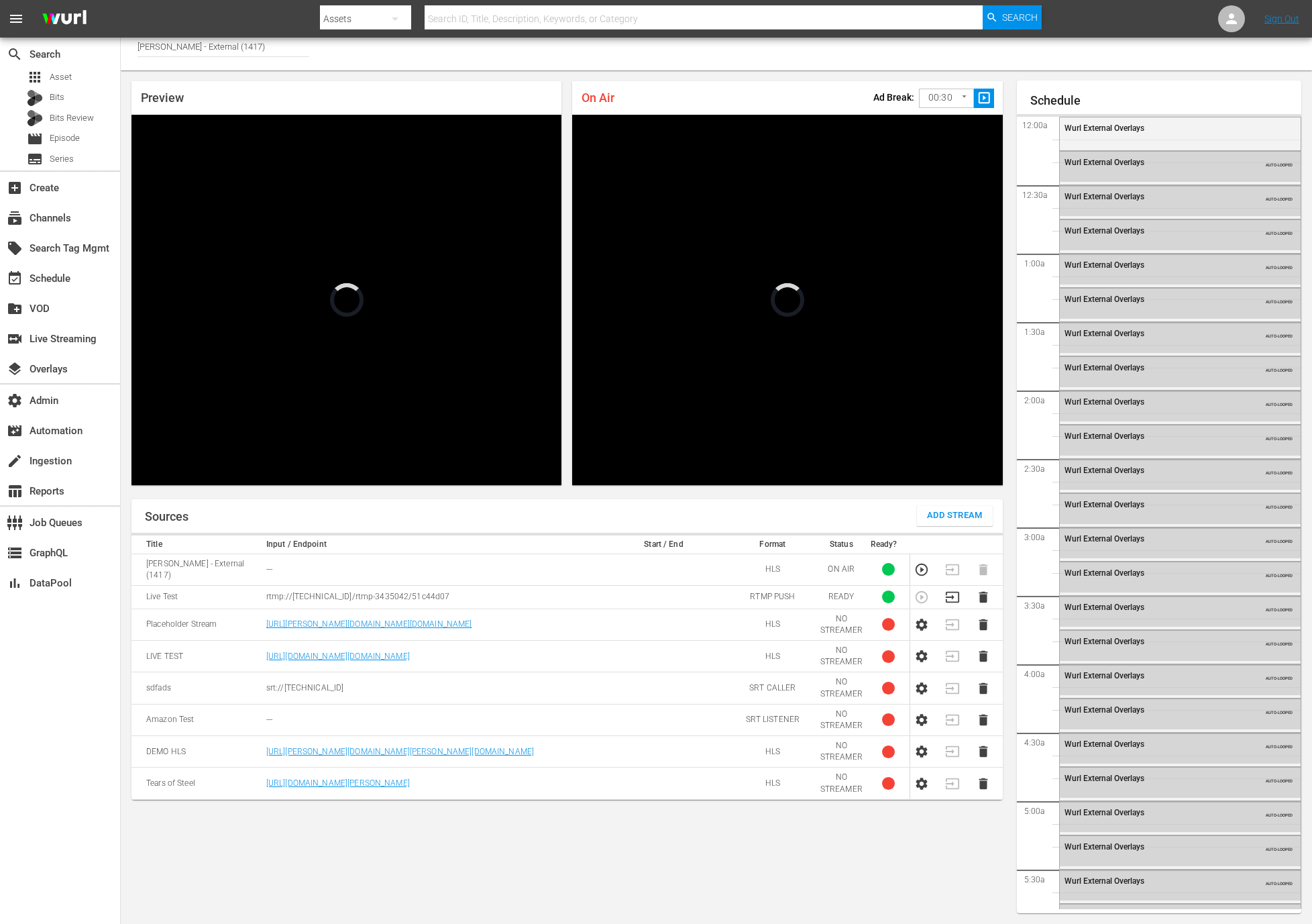
scroll to position [2425, 0]
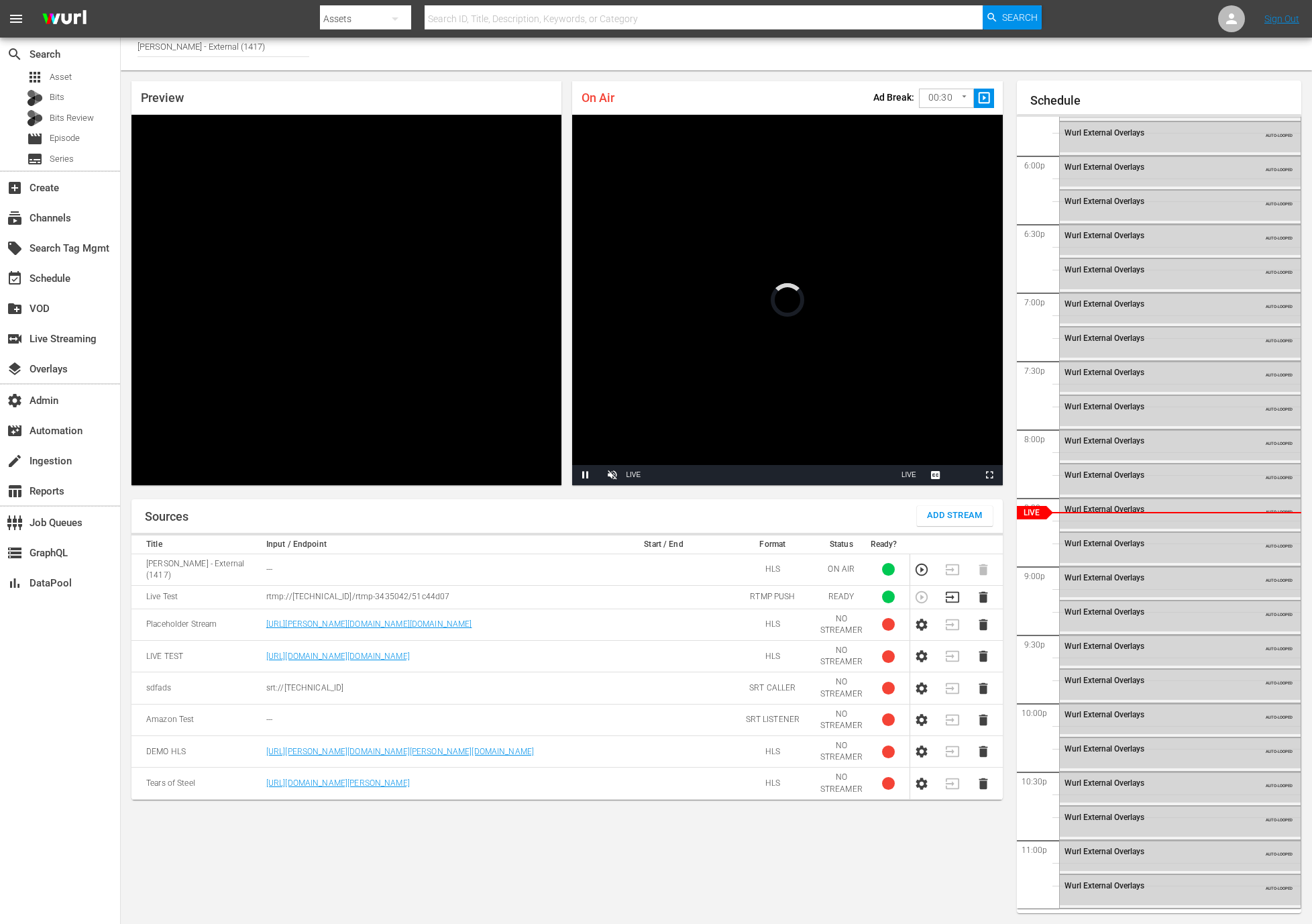
click at [951, 590] on icon "button" at bounding box center [953, 597] width 15 height 15
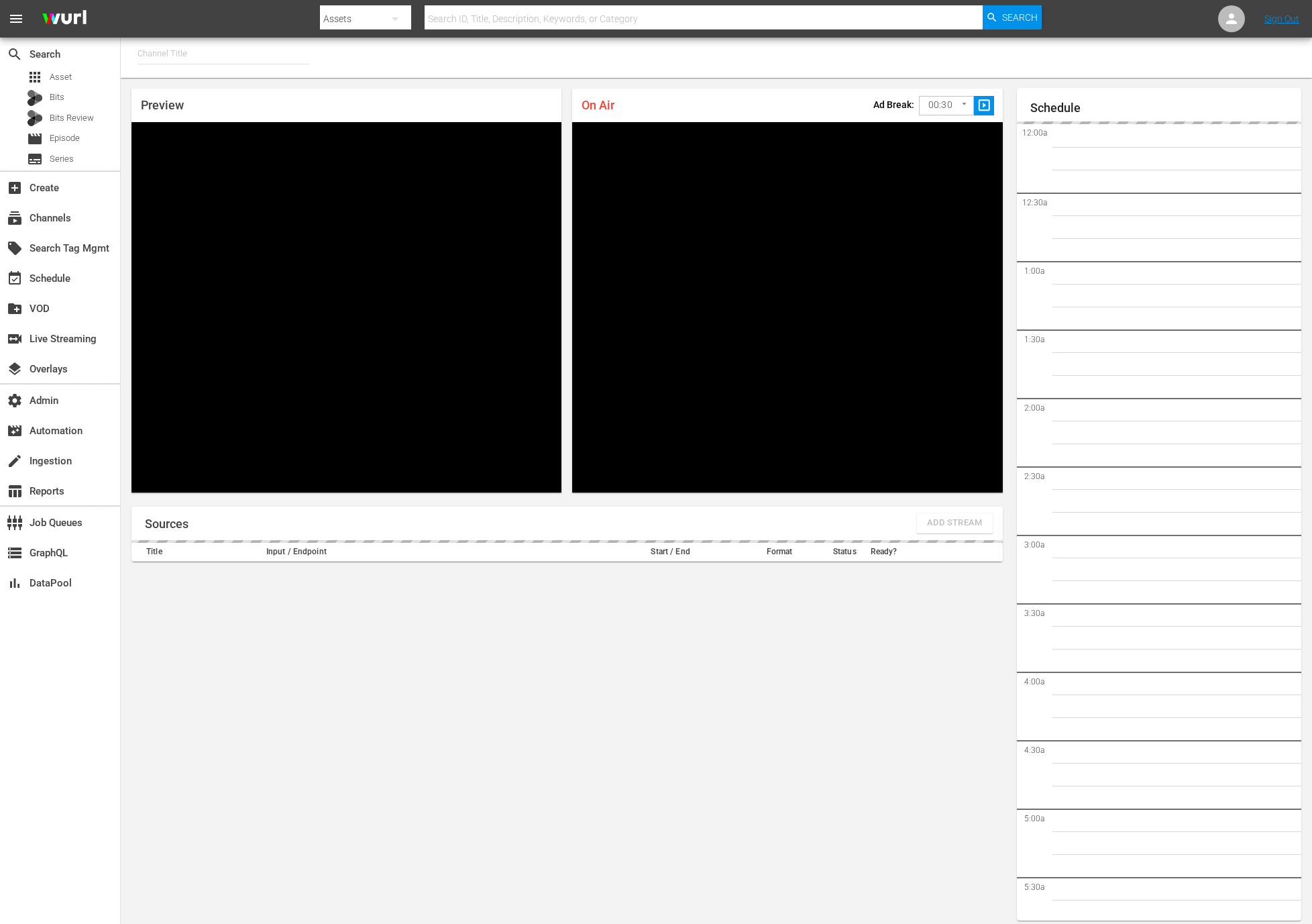
type input "[PERSON_NAME] - External (1417)"
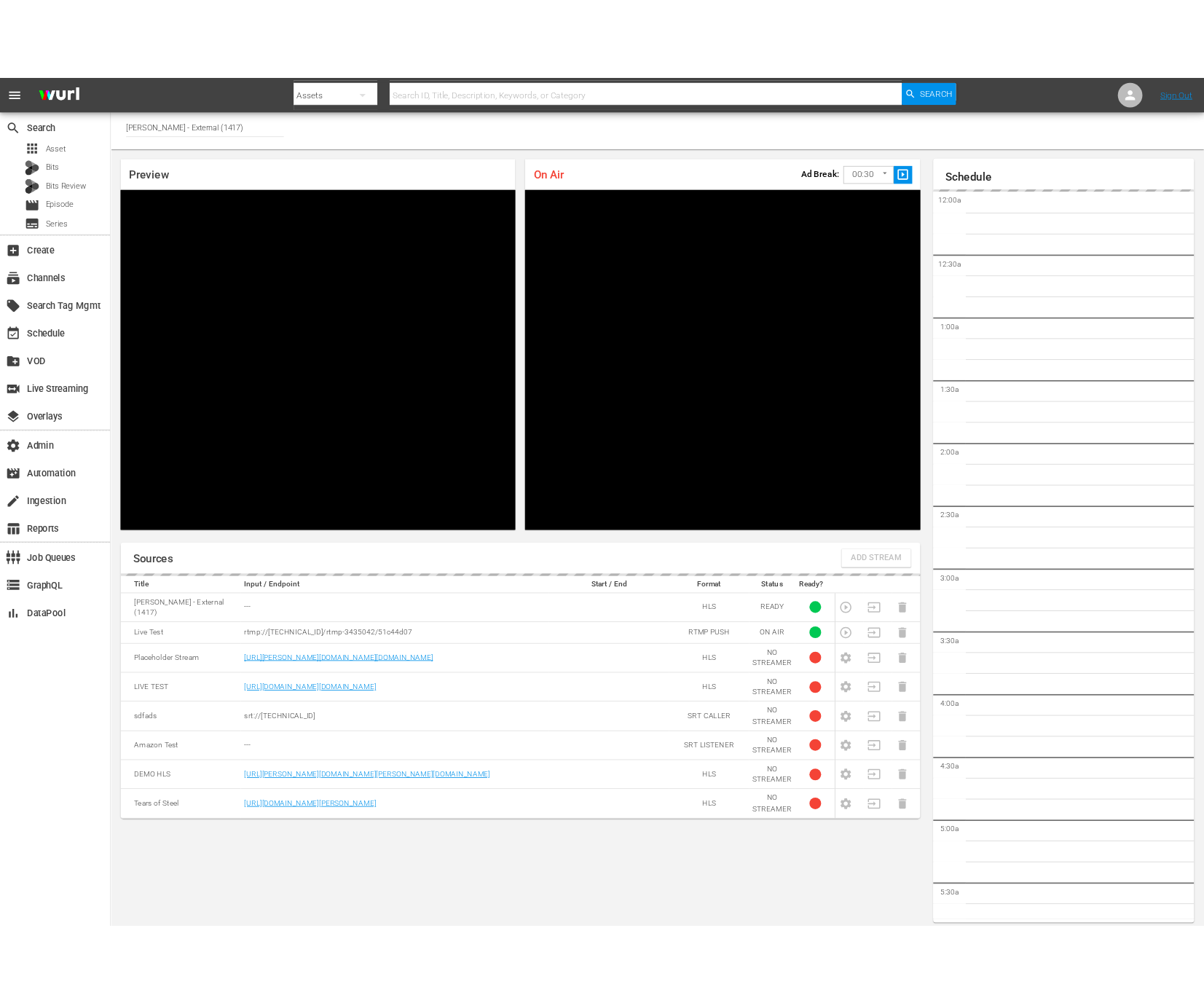
scroll to position [8, 0]
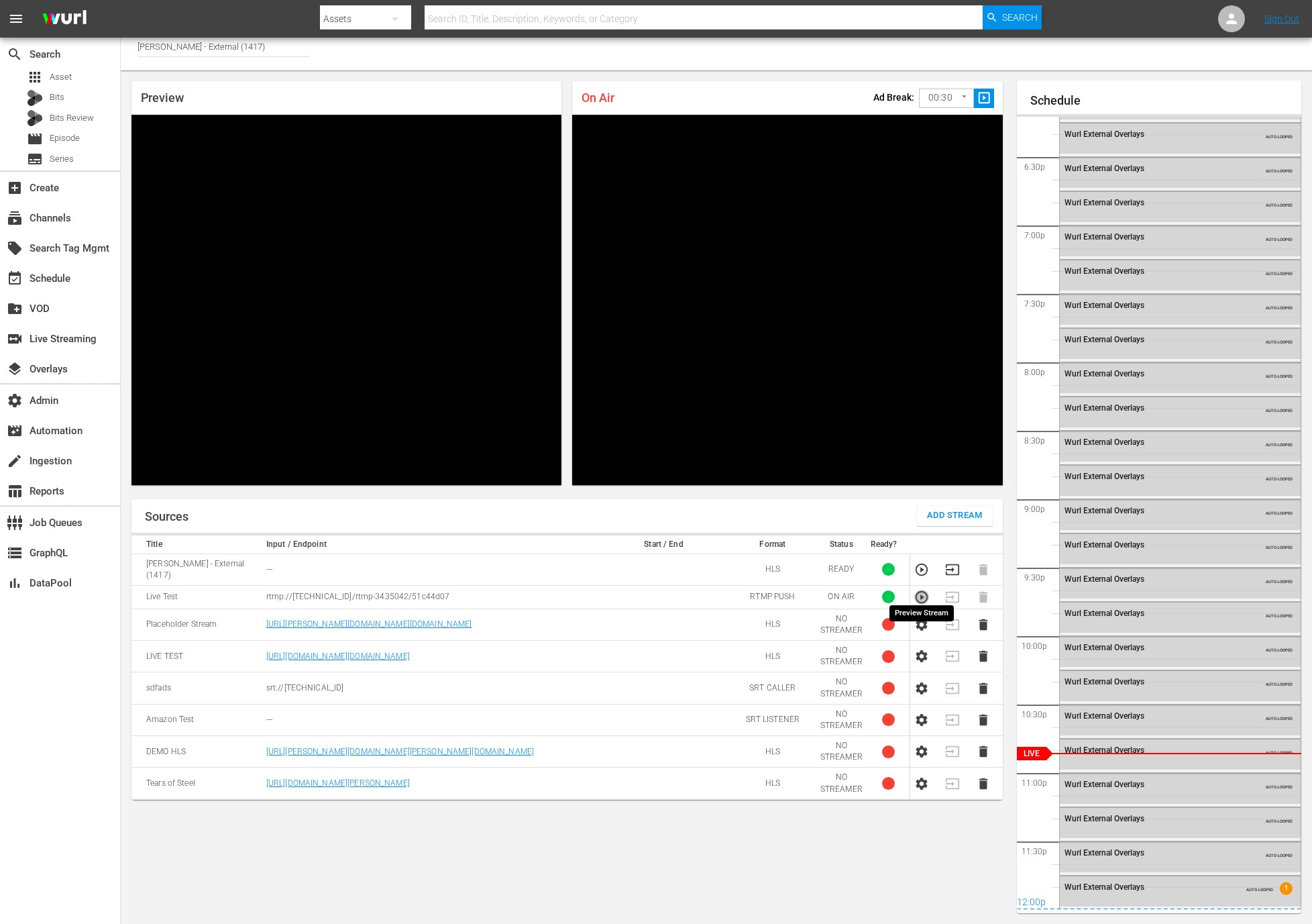
click at [916, 591] on icon "button" at bounding box center [922, 597] width 12 height 12
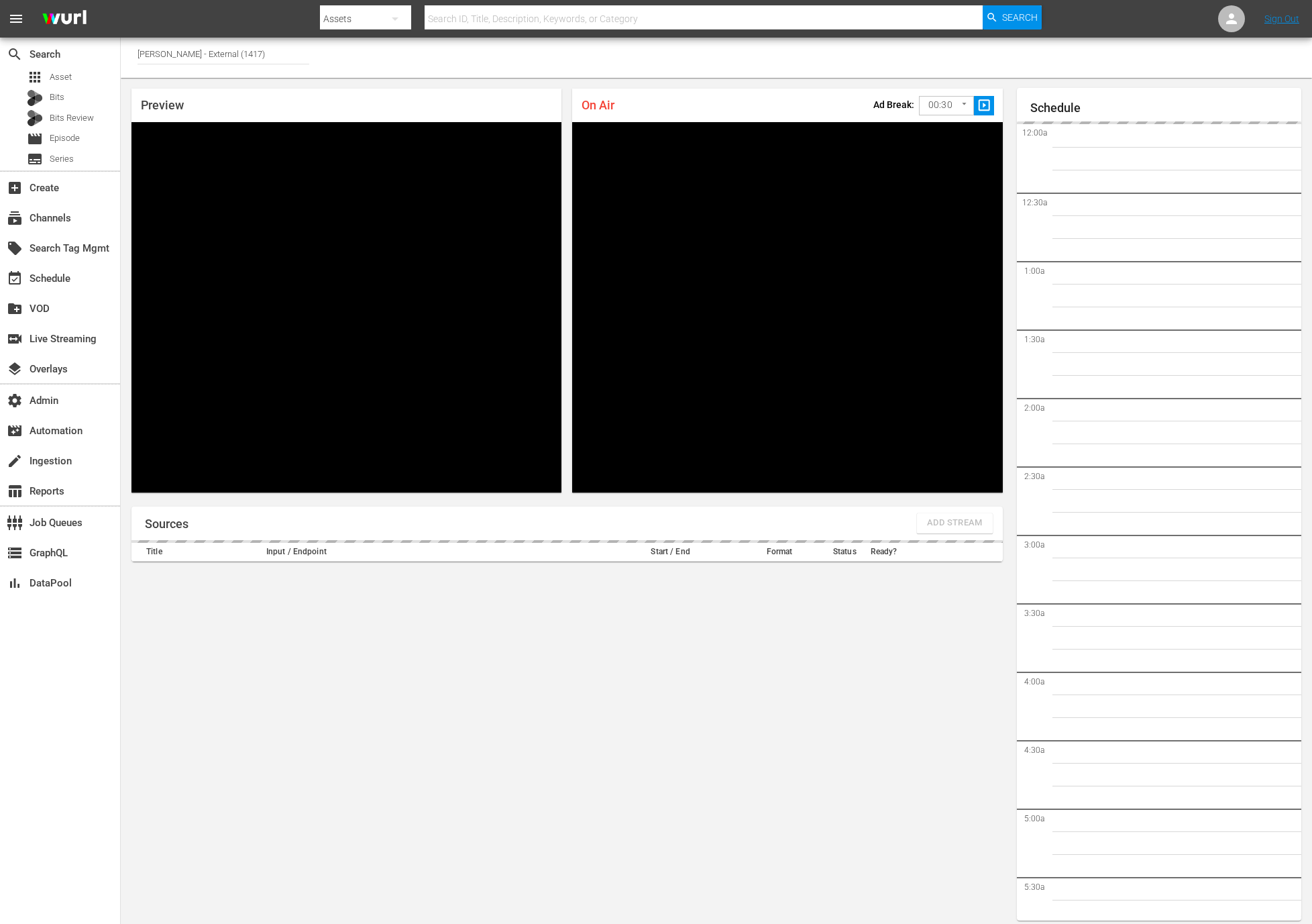
type input "[PERSON_NAME] - External (1417)"
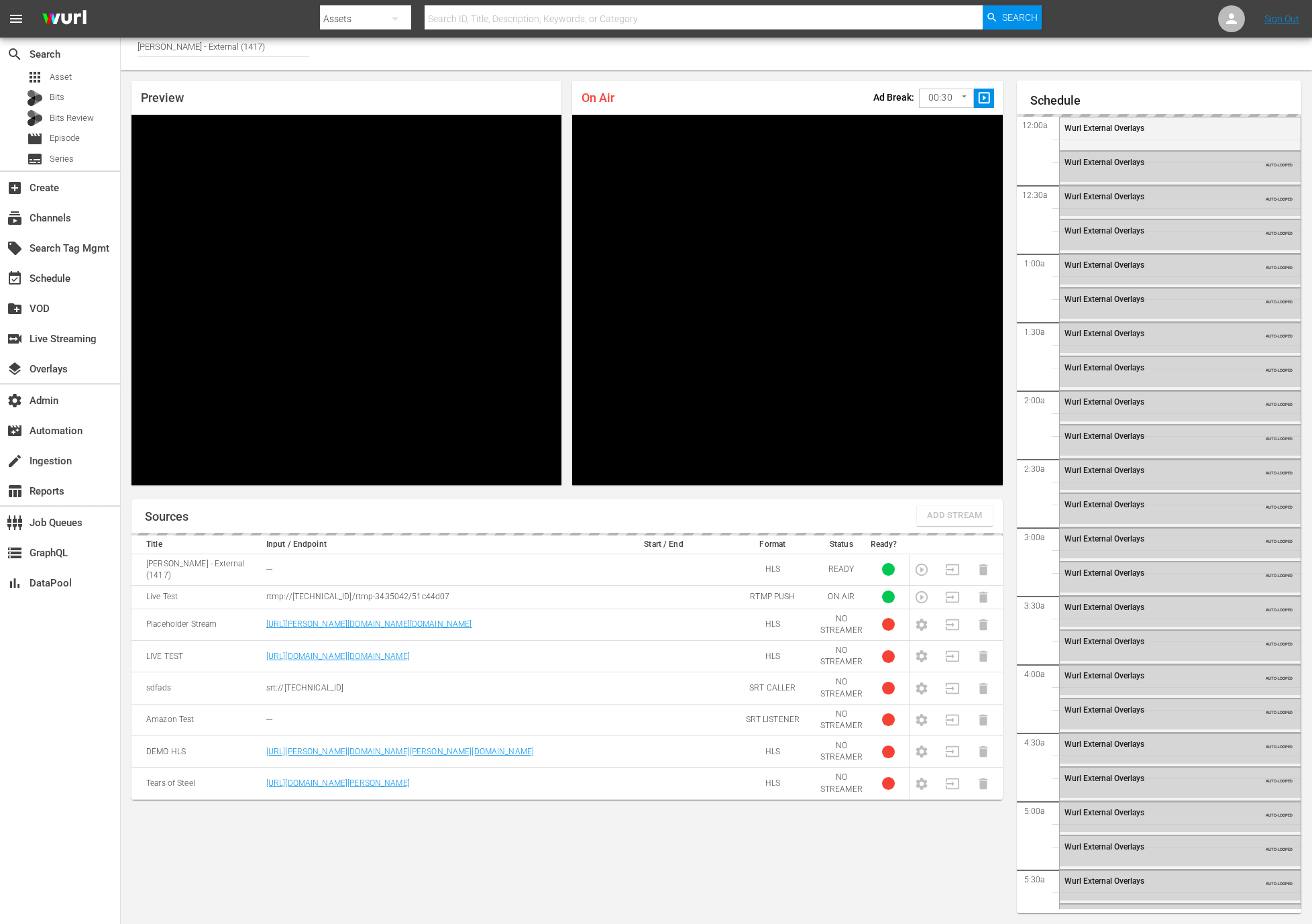
scroll to position [2491, 0]
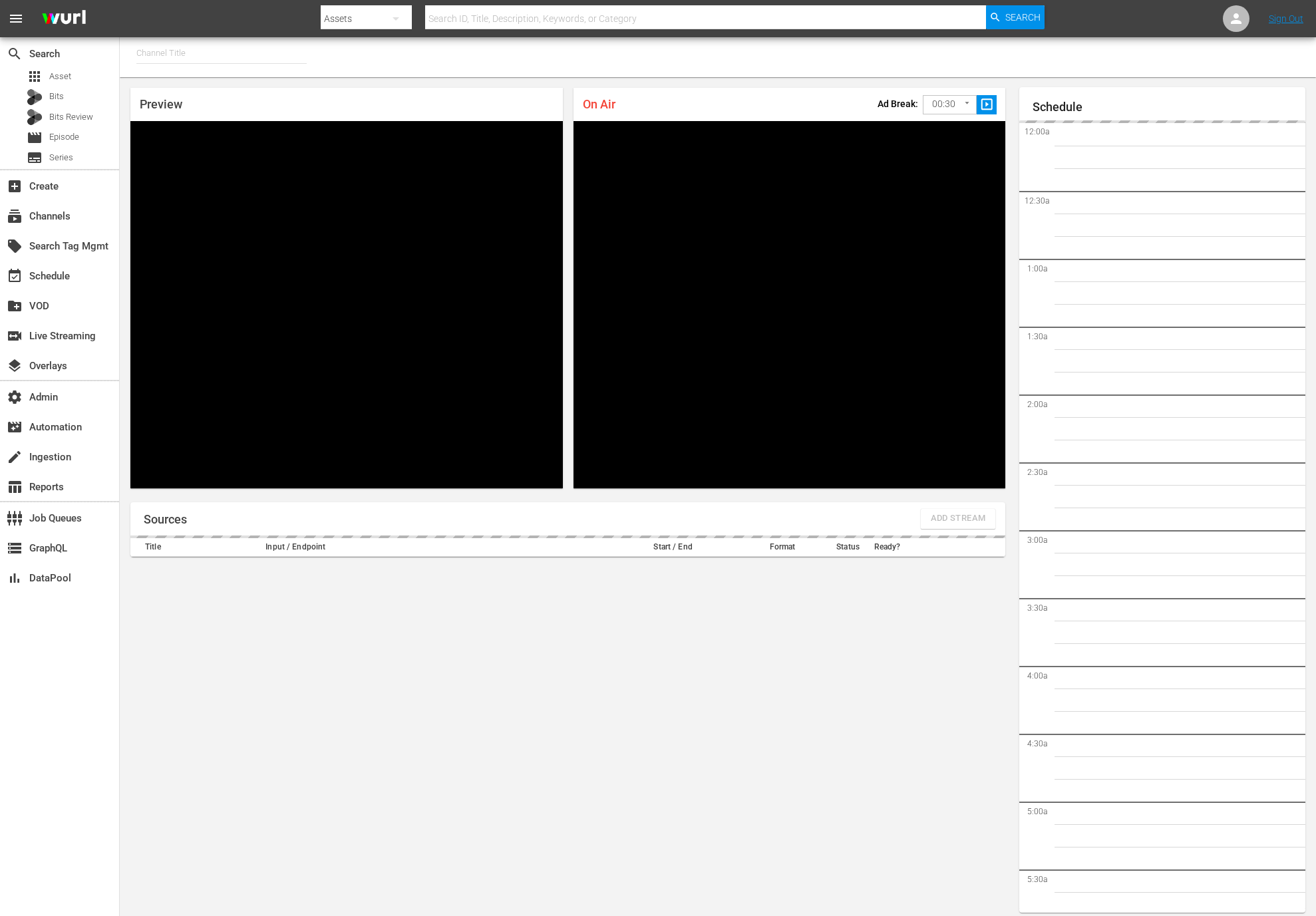
type input "[PERSON_NAME] - External (1417)"
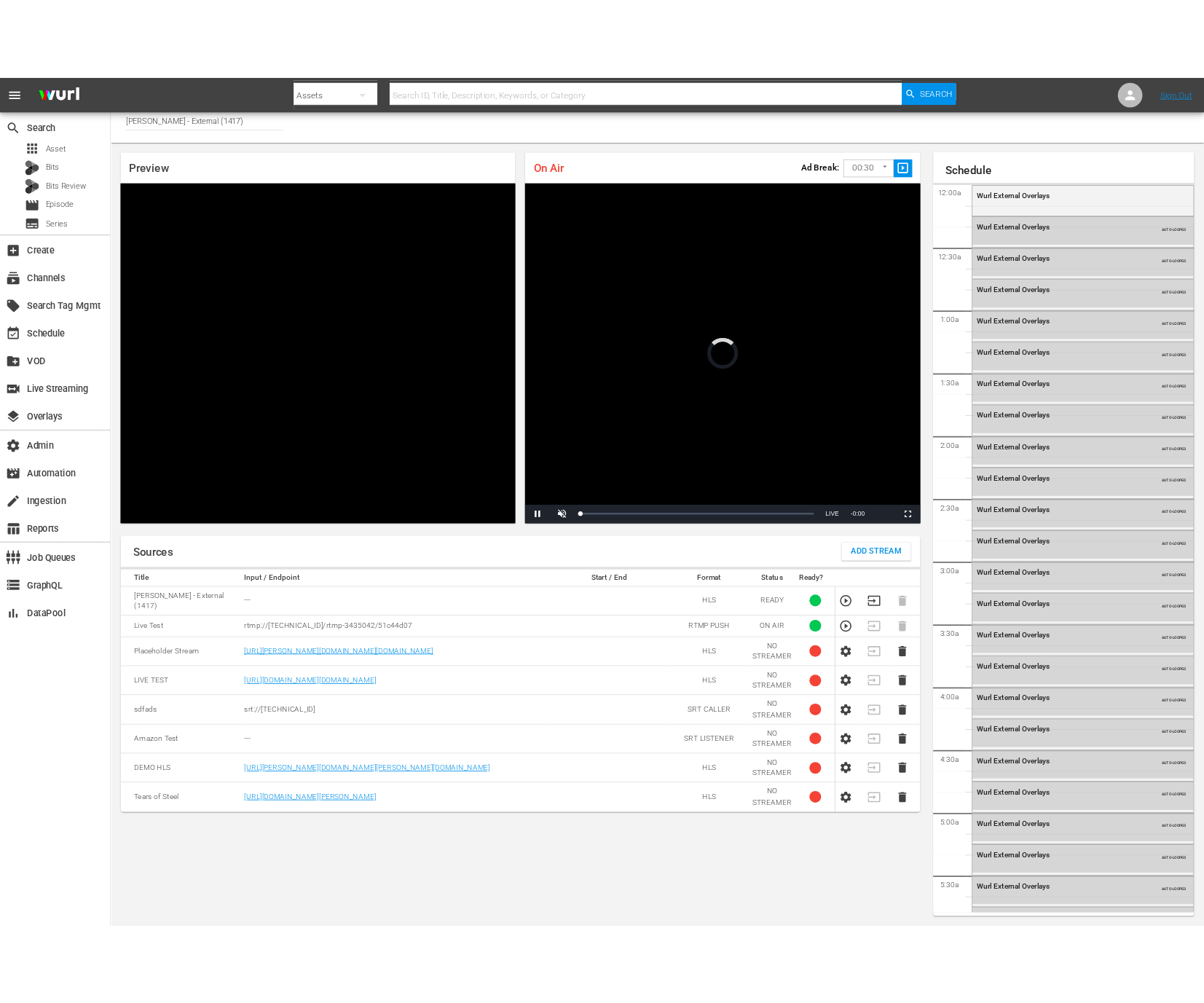
scroll to position [2704, 0]
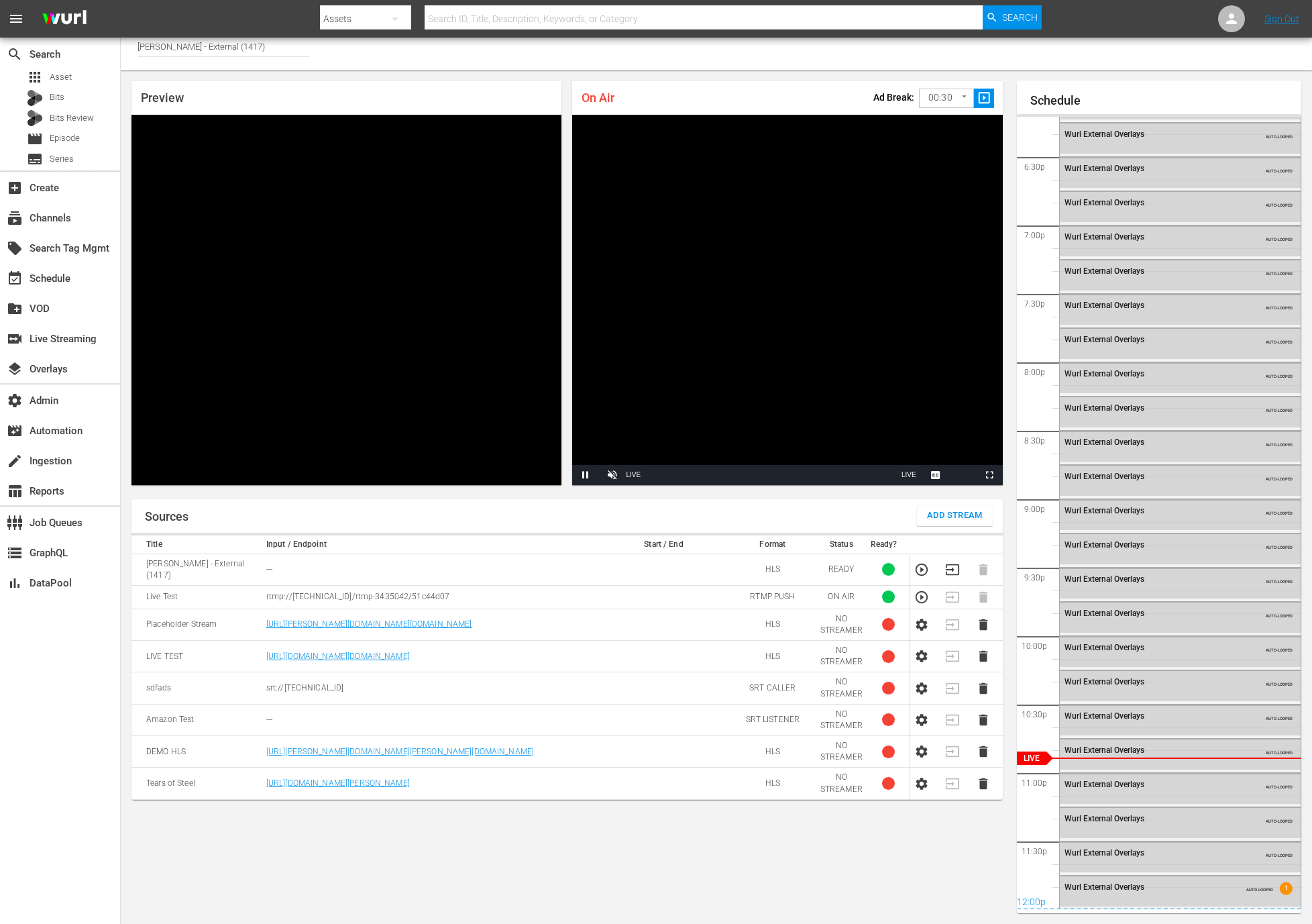
click at [949, 570] on icon "button" at bounding box center [953, 569] width 14 height 11
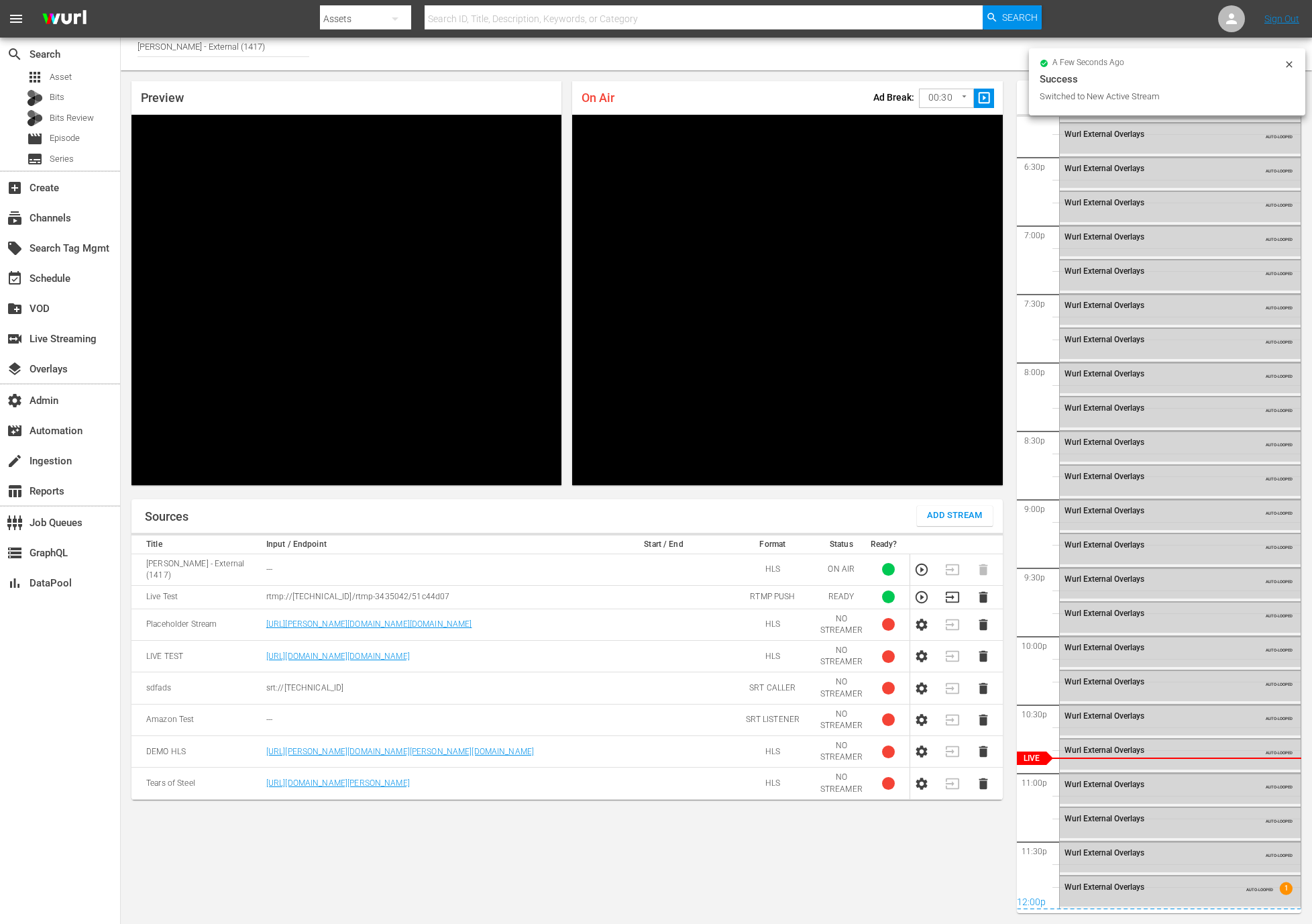
click at [926, 591] on icon "button" at bounding box center [922, 597] width 12 height 12
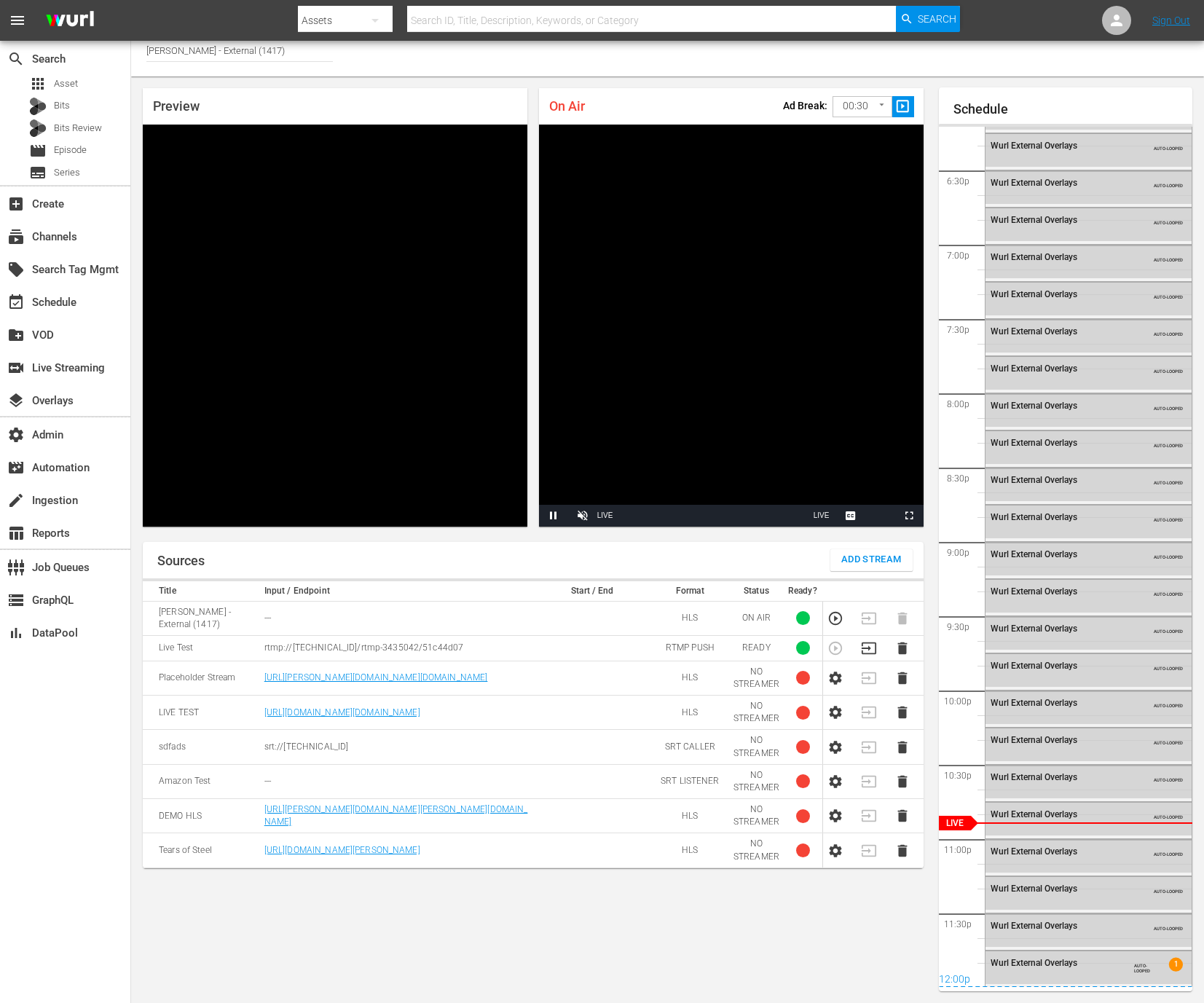
click at [862, 642] on icon "button" at bounding box center [869, 648] width 15 height 12
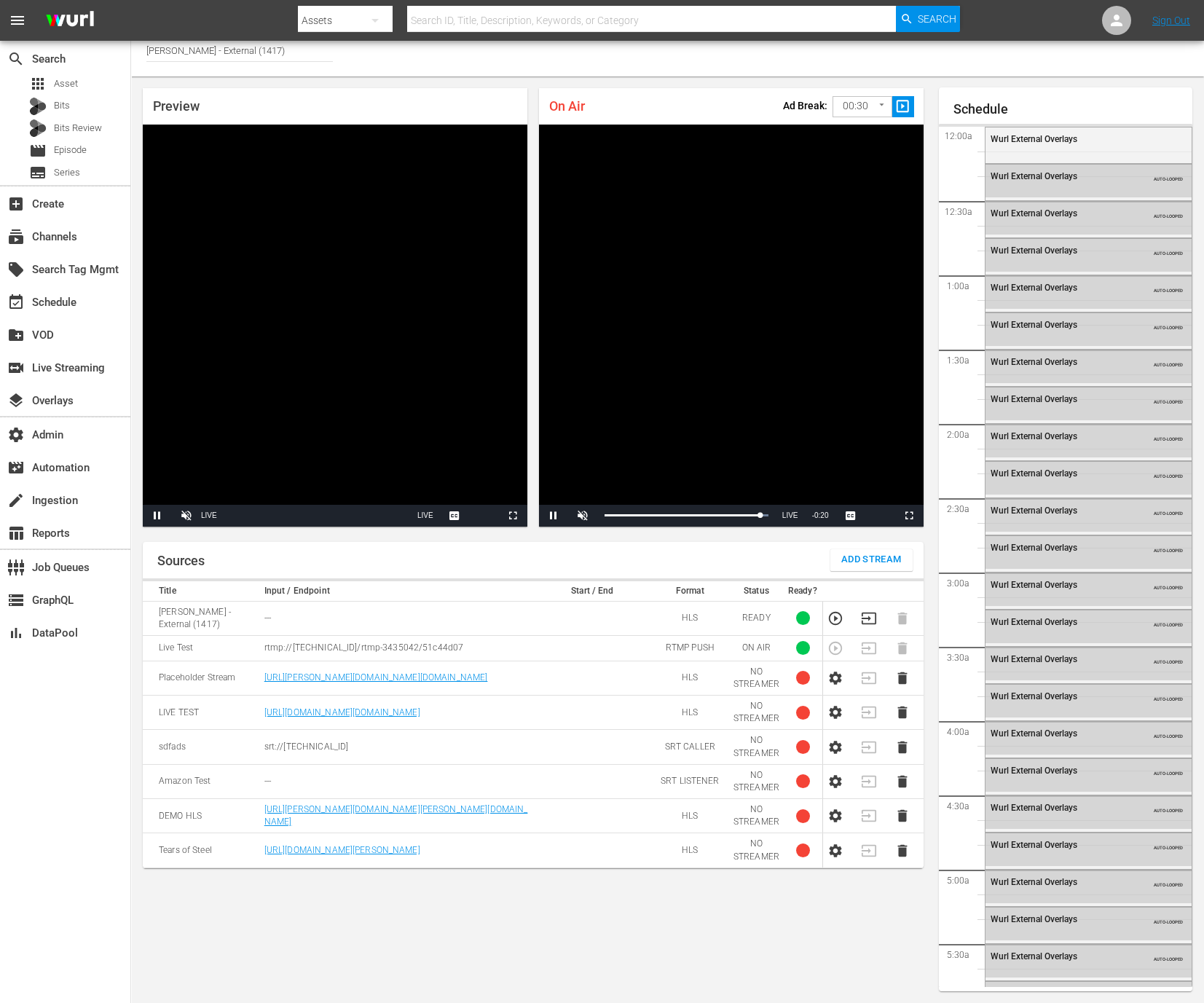
scroll to position [2595, 0]
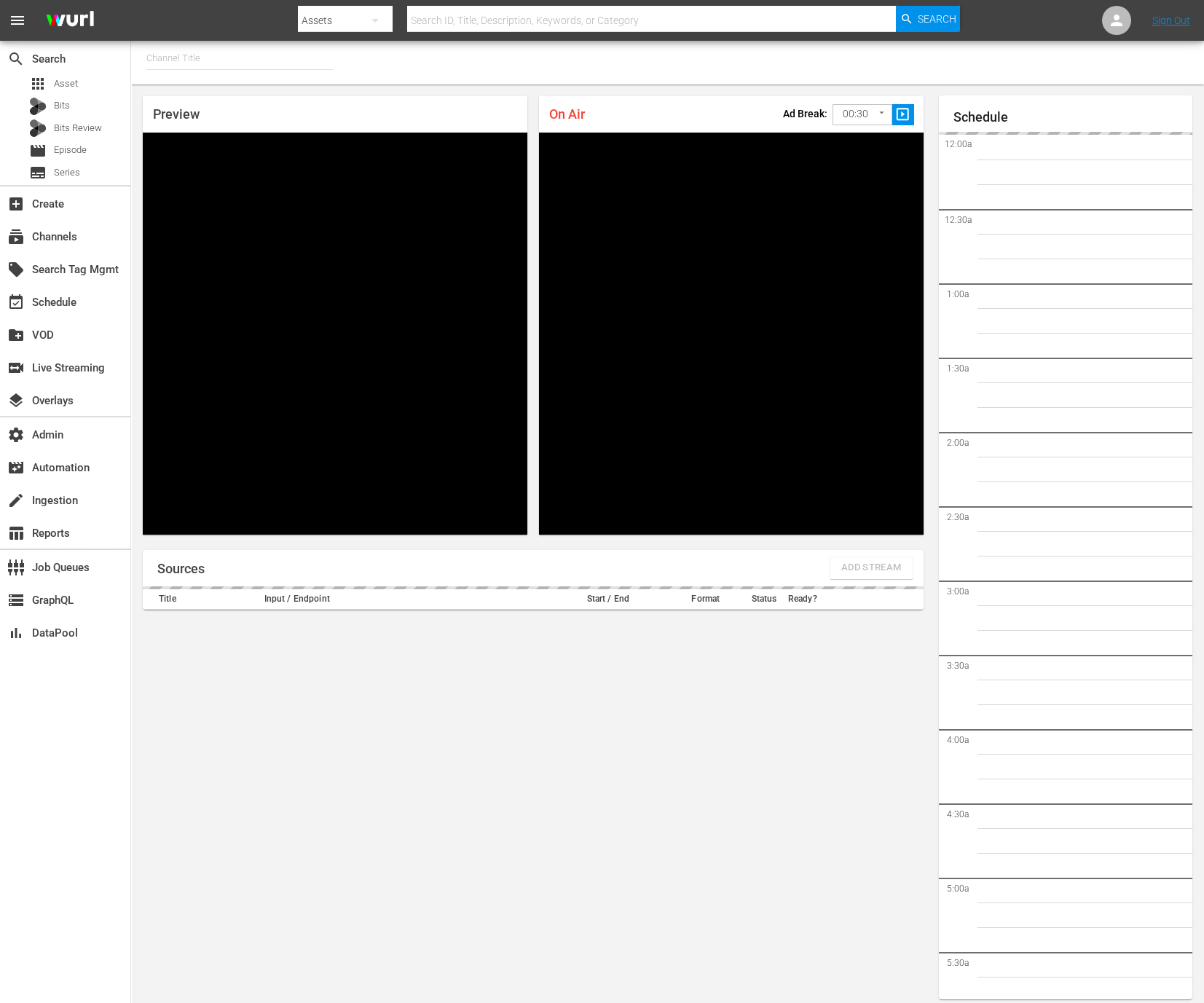
type input "[PERSON_NAME] - External (1417)"
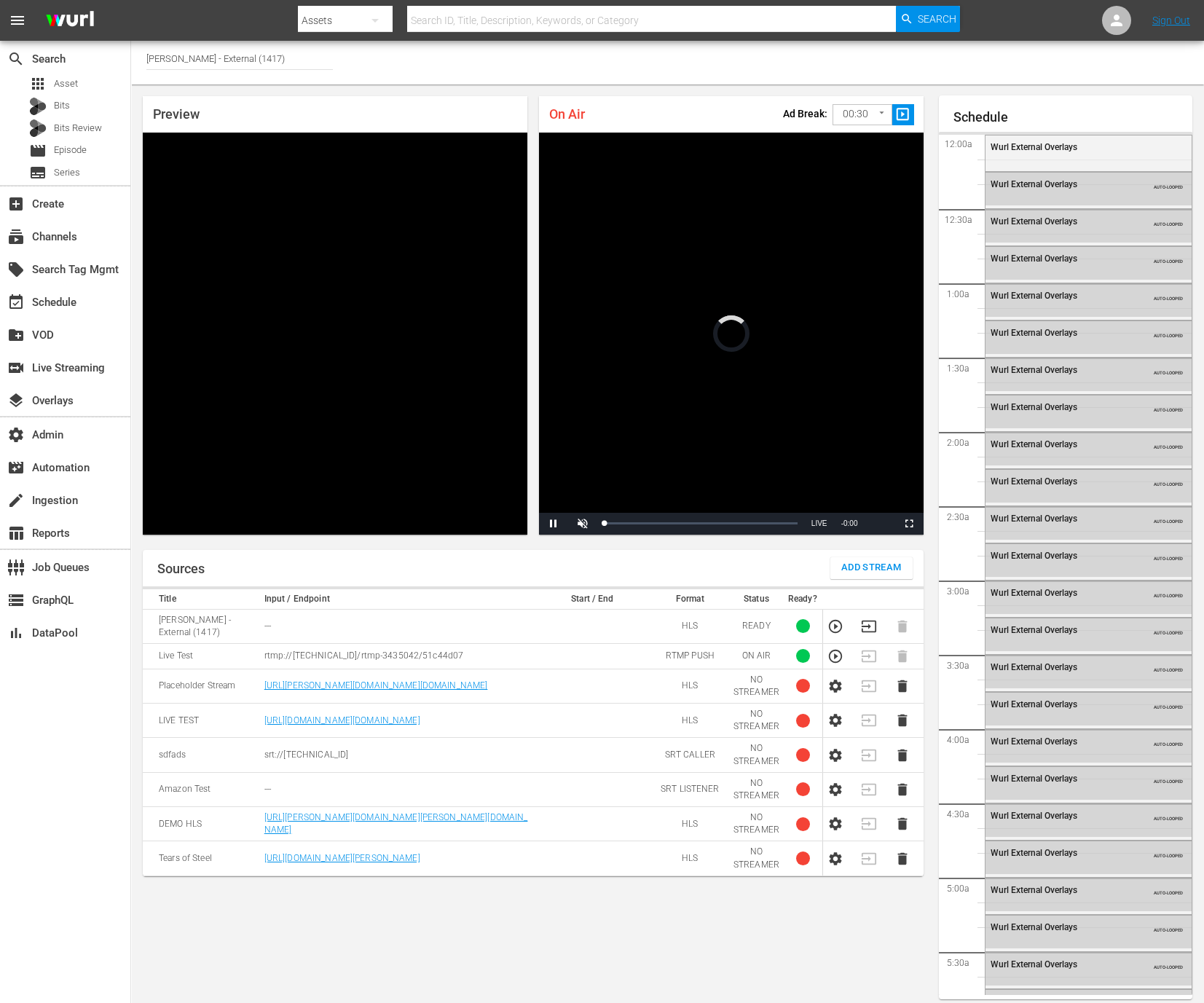
scroll to position [8, 0]
